Goal: Task Accomplishment & Management: Complete application form

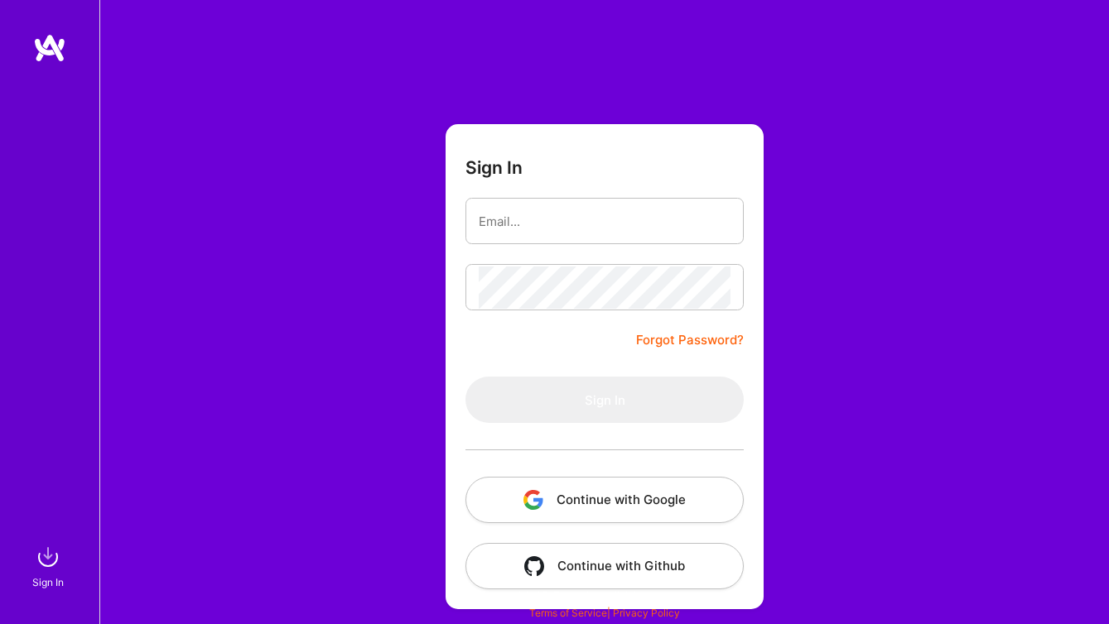
click at [537, 224] on input "email" at bounding box center [605, 221] width 252 height 42
type input "pearl@refront.co"
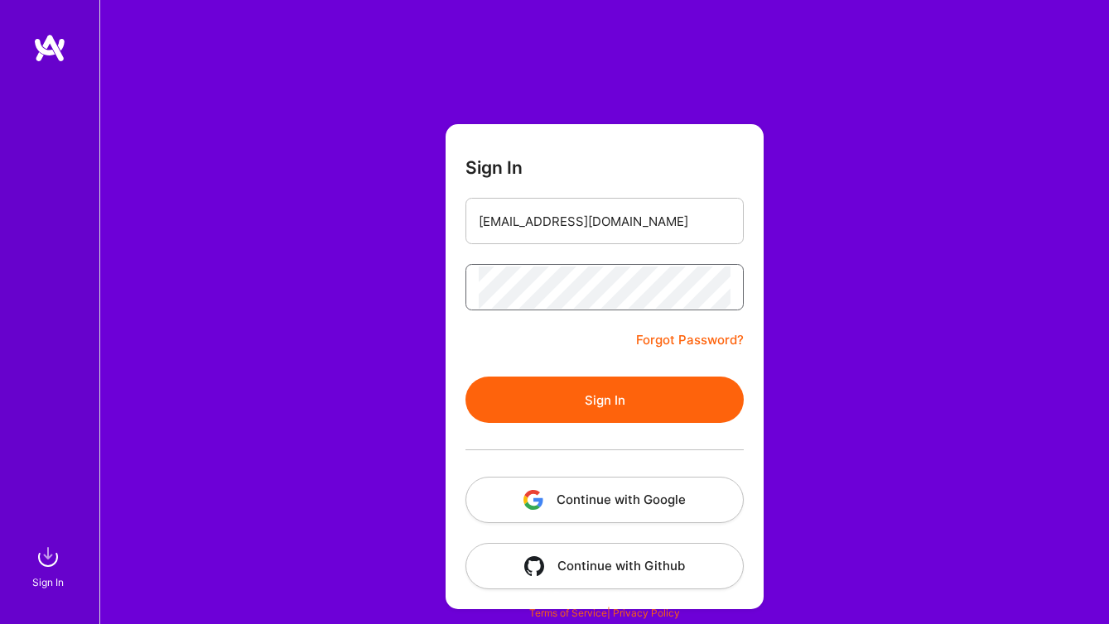
click at [465, 377] on button "Sign In" at bounding box center [604, 400] width 278 height 46
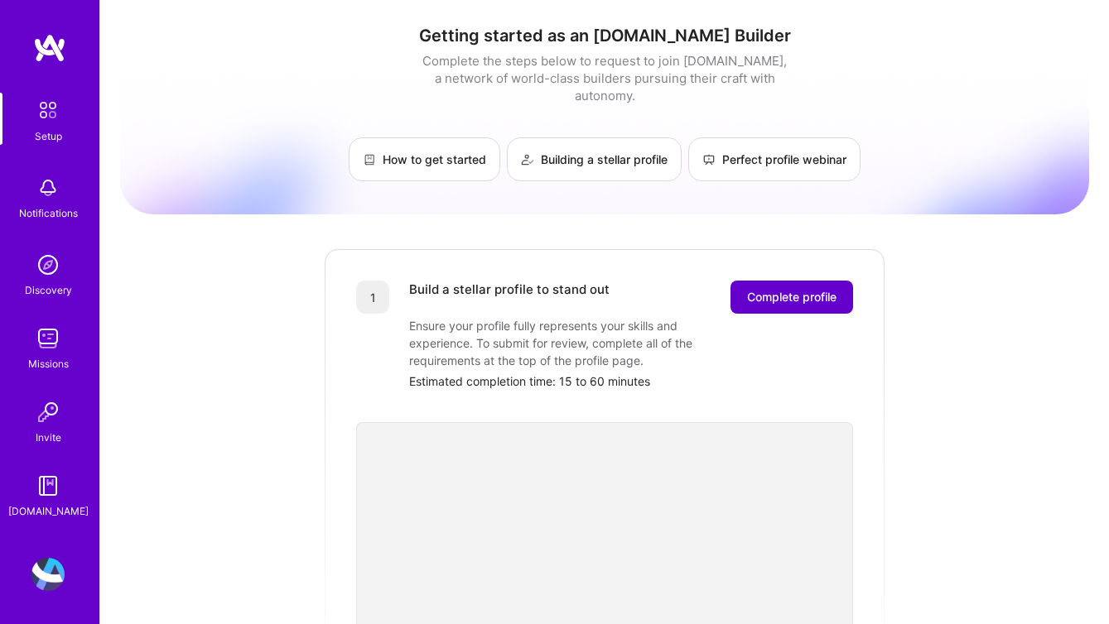
click at [817, 289] on span "Complete profile" at bounding box center [791, 297] width 89 height 17
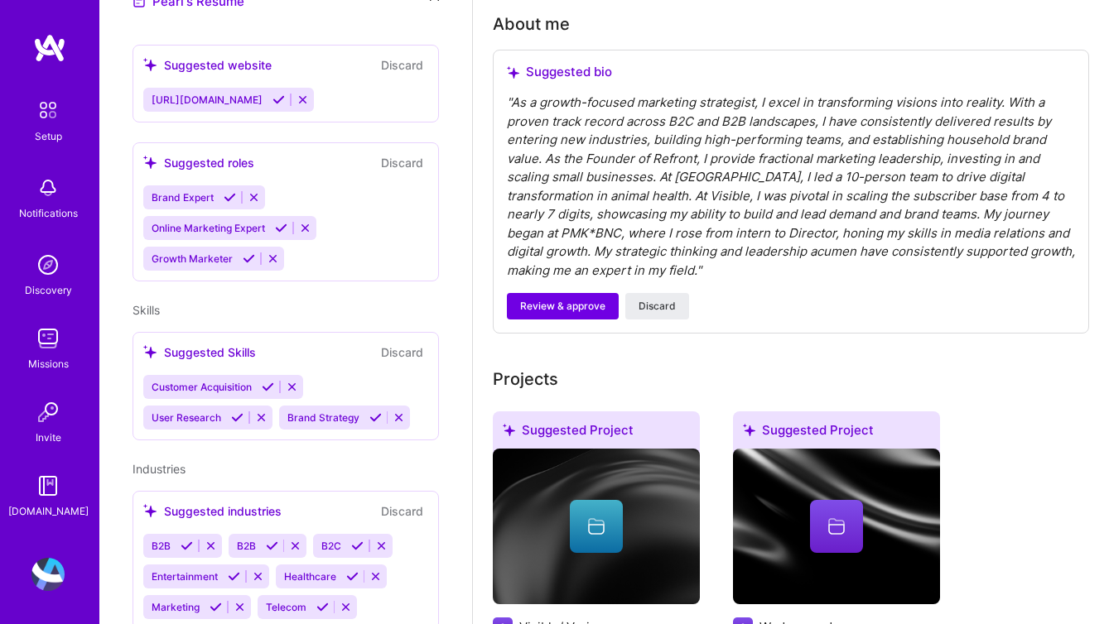
scroll to position [474, 0]
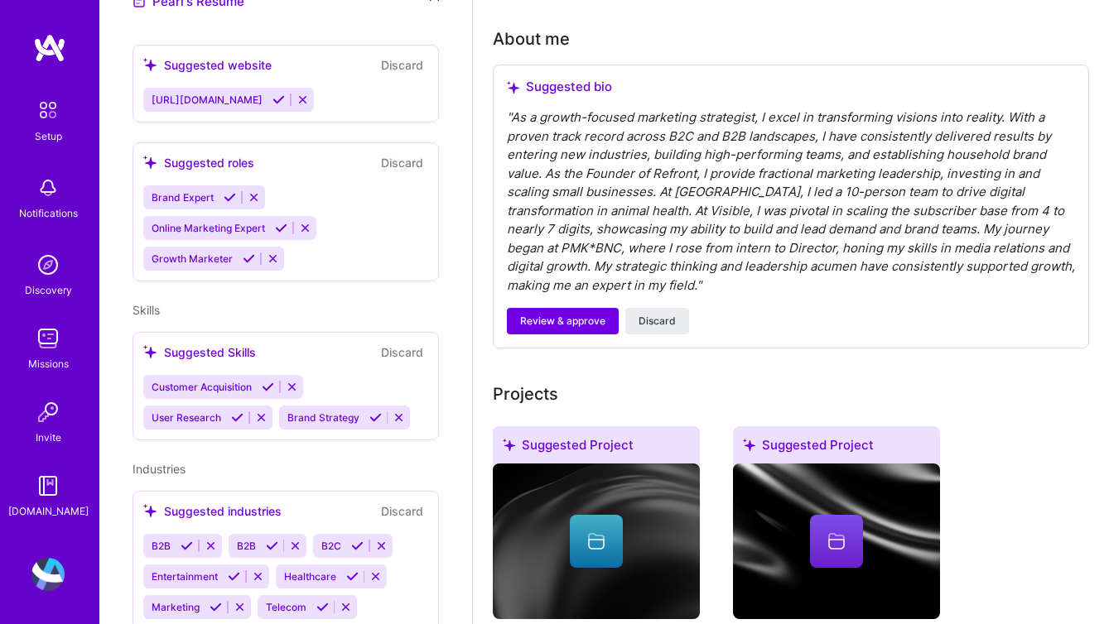
click at [343, 237] on div "Brand Expert Online Marketing Expert Growth Marketer" at bounding box center [285, 227] width 285 height 85
click at [300, 238] on div "Brand Expert Online Marketing Expert Growth Marketer" at bounding box center [285, 227] width 285 height 85
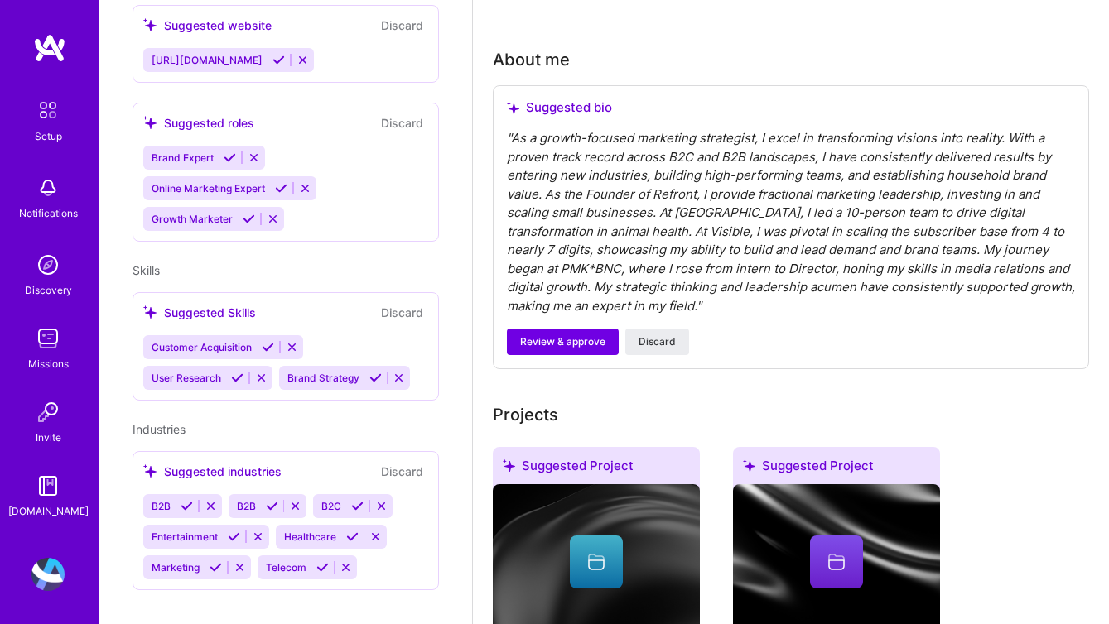
scroll to position [451, 0]
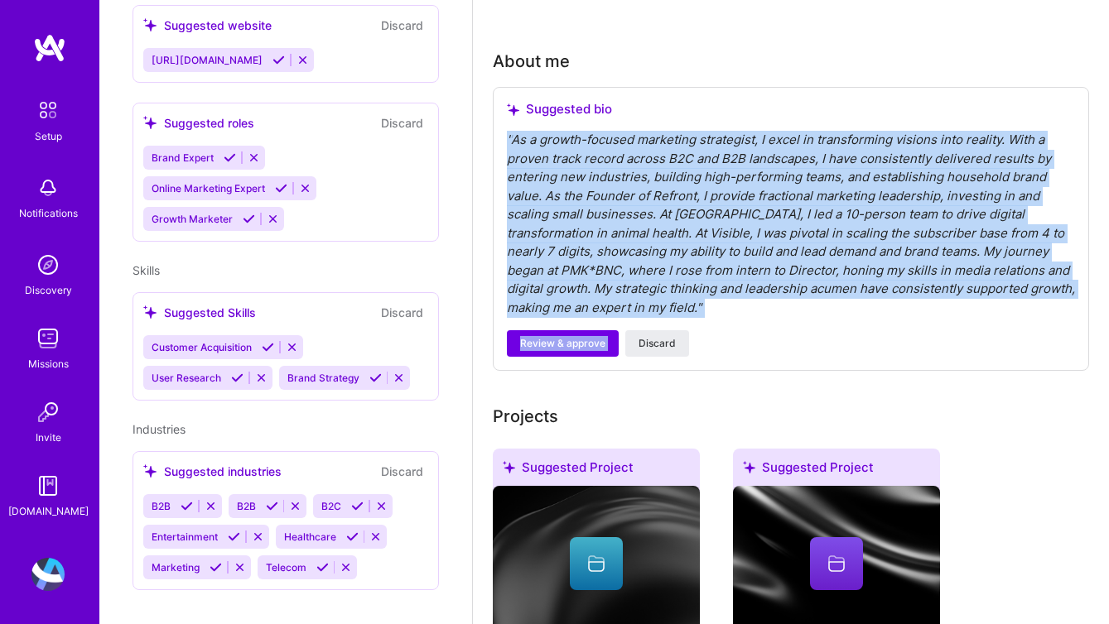
drag, startPoint x: 1064, startPoint y: 300, endPoint x: 499, endPoint y: 141, distance: 586.6
click at [499, 141] on div "Suggested bio " As a growth-focused marketing strategist, I excel in transformi…" at bounding box center [791, 229] width 596 height 284
copy div "" As a growth-focused marketing strategist, I excel in transforming visions int…"
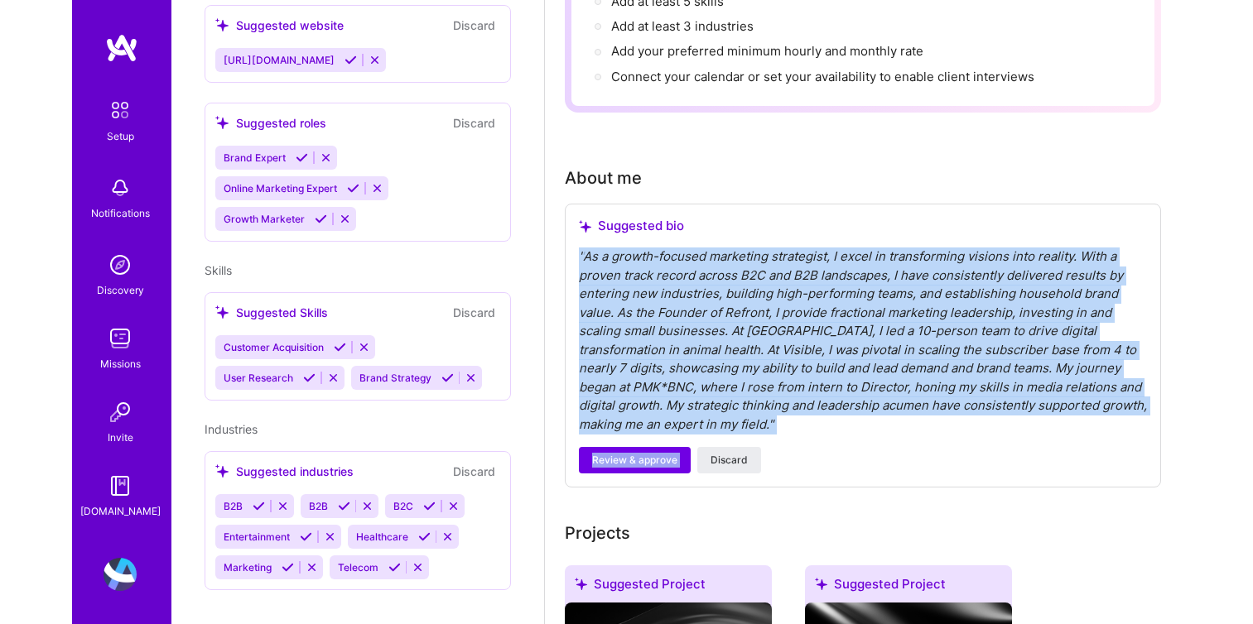
scroll to position [331, 0]
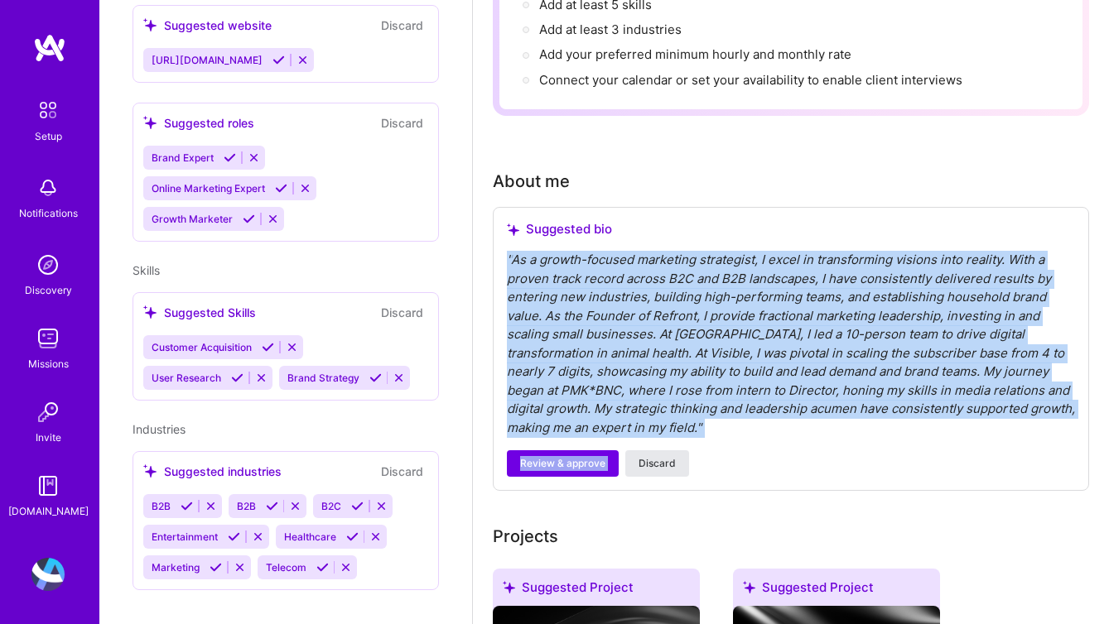
click at [645, 456] on span "Discard" at bounding box center [656, 463] width 37 height 15
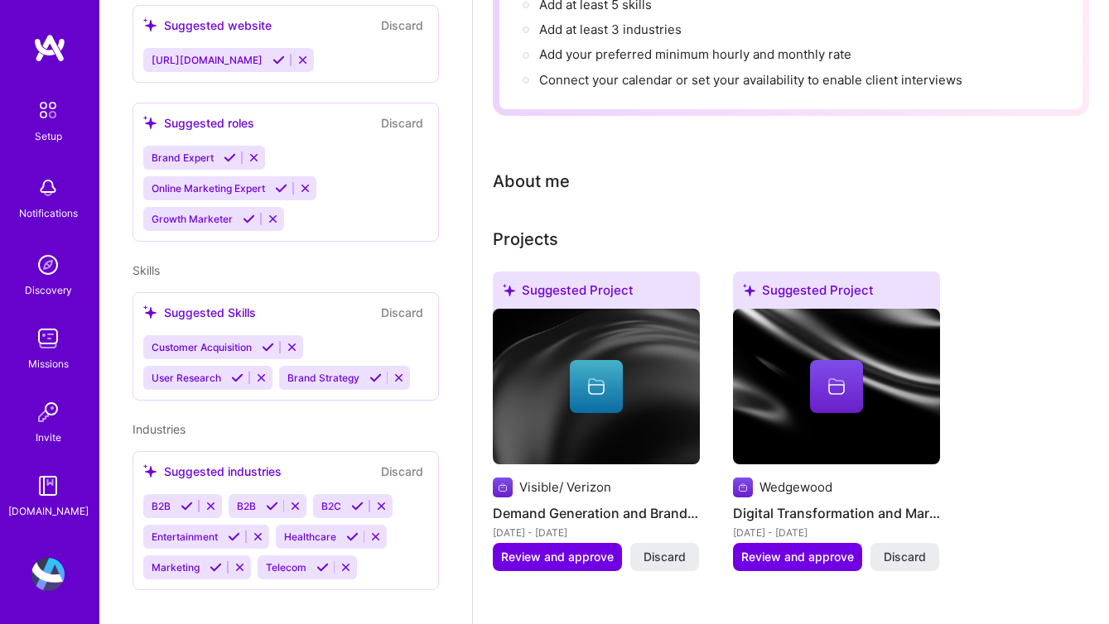
click at [557, 182] on div "About me" at bounding box center [531, 181] width 77 height 25
click at [518, 177] on div "About me" at bounding box center [531, 181] width 77 height 25
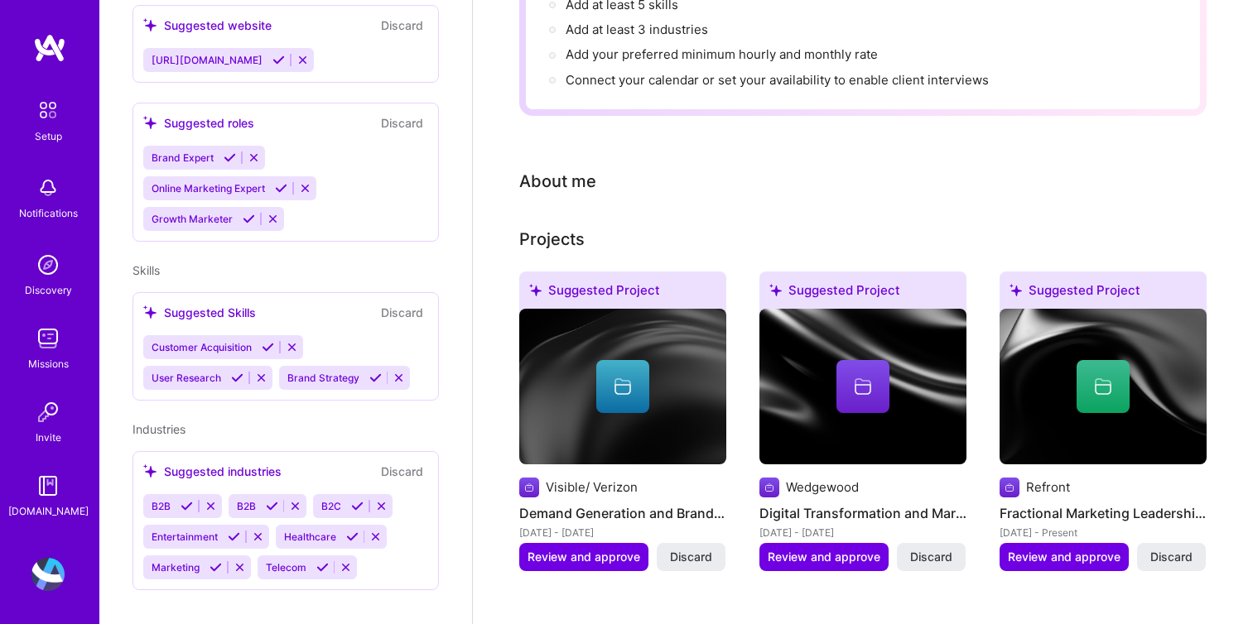
click at [556, 169] on div "About me" at bounding box center [557, 181] width 77 height 25
drag, startPoint x: 609, startPoint y: 165, endPoint x: 575, endPoint y: 165, distance: 34.8
click at [579, 169] on div "About me" at bounding box center [557, 181] width 77 height 25
drag, startPoint x: 557, startPoint y: 182, endPoint x: 523, endPoint y: 177, distance: 34.3
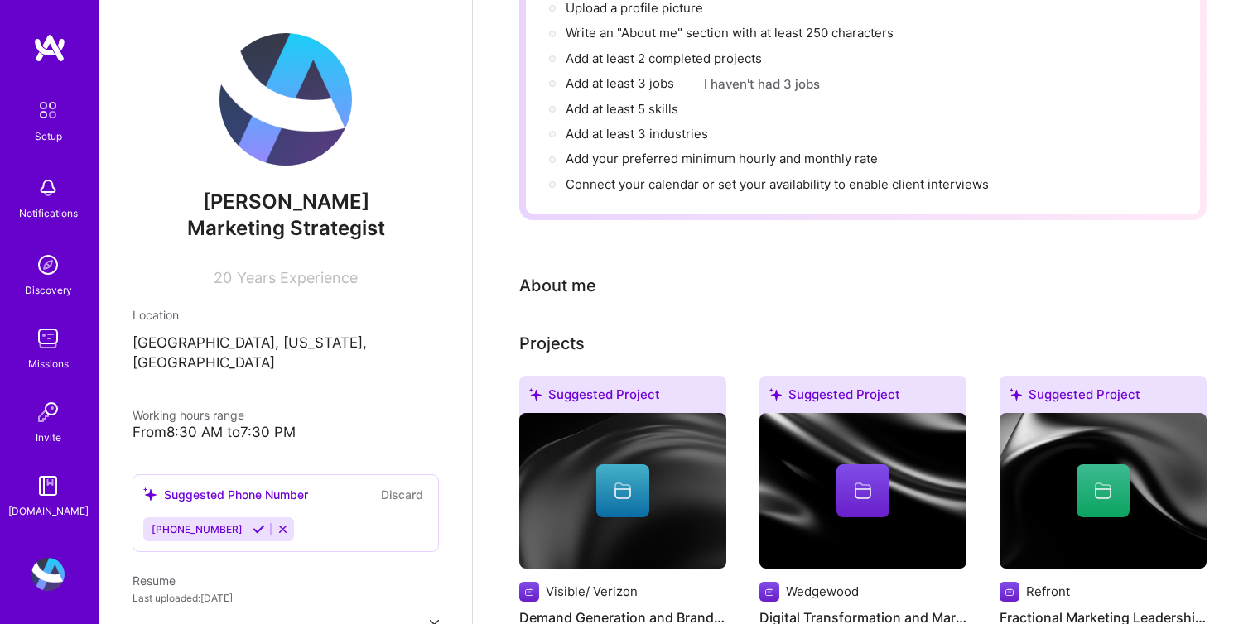
scroll to position [255, 0]
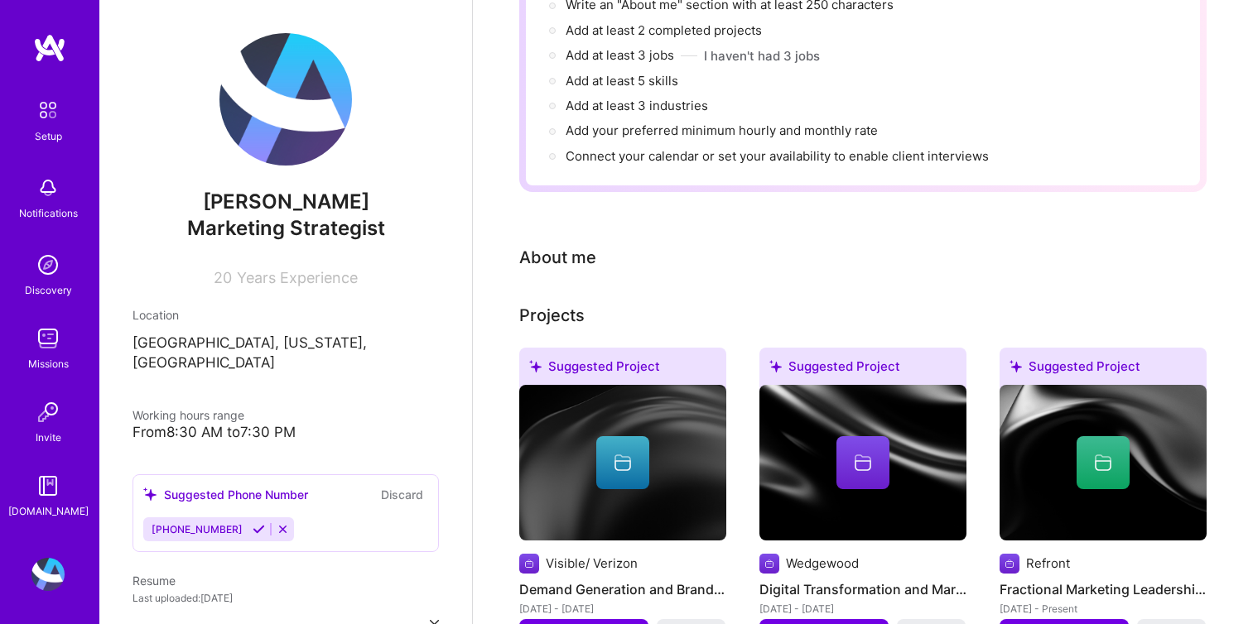
click at [557, 245] on div "About me" at bounding box center [557, 257] width 77 height 25
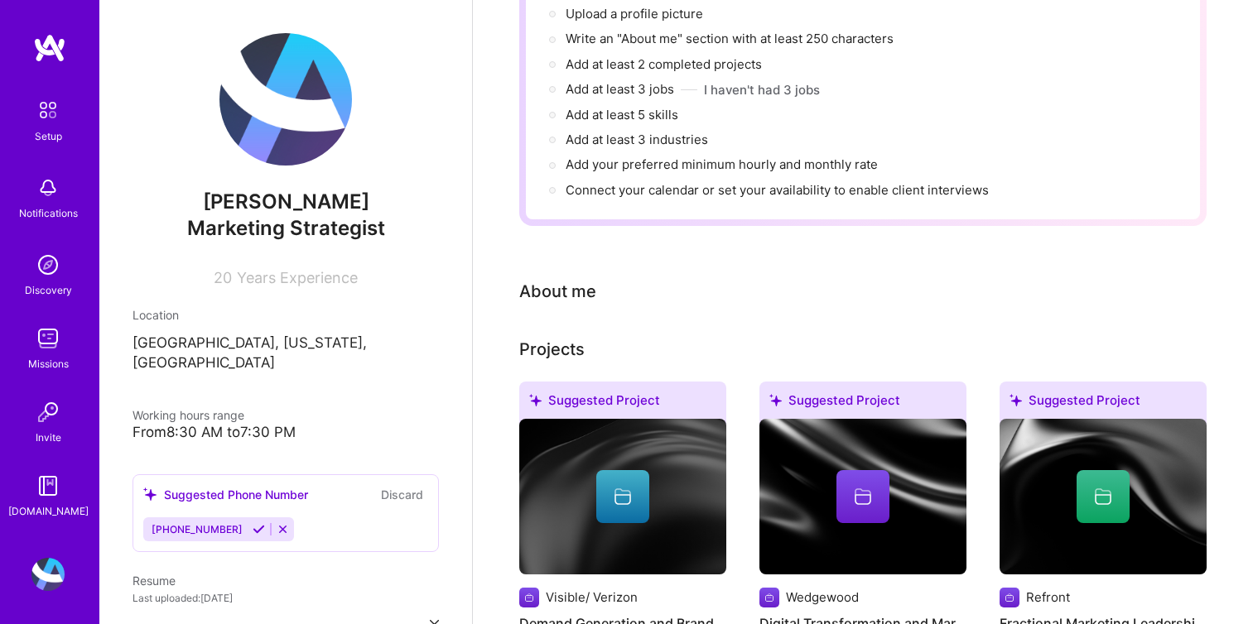
scroll to position [230, 0]
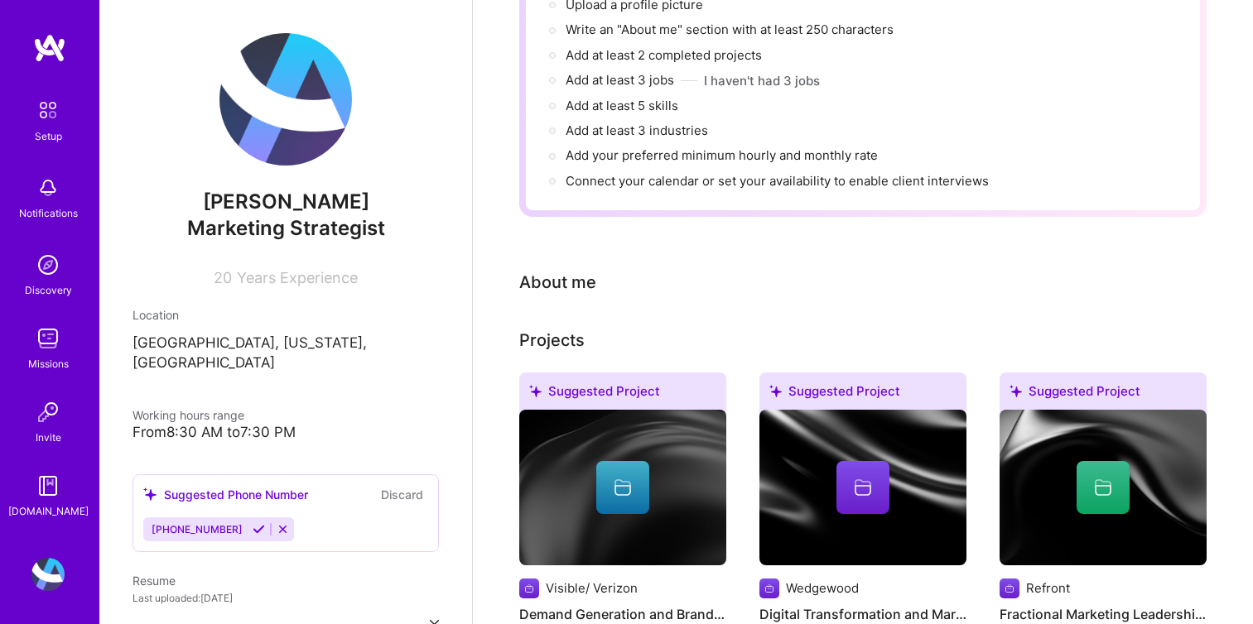
click at [572, 270] on div "About me" at bounding box center [557, 282] width 77 height 25
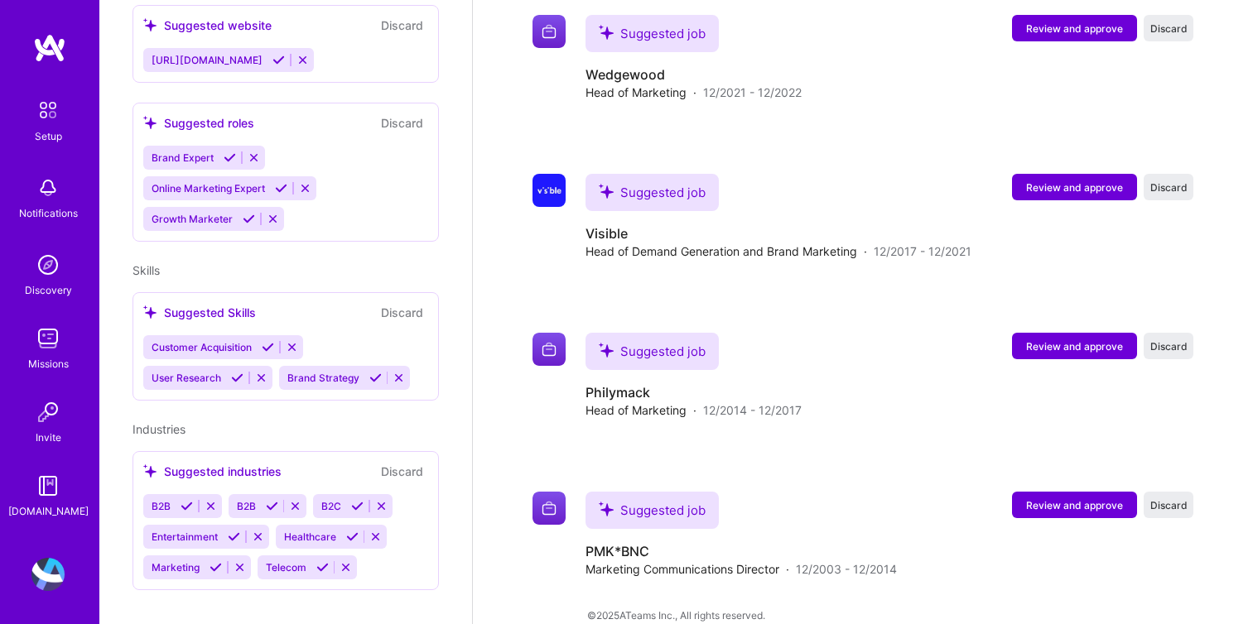
scroll to position [0, 0]
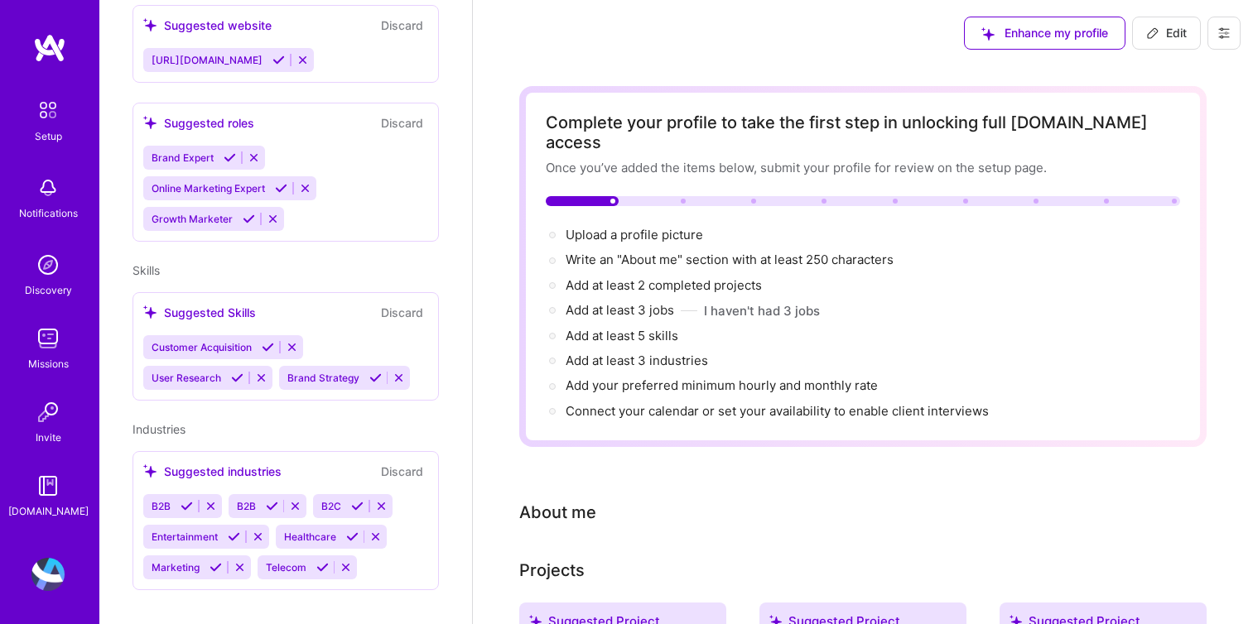
click at [585, 500] on div "About me" at bounding box center [557, 512] width 77 height 25
click at [1167, 29] on span "Edit" at bounding box center [1166, 33] width 41 height 17
select select "US"
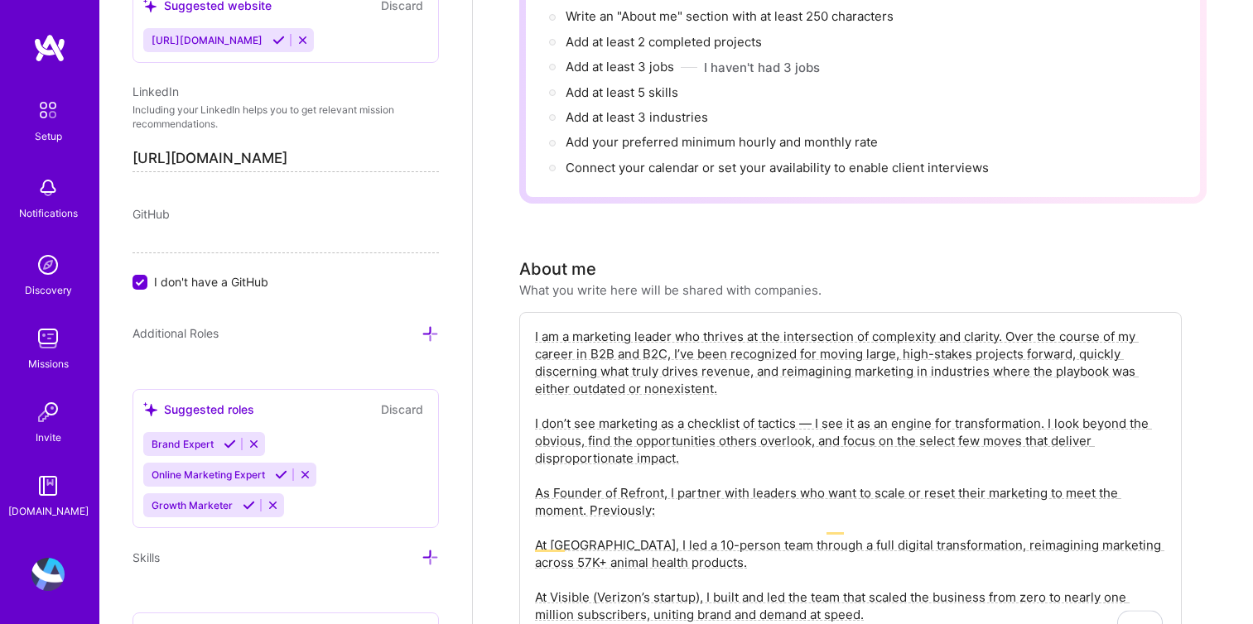
scroll to position [242, 0]
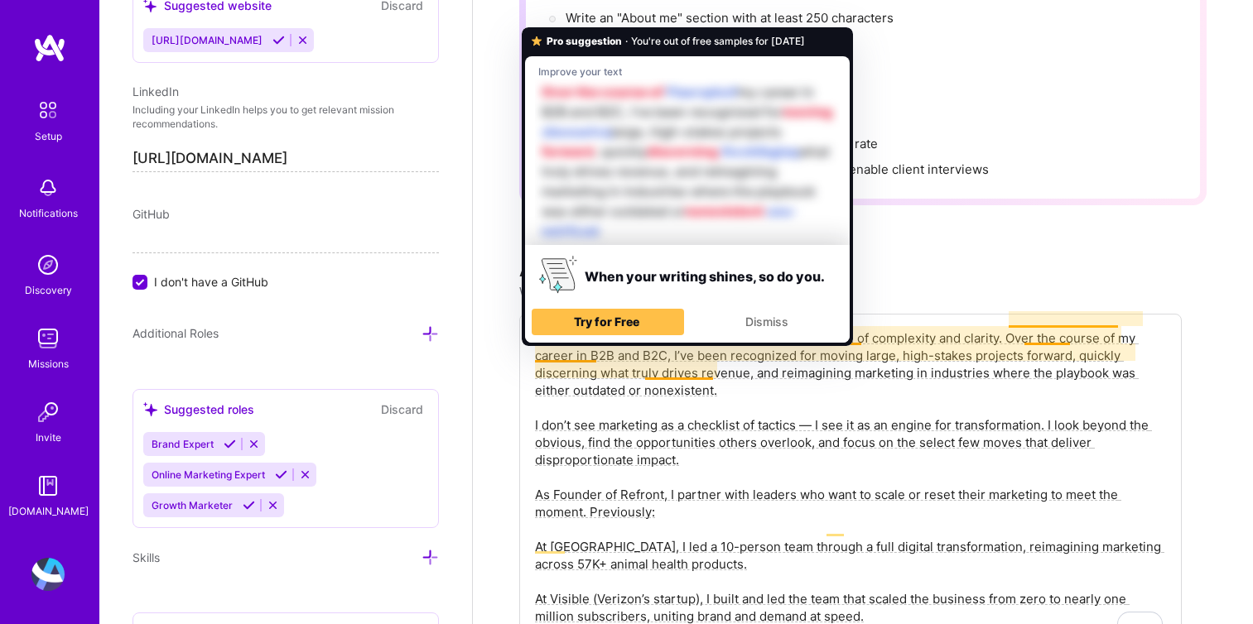
click at [839, 423] on textarea "I am a marketing leader who thrives at the intersection of complexity and clari…" at bounding box center [850, 495] width 634 height 334
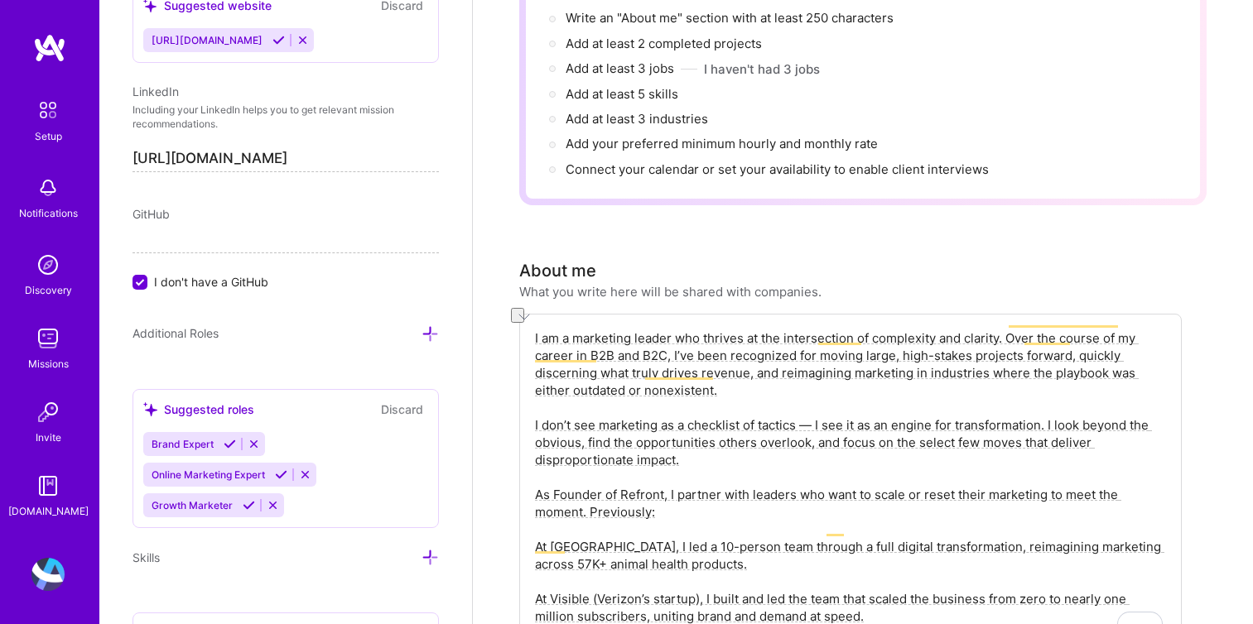
drag, startPoint x: 748, startPoint y: 320, endPoint x: 542, endPoint y: 324, distance: 205.4
click at [542, 328] on textarea "I am a marketing leader who thrives at the intersection of complexity and clari…" at bounding box center [850, 495] width 634 height 334
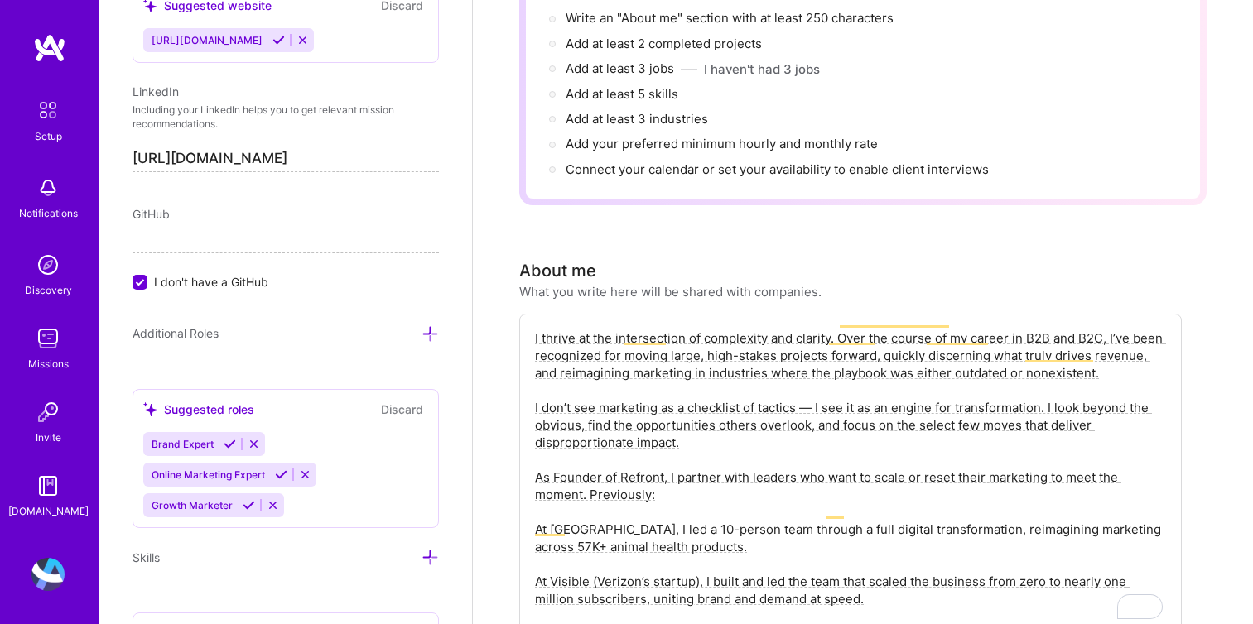
click at [695, 328] on textarea "I thrive at the intersection of complexity and clarity. Over the course of my c…" at bounding box center [850, 486] width 634 height 316
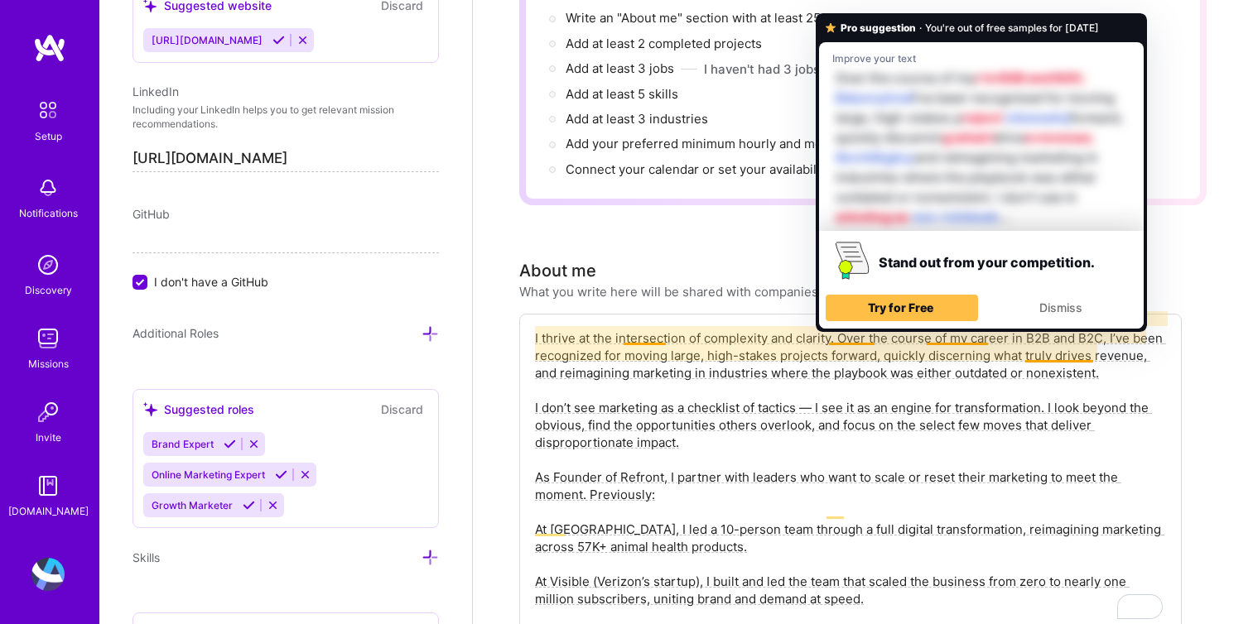
click at [749, 328] on textarea "I thrive at the intersection of complexity and clarity. Over the course of my c…" at bounding box center [850, 486] width 634 height 316
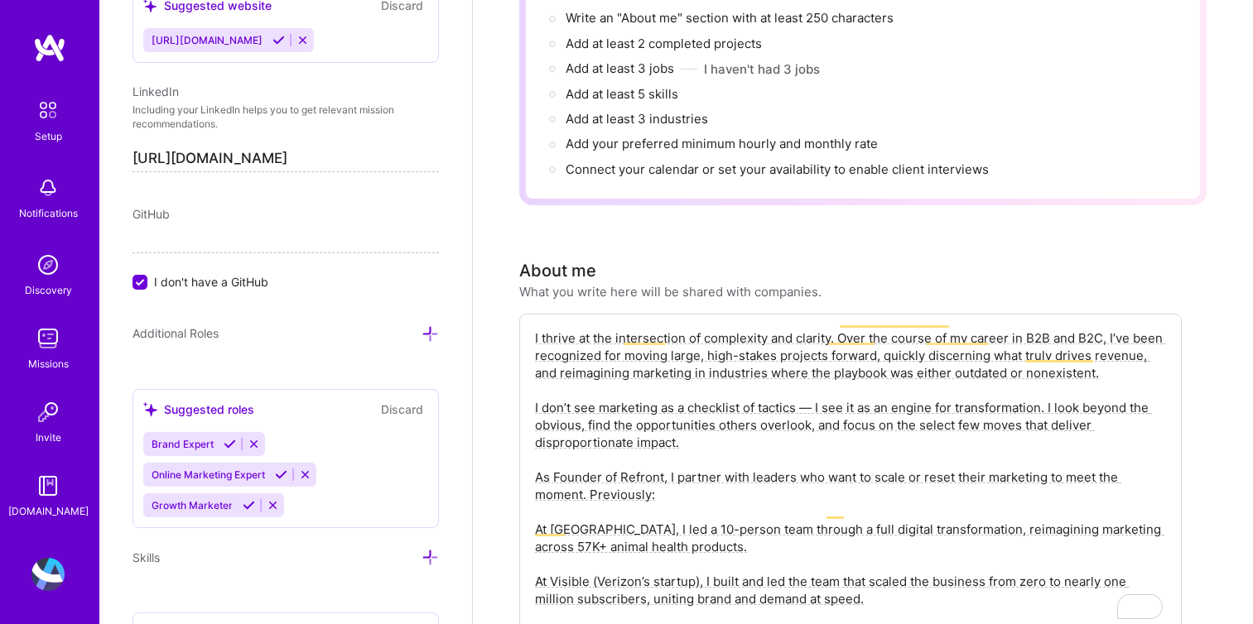
click at [633, 384] on textarea "I thrive at the intersection of complexity and clarity. Over the course of my c…" at bounding box center [850, 486] width 634 height 316
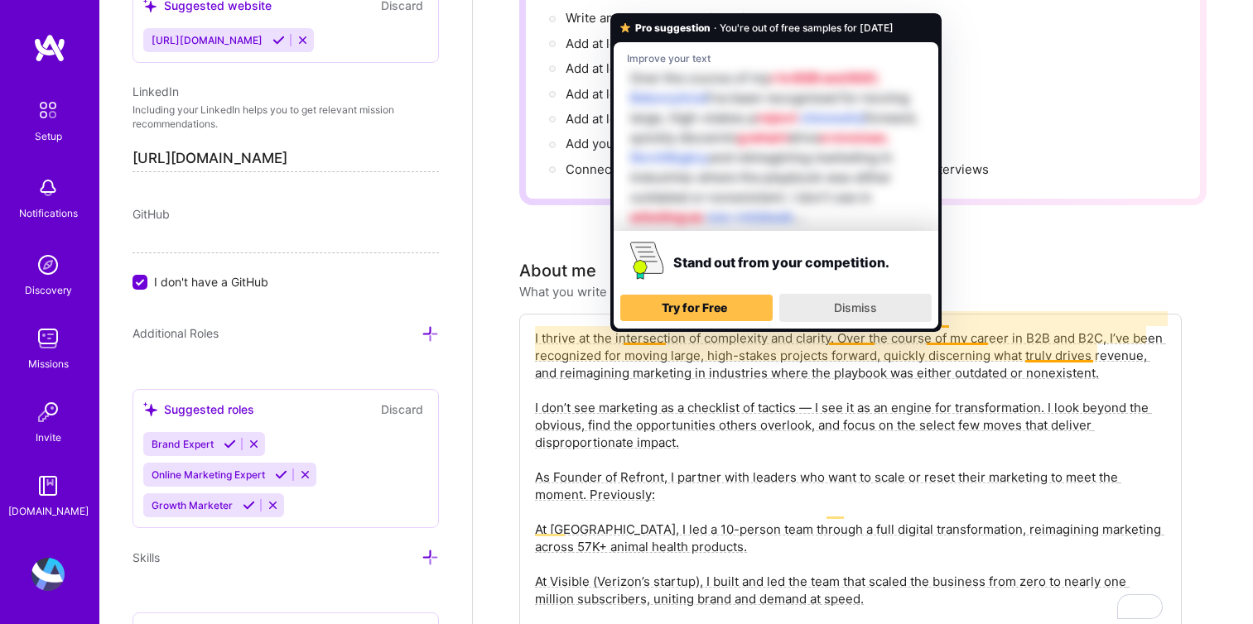
click at [840, 303] on span "Dismiss" at bounding box center [855, 308] width 43 height 14
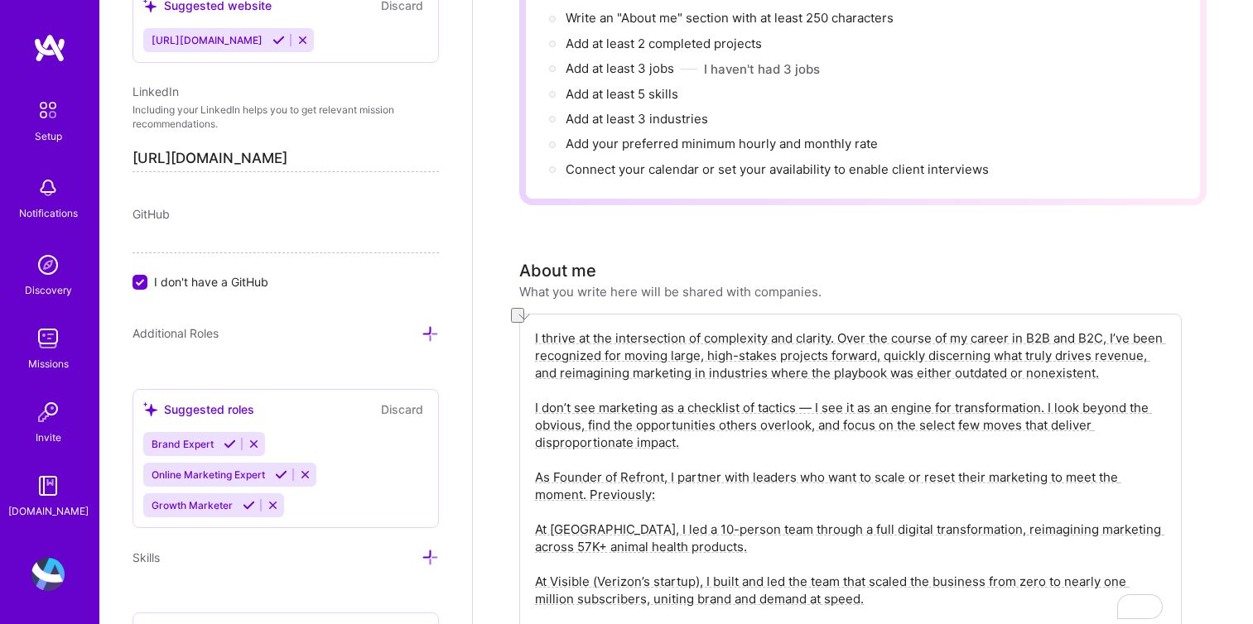
drag, startPoint x: 954, startPoint y: 354, endPoint x: 1095, endPoint y: 350, distance: 140.8
click at [1095, 350] on textarea "I thrive at the intersection of complexity and clarity. Over the course of my c…" at bounding box center [850, 486] width 634 height 316
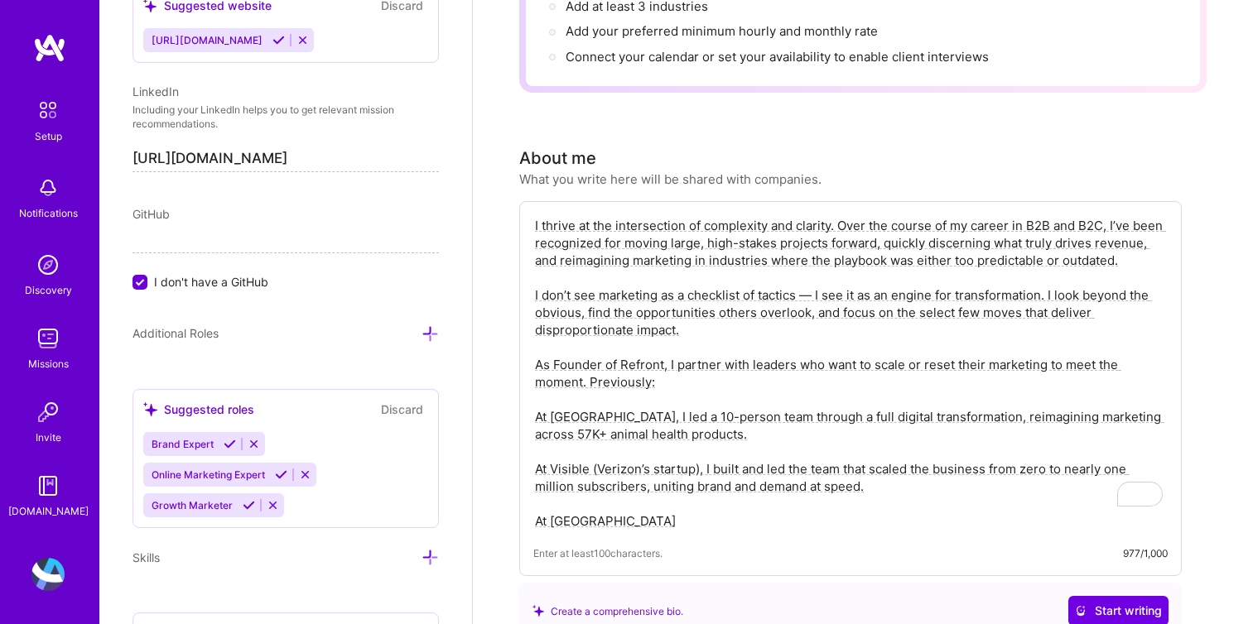
scroll to position [366, 0]
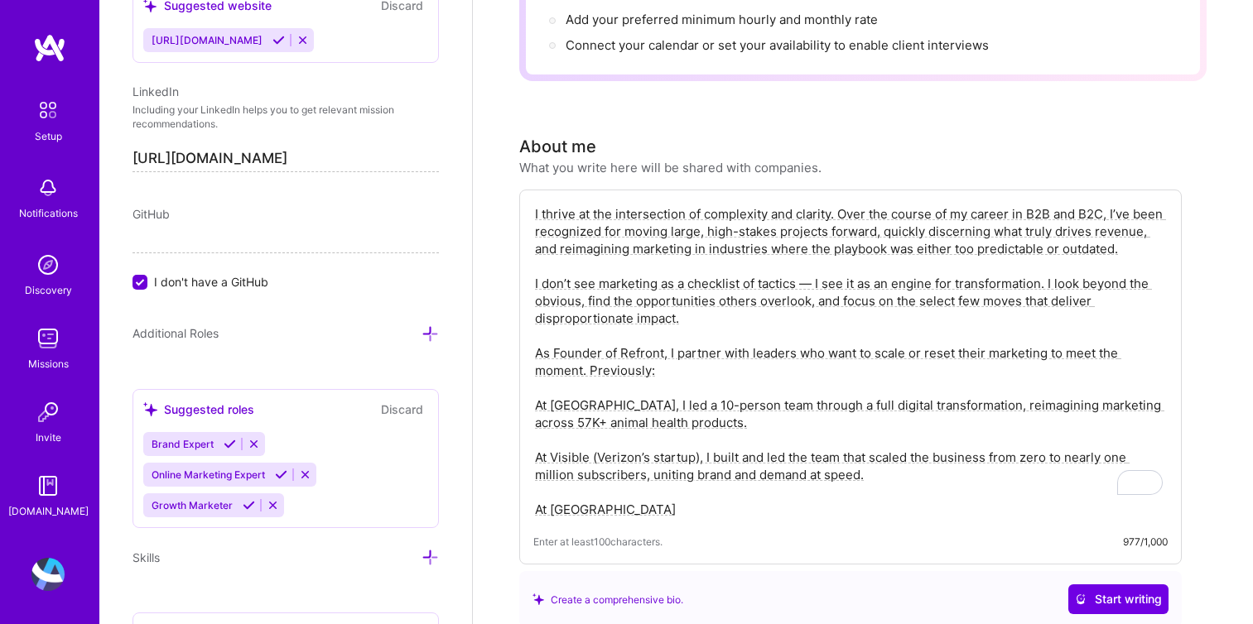
click at [816, 265] on textarea "I thrive at the intersection of complexity and clarity. Over the course of my c…" at bounding box center [850, 362] width 634 height 316
drag, startPoint x: 1032, startPoint y: 264, endPoint x: 945, endPoint y: 264, distance: 86.9
click at [945, 264] on textarea "I thrive at the intersection of complexity and clarity. Over the course of my c…" at bounding box center [850, 362] width 634 height 316
click at [677, 262] on textarea "I thrive at the intersection of complexity and clarity. Over the course of my c…" at bounding box center [850, 362] width 634 height 316
click at [683, 263] on textarea "I thrive at the intersection of complexity and clarity. Over the course of my c…" at bounding box center [850, 362] width 634 height 316
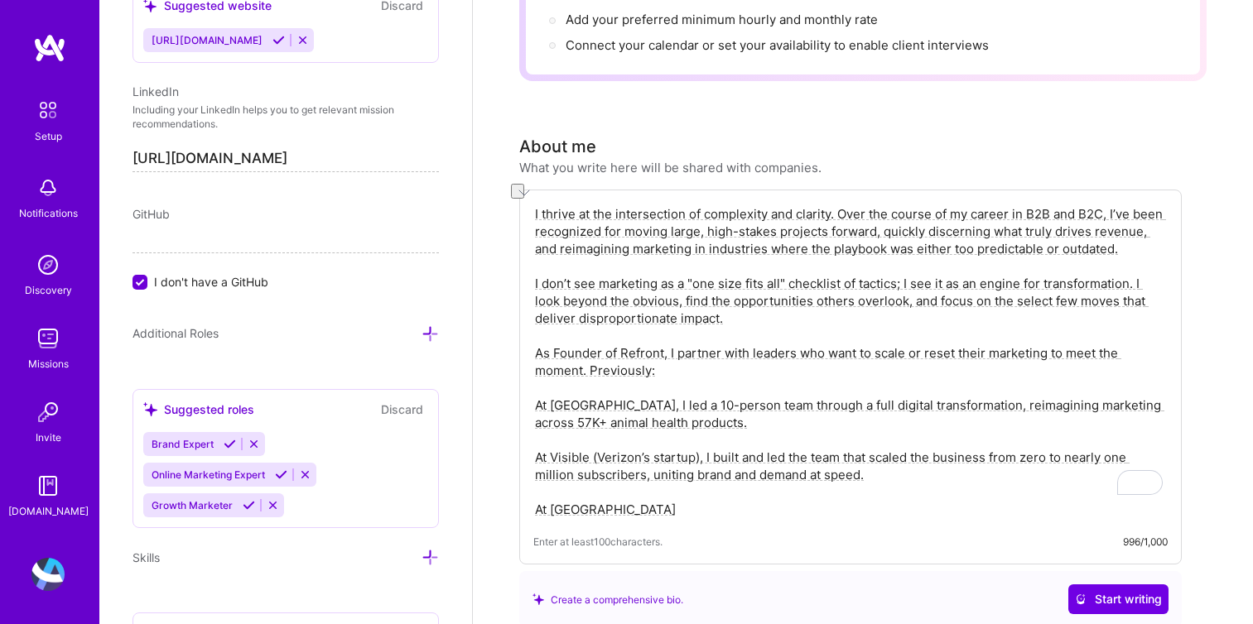
drag, startPoint x: 1132, startPoint y: 263, endPoint x: 905, endPoint y: 267, distance: 226.9
click at [905, 267] on textarea "I thrive at the intersection of complexity and clarity. Over the course of my c…" at bounding box center [850, 362] width 634 height 316
paste textarea "To me, it’s a vessel — one that carries reve"
drag, startPoint x: 907, startPoint y: 262, endPoint x: 1014, endPoint y: 268, distance: 107.0
click at [1014, 268] on textarea "I thrive at the intersection of complexity and clarity. Over the course of my c…" at bounding box center [850, 362] width 634 height 316
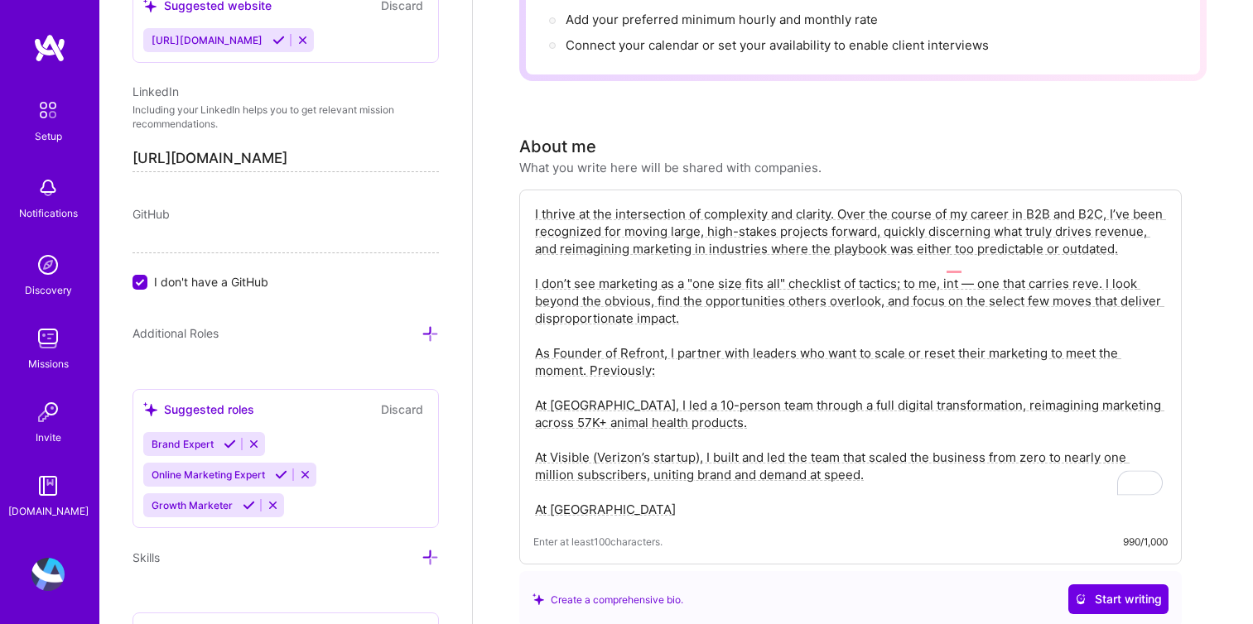
scroll to position [349, 0]
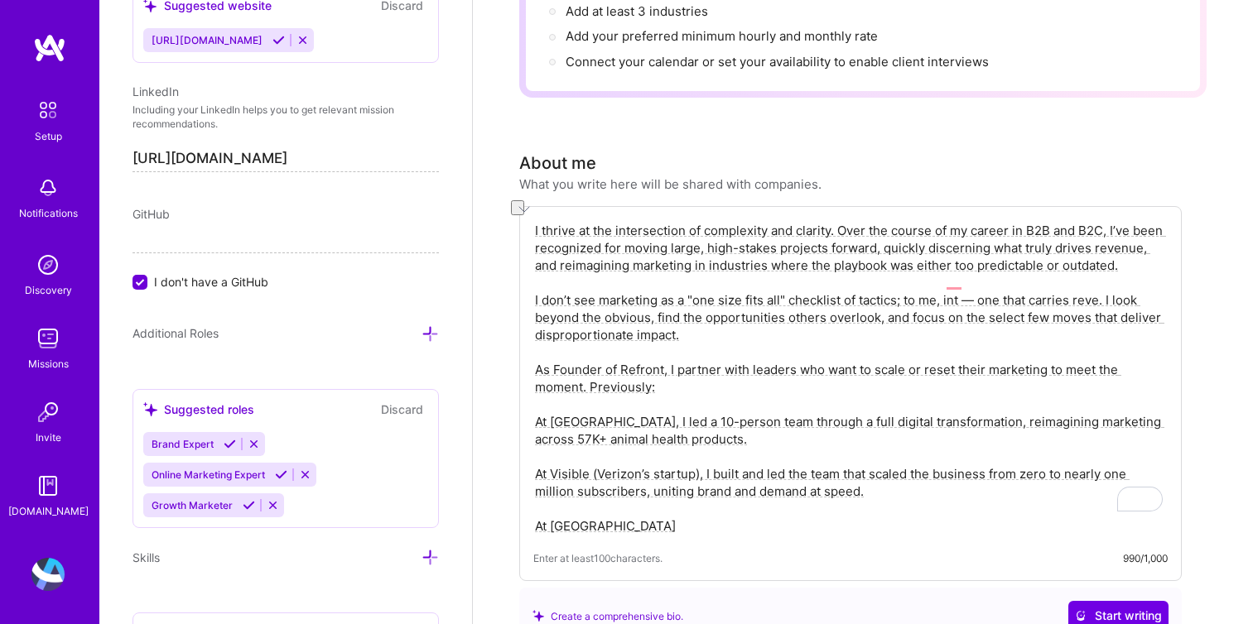
drag, startPoint x: 830, startPoint y: 213, endPoint x: 1135, endPoint y: 215, distance: 304.7
click at [1135, 220] on textarea "I thrive at the intersection of complexity and clarity. Over the course of my c…" at bounding box center [850, 378] width 634 height 316
drag, startPoint x: 832, startPoint y: 216, endPoint x: 927, endPoint y: 211, distance: 95.3
click at [927, 220] on textarea "I thrive at the intersection of complexity and clarity, and have been recognize…" at bounding box center [850, 378] width 634 height 316
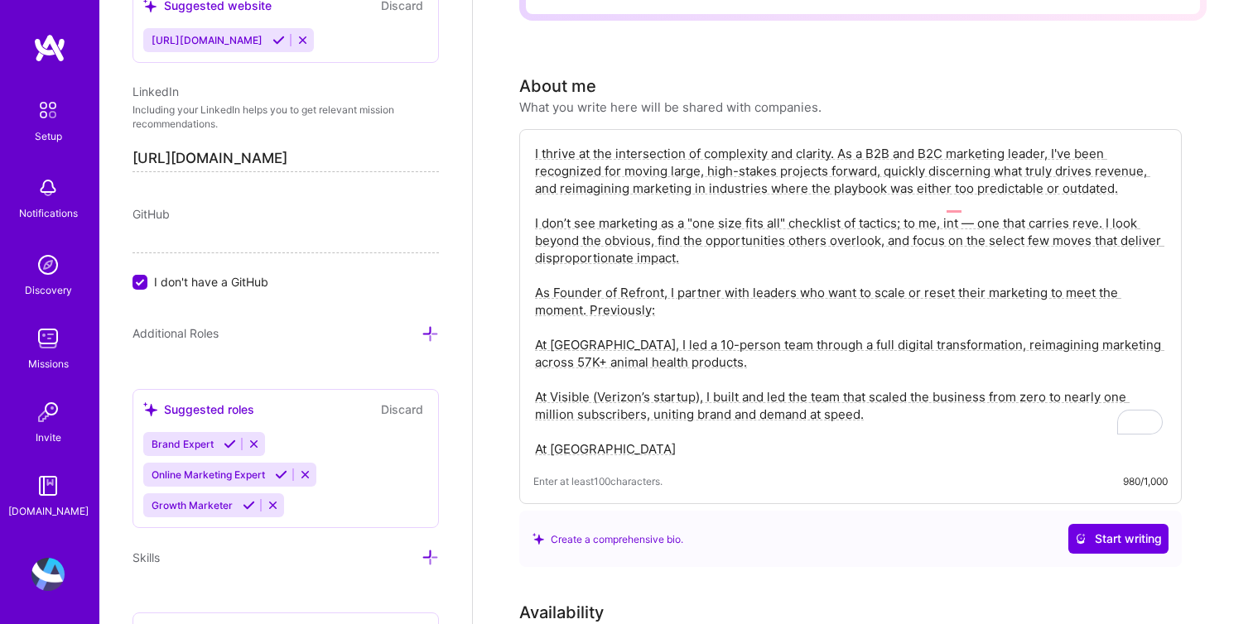
scroll to position [430, 0]
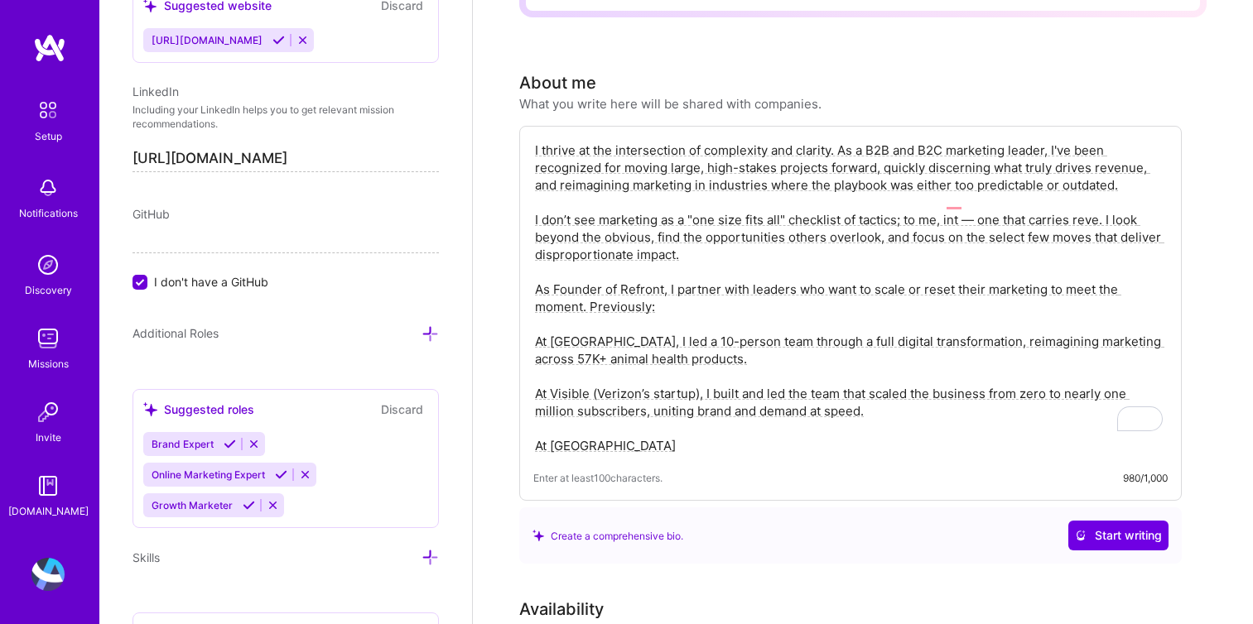
drag, startPoint x: 1138, startPoint y: 150, endPoint x: 1091, endPoint y: 151, distance: 47.2
click at [1091, 151] on textarea "I thrive at the intersection of complexity and clarity. As a B2B and B2C market…" at bounding box center [850, 298] width 634 height 316
drag, startPoint x: 890, startPoint y: 167, endPoint x: 926, endPoint y: 169, distance: 36.5
click at [926, 169] on textarea "I thrive at the intersection of complexity and clarity. As a B2B and B2C market…" at bounding box center [850, 298] width 634 height 316
click at [922, 195] on textarea "I thrive at the intersection of complexity and clarity. As a B2B and B2C market…" at bounding box center [850, 298] width 634 height 316
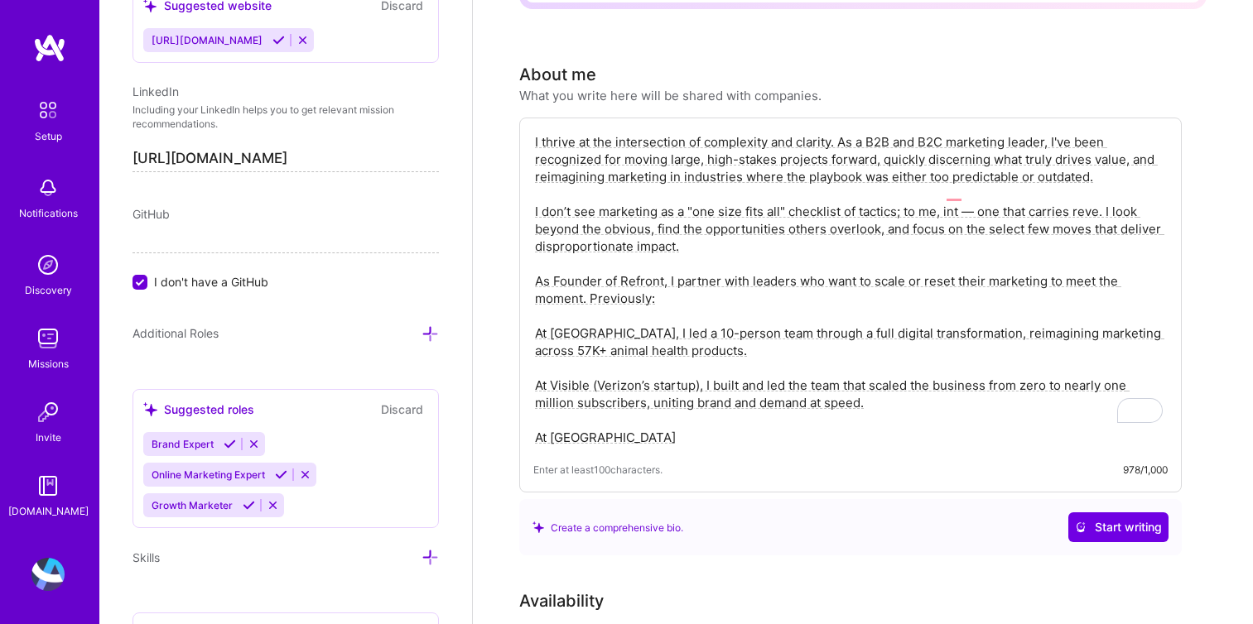
scroll to position [442, 0]
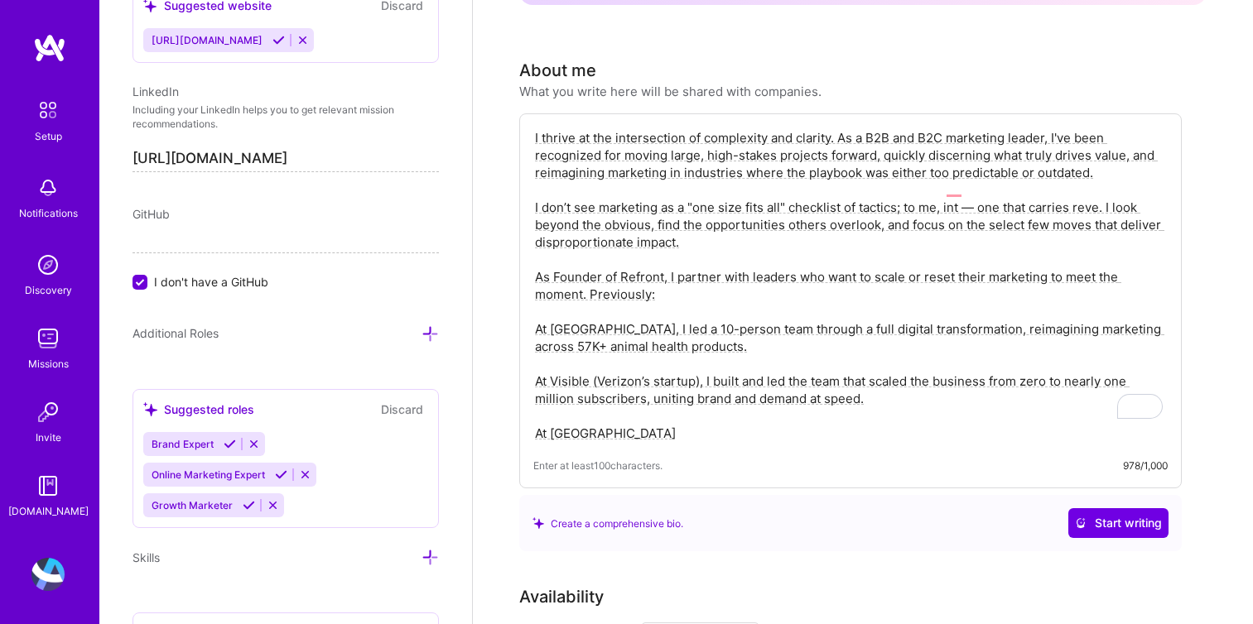
click at [688, 190] on textarea "I thrive at the intersection of complexity and clarity. As a B2B and B2C market…" at bounding box center [850, 286] width 634 height 316
drag, startPoint x: 684, startPoint y: 191, endPoint x: 535, endPoint y: 185, distance: 149.2
click at [535, 185] on textarea "I thrive at the intersection of complexity and clarity. As a B2B and B2C market…" at bounding box center [850, 286] width 634 height 316
drag, startPoint x: 907, startPoint y: 192, endPoint x: 1106, endPoint y: 196, distance: 198.8
click at [1106, 196] on textarea "I thrive at the intersection of complexity and clarity. As a B2B and B2C market…" at bounding box center [850, 286] width 634 height 316
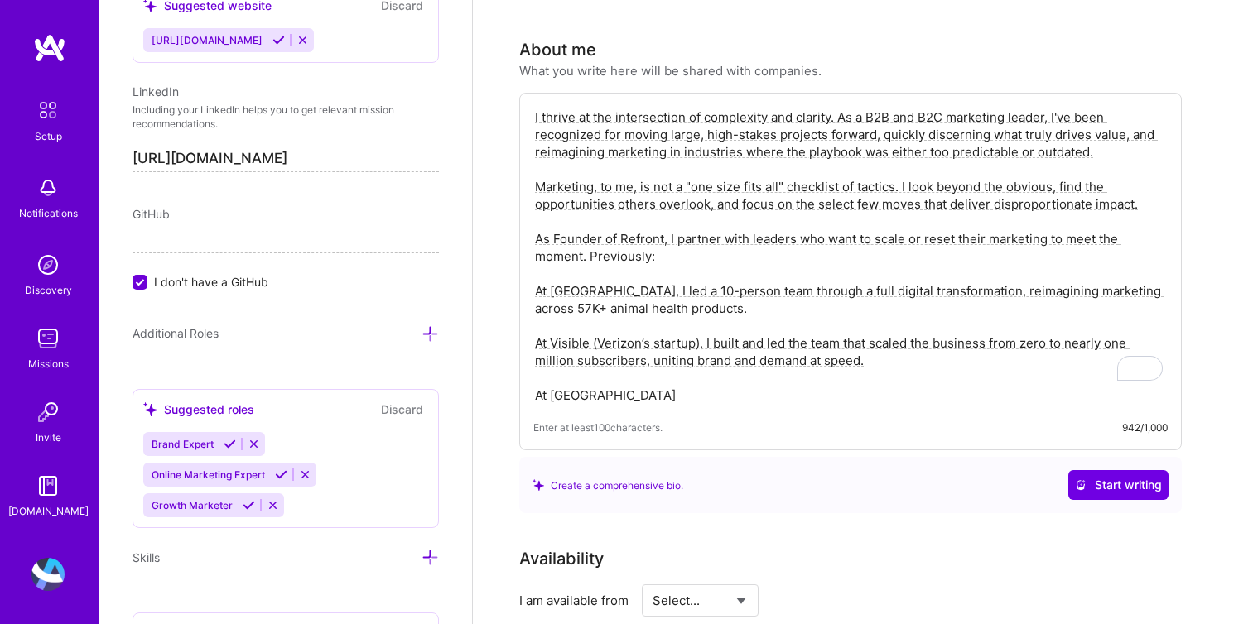
scroll to position [454, 0]
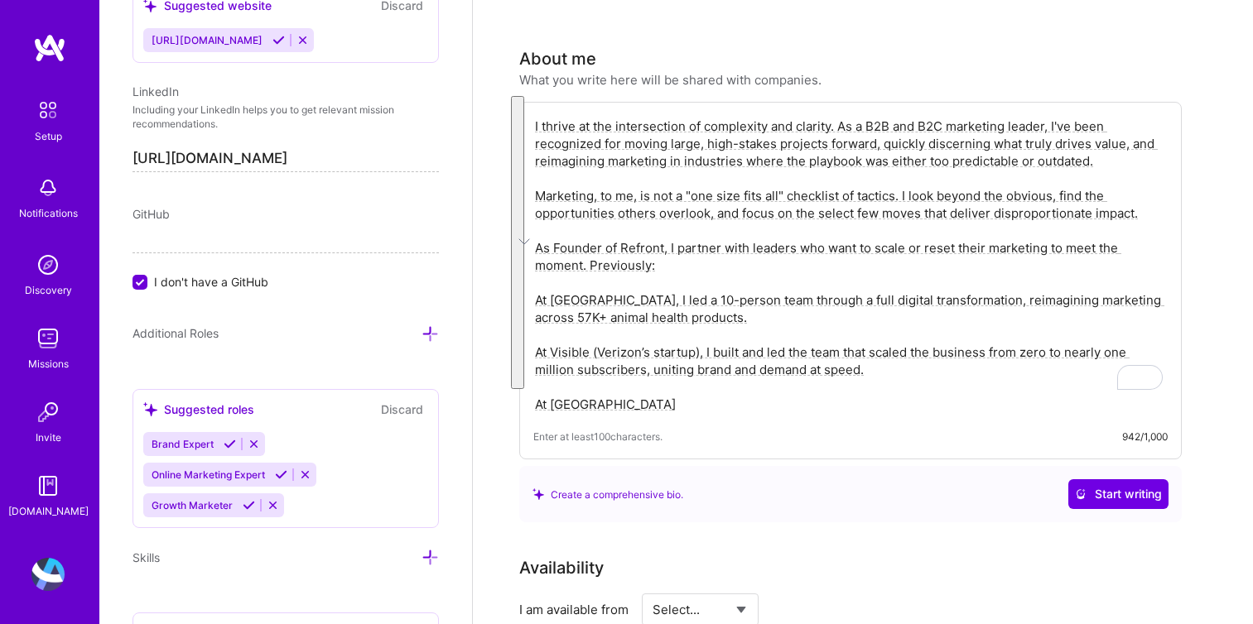
drag, startPoint x: 536, startPoint y: 108, endPoint x: 673, endPoint y: 395, distance: 317.7
click at [673, 395] on div "I thrive at the intersection of complexity and clarity. As a B2B and B2C market…" at bounding box center [850, 281] width 662 height 358
type textarea "I thrive at the intersection of complexity and clarity. As a B2B and B2C market…"
click at [618, 378] on textarea "I thrive at the intersection of complexity and clarity. As a B2B and B2C market…" at bounding box center [850, 265] width 634 height 299
drag, startPoint x: 625, startPoint y: 387, endPoint x: 524, endPoint y: 93, distance: 311.6
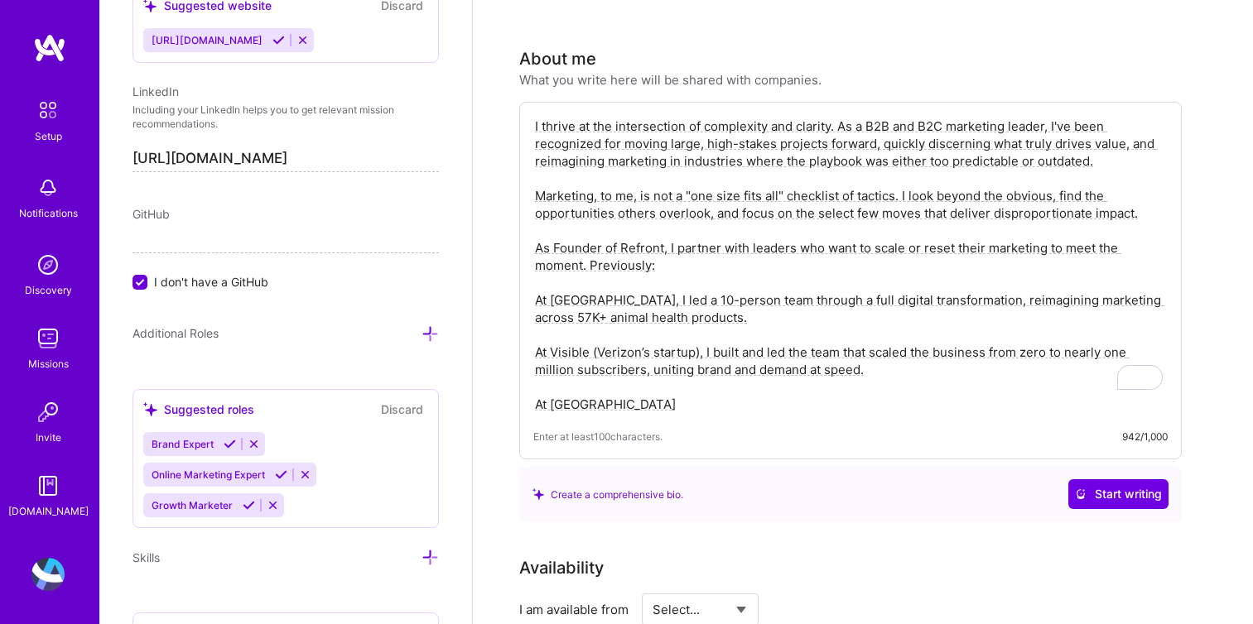
click at [524, 102] on div "I thrive at the intersection of complexity and clarity. As a B2B and B2C market…" at bounding box center [850, 281] width 662 height 358
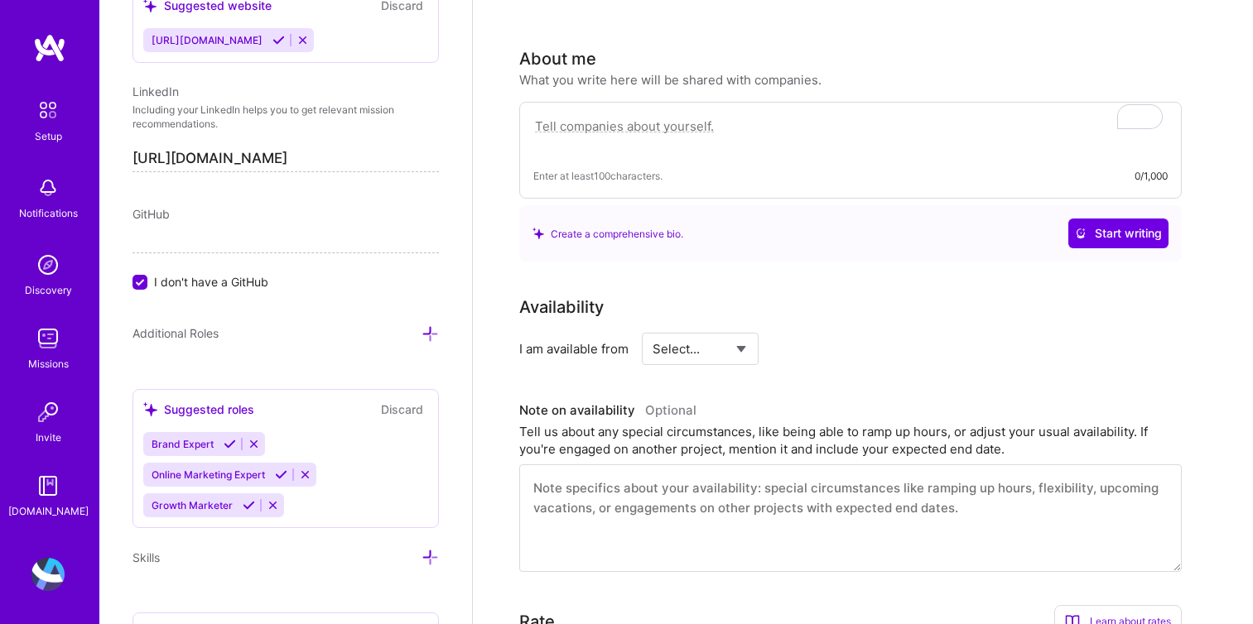
paste textarea "I thrive at the intersection of complexity and clarity. As a B2B and B2C market…"
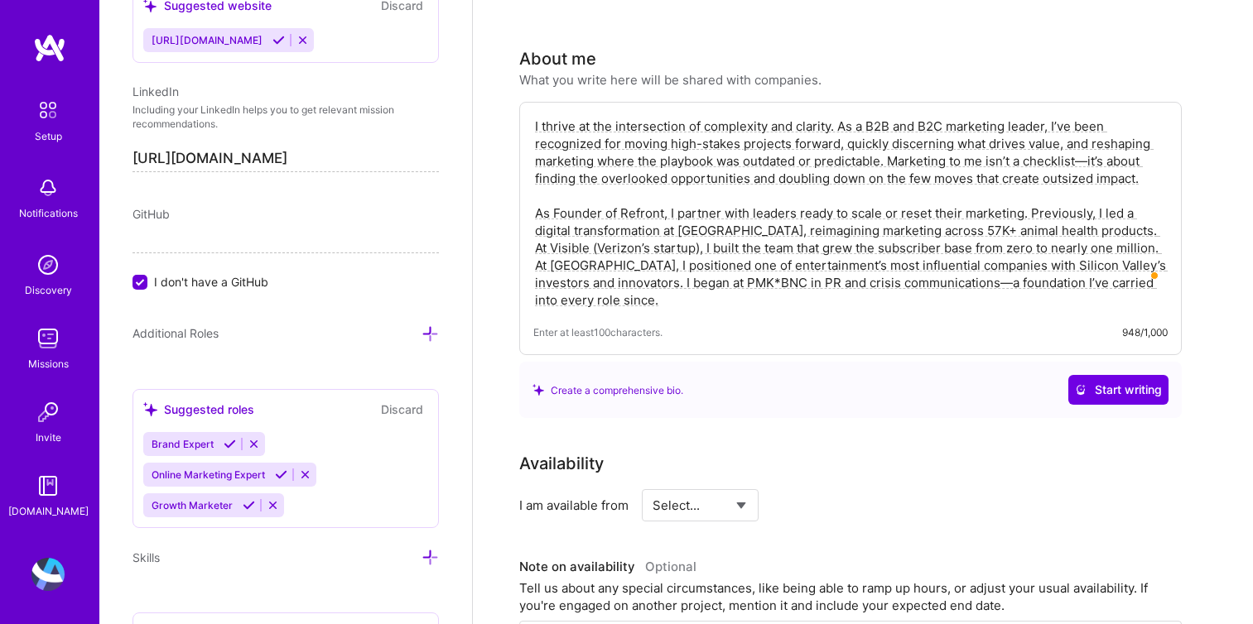
click at [1076, 143] on textarea "I thrive at the intersection of complexity and clarity. As a B2B and B2C market…" at bounding box center [850, 213] width 634 height 195
click at [1027, 147] on textarea "I thrive at the intersection of complexity and clarity. As a B2B and B2C market…" at bounding box center [850, 213] width 634 height 195
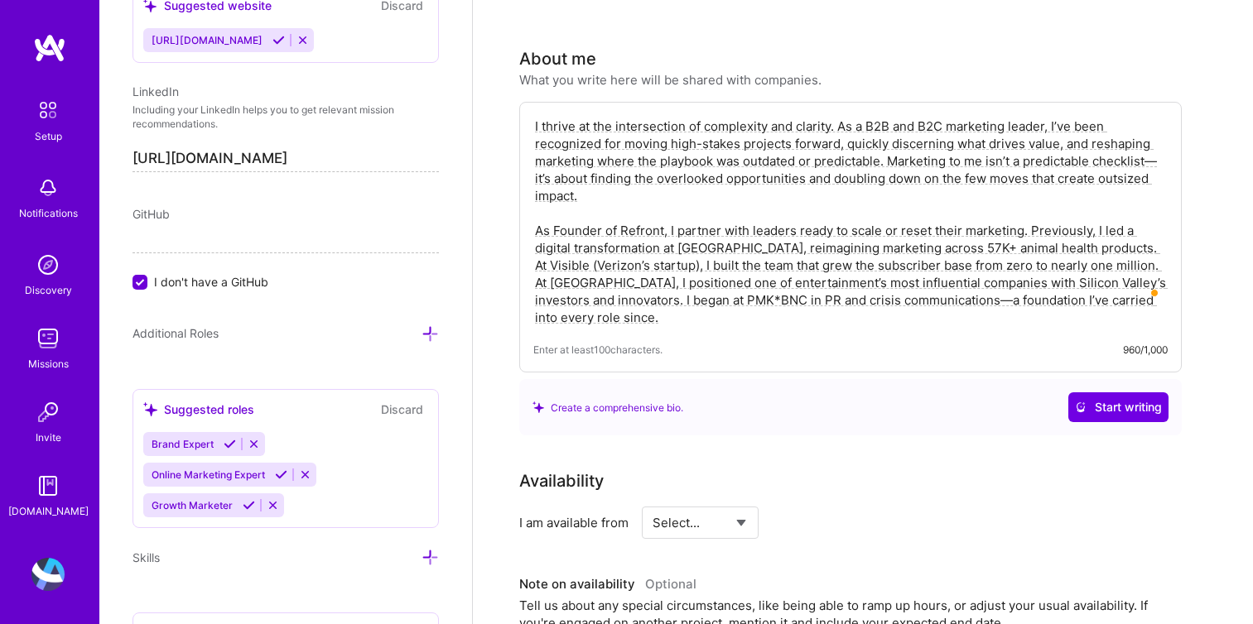
click at [588, 160] on textarea "I thrive at the intersection of complexity and clarity. As a B2B and B2C market…" at bounding box center [850, 222] width 634 height 212
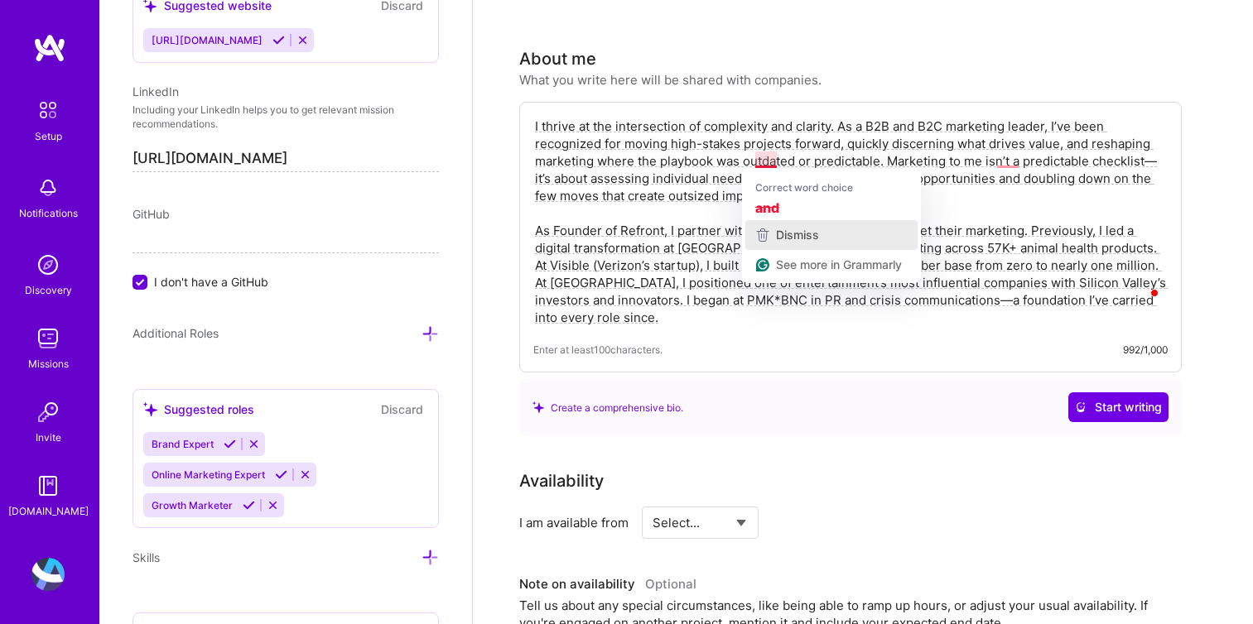
click at [782, 234] on span "Dismiss" at bounding box center [797, 235] width 43 height 14
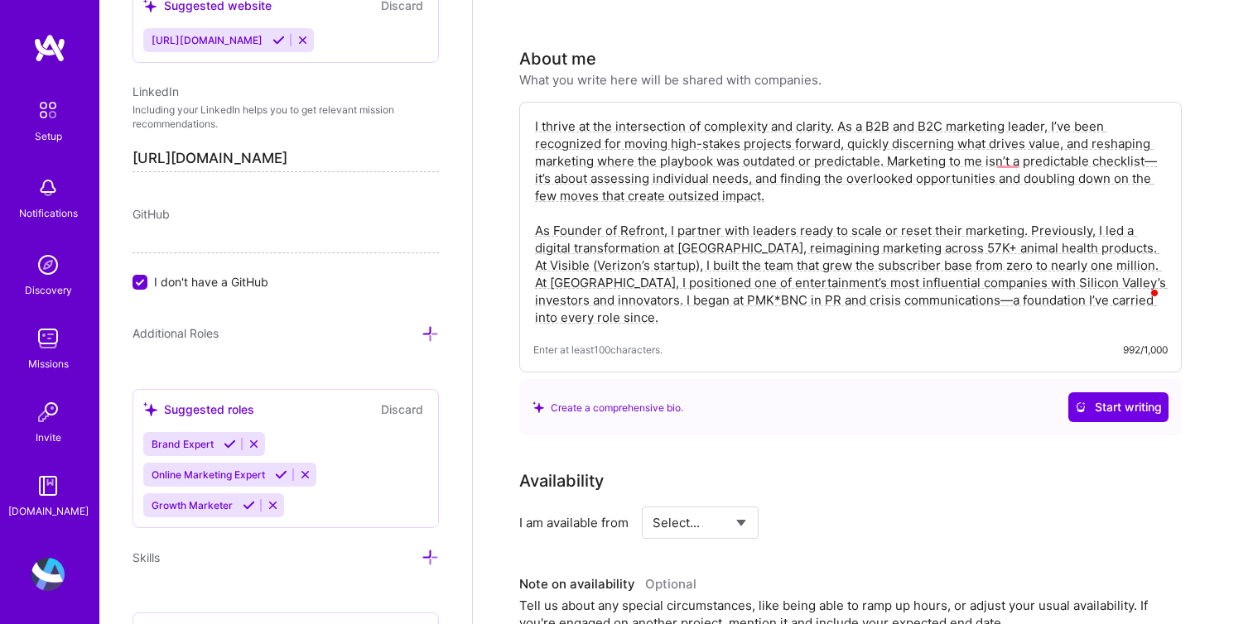
click at [848, 158] on textarea "I thrive at the intersection of complexity and clarity. As a B2B and B2C market…" at bounding box center [850, 222] width 634 height 212
click at [779, 158] on textarea "I thrive at the intersection of complexity and clarity. As a B2B and B2C market…" at bounding box center [850, 222] width 634 height 212
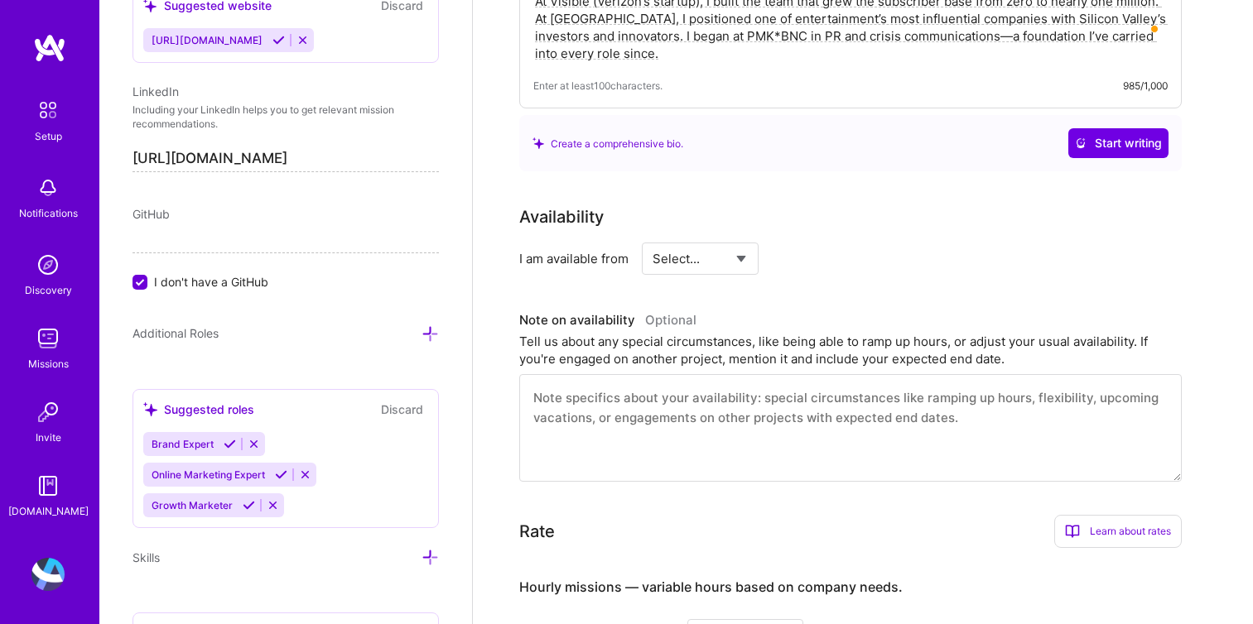
scroll to position [758, 0]
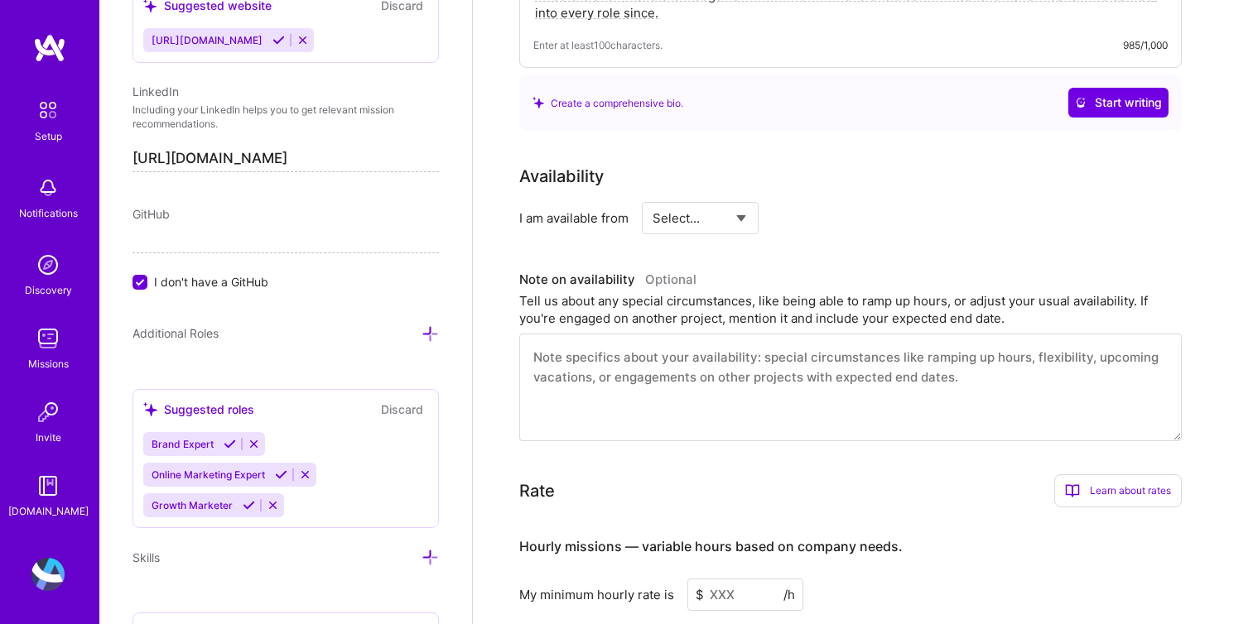
type textarea "I thrive at the intersection of complexity and clarity. As a B2B and B2C market…"
click at [730, 202] on select "Select... Right Now Future Date Not Available" at bounding box center [699, 218] width 95 height 42
select select "Right Now"
click at [632, 351] on textarea at bounding box center [850, 388] width 662 height 108
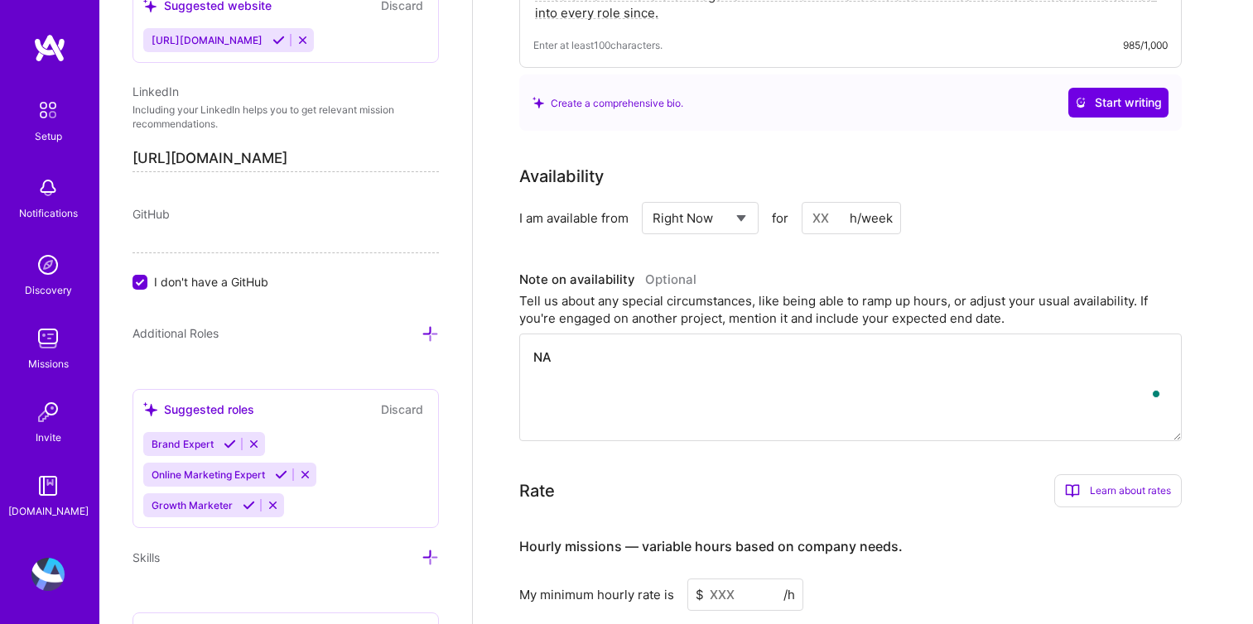
type textarea "N"
type textarea "I"
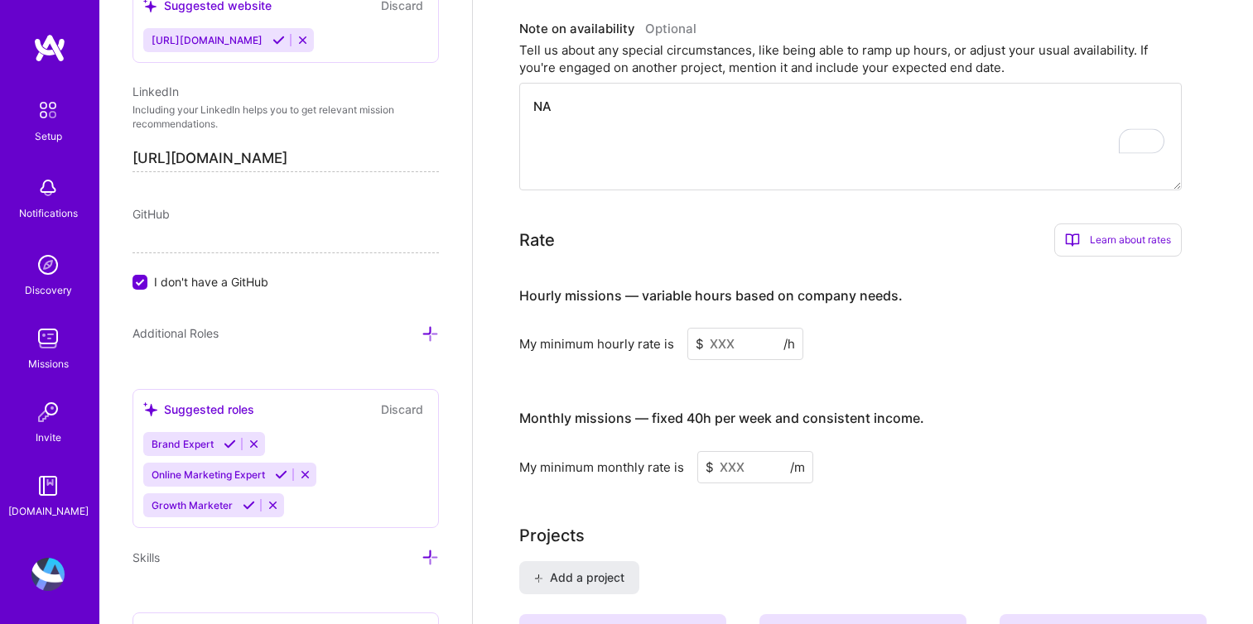
scroll to position [1012, 0]
type textarea "NA"
click at [729, 325] on input at bounding box center [745, 341] width 116 height 32
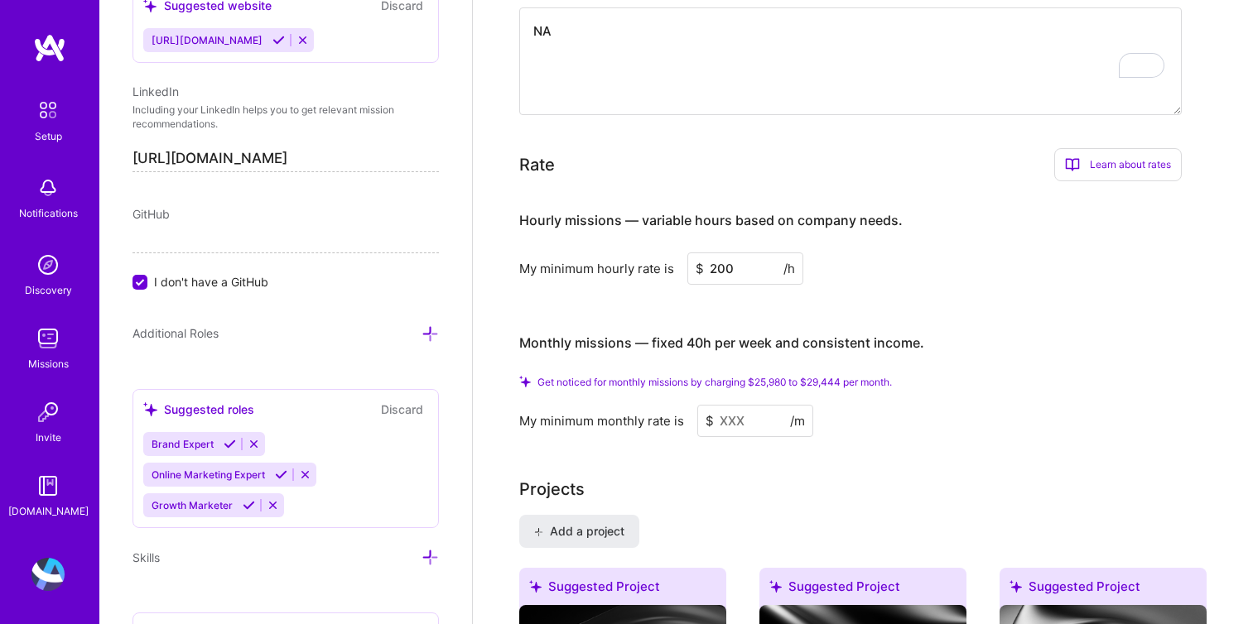
scroll to position [1089, 0]
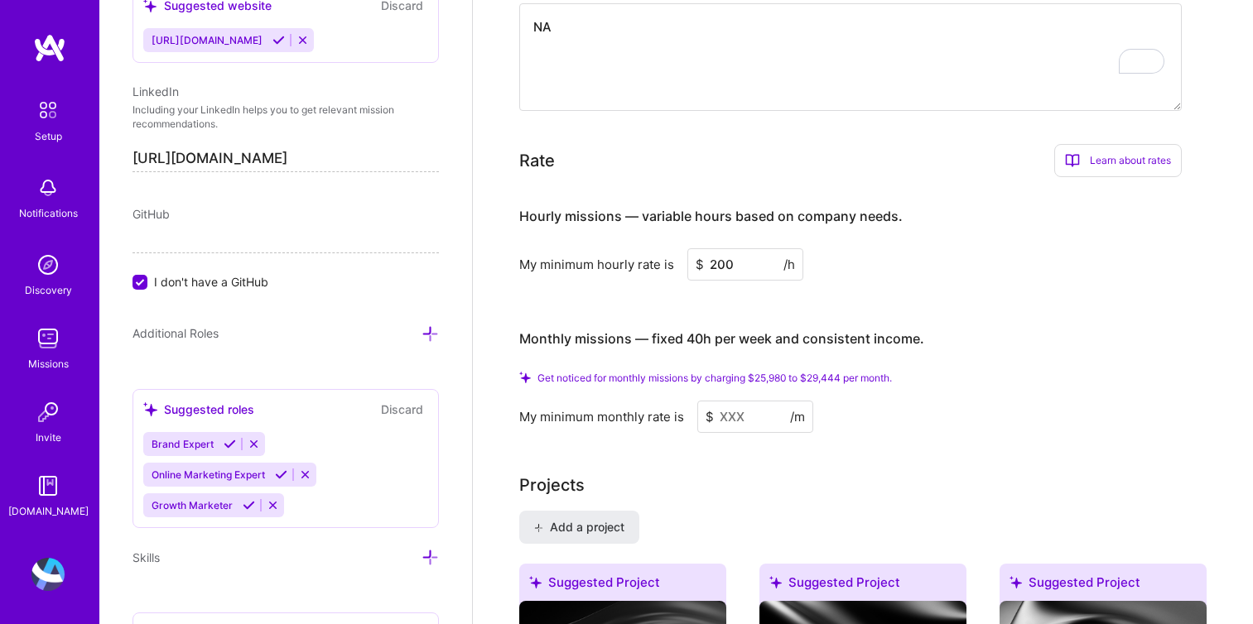
type input "200"
click at [736, 401] on input at bounding box center [755, 417] width 116 height 32
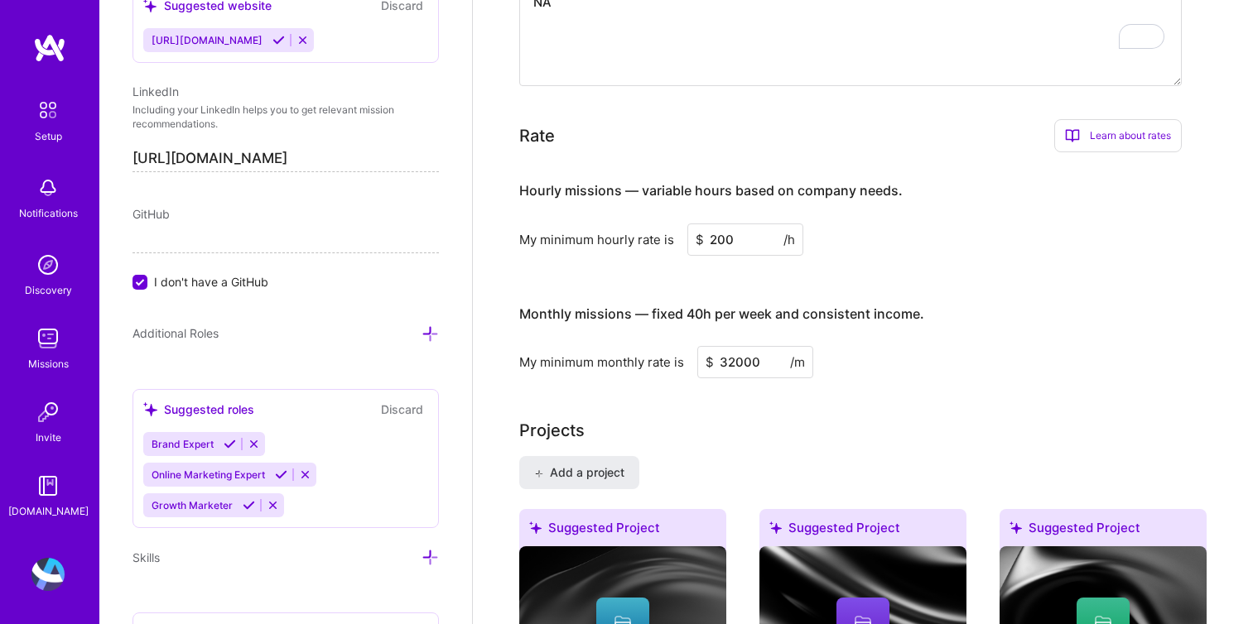
type input "32000"
click at [861, 363] on div "Complete your profile to take the first step in unlocking full A.Team access On…" at bounding box center [862, 538] width 687 height 3083
drag, startPoint x: 729, startPoint y: 220, endPoint x: 705, endPoint y: 219, distance: 24.1
click at [705, 224] on input "200" at bounding box center [745, 240] width 116 height 32
type input "175"
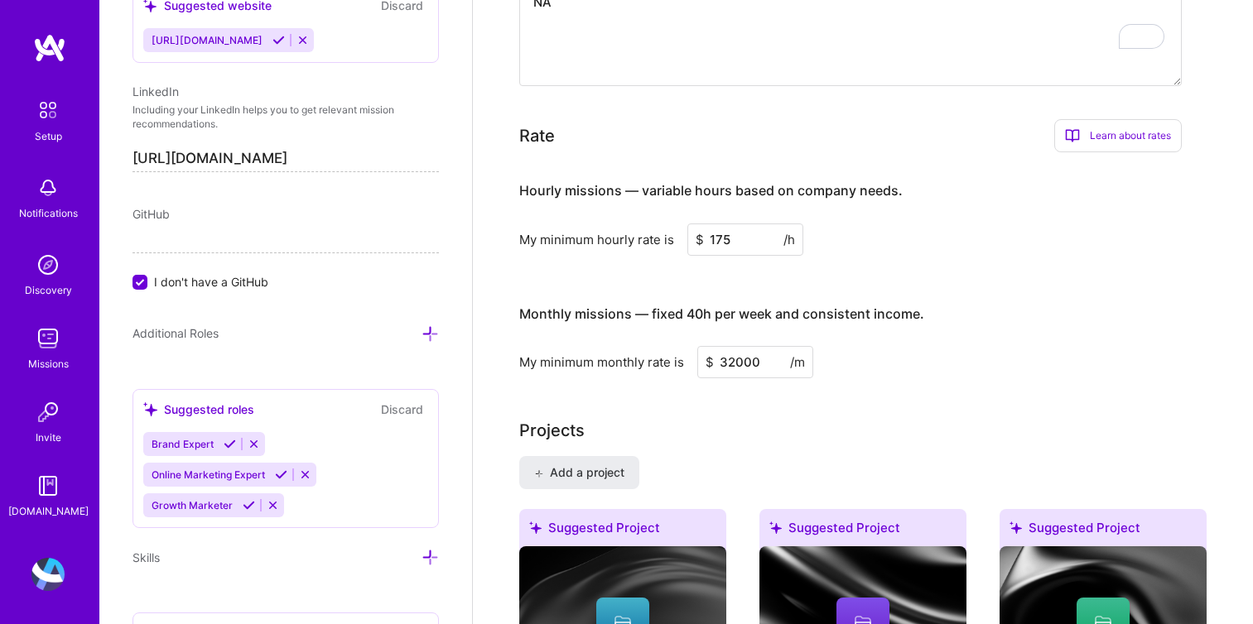
drag, startPoint x: 763, startPoint y: 344, endPoint x: 688, endPoint y: 337, distance: 74.9
click at [688, 346] on div "My minimum monthly rate is $ 32000 /m" at bounding box center [850, 362] width 662 height 32
type input "28000"
click at [950, 375] on div "Complete your profile to take the first step in unlocking full A.Team access On…" at bounding box center [862, 538] width 687 height 3083
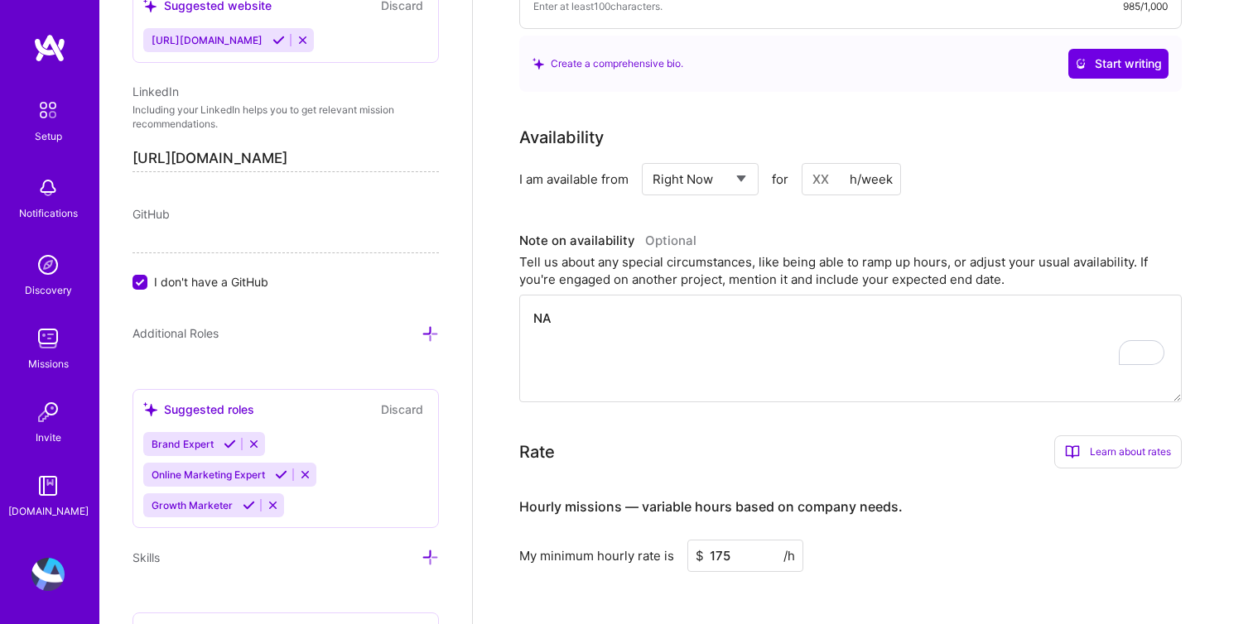
scroll to position [0, 0]
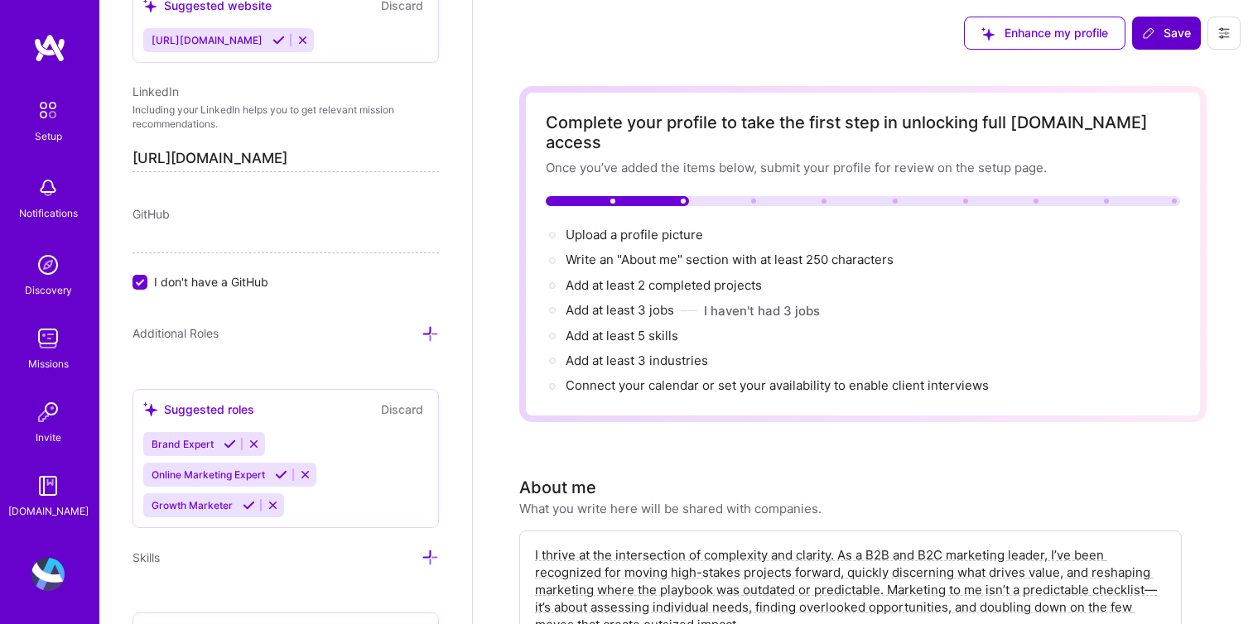
click at [1188, 41] on button "Save" at bounding box center [1166, 33] width 69 height 33
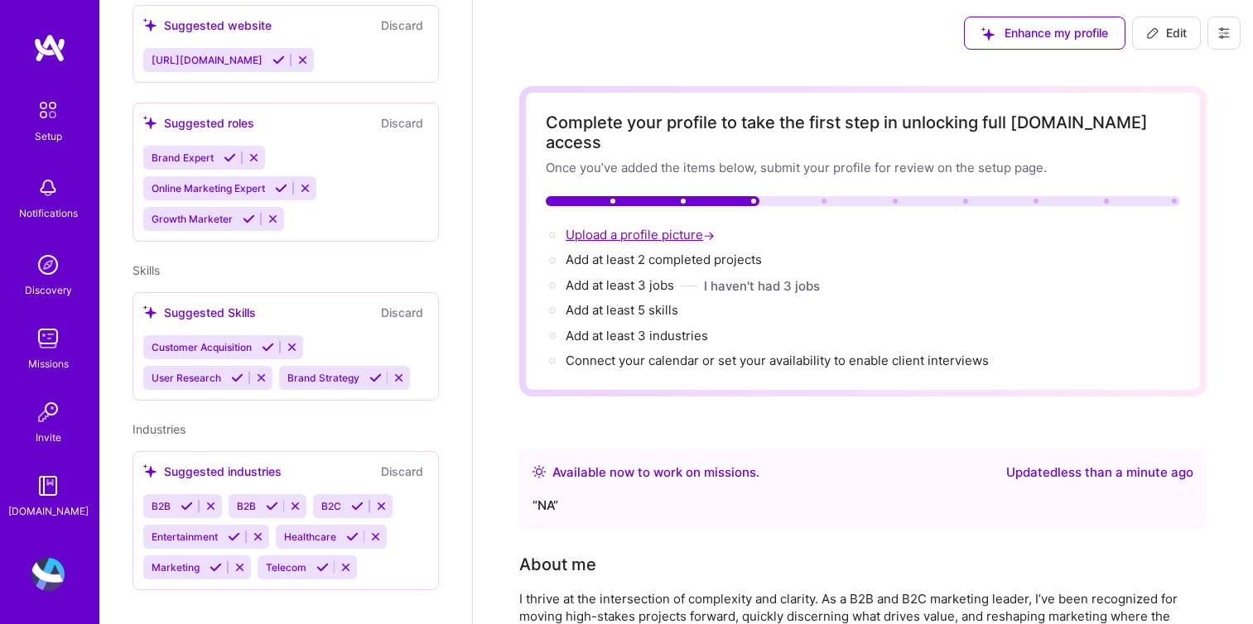
click at [580, 227] on span "Upload a profile picture →" at bounding box center [641, 235] width 152 height 16
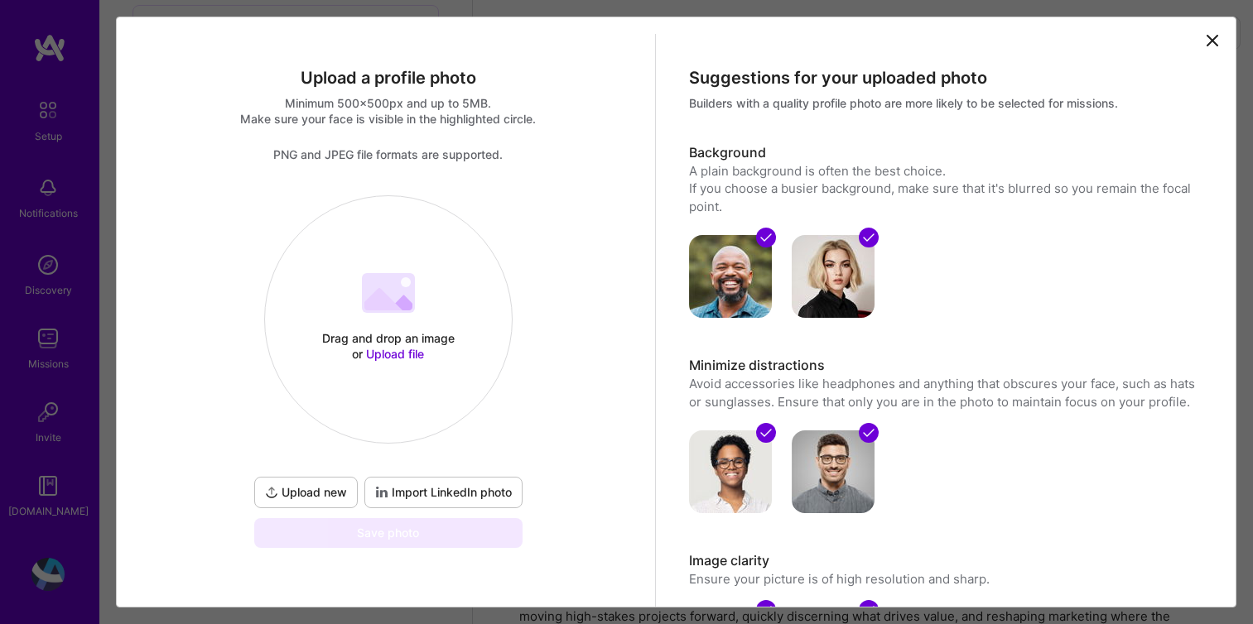
scroll to position [71, 0]
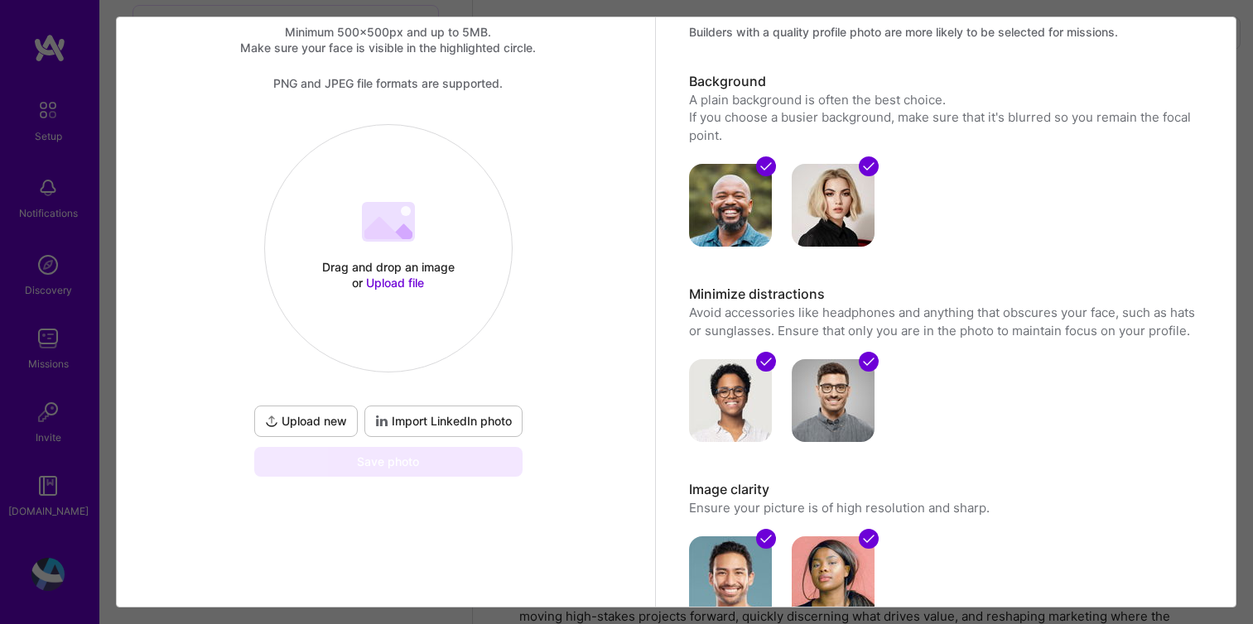
click at [397, 285] on span "Upload file" at bounding box center [395, 283] width 58 height 14
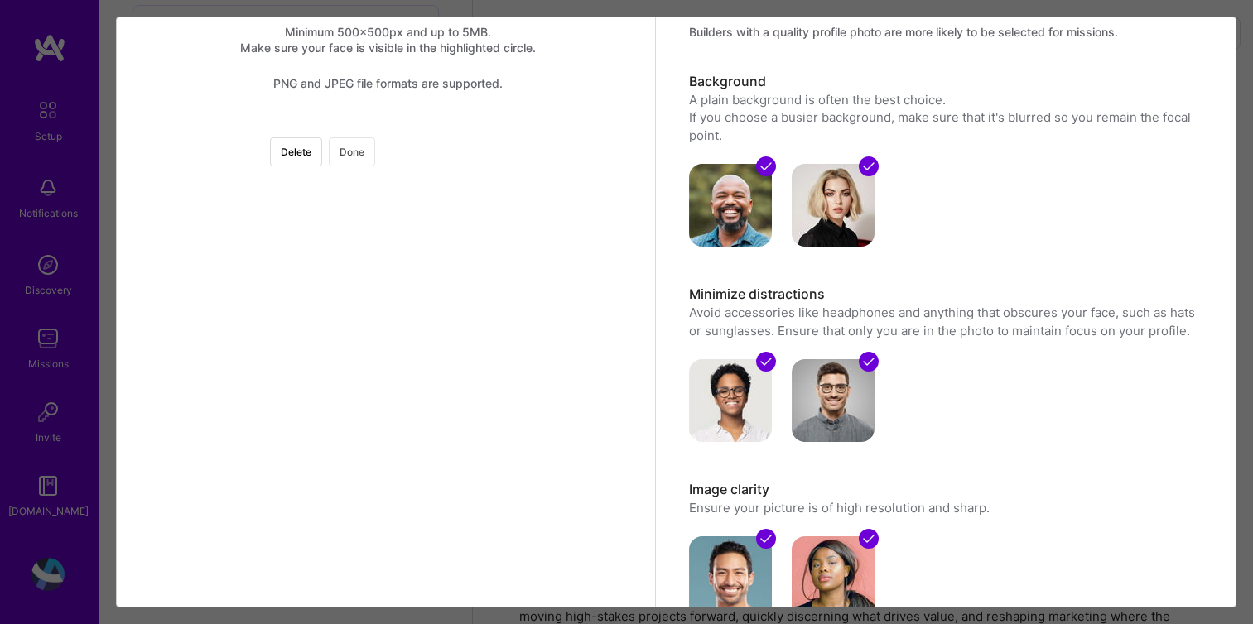
click at [375, 154] on button "Done" at bounding box center [352, 151] width 46 height 29
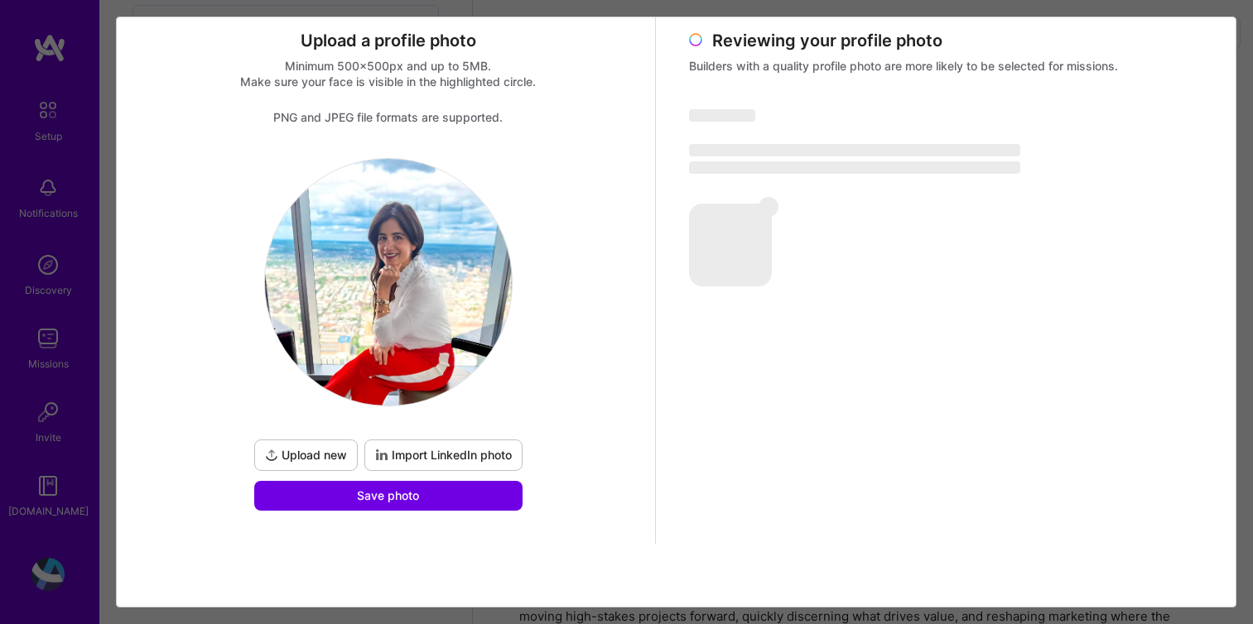
scroll to position [37, 0]
click at [430, 508] on button "Save photo" at bounding box center [388, 496] width 268 height 30
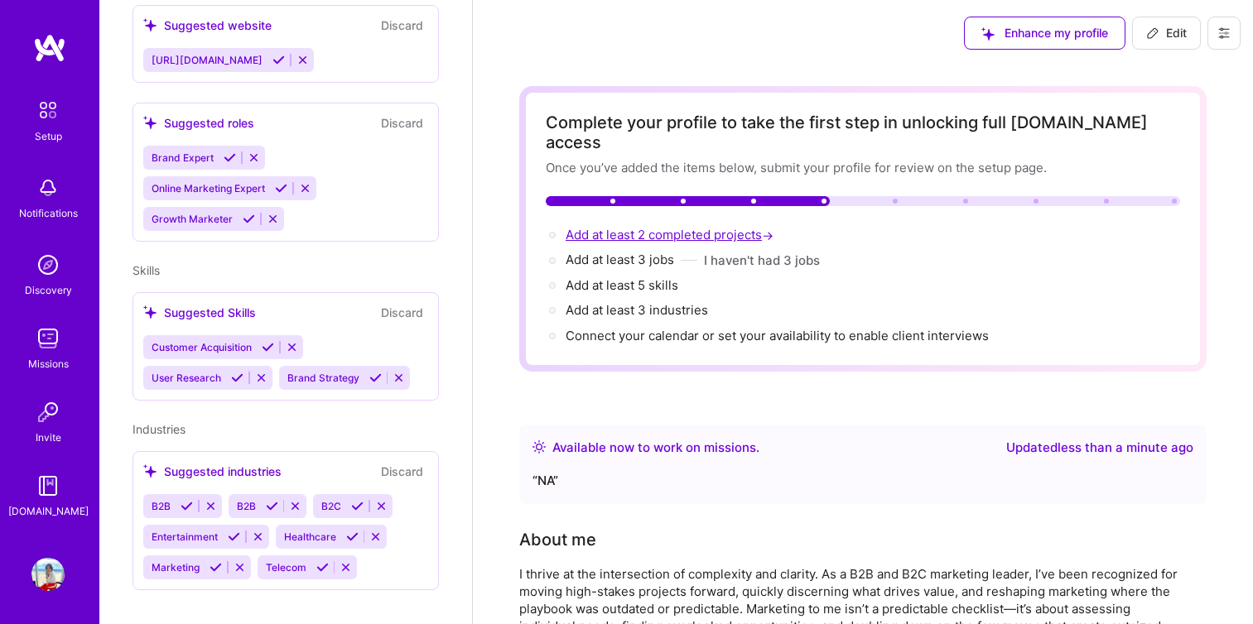
click at [638, 227] on span "Add at least 2 completed projects →" at bounding box center [670, 235] width 211 height 16
select select "US"
select select "Right Now"
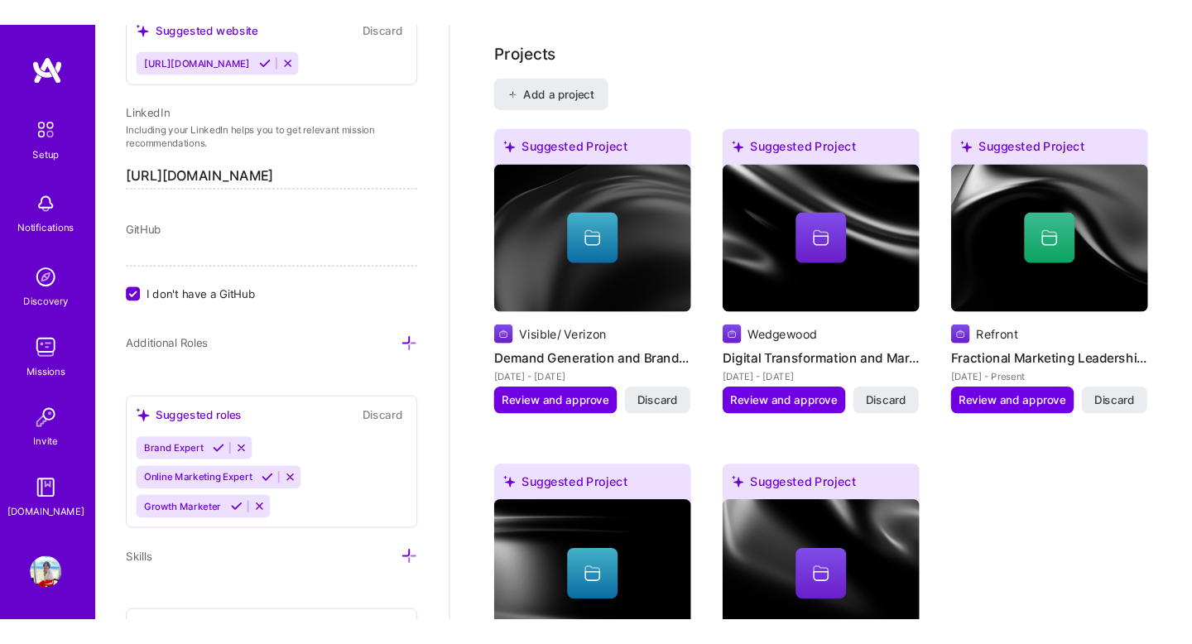
scroll to position [1440, 0]
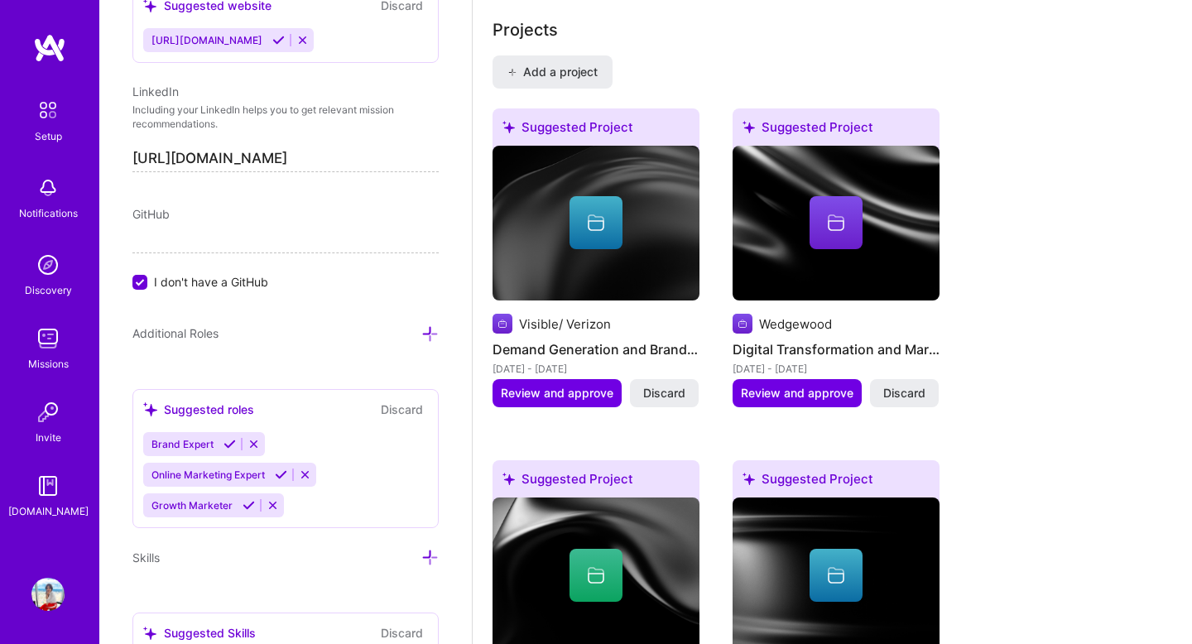
click at [852, 196] on div at bounding box center [836, 222] width 53 height 53
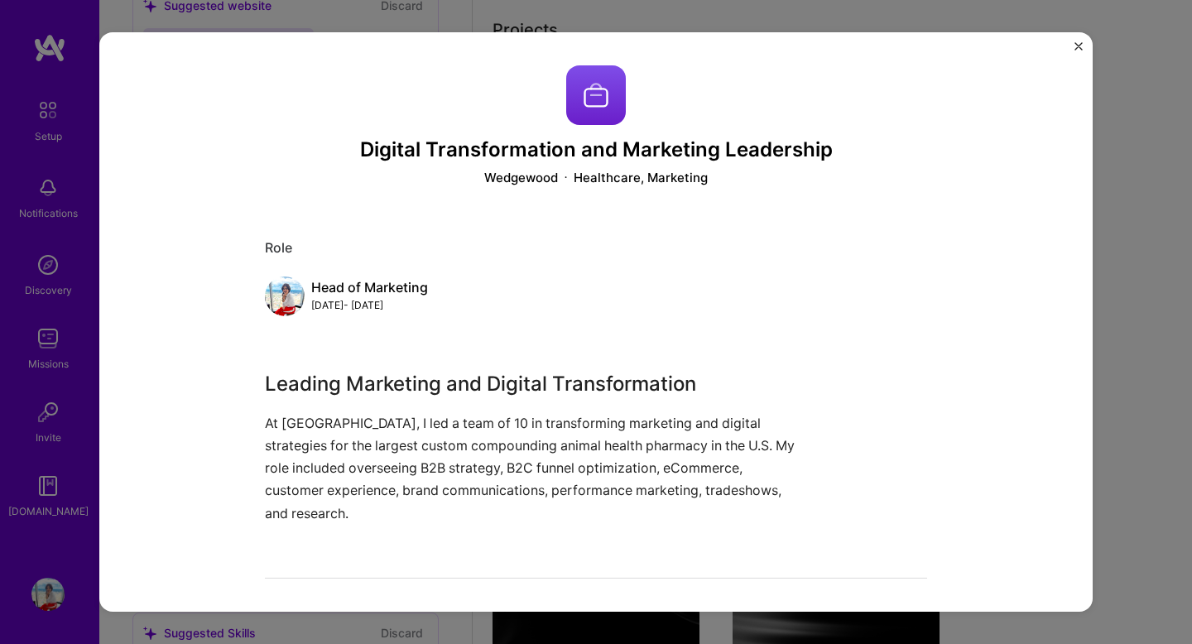
click at [594, 97] on img at bounding box center [596, 95] width 60 height 60
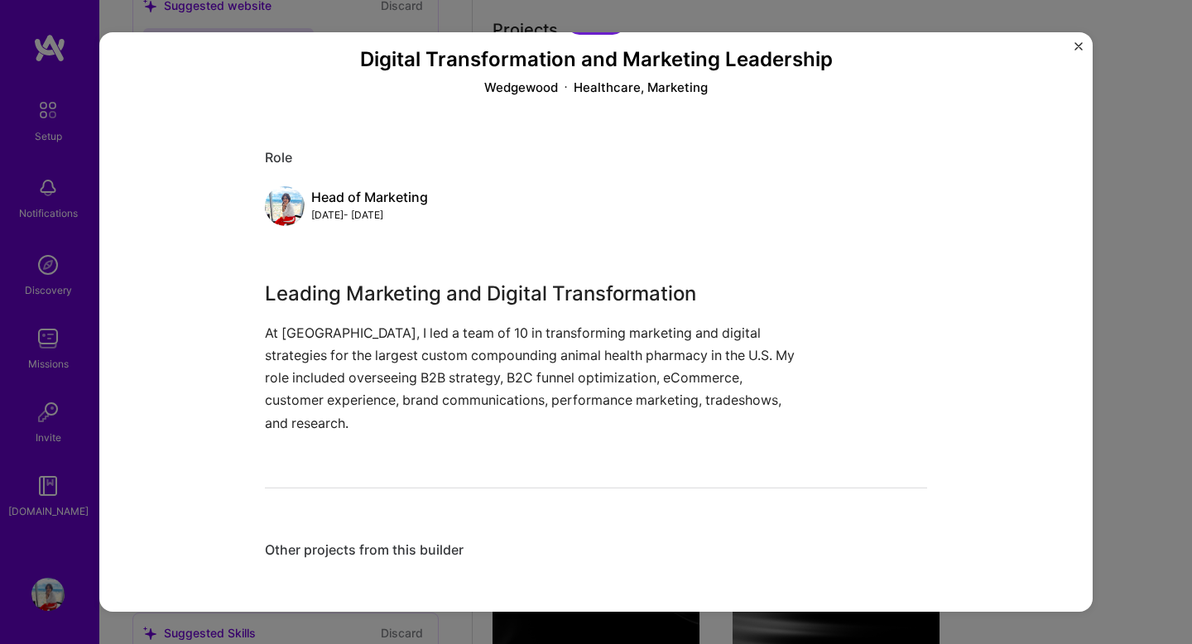
click at [1081, 47] on img "Close" at bounding box center [1079, 46] width 8 height 8
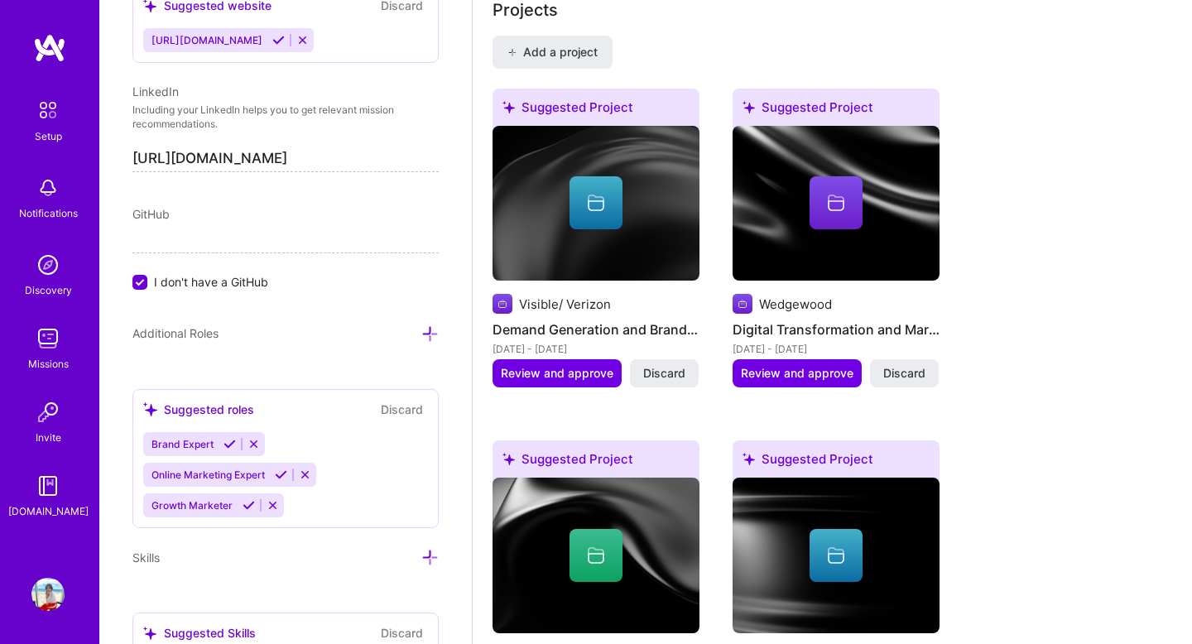
scroll to position [1461, 0]
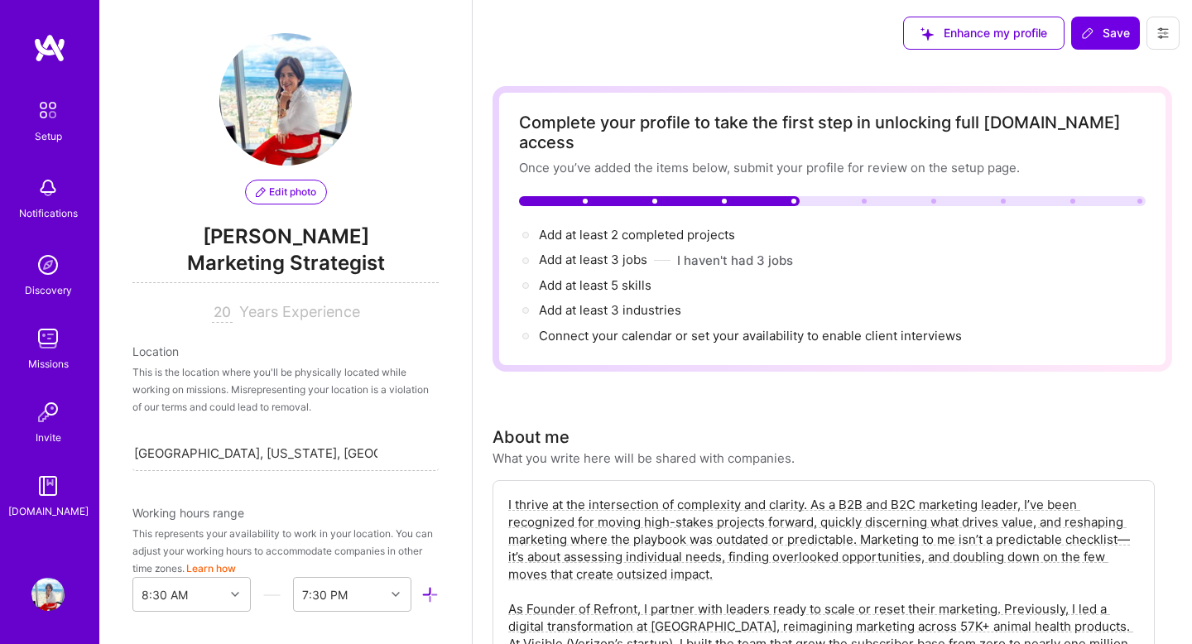
select select "US"
select select "Right Now"
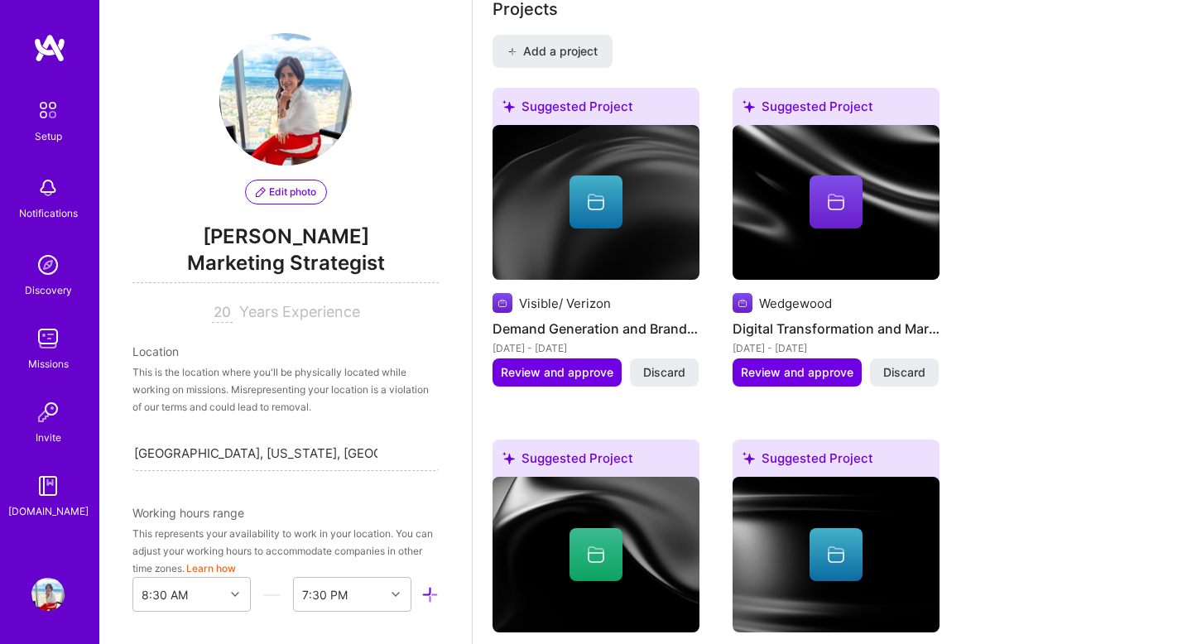
scroll to position [1006, 0]
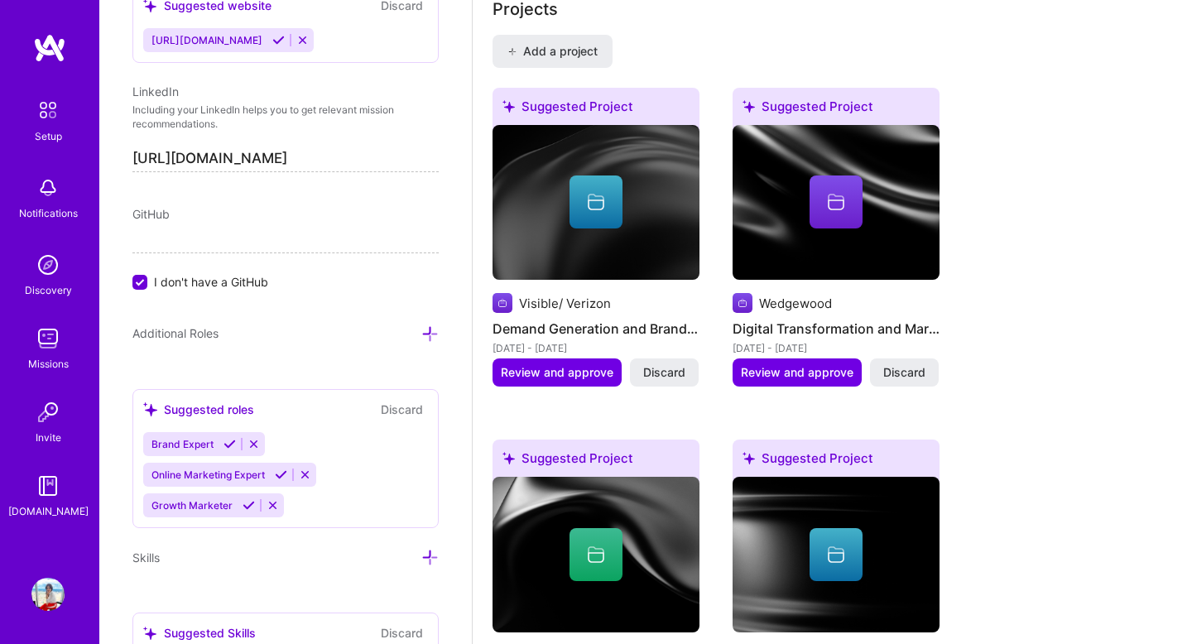
click at [835, 192] on icon at bounding box center [836, 202] width 20 height 20
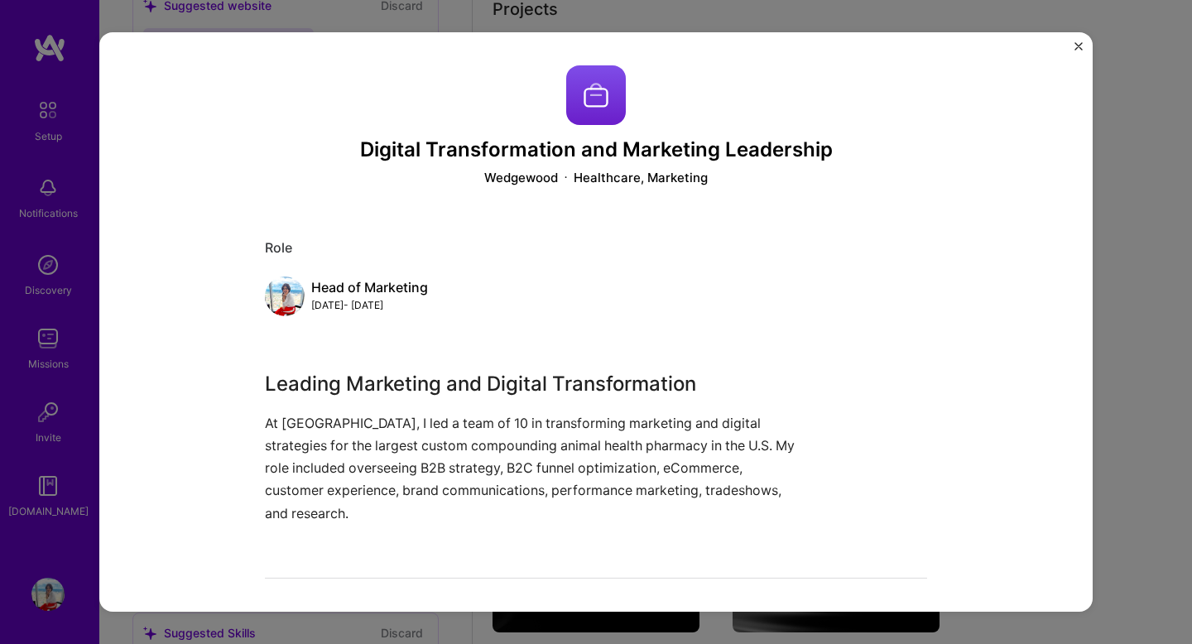
click at [588, 101] on img at bounding box center [596, 95] width 60 height 60
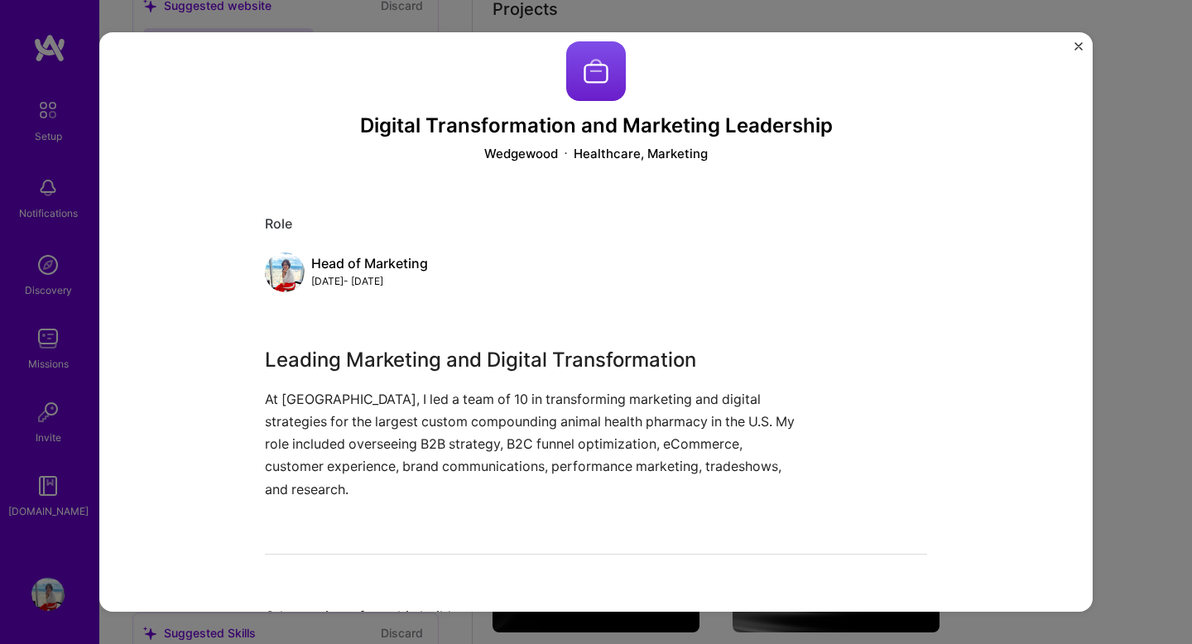
scroll to position [90, 0]
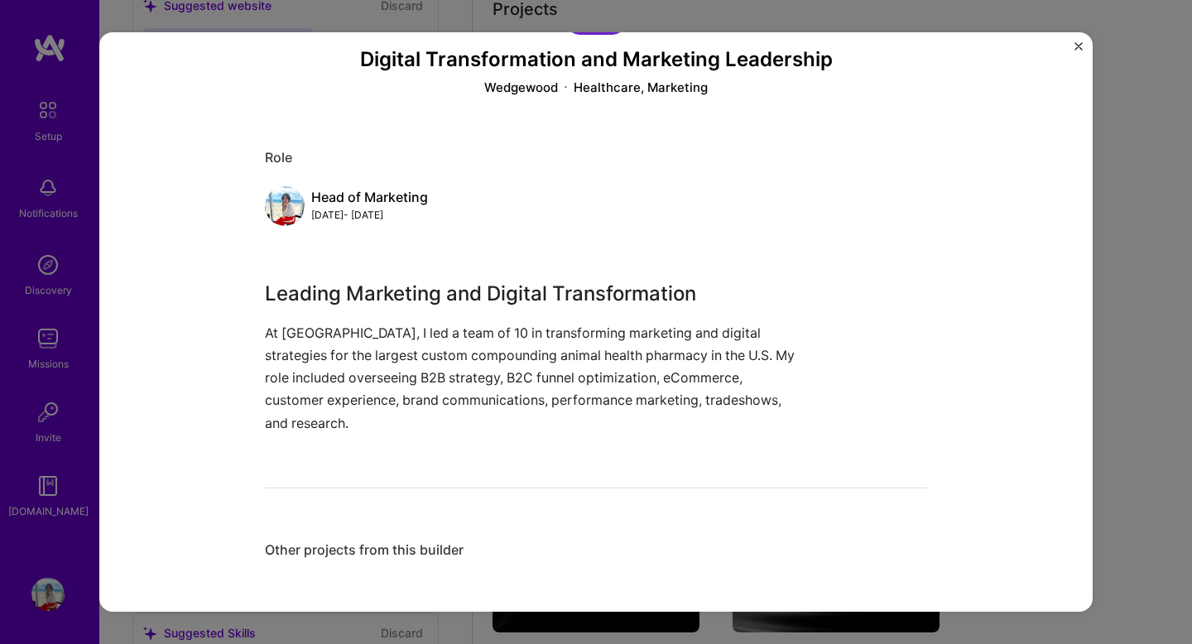
click at [379, 553] on div "Other projects from this builder" at bounding box center [596, 549] width 662 height 17
click at [1076, 47] on img "Close" at bounding box center [1079, 46] width 8 height 8
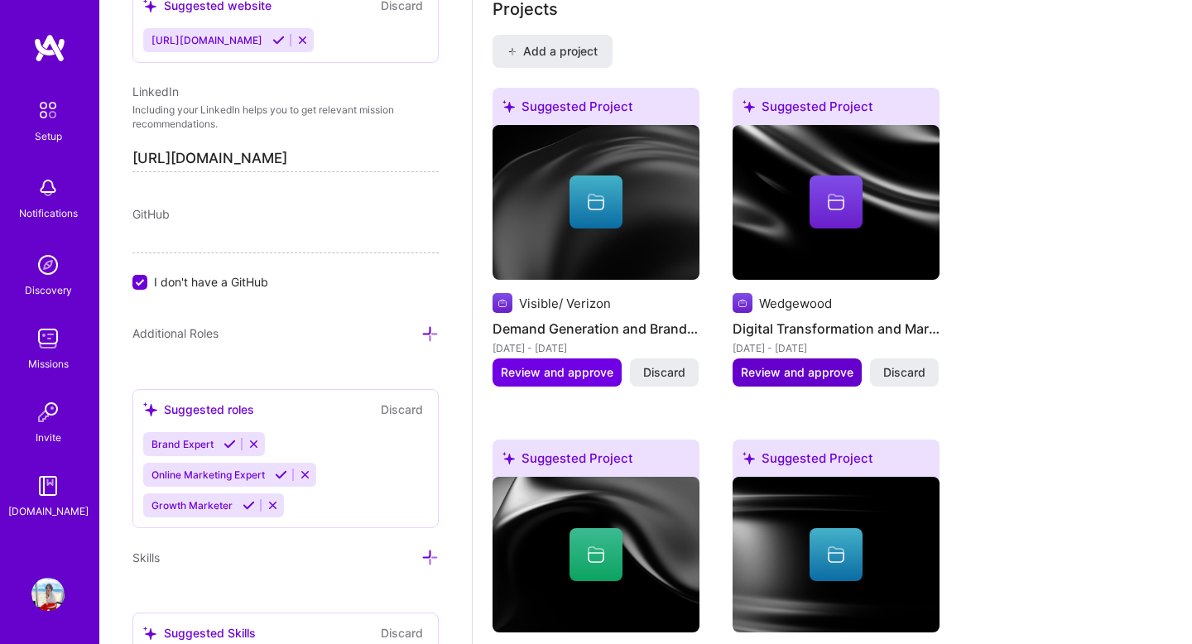
click at [809, 364] on span "Review and approve" at bounding box center [797, 372] width 113 height 17
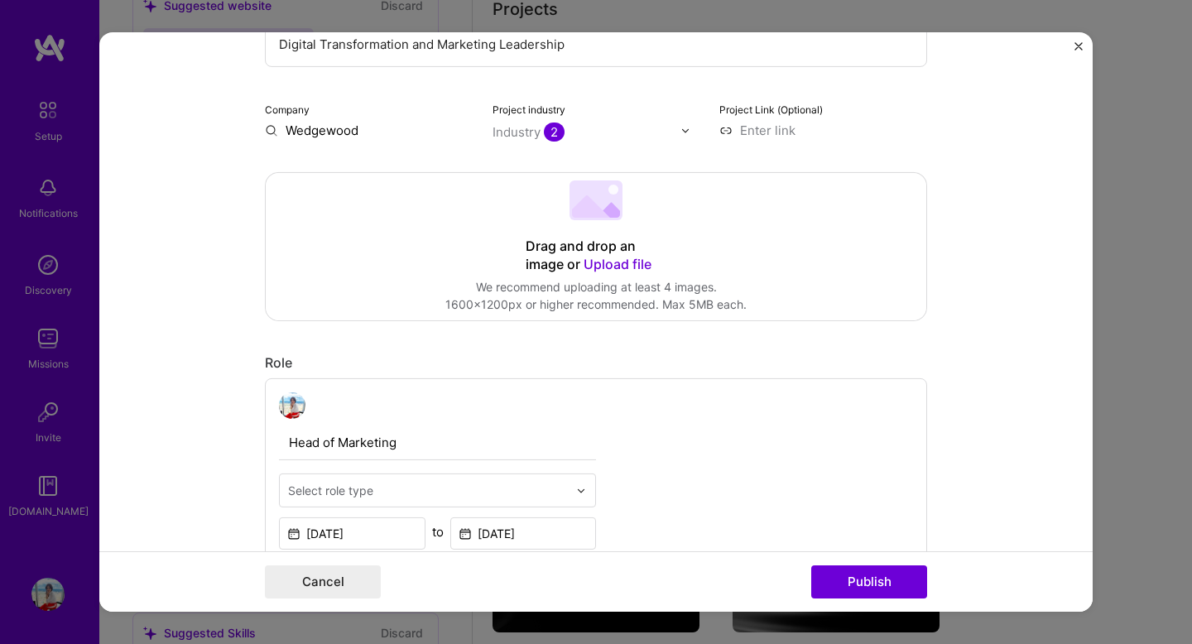
scroll to position [254, 0]
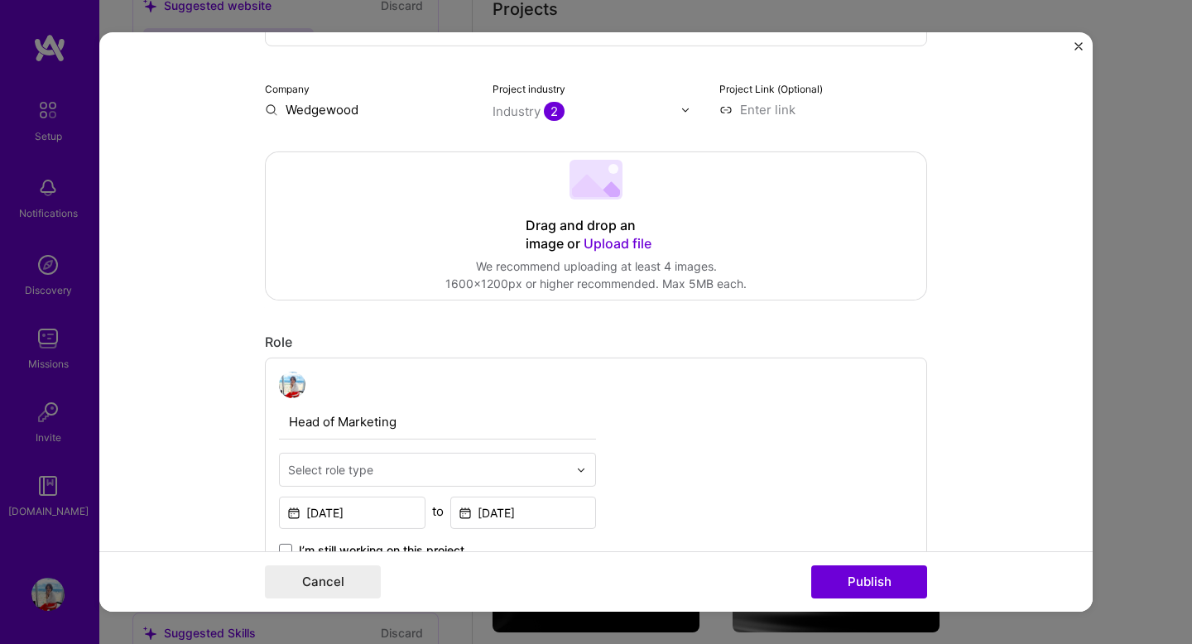
click at [594, 188] on icon at bounding box center [591, 186] width 38 height 22
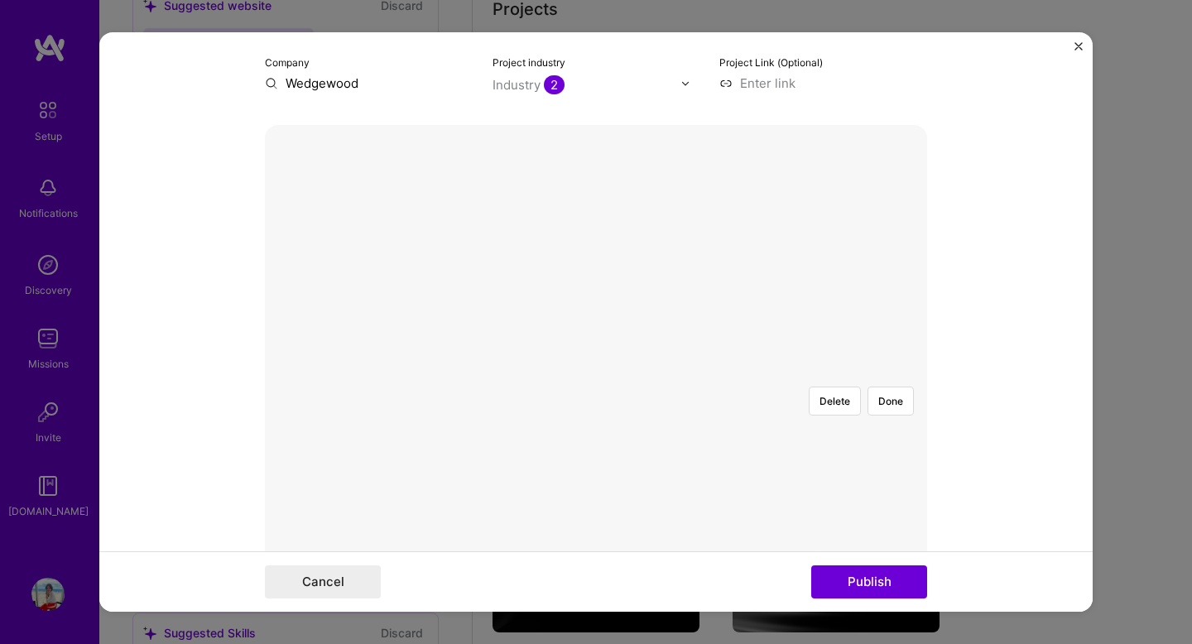
scroll to position [283, 0]
drag, startPoint x: 618, startPoint y: 388, endPoint x: 848, endPoint y: 273, distance: 257.3
click at [608, 365] on div at bounding box center [771, 497] width 351 height 264
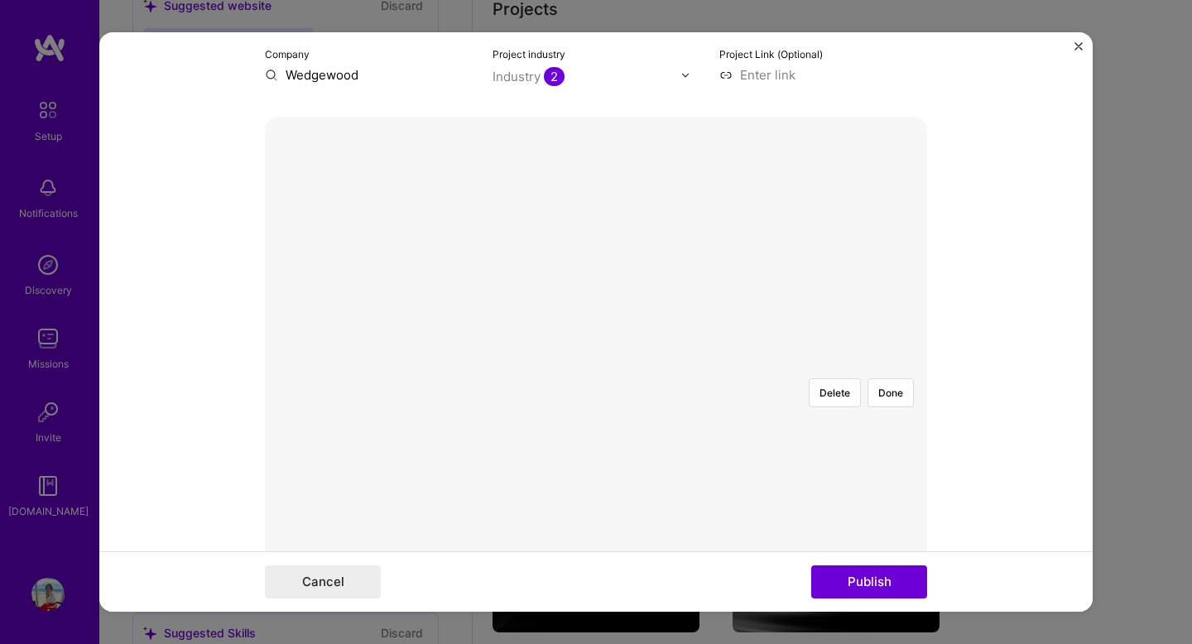
click at [596, 365] on div at bounding box center [596, 365] width 0 height 0
click at [604, 365] on div at bounding box center [771, 497] width 351 height 264
click at [839, 378] on button "Delete" at bounding box center [835, 392] width 52 height 29
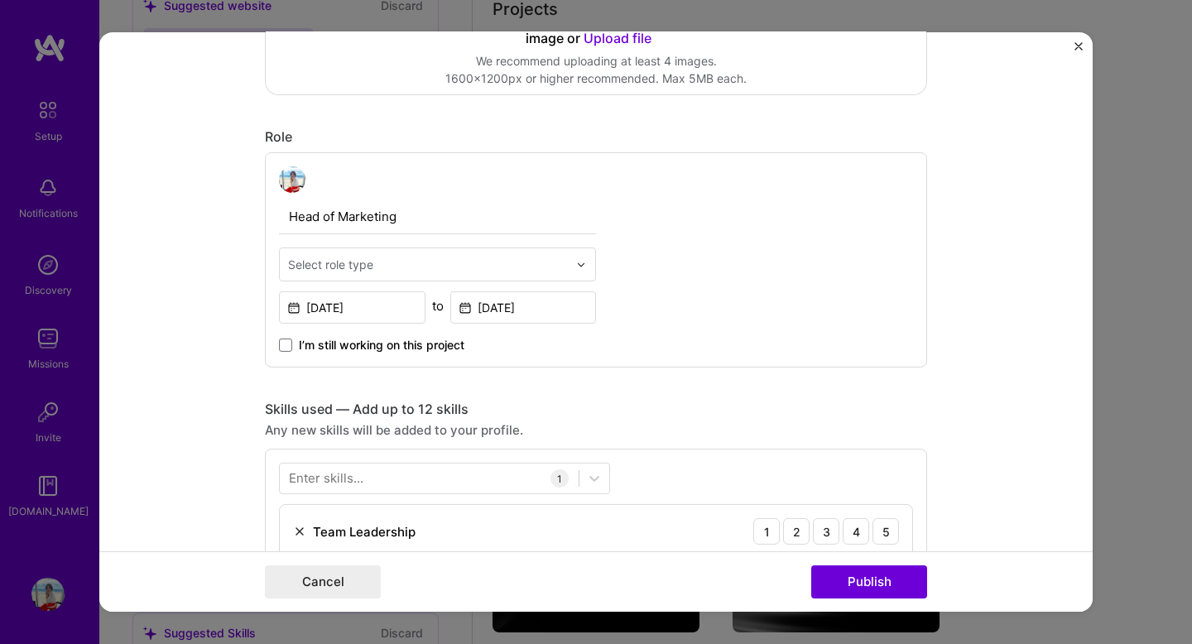
scroll to position [461, 0]
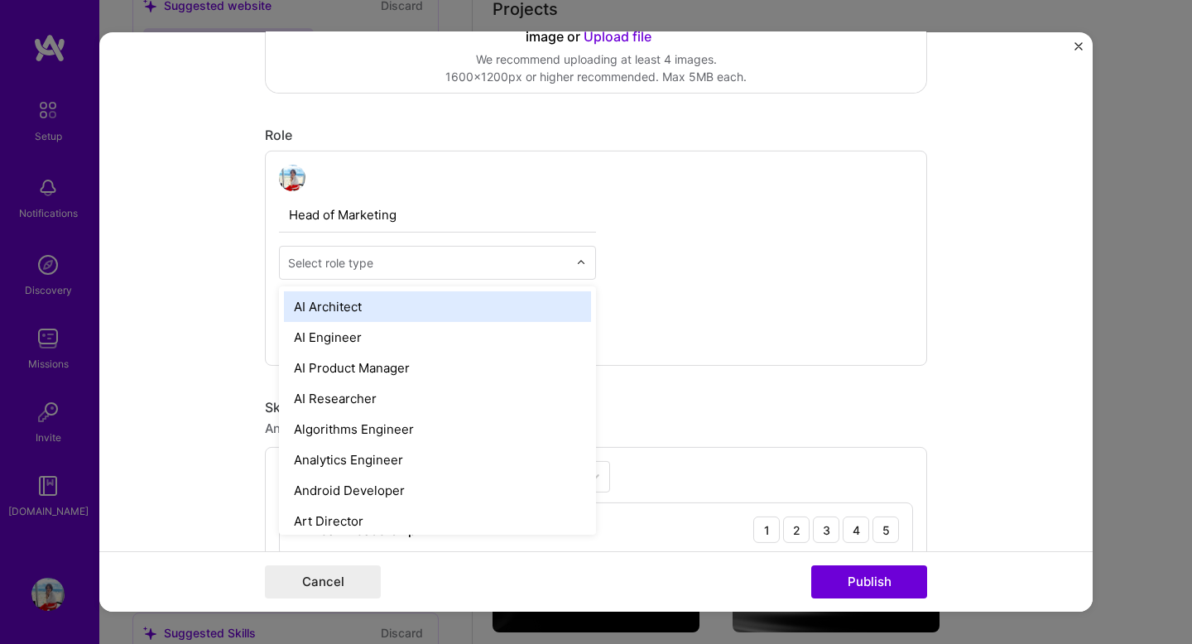
click at [575, 268] on div "Select role type" at bounding box center [428, 263] width 296 height 32
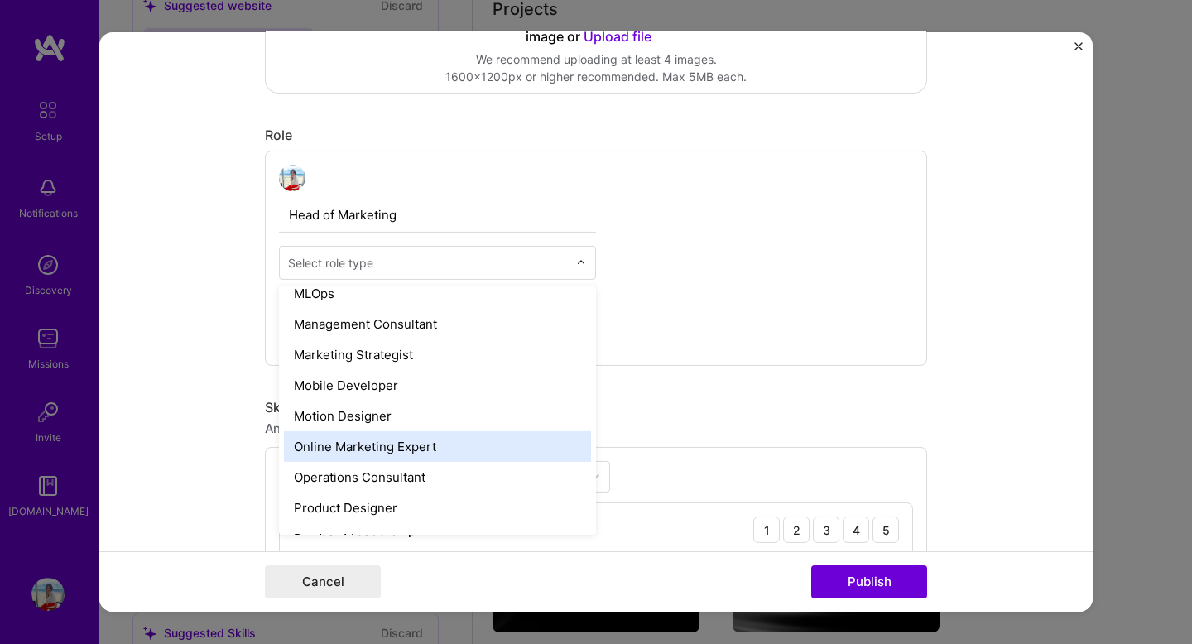
scroll to position [1297, 0]
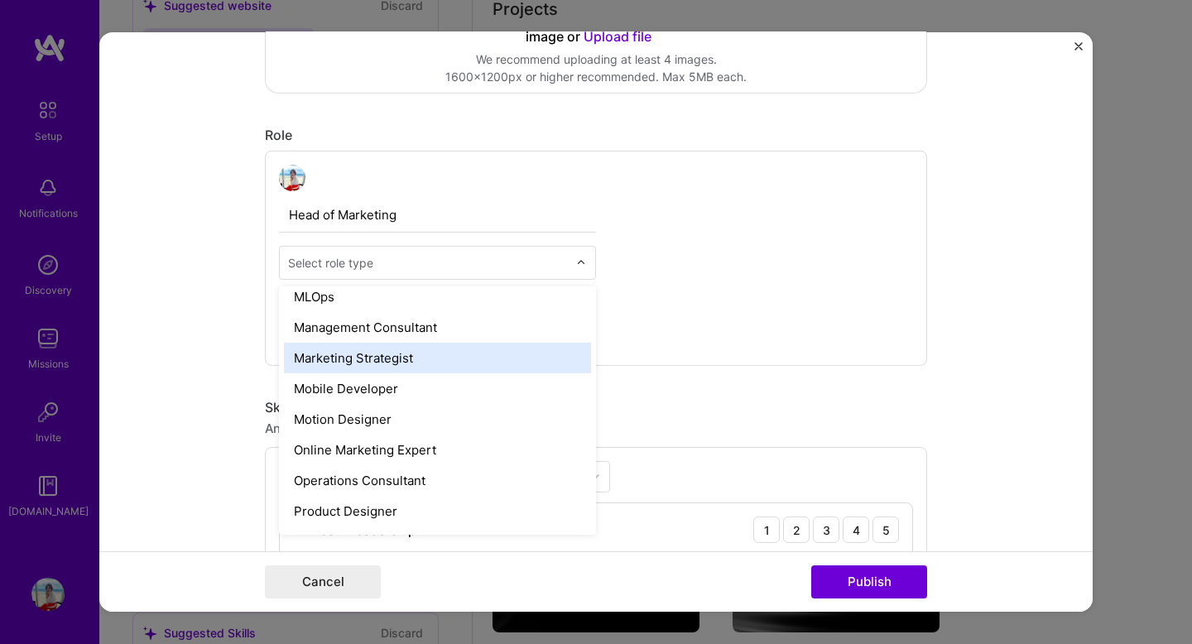
click at [491, 360] on div "Marketing Strategist" at bounding box center [437, 358] width 307 height 31
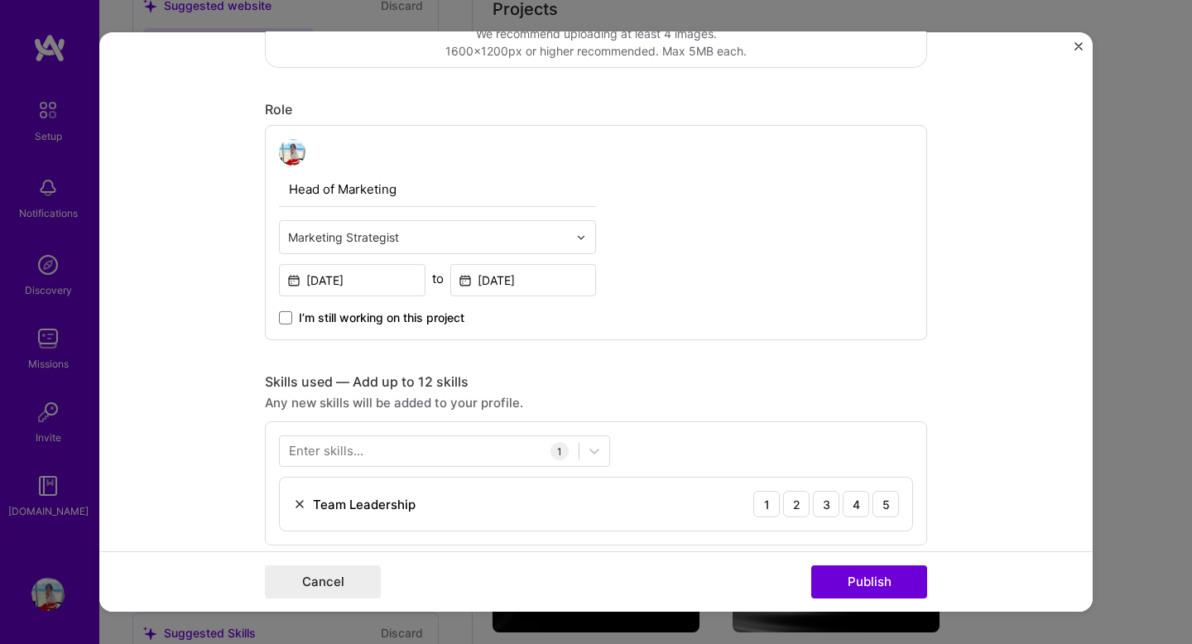
scroll to position [503, 0]
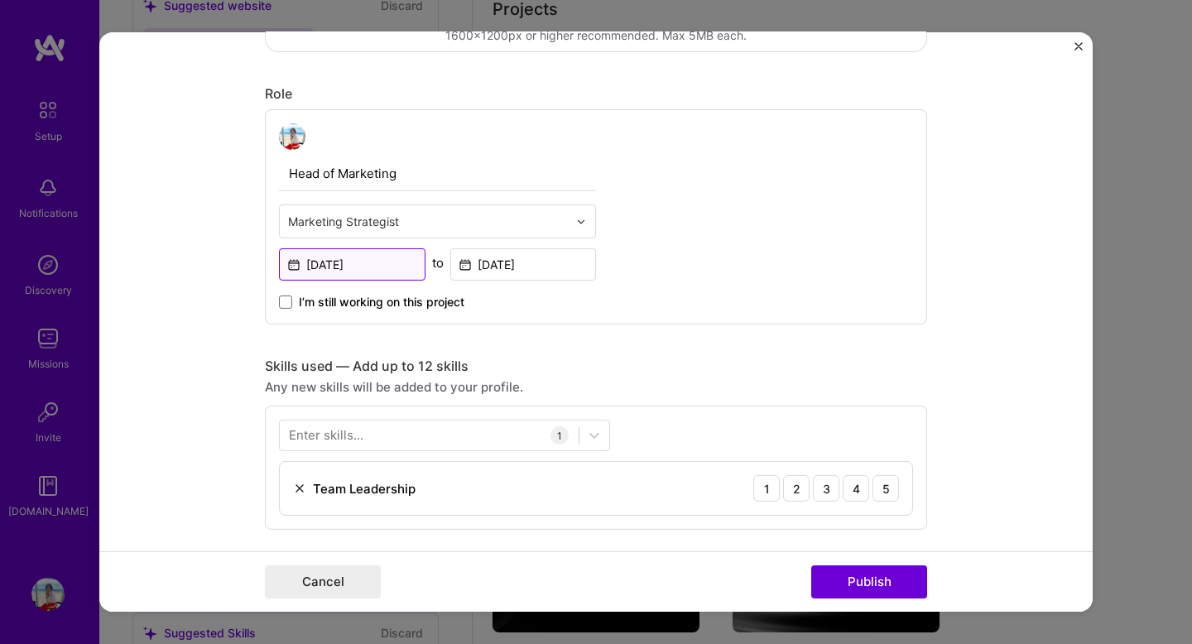
click at [313, 266] on input "[DATE]" at bounding box center [352, 264] width 147 height 32
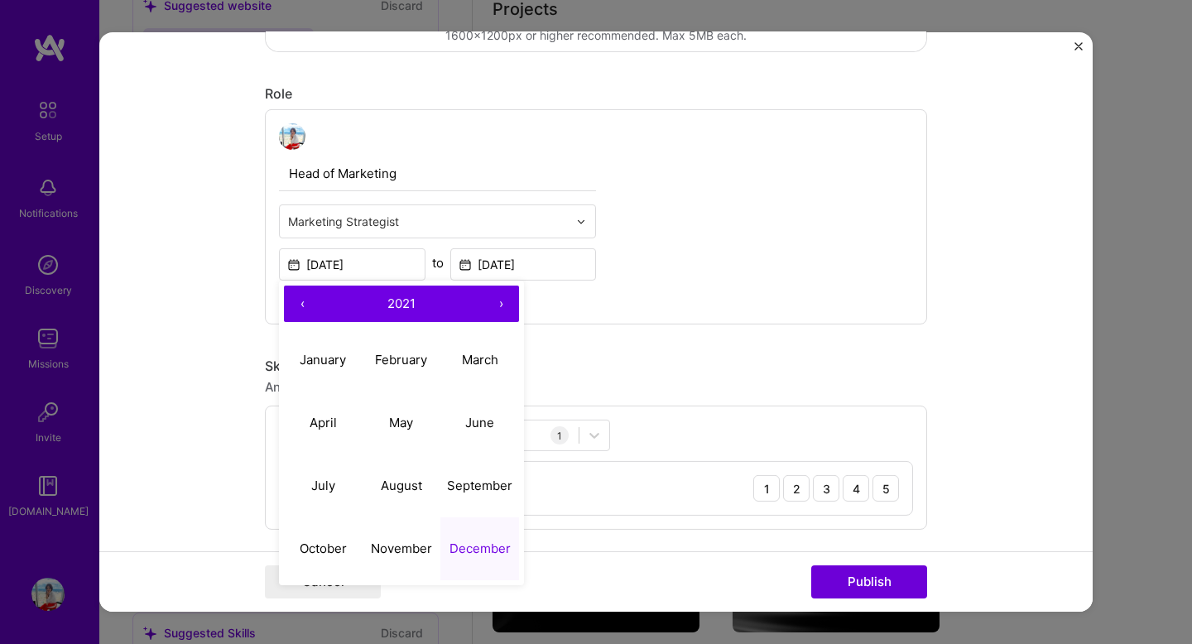
click at [503, 306] on button "›" at bounding box center [501, 304] width 36 height 36
click at [483, 426] on abbr "June" at bounding box center [479, 422] width 29 height 16
type input "[DATE]"
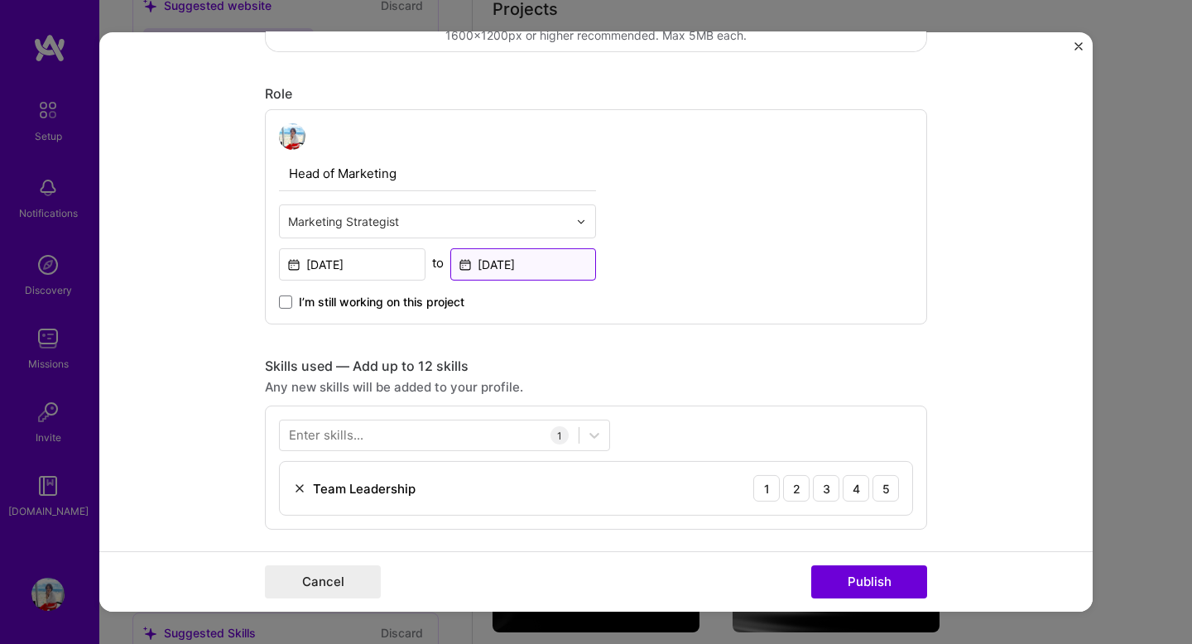
click at [564, 264] on input "[DATE]" at bounding box center [523, 264] width 147 height 32
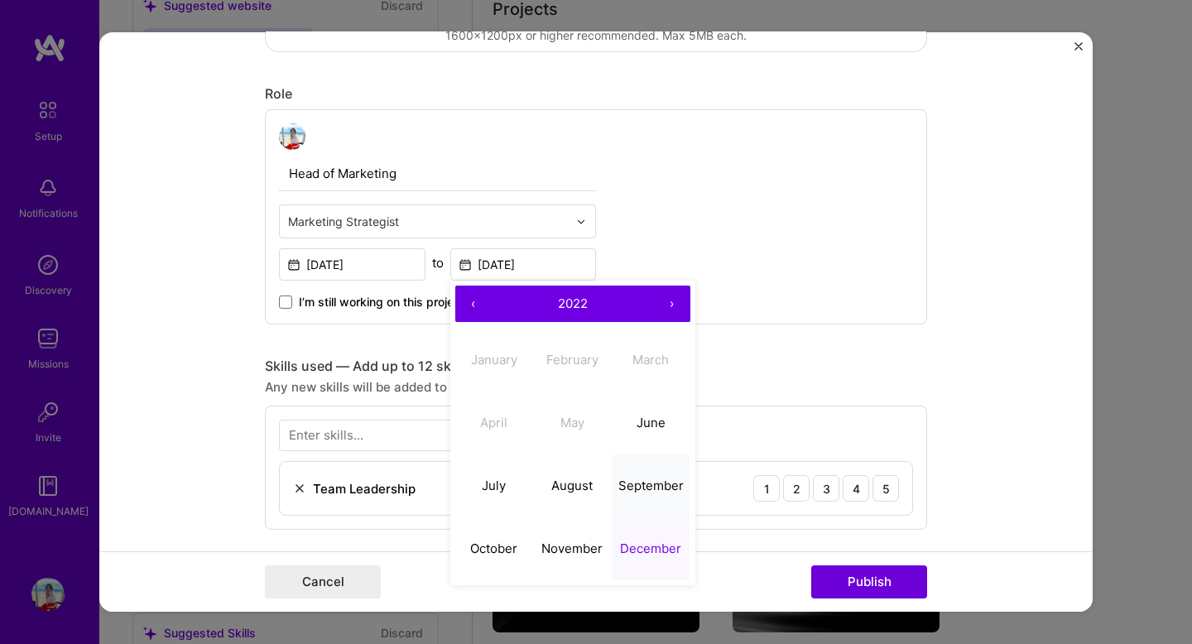
click at [637, 484] on abbr "September" at bounding box center [650, 485] width 65 height 16
type input "[DATE]"
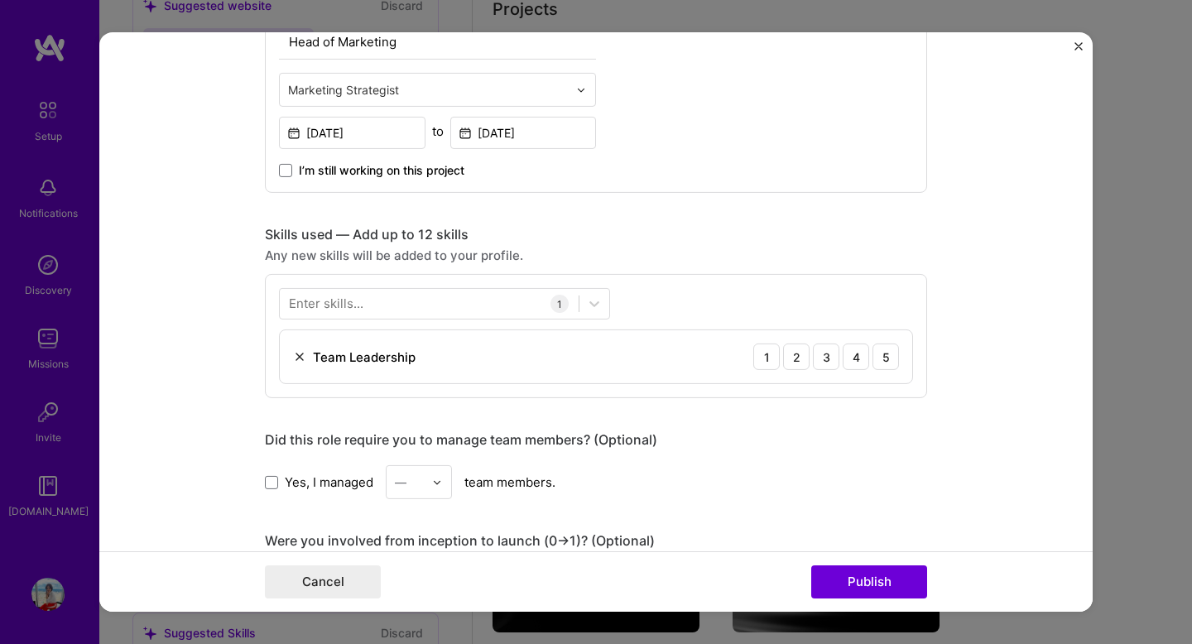
scroll to position [636, 0]
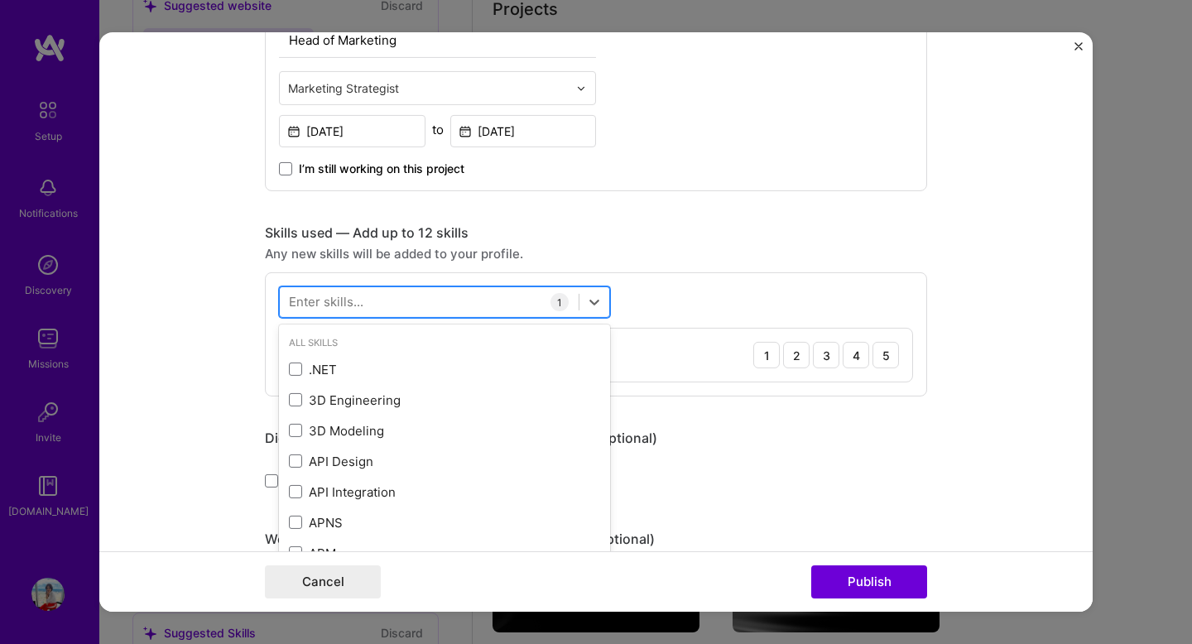
click at [431, 307] on div at bounding box center [429, 301] width 299 height 27
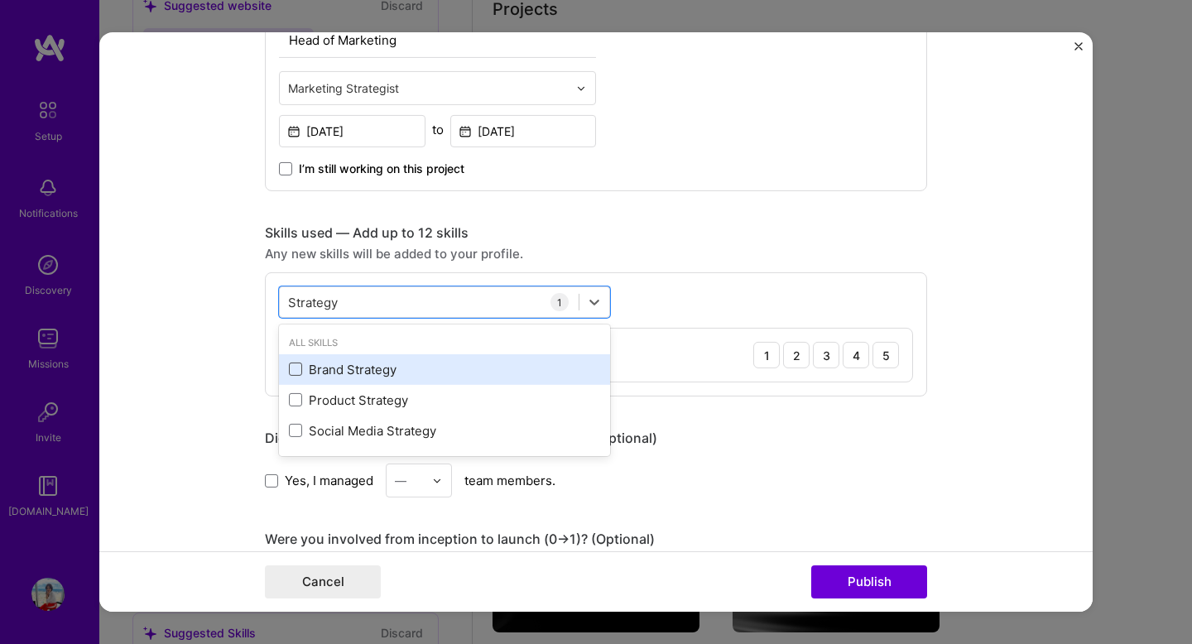
click at [292, 368] on span at bounding box center [295, 369] width 13 height 13
click at [0, 0] on input "checkbox" at bounding box center [0, 0] width 0 height 0
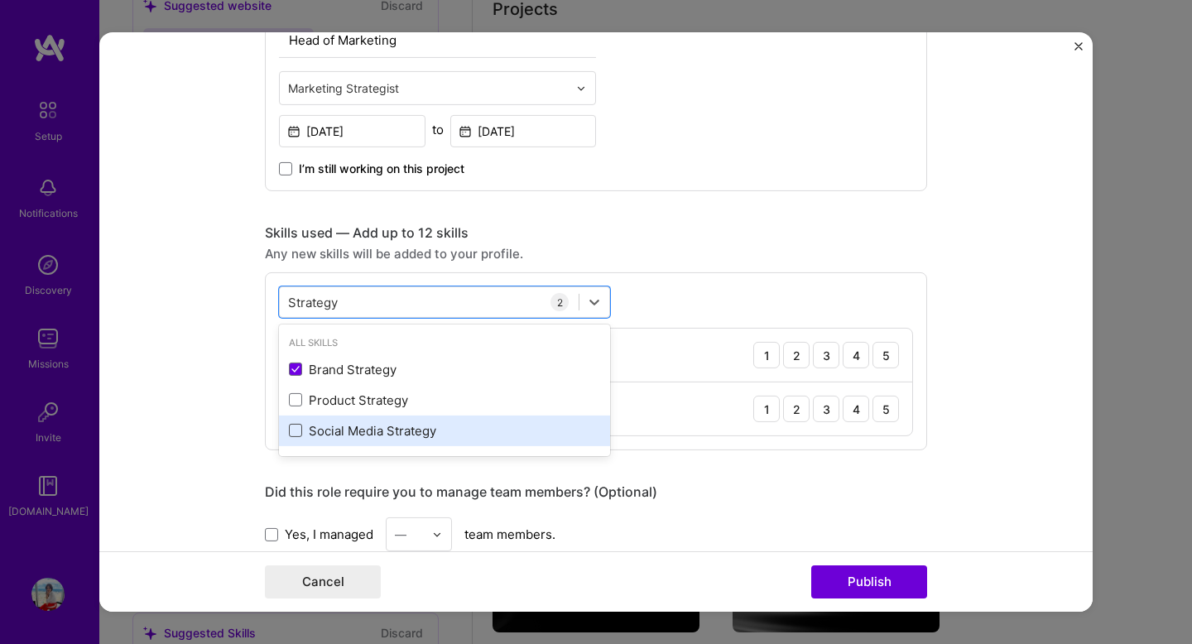
click at [295, 437] on span at bounding box center [295, 430] width 13 height 13
click at [0, 0] on input "checkbox" at bounding box center [0, 0] width 0 height 0
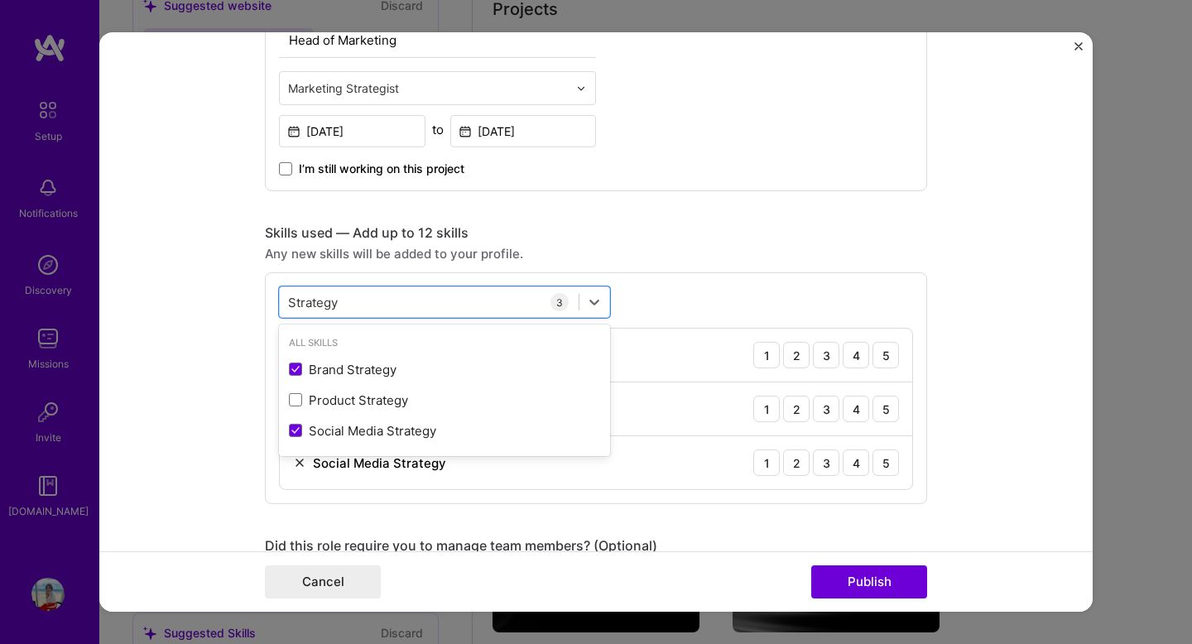
click at [679, 318] on div "option Social Media Strategy, selected. option Brand Strategy selected, 0 of 2.…" at bounding box center [596, 388] width 662 height 232
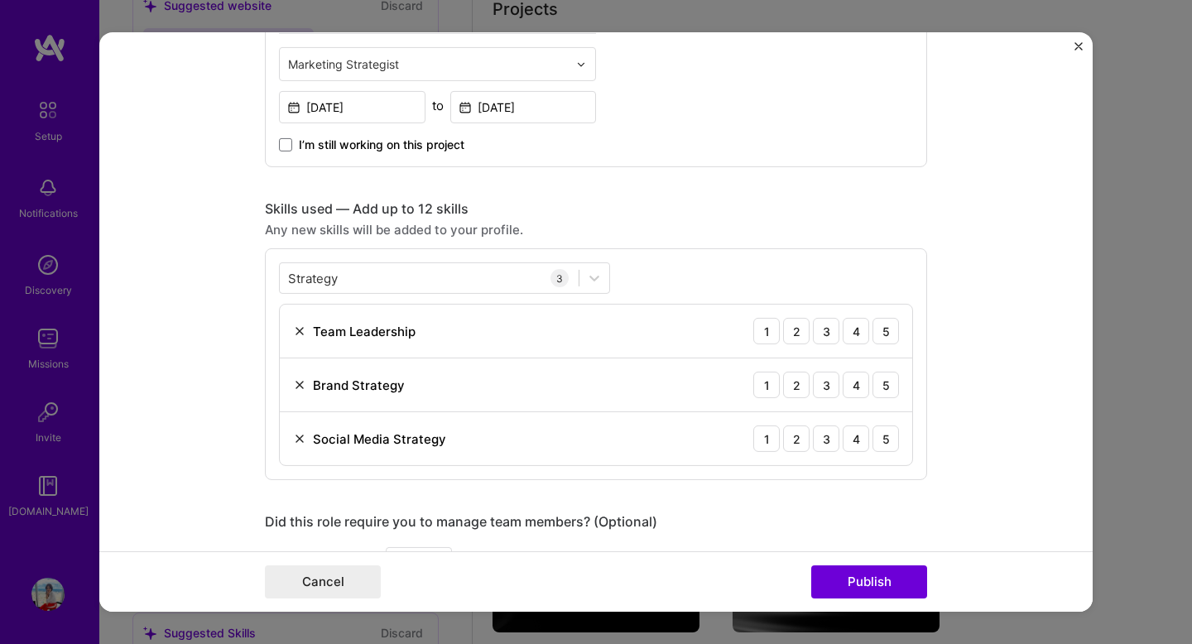
scroll to position [663, 0]
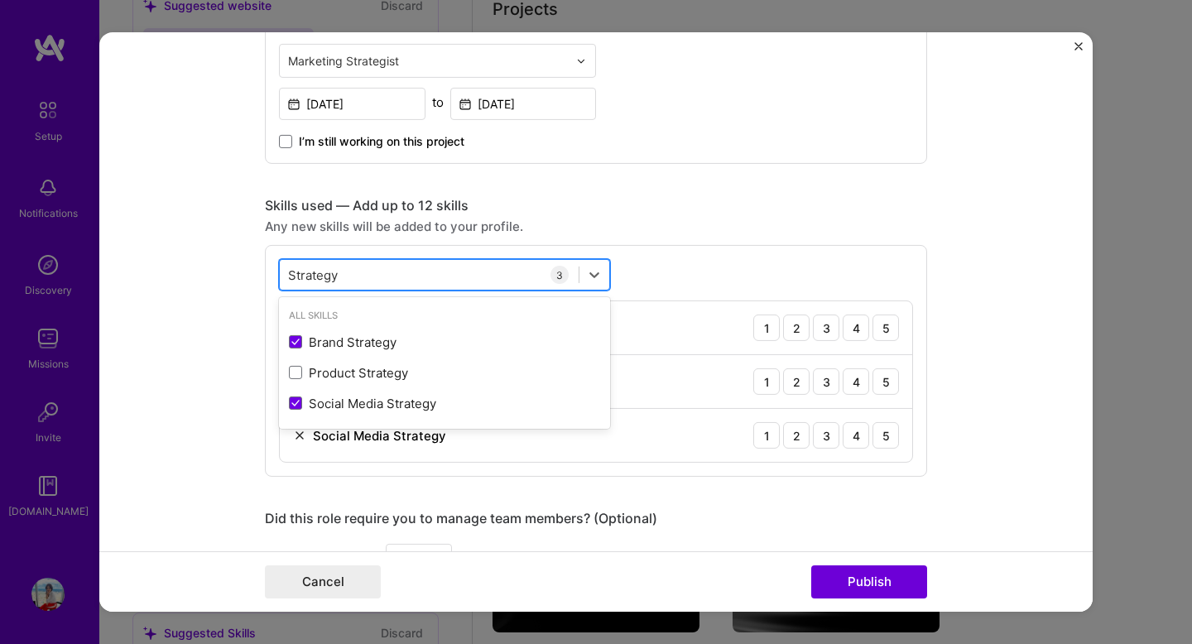
click at [435, 269] on div "Strategy Strategy" at bounding box center [429, 274] width 299 height 27
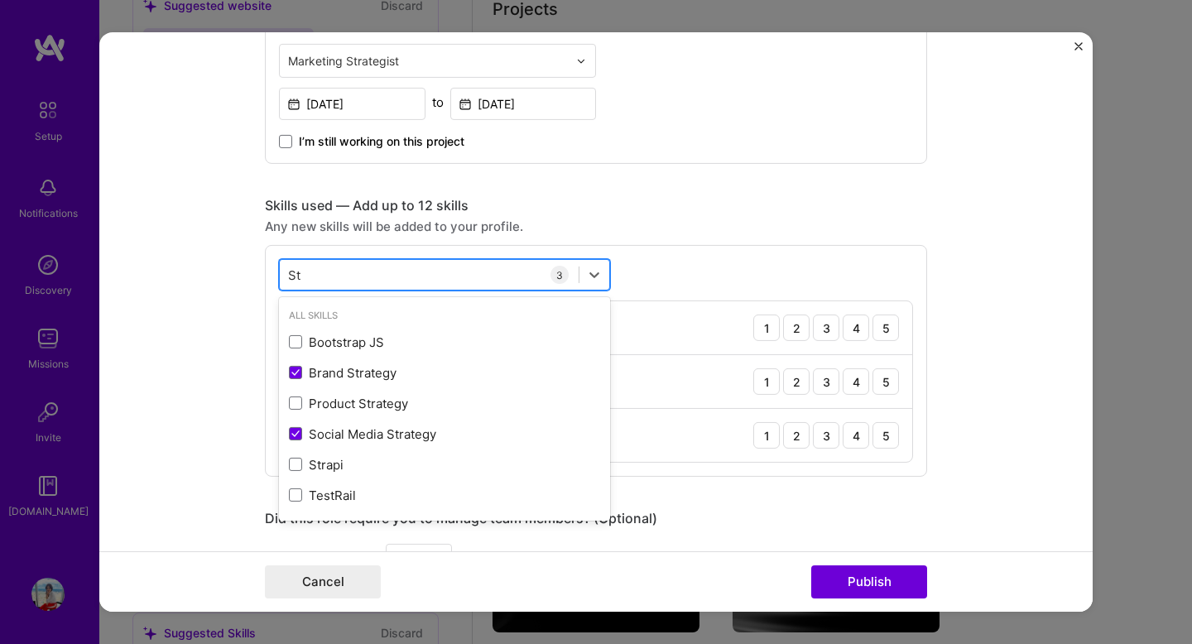
type input "S"
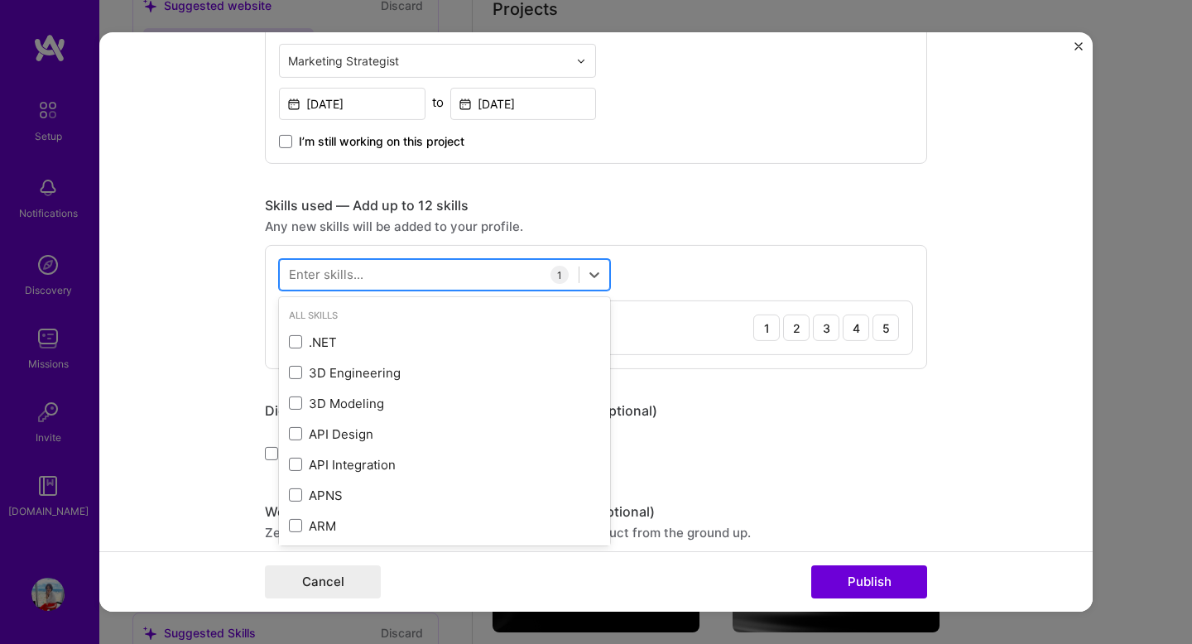
type input "D"
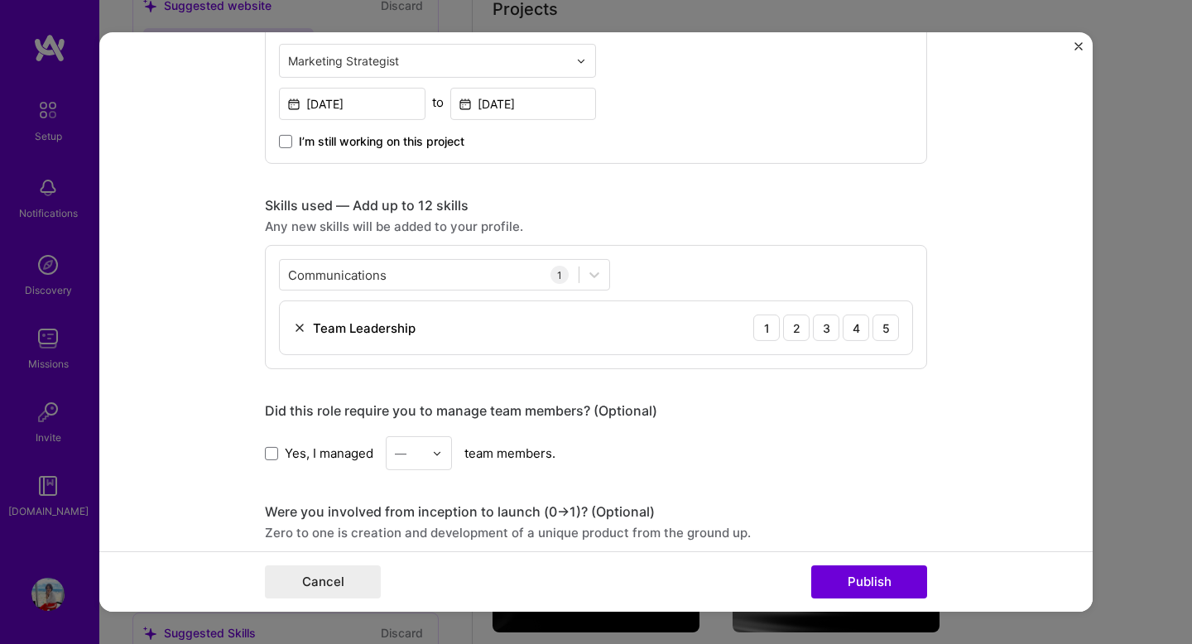
click at [671, 233] on div "Any new skills will be added to your profile." at bounding box center [596, 226] width 662 height 17
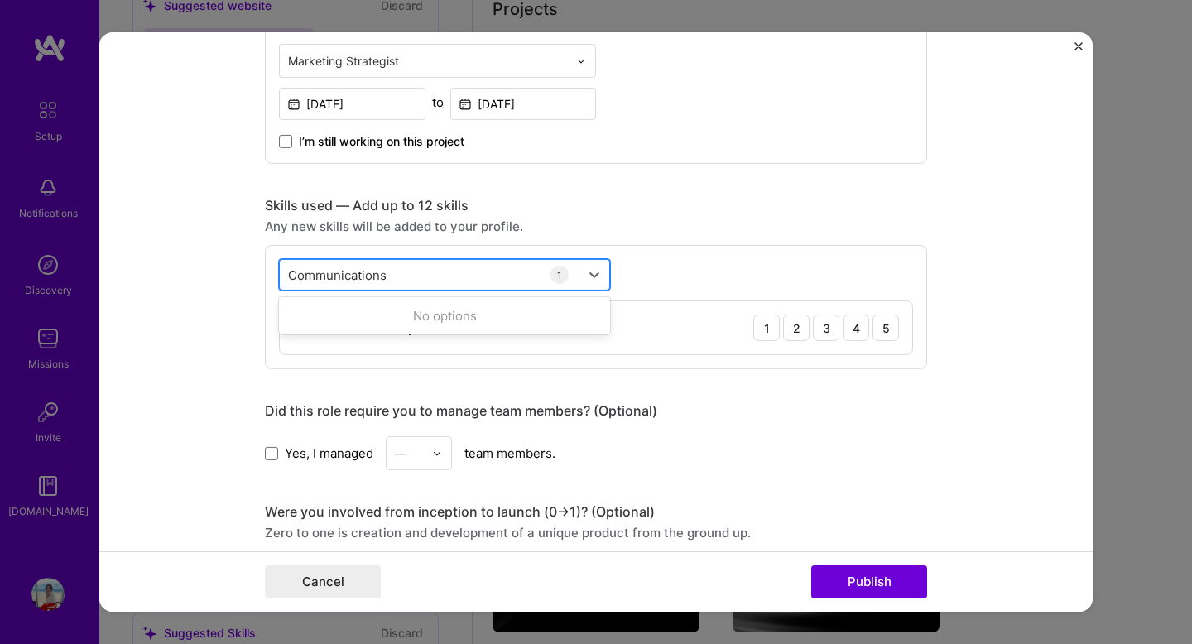
click at [422, 279] on div "Communications Communications" at bounding box center [429, 274] width 299 height 27
drag, startPoint x: 424, startPoint y: 282, endPoint x: 184, endPoint y: 248, distance: 242.4
click at [184, 248] on form "Editing suggested project This project is suggested based on your LinkedIn, res…" at bounding box center [596, 322] width 994 height 580
drag, startPoint x: 403, startPoint y: 274, endPoint x: 176, endPoint y: 262, distance: 227.2
click at [176, 263] on form "Editing suggested project This project is suggested based on your LinkedIn, res…" at bounding box center [596, 322] width 994 height 580
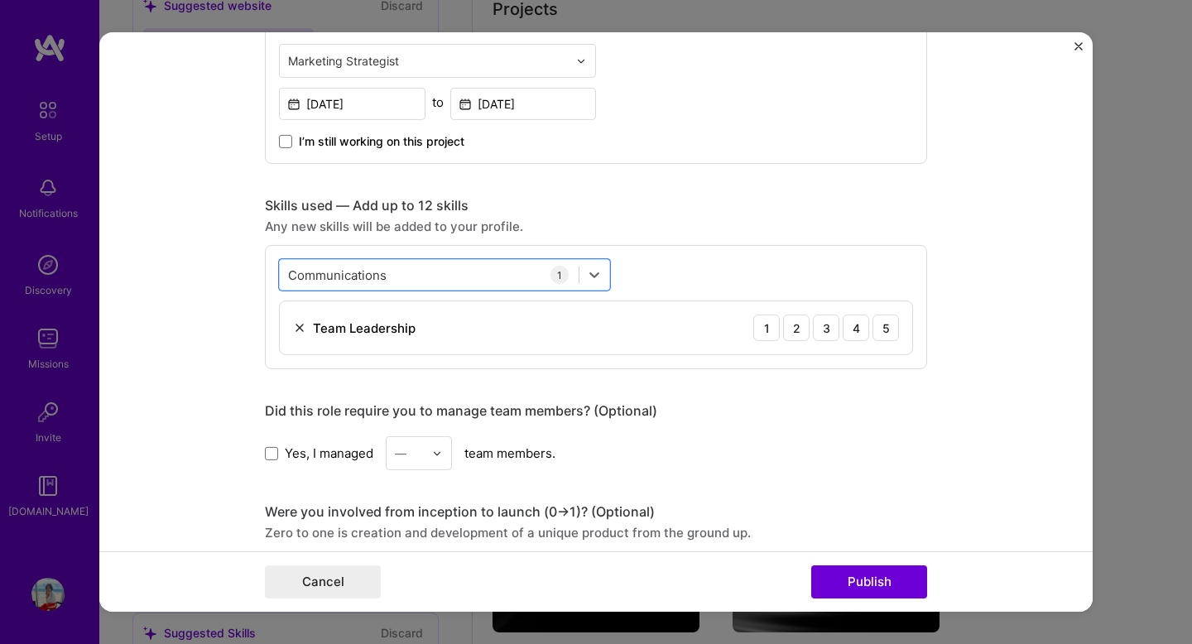
drag, startPoint x: 394, startPoint y: 278, endPoint x: 271, endPoint y: 269, distance: 123.7
click at [271, 269] on div "option Brand Strategy, deselected. Select is focused ,type to refine list, pres…" at bounding box center [596, 307] width 662 height 124
drag, startPoint x: 411, startPoint y: 271, endPoint x: 318, endPoint y: 268, distance: 92.8
click at [318, 268] on div "Communications Communications" at bounding box center [429, 274] width 299 height 27
click at [593, 271] on icon at bounding box center [594, 275] width 17 height 17
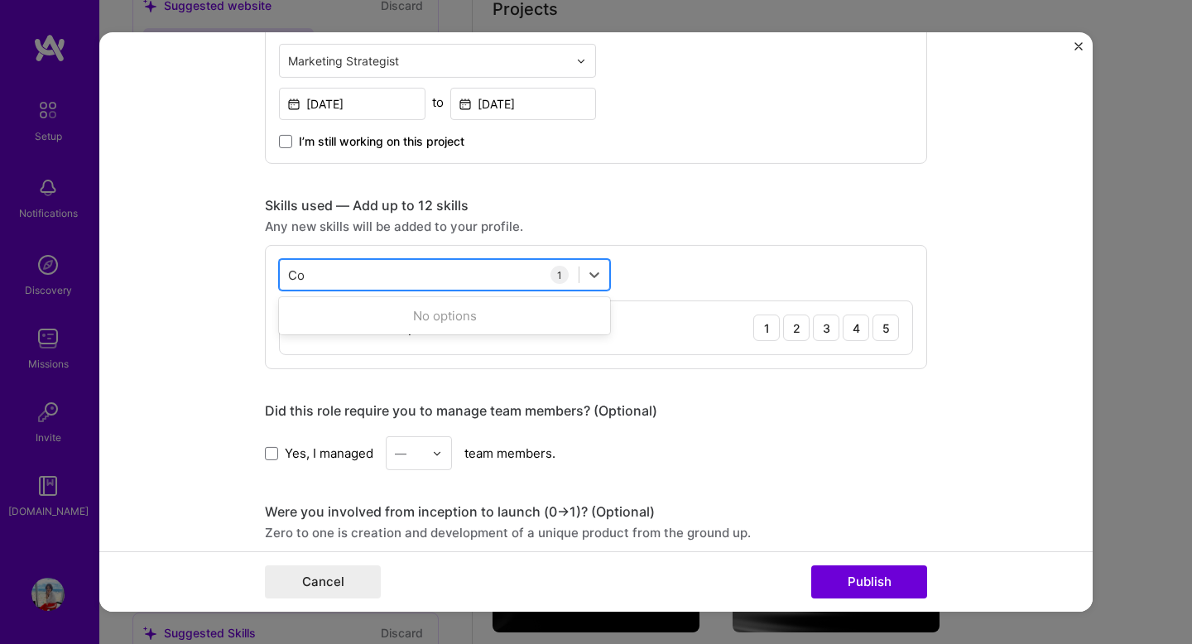
type input "C"
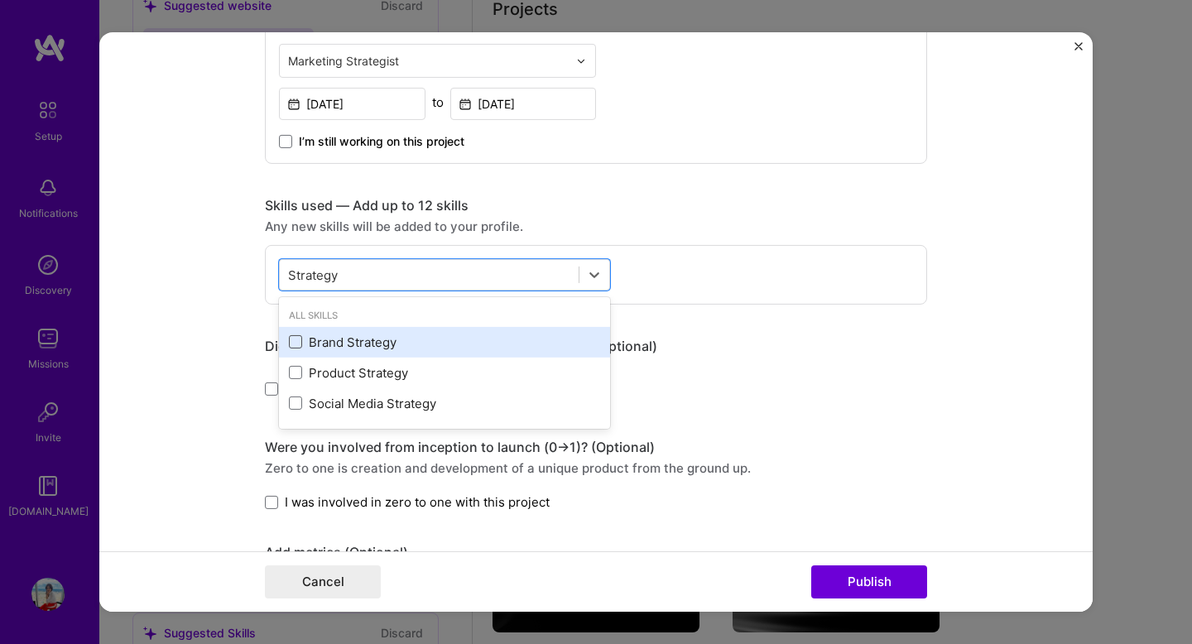
click at [291, 342] on span at bounding box center [295, 341] width 13 height 13
click at [0, 0] on input "checkbox" at bounding box center [0, 0] width 0 height 0
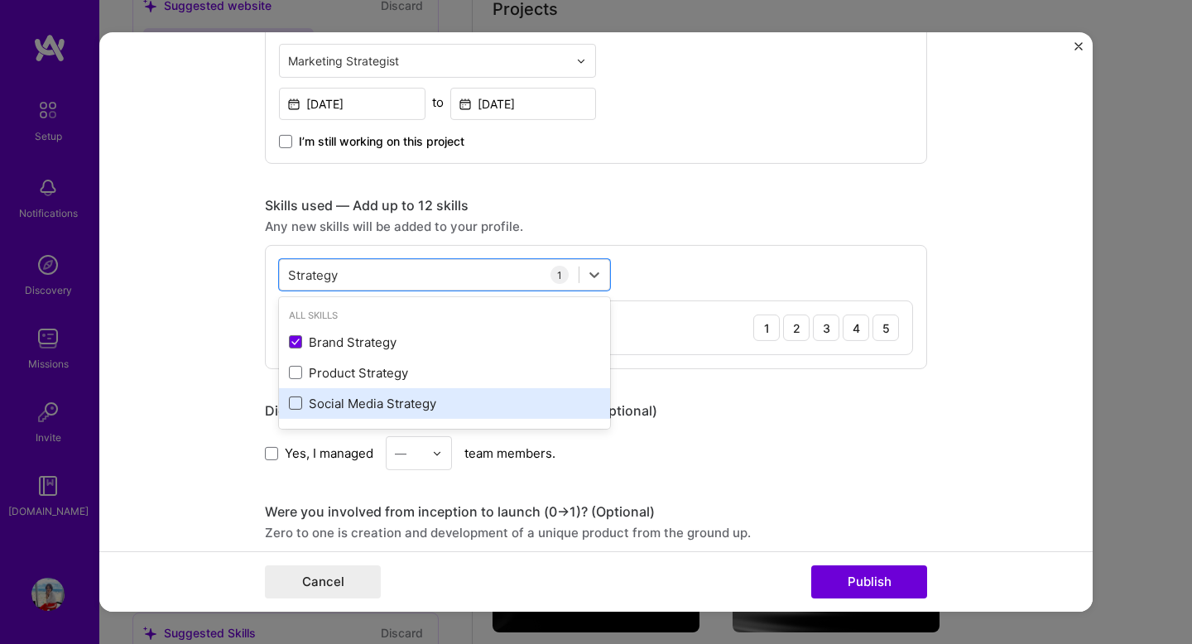
click at [297, 406] on span at bounding box center [295, 403] width 13 height 13
click at [0, 0] on input "checkbox" at bounding box center [0, 0] width 0 height 0
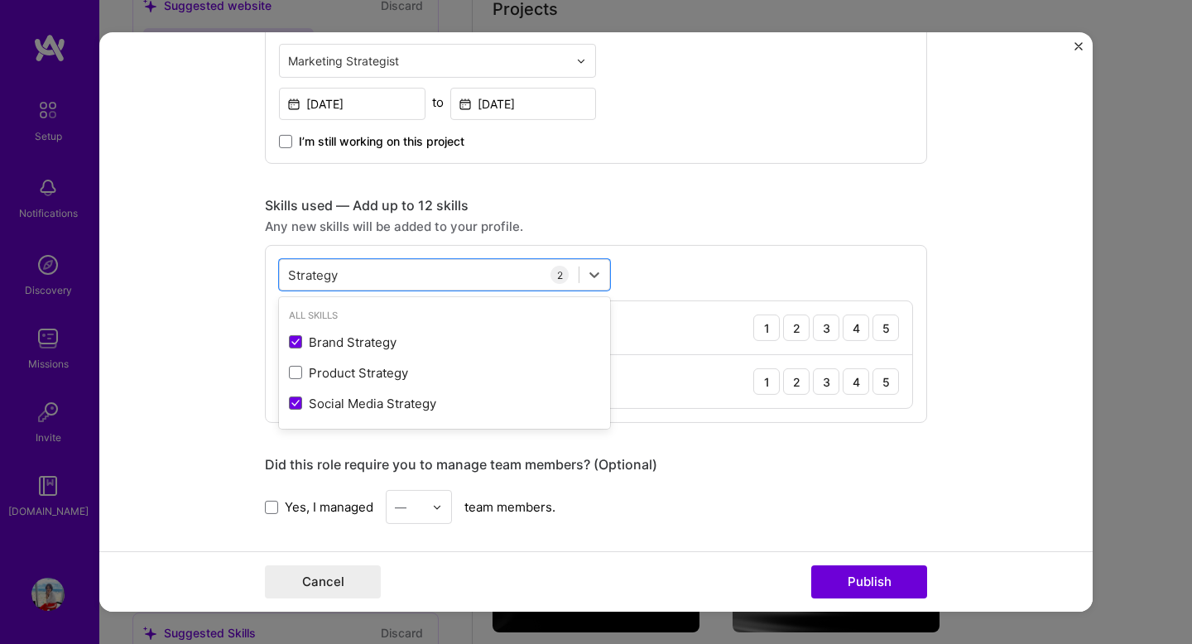
click at [648, 230] on div "Any new skills will be added to your profile." at bounding box center [596, 226] width 662 height 17
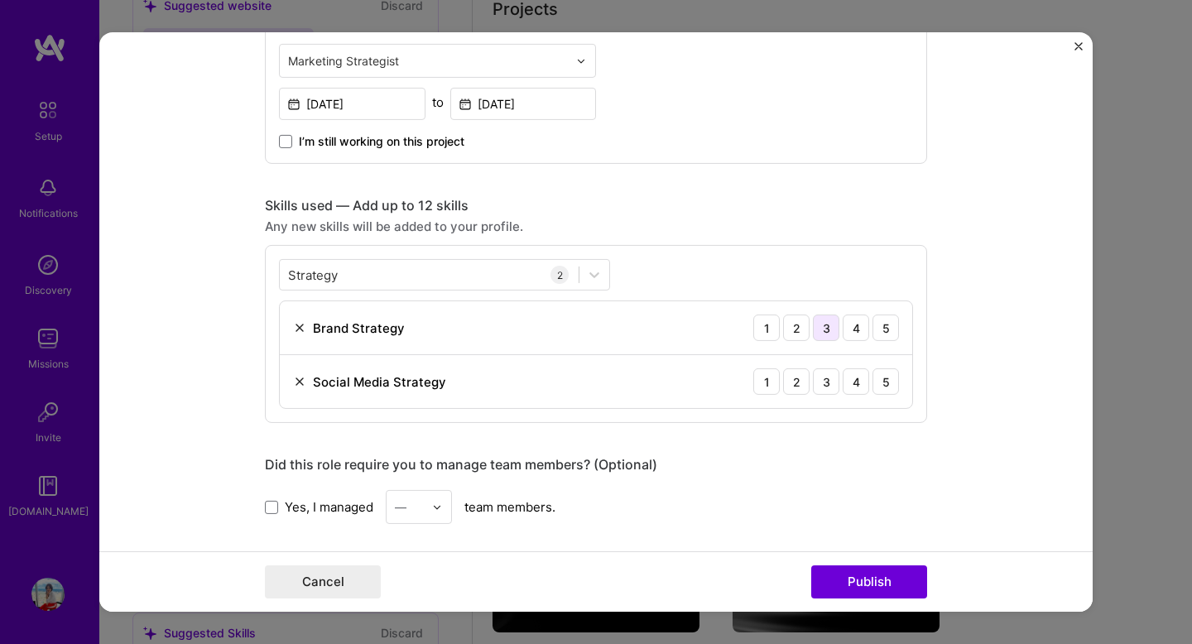
click at [830, 330] on div "3" at bounding box center [826, 328] width 26 height 26
click at [854, 384] on div "4" at bounding box center [856, 381] width 26 height 26
click at [890, 335] on div "5" at bounding box center [886, 328] width 26 height 26
click at [878, 381] on div "5" at bounding box center [886, 381] width 26 height 26
click at [344, 279] on div "Strategy Strategy" at bounding box center [429, 274] width 299 height 27
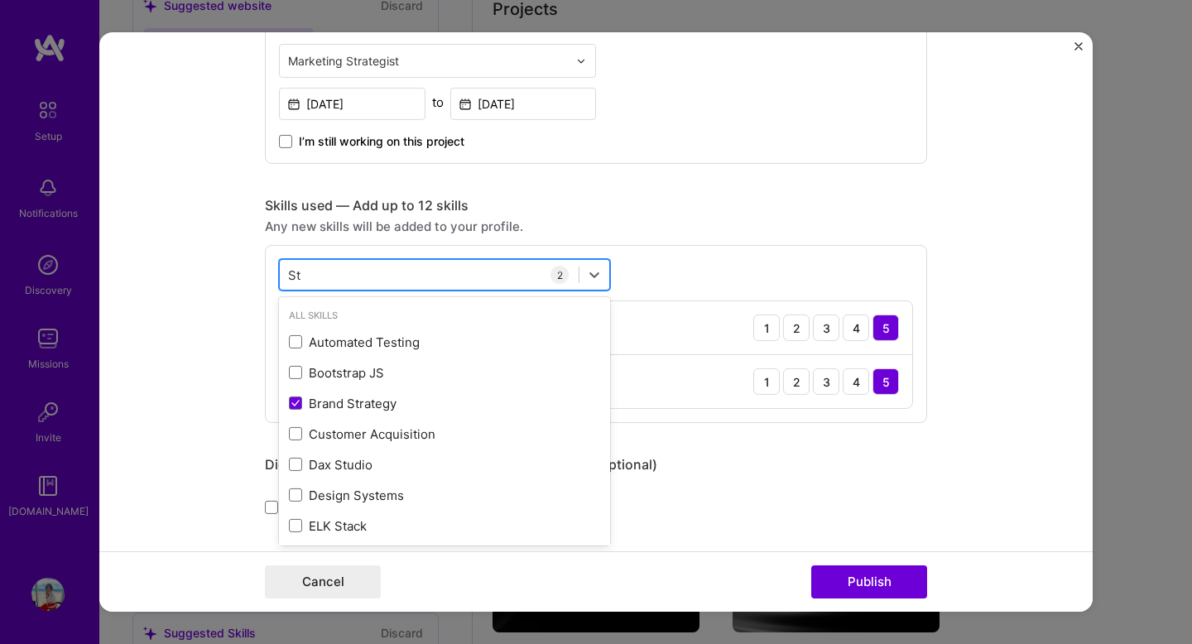
type input "S"
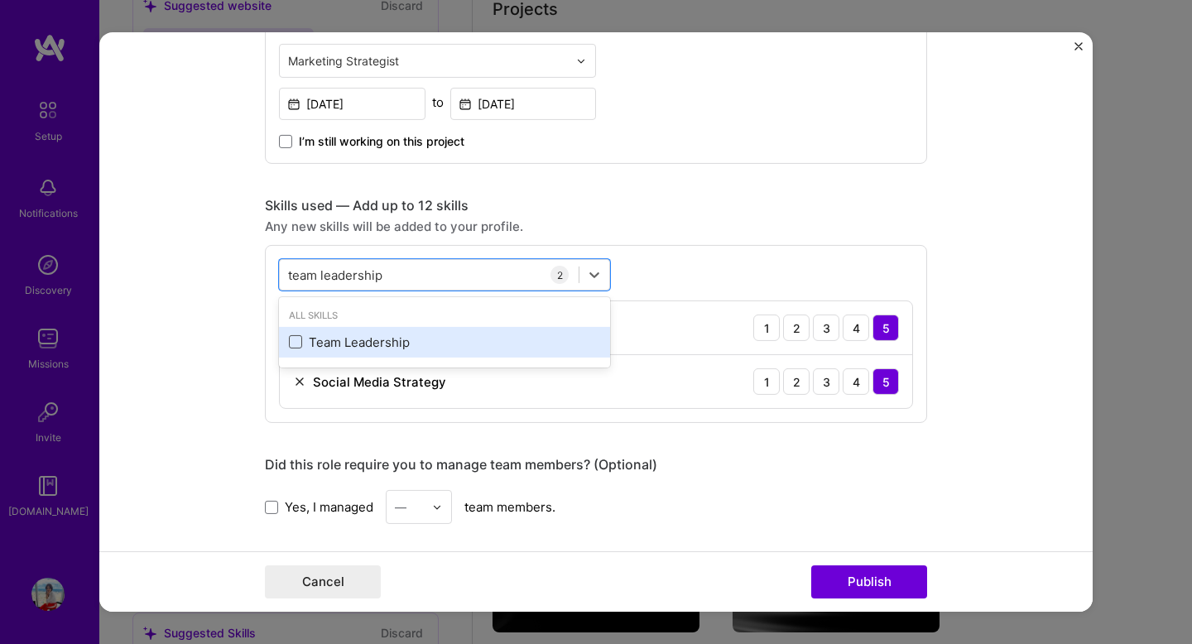
click at [296, 343] on span at bounding box center [295, 341] width 13 height 13
click at [0, 0] on input "checkbox" at bounding box center [0, 0] width 0 height 0
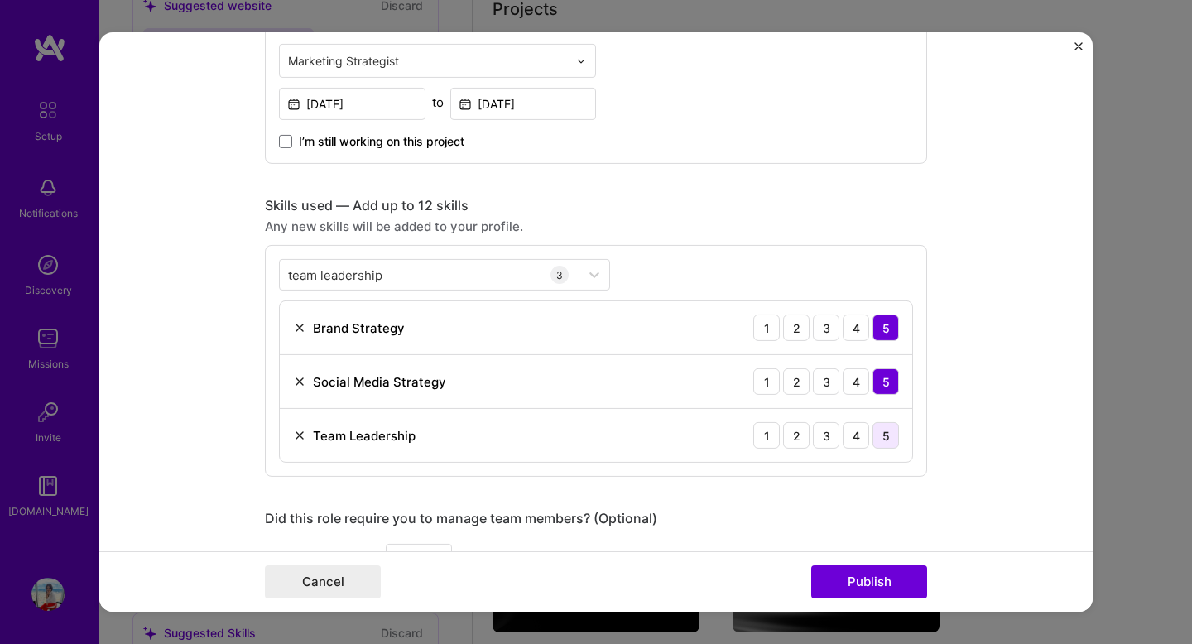
click at [883, 439] on div "5" at bounding box center [886, 435] width 26 height 26
click at [853, 382] on div "4" at bounding box center [856, 381] width 26 height 26
click at [406, 277] on div "team leadership team leadership" at bounding box center [429, 274] width 299 height 27
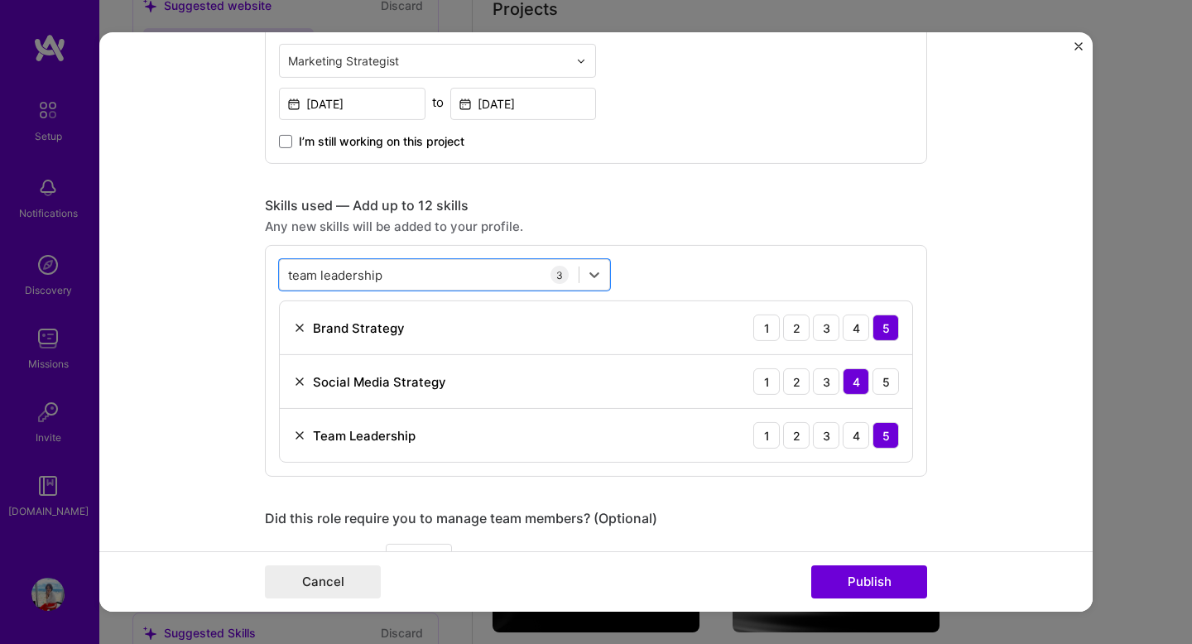
drag, startPoint x: 407, startPoint y: 279, endPoint x: 237, endPoint y: 273, distance: 170.7
click at [237, 273] on form "Editing suggested project This project is suggested based on your LinkedIn, res…" at bounding box center [596, 322] width 994 height 580
drag, startPoint x: 422, startPoint y: 277, endPoint x: 298, endPoint y: 275, distance: 124.2
click at [298, 275] on div "team leadership team leadership" at bounding box center [429, 274] width 299 height 27
click at [380, 276] on input "team leadership" at bounding box center [336, 274] width 96 height 17
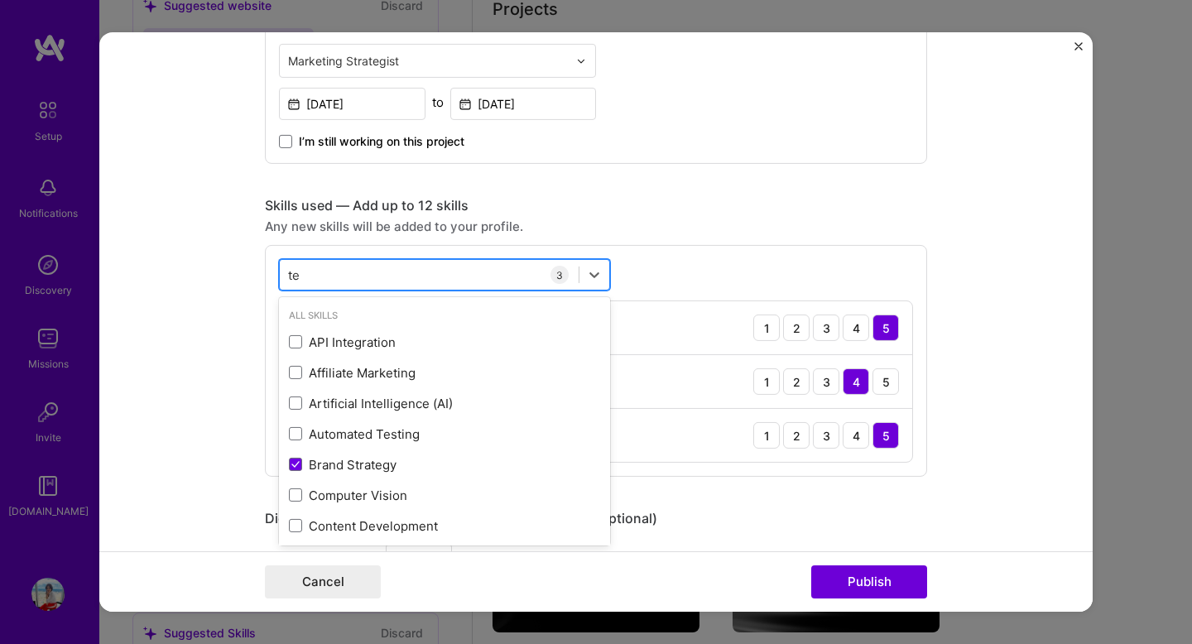
type input "t"
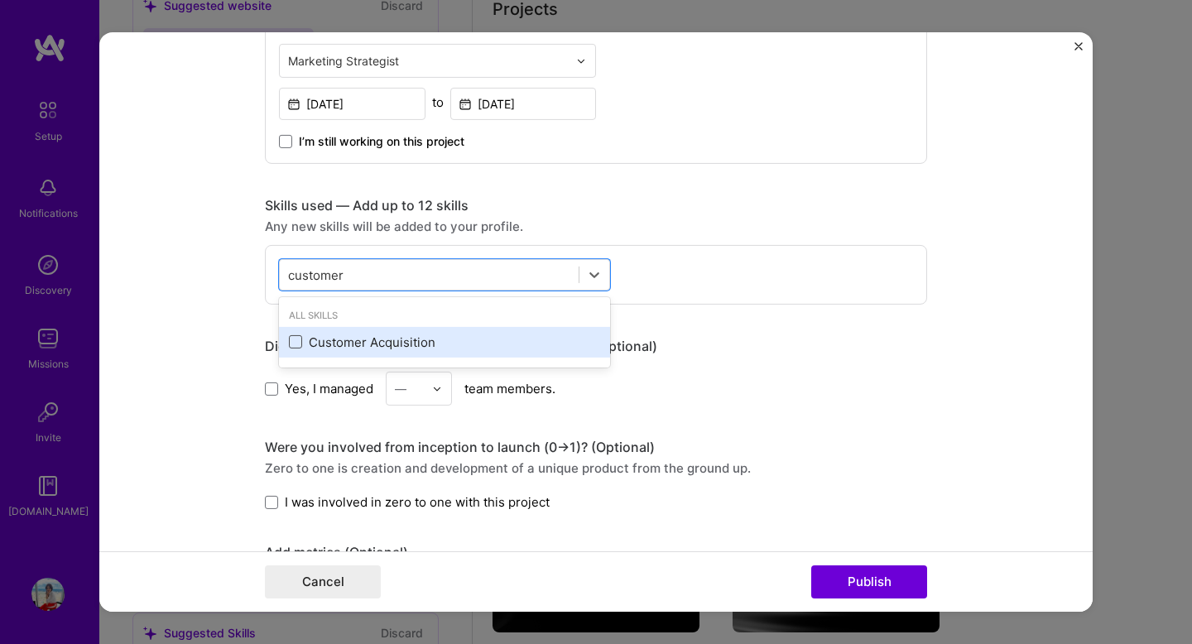
click at [296, 344] on span at bounding box center [295, 341] width 13 height 13
click at [0, 0] on input "checkbox" at bounding box center [0, 0] width 0 height 0
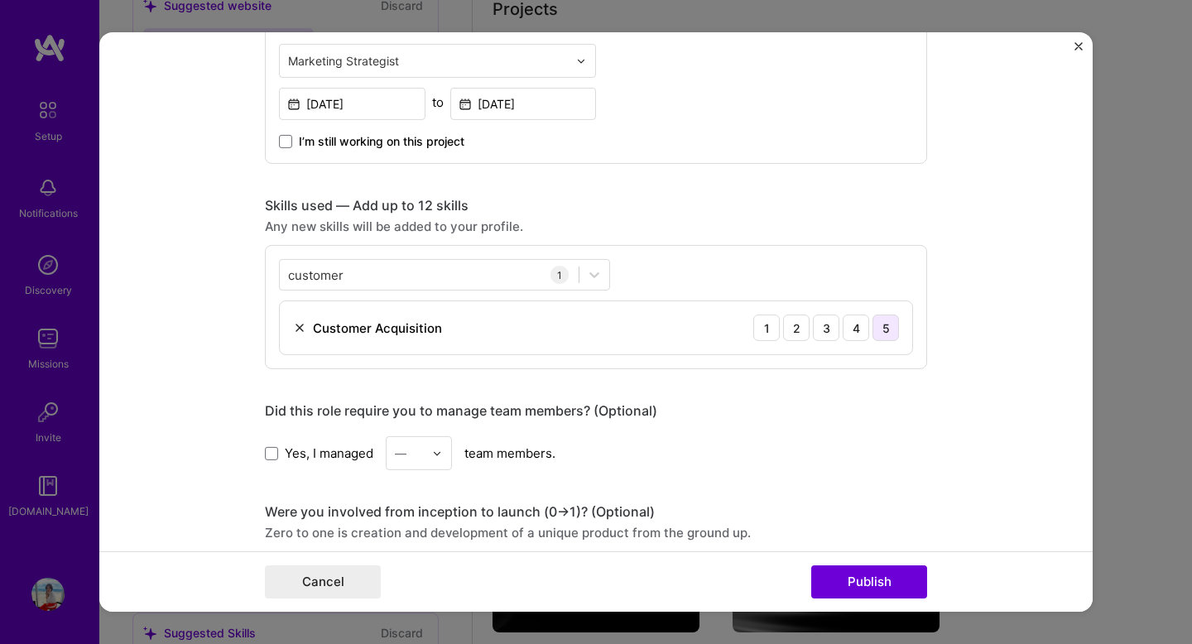
click at [887, 335] on div "5" at bounding box center [886, 328] width 26 height 26
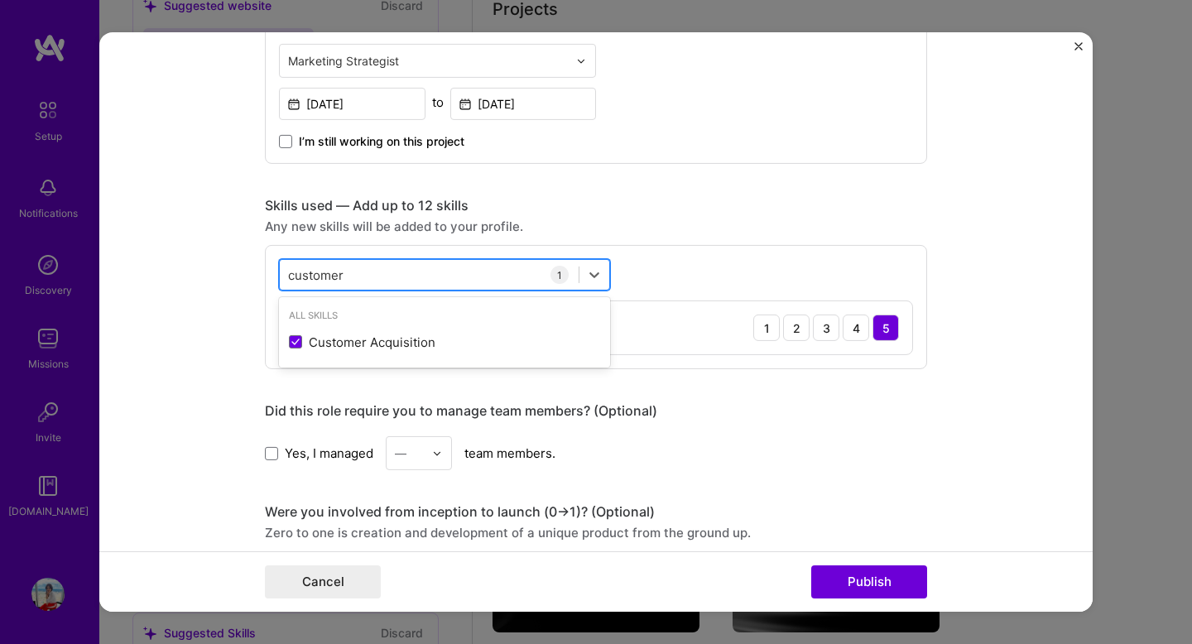
click at [390, 281] on div "customer customer" at bounding box center [429, 274] width 299 height 27
type input "c"
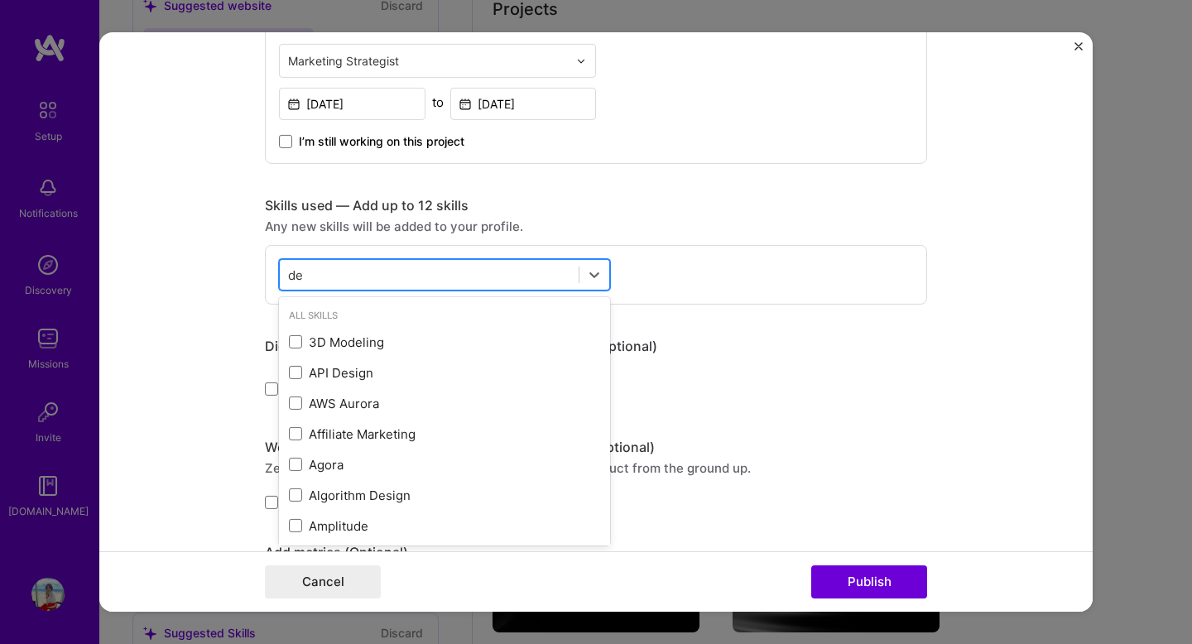
type input "d"
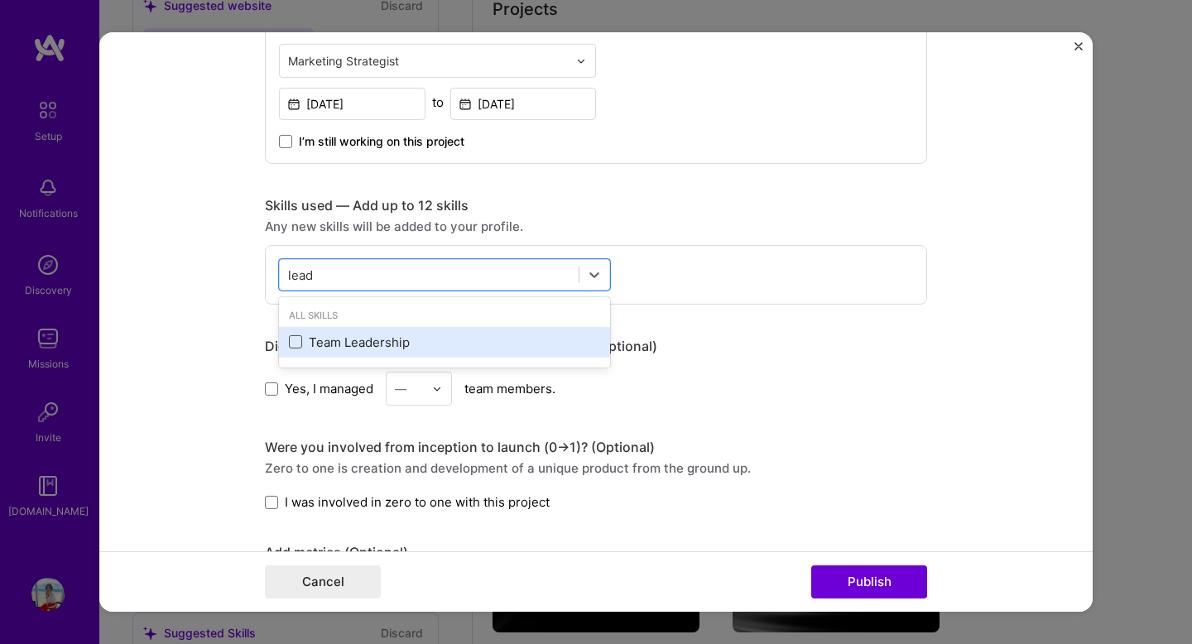
click at [295, 346] on span at bounding box center [295, 341] width 13 height 13
click at [0, 0] on input "checkbox" at bounding box center [0, 0] width 0 height 0
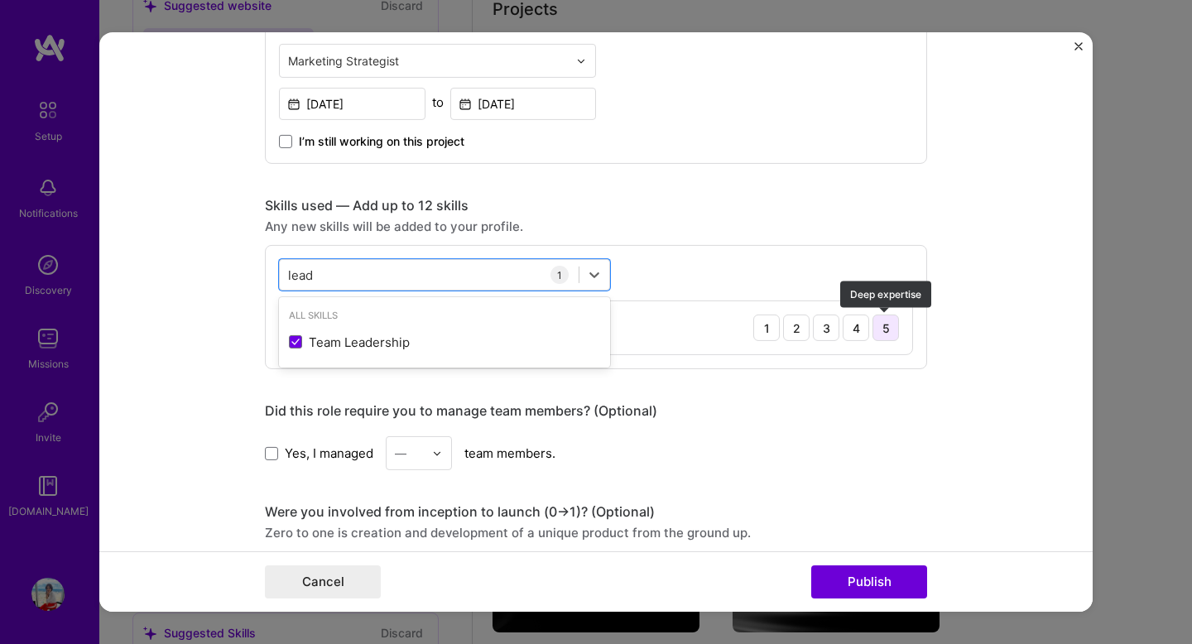
click at [883, 330] on div "5" at bounding box center [886, 328] width 26 height 26
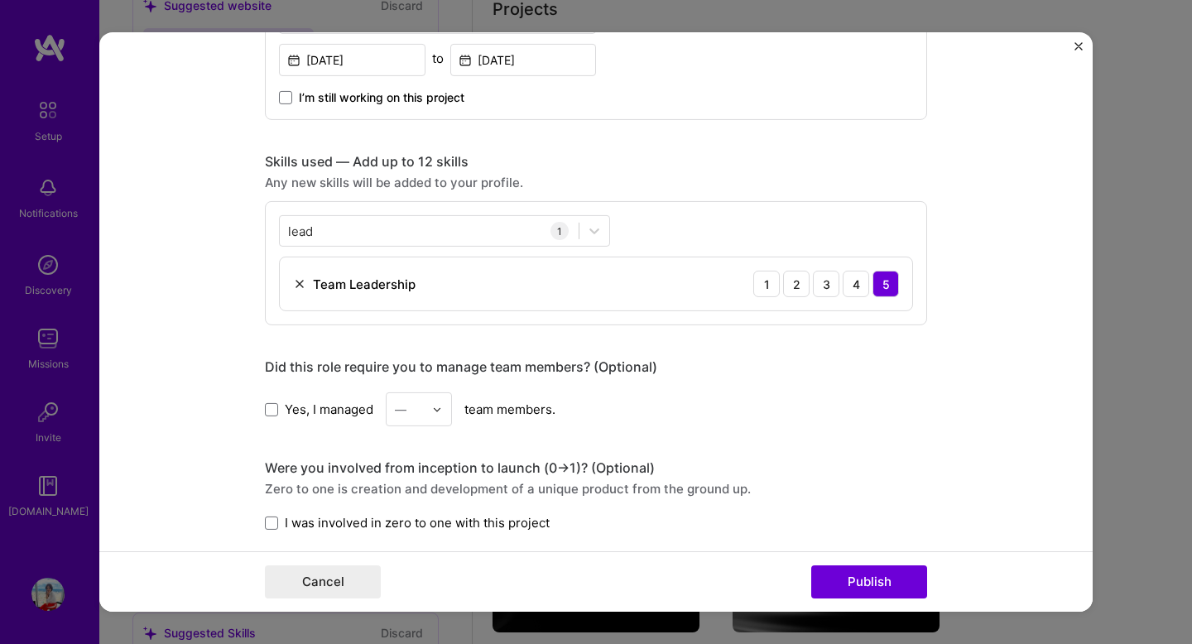
scroll to position [711, 0]
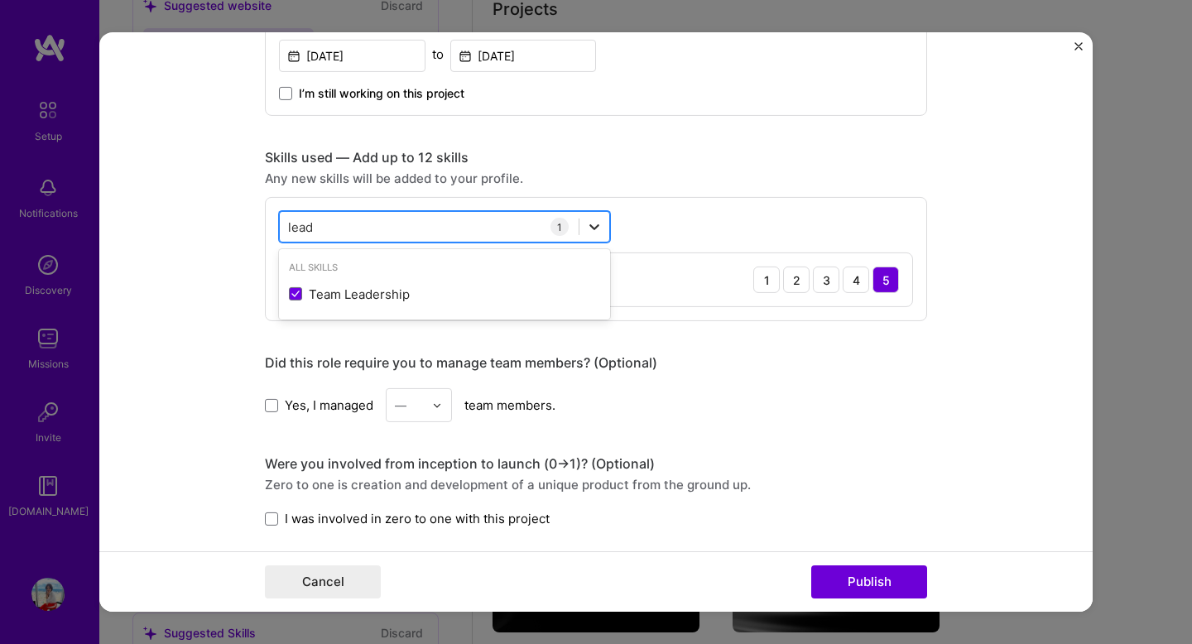
click at [598, 229] on icon at bounding box center [594, 227] width 17 height 17
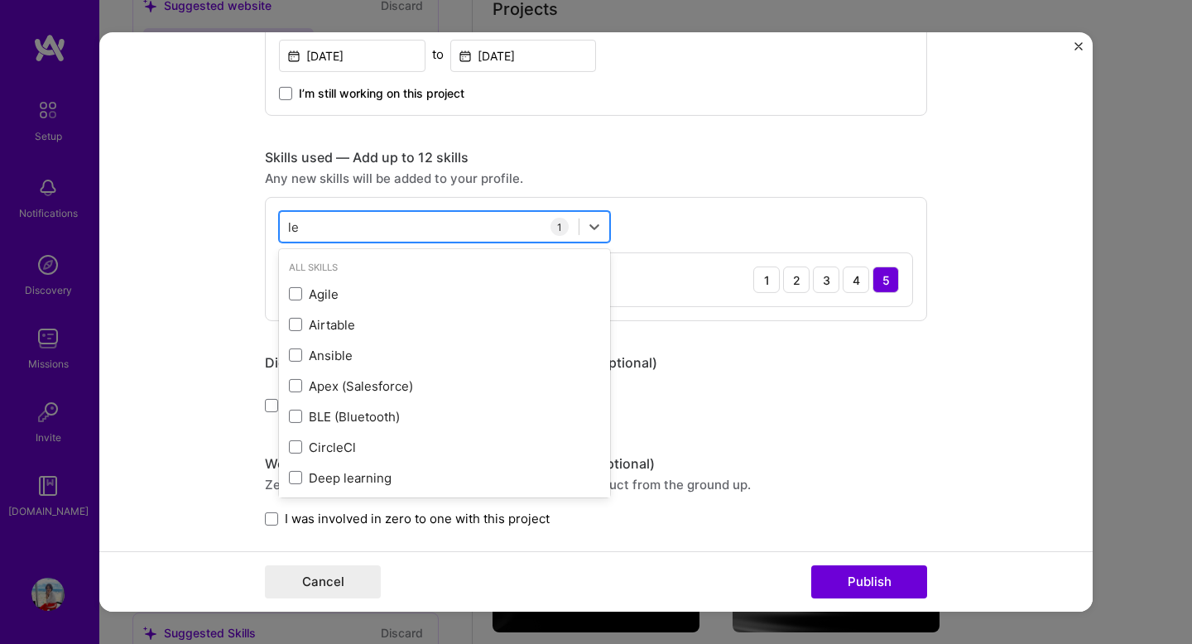
type input "l"
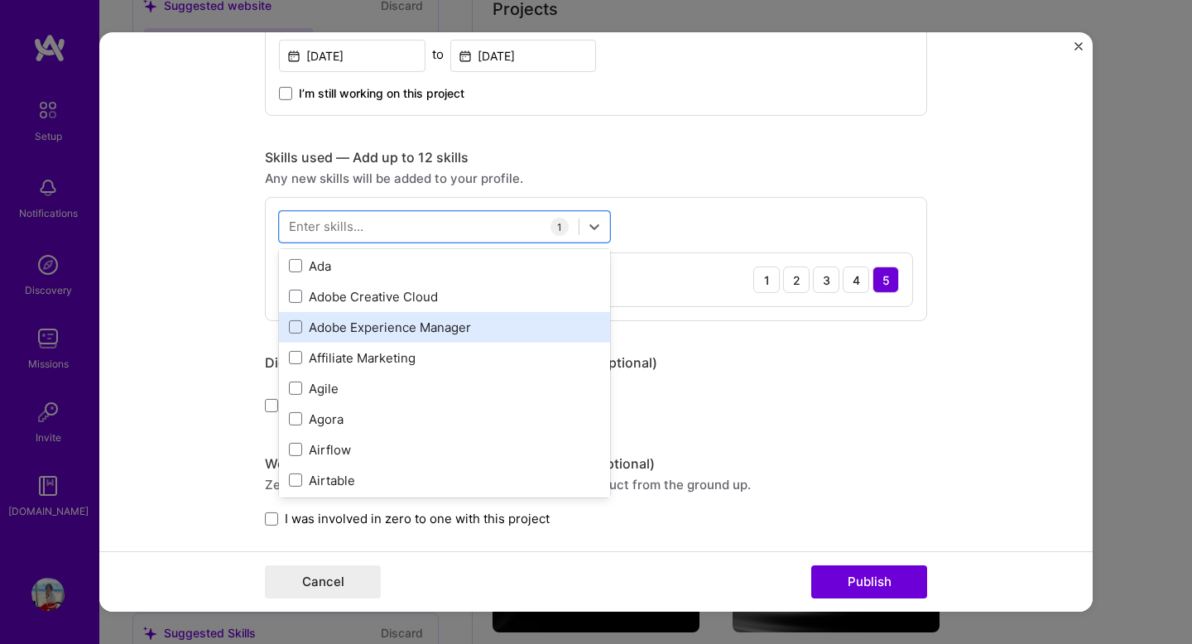
scroll to position [515, 0]
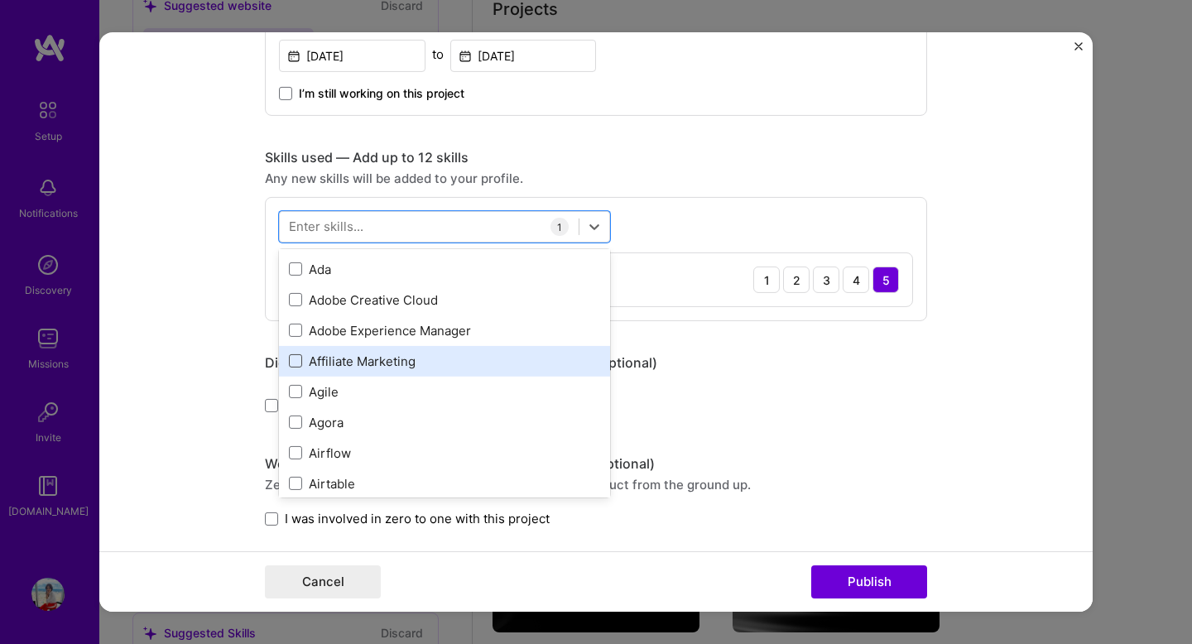
click at [296, 360] on span at bounding box center [295, 360] width 13 height 13
click at [0, 0] on input "checkbox" at bounding box center [0, 0] width 0 height 0
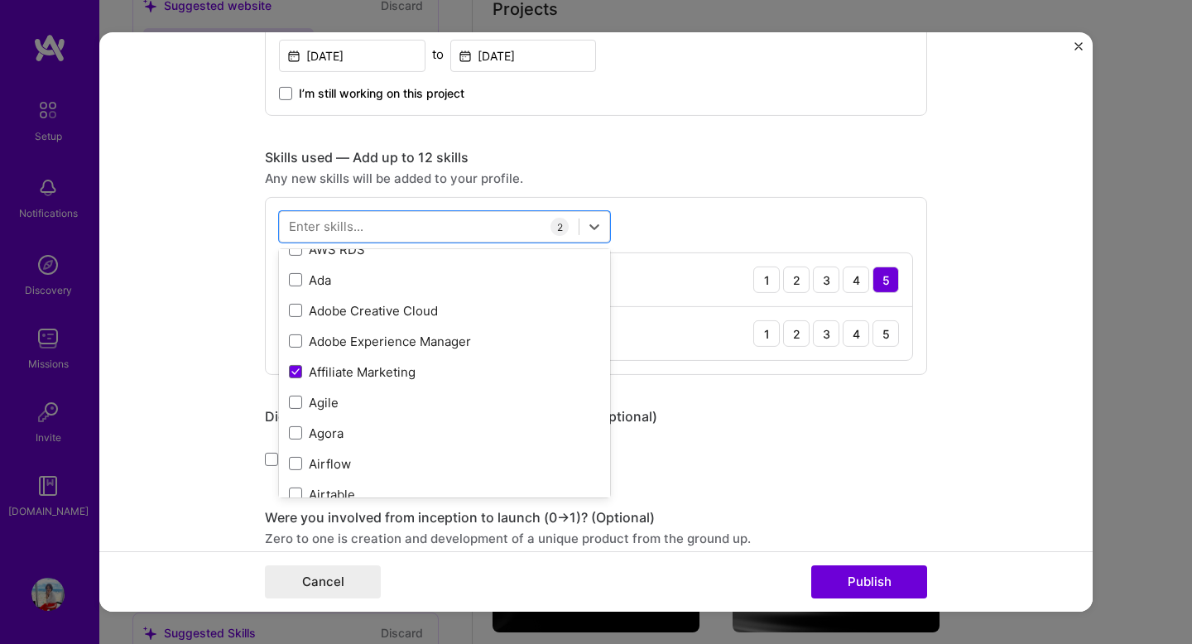
scroll to position [524, 0]
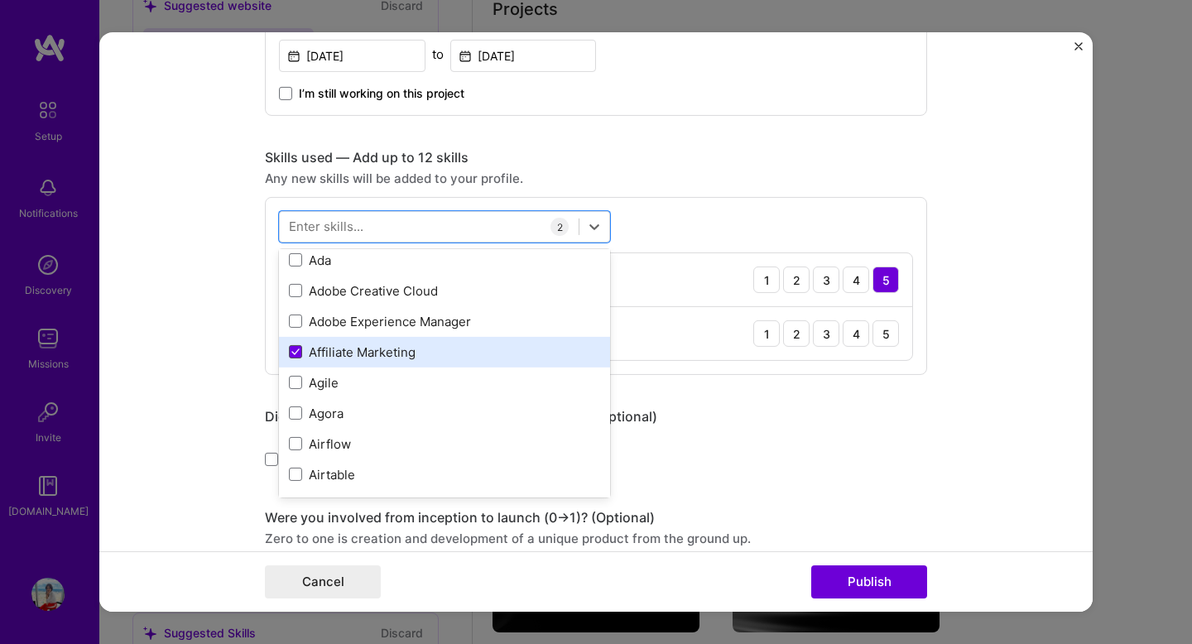
click at [301, 352] on span at bounding box center [295, 351] width 13 height 13
click at [0, 0] on input "checkbox" at bounding box center [0, 0] width 0 height 0
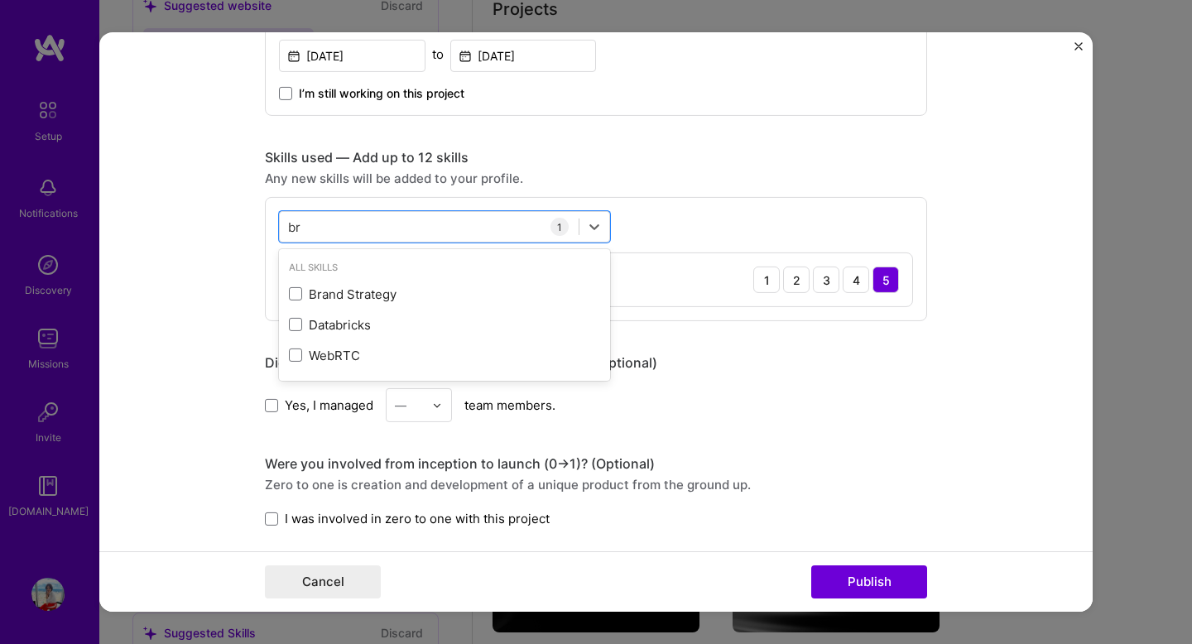
scroll to position [0, 0]
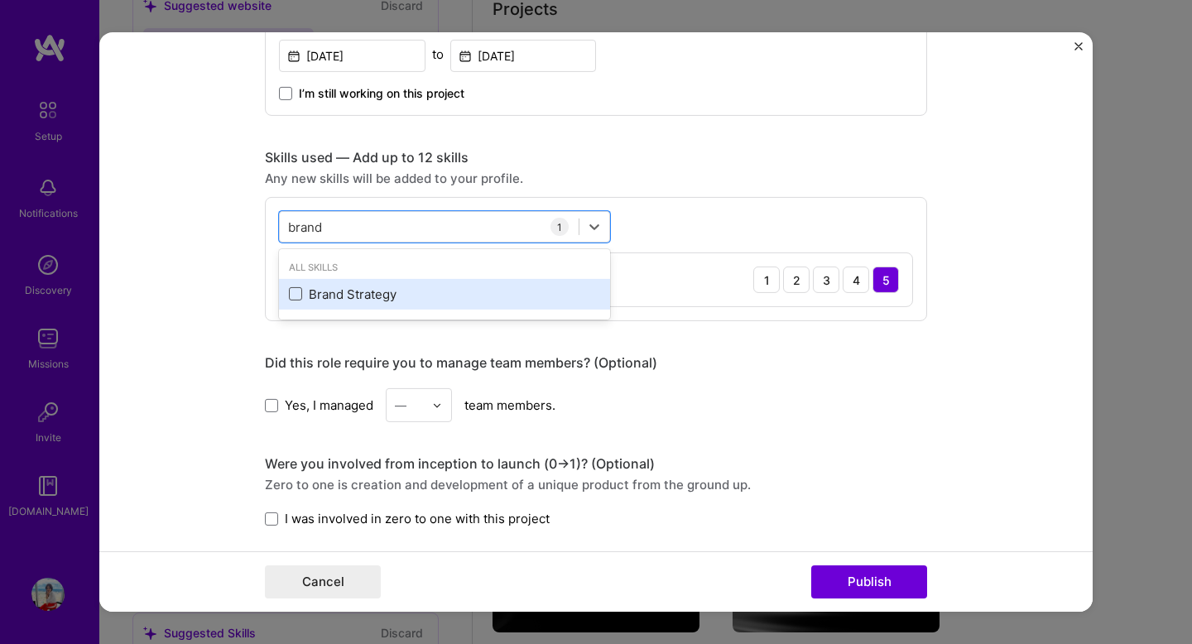
click at [296, 298] on span at bounding box center [295, 293] width 13 height 13
click at [0, 0] on input "checkbox" at bounding box center [0, 0] width 0 height 0
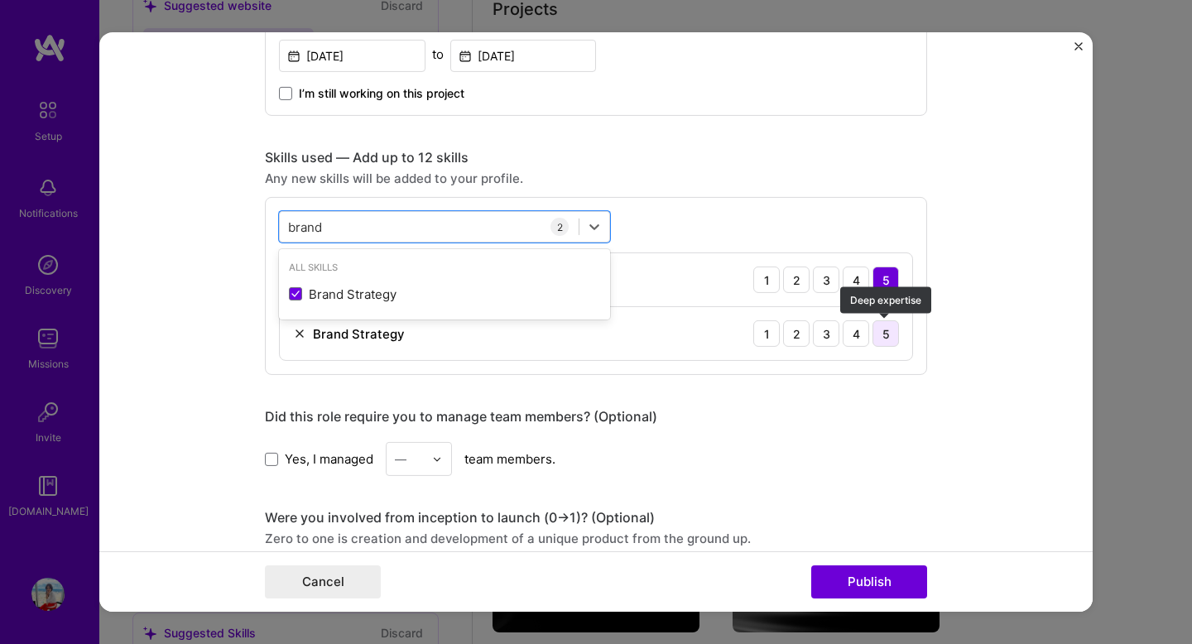
click at [885, 330] on div "5" at bounding box center [886, 333] width 26 height 26
click at [362, 224] on div "brand brand" at bounding box center [429, 226] width 299 height 27
type input "b"
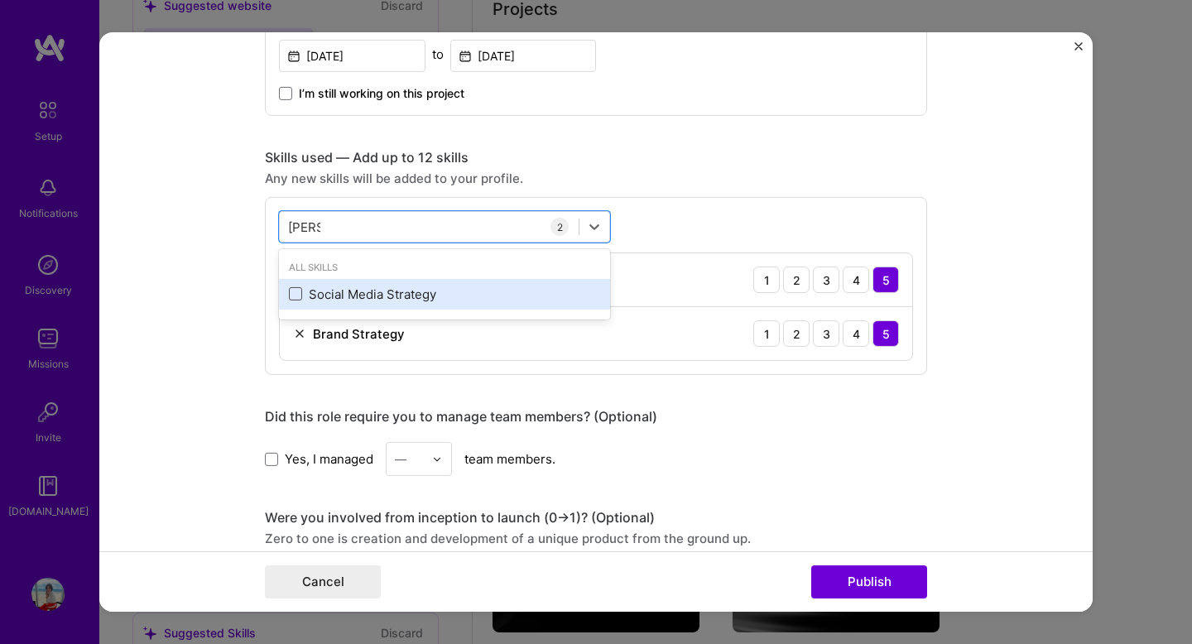
click at [293, 298] on span at bounding box center [295, 293] width 13 height 13
click at [0, 0] on input "checkbox" at bounding box center [0, 0] width 0 height 0
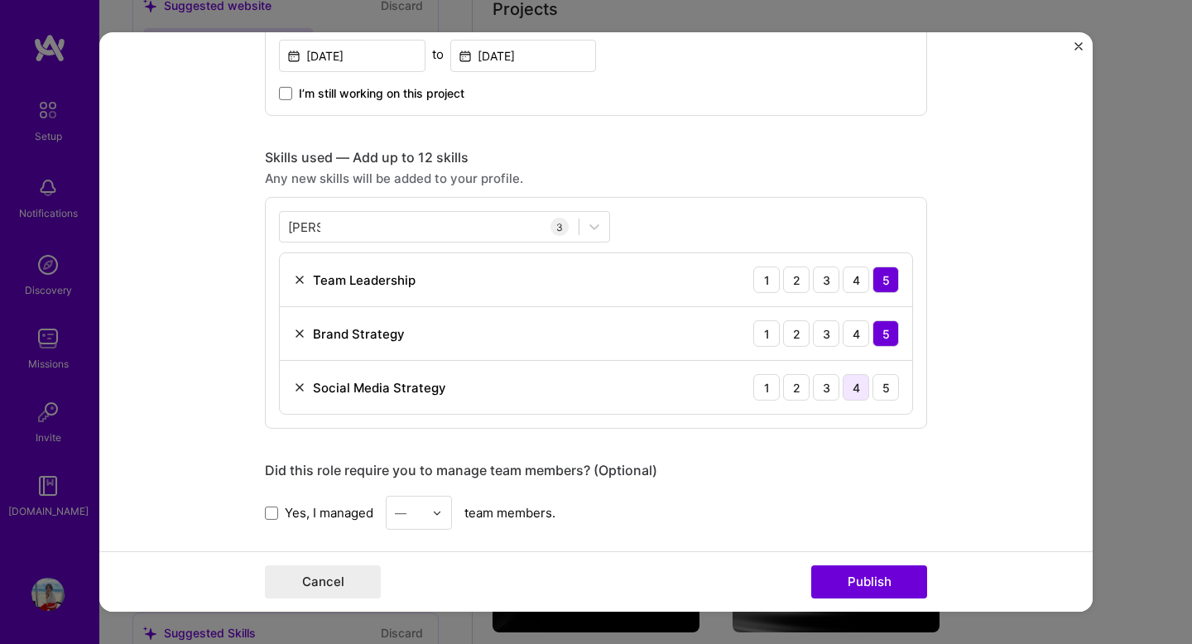
click at [857, 394] on div "4" at bounding box center [856, 387] width 26 height 26
click at [364, 226] on div "[PERSON_NAME] [PERSON_NAME]" at bounding box center [429, 226] width 299 height 27
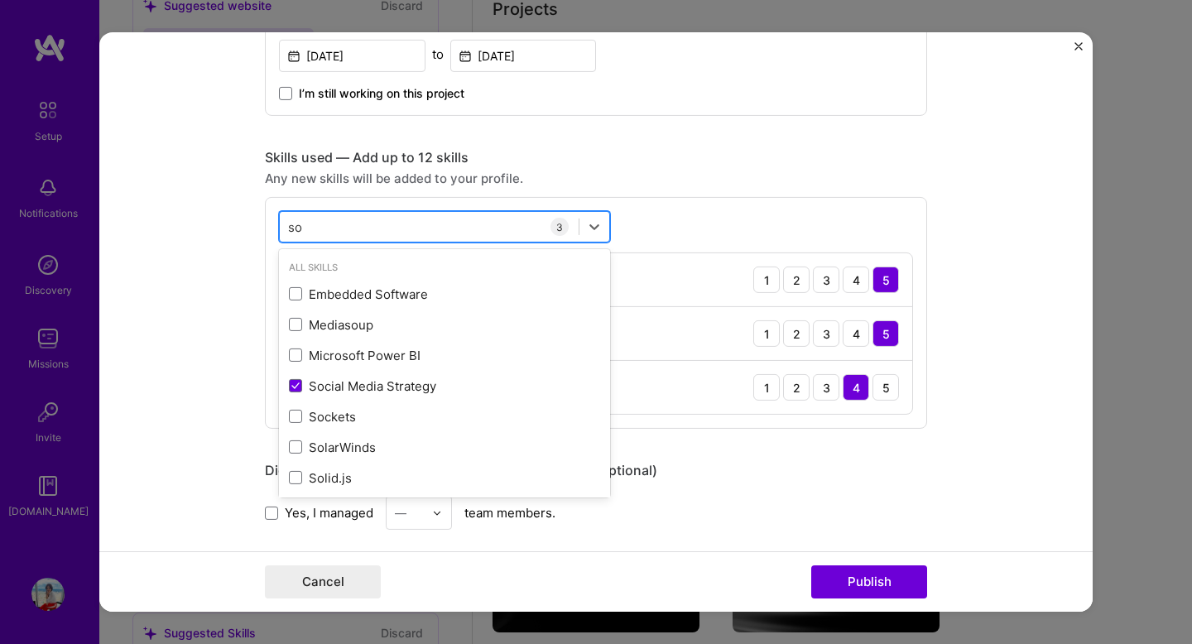
type input "s"
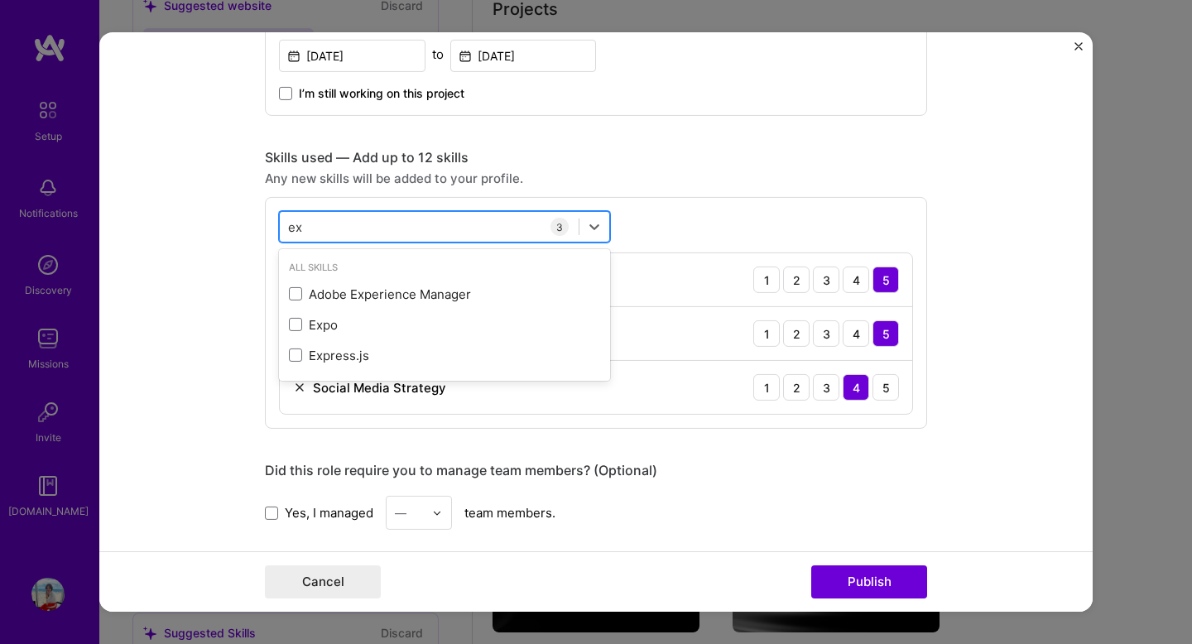
type input "e"
type input "c"
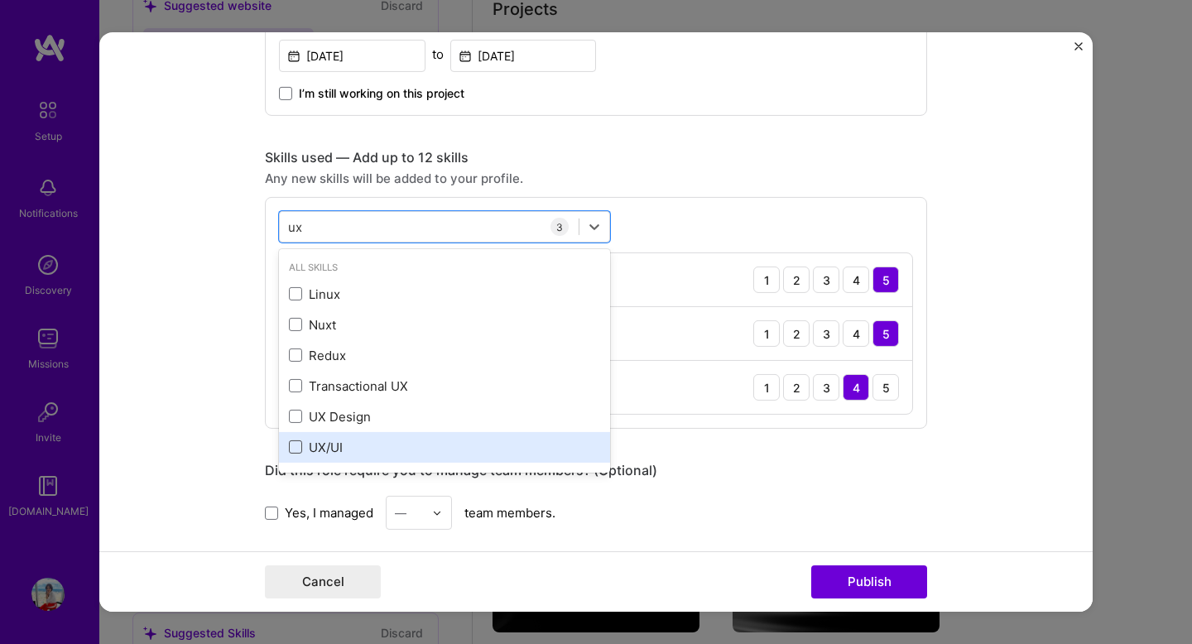
click at [289, 447] on span at bounding box center [295, 446] width 13 height 13
click at [0, 0] on input "checkbox" at bounding box center [0, 0] width 0 height 0
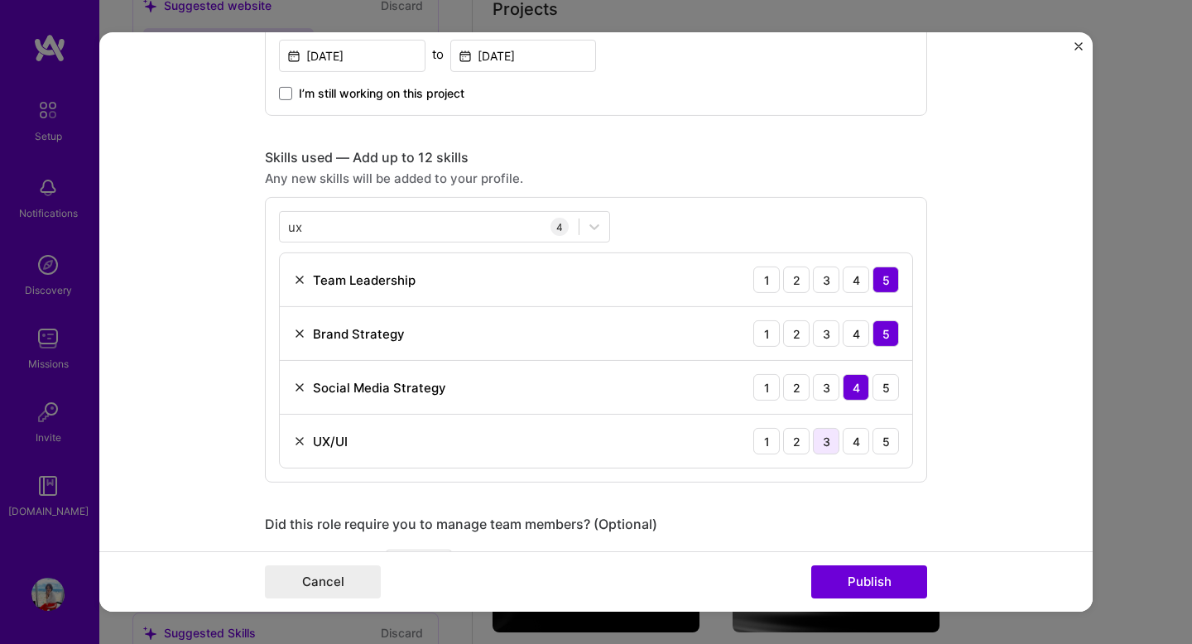
click at [825, 442] on div "3" at bounding box center [826, 441] width 26 height 26
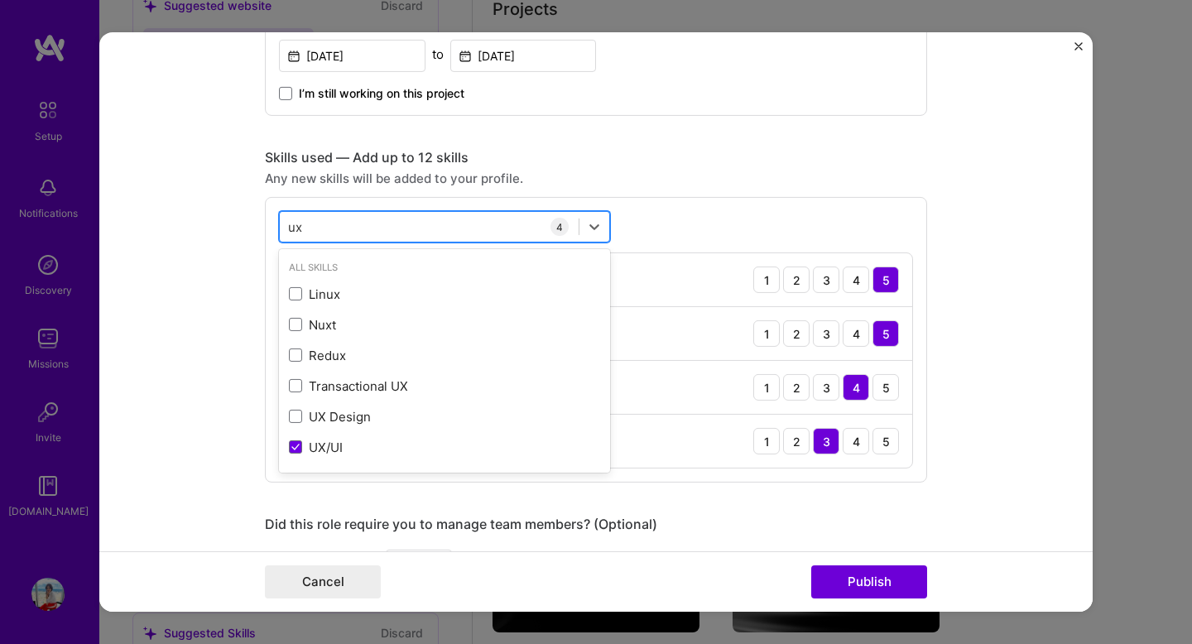
click at [349, 232] on div "ux ux" at bounding box center [429, 226] width 299 height 27
type input "u"
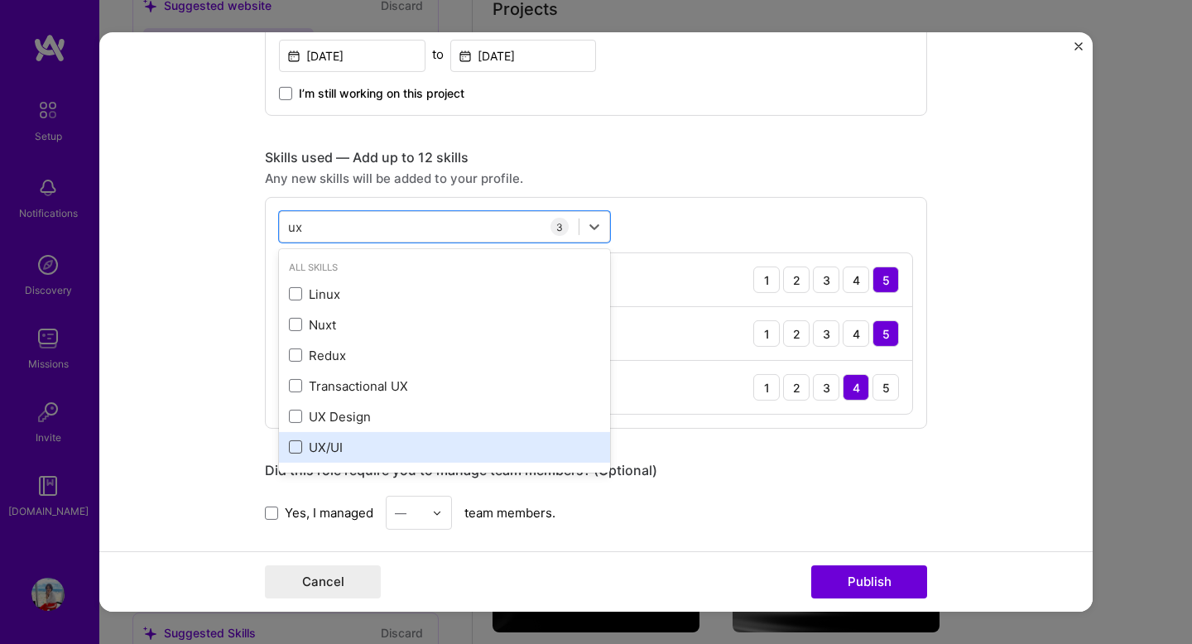
click at [295, 450] on span at bounding box center [295, 446] width 13 height 13
click at [0, 0] on input "checkbox" at bounding box center [0, 0] width 0 height 0
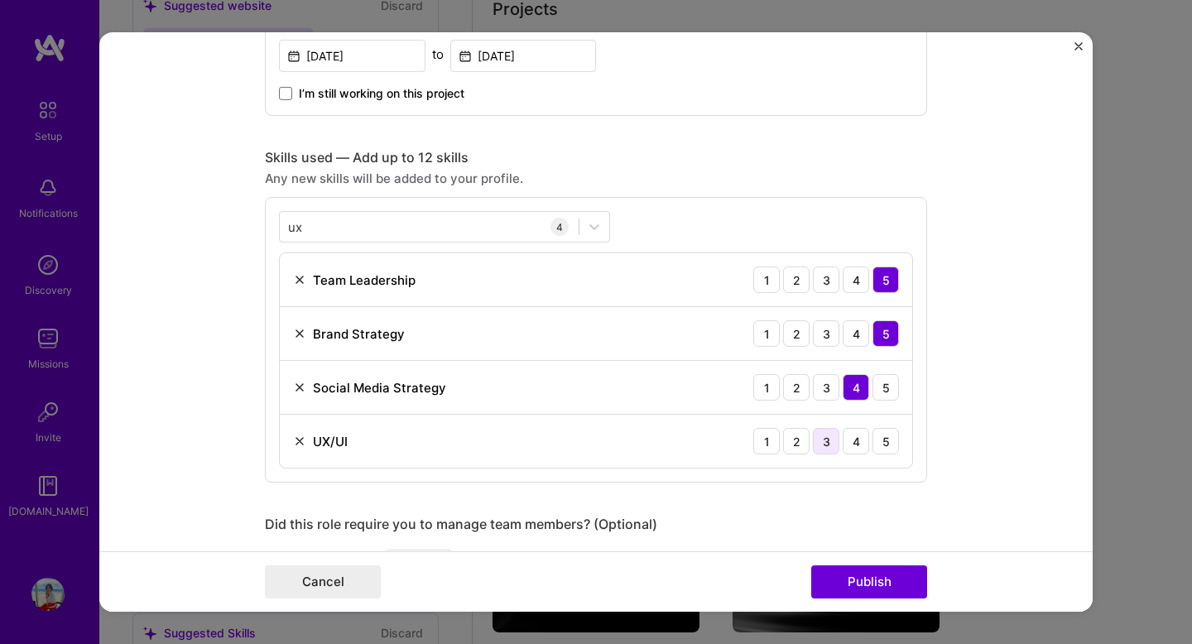
click at [830, 444] on div "3" at bounding box center [826, 441] width 26 height 26
click at [315, 230] on div "ux ux" at bounding box center [429, 226] width 299 height 27
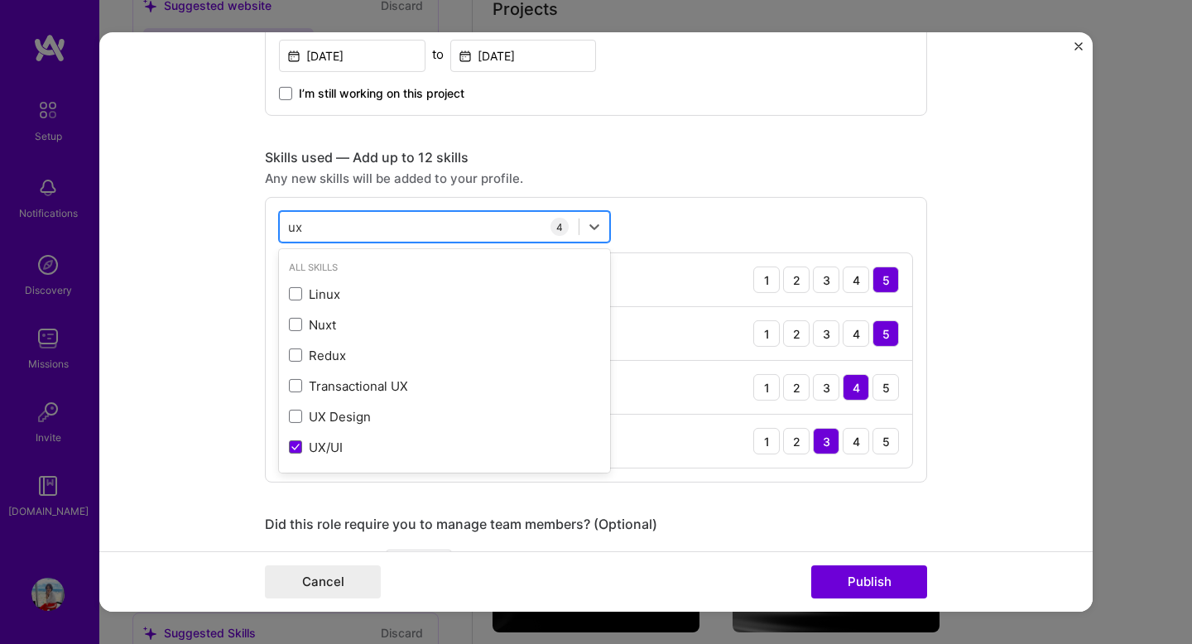
type input "u"
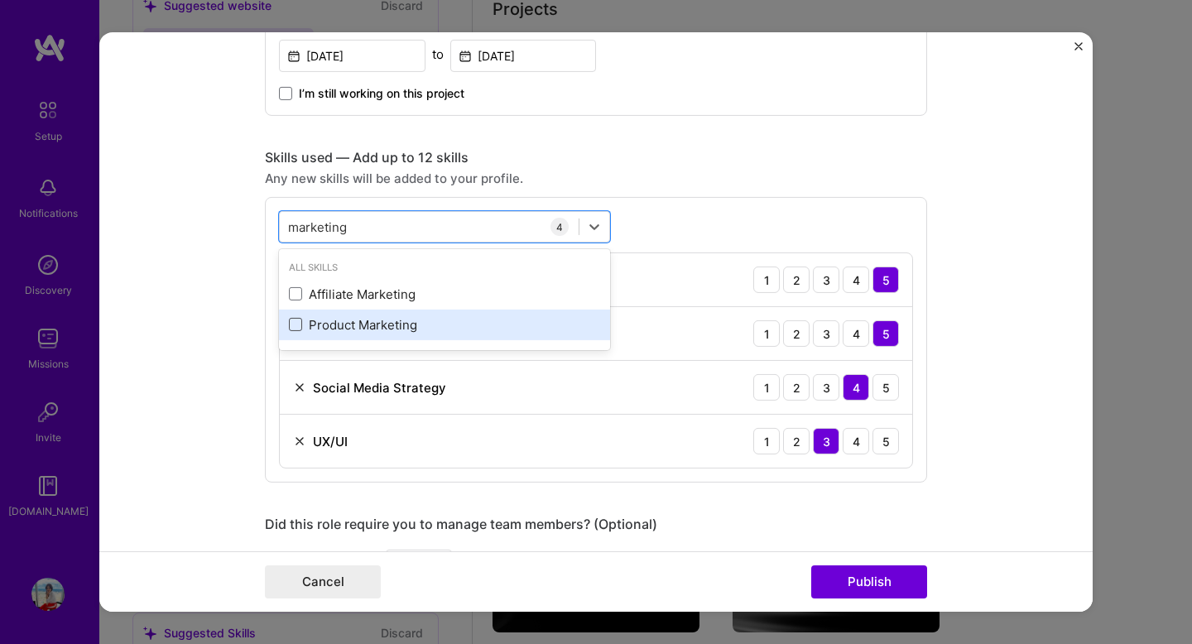
click at [296, 322] on span at bounding box center [295, 324] width 13 height 13
click at [0, 0] on input "checkbox" at bounding box center [0, 0] width 0 height 0
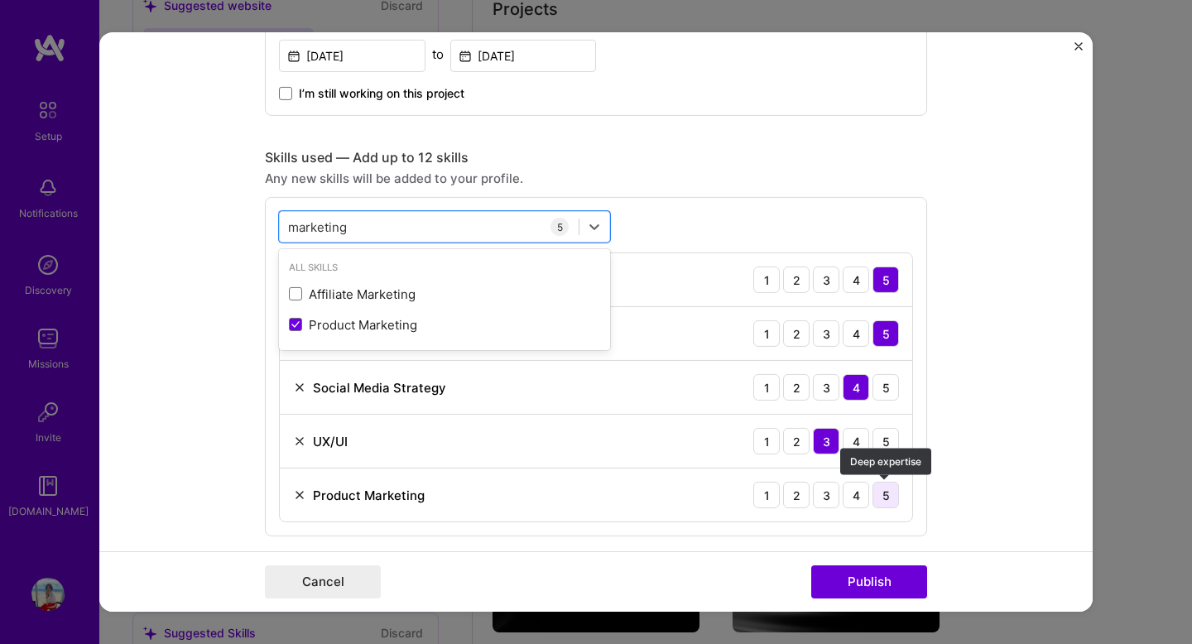
click at [888, 495] on div "5" at bounding box center [886, 495] width 26 height 26
click at [373, 232] on div "marketing marketing" at bounding box center [429, 226] width 299 height 27
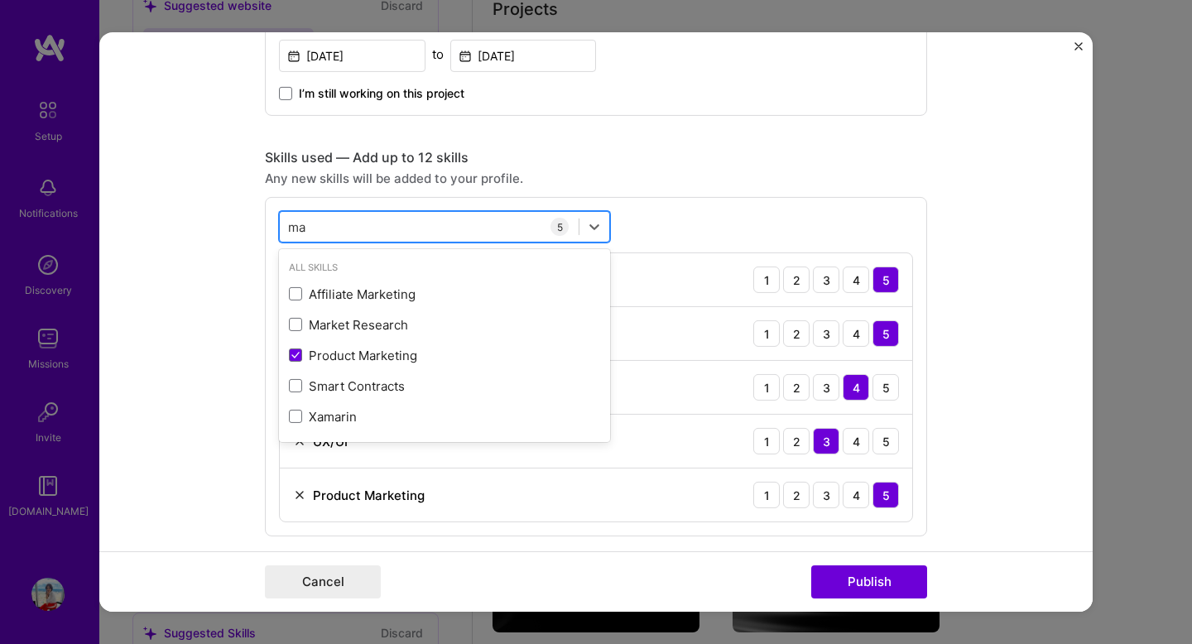
type input "m"
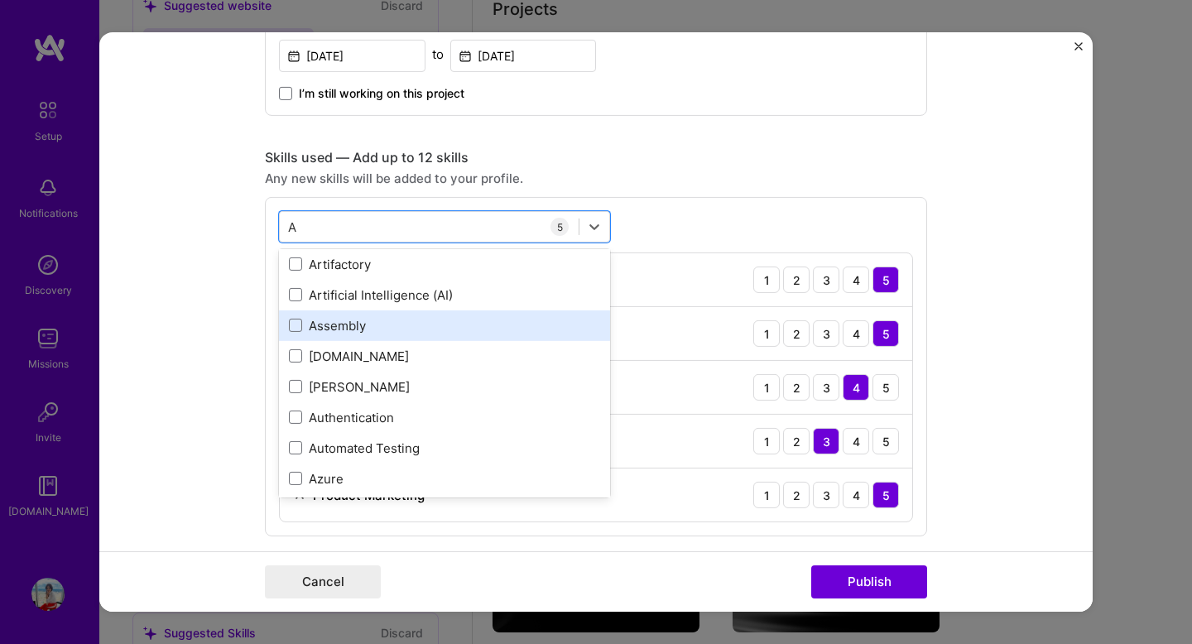
scroll to position [1139, 0]
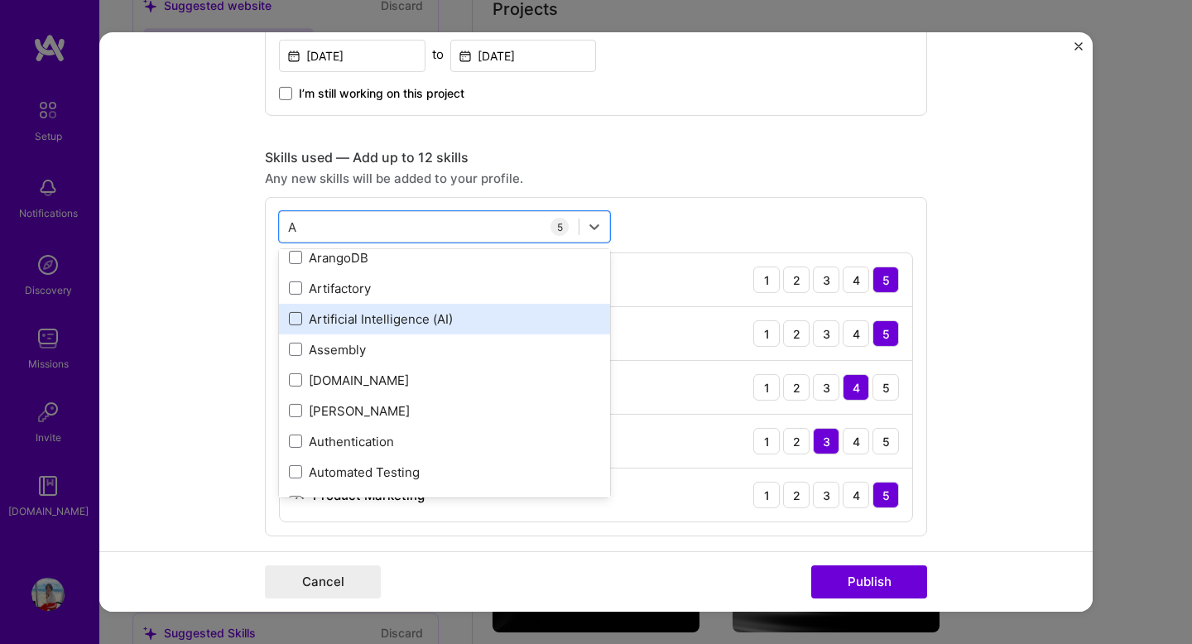
click at [291, 323] on span at bounding box center [295, 318] width 13 height 13
click at [0, 0] on input "checkbox" at bounding box center [0, 0] width 0 height 0
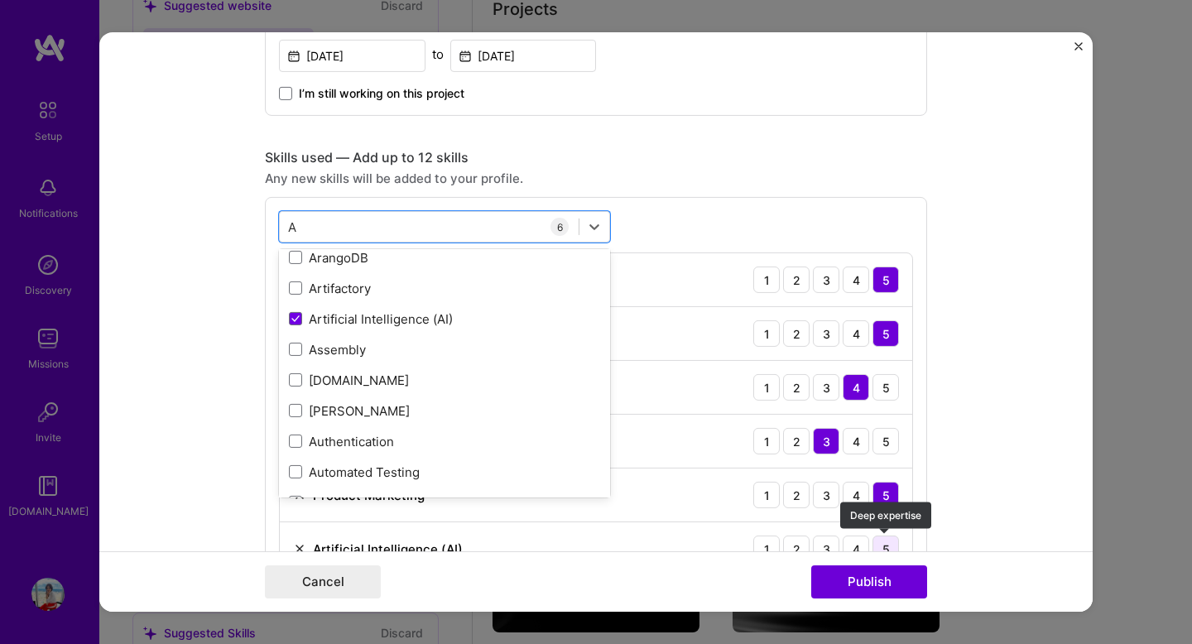
type input "A"
click at [882, 543] on div "5" at bounding box center [886, 549] width 26 height 26
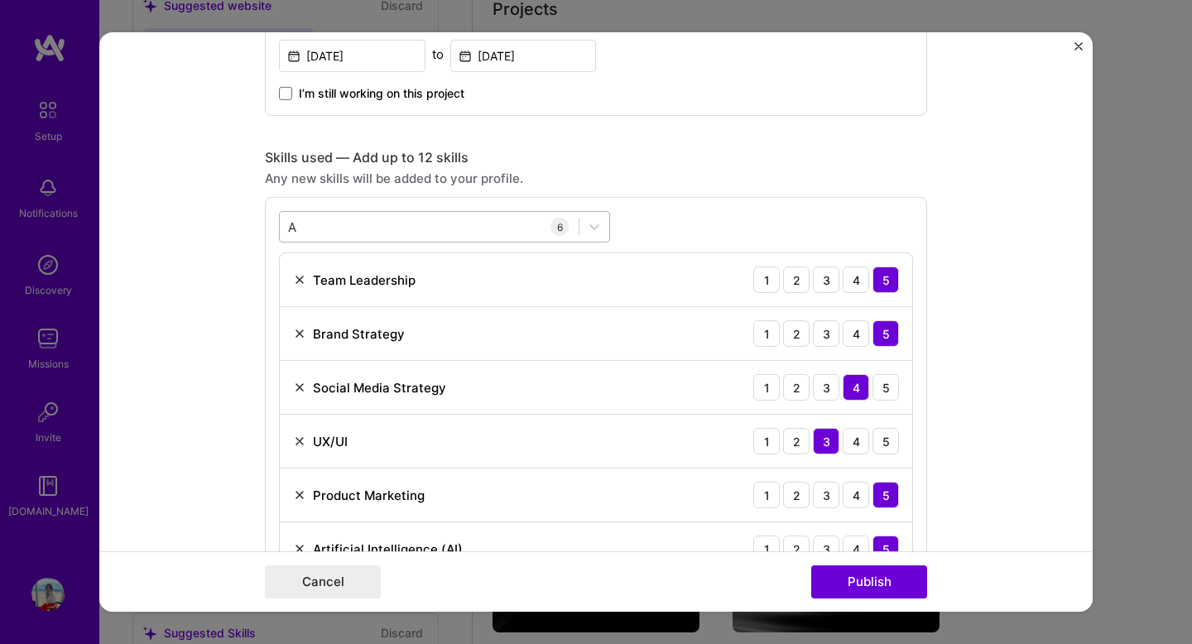
click at [316, 225] on div "A A" at bounding box center [429, 226] width 299 height 27
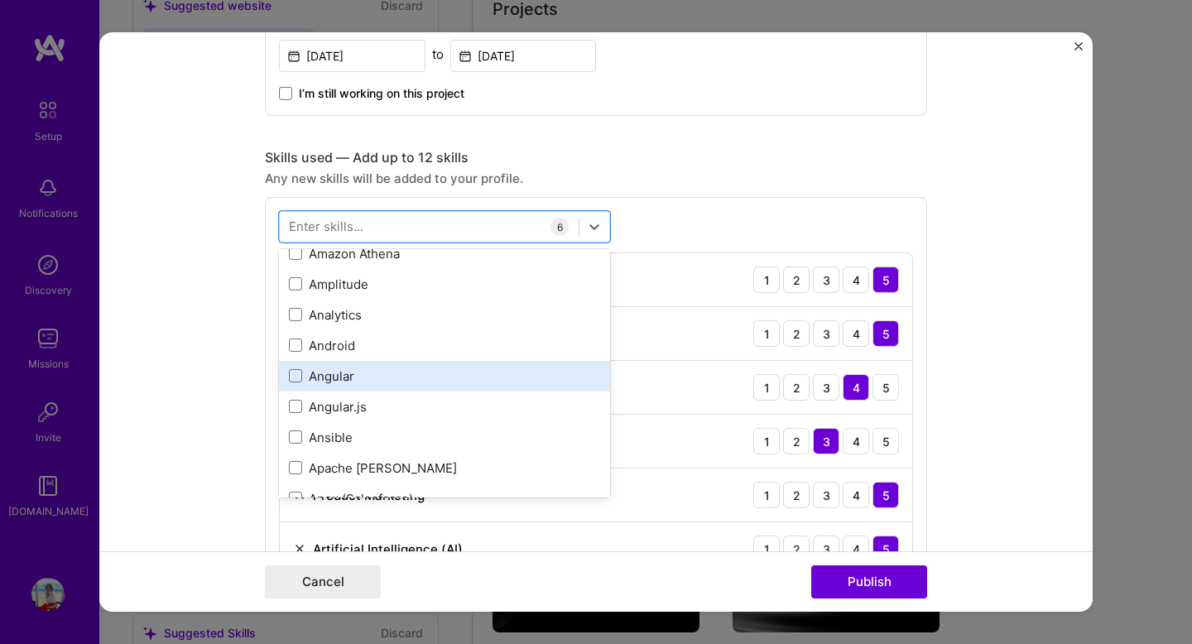
scroll to position [801, 0]
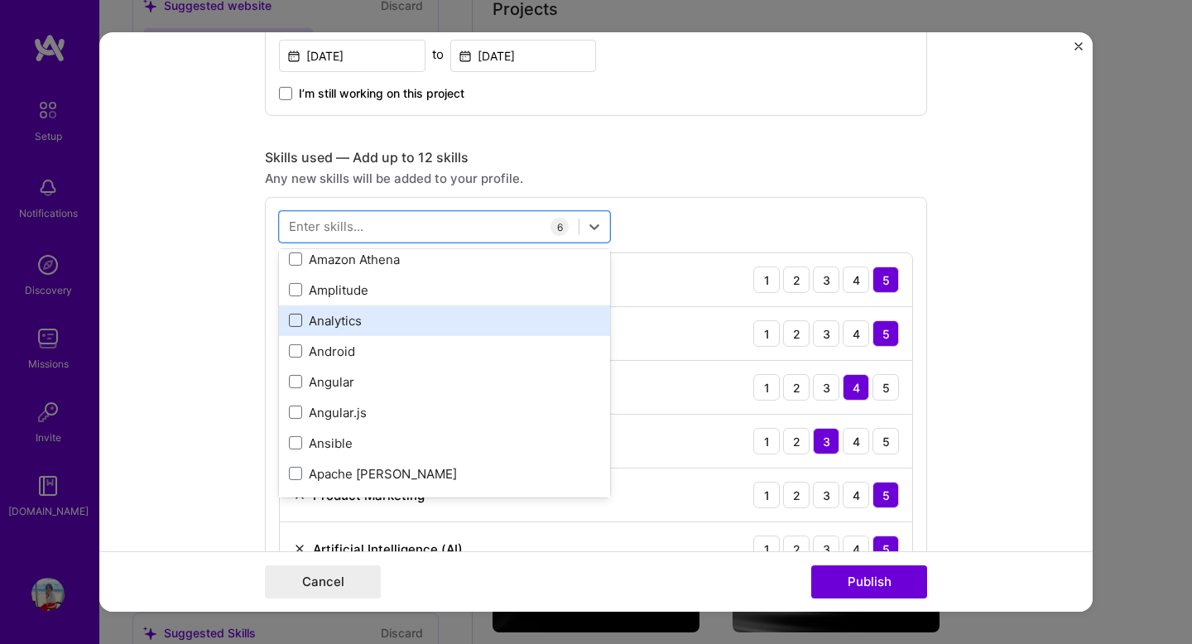
click at [294, 319] on span at bounding box center [295, 320] width 13 height 13
click at [0, 0] on input "checkbox" at bounding box center [0, 0] width 0 height 0
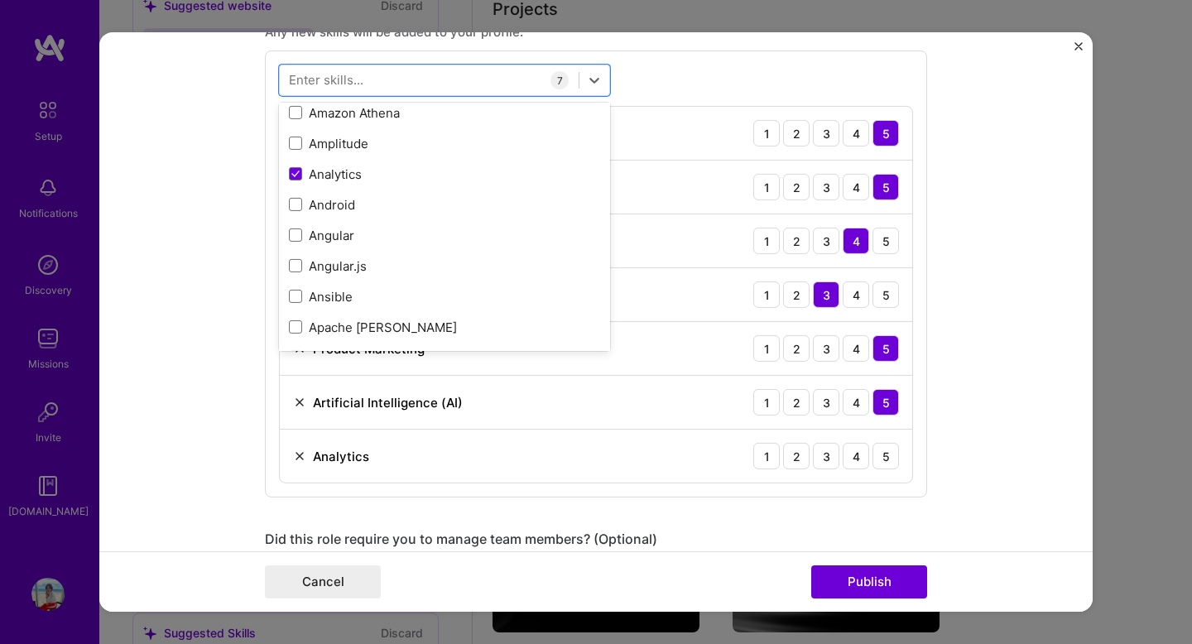
scroll to position [859, 0]
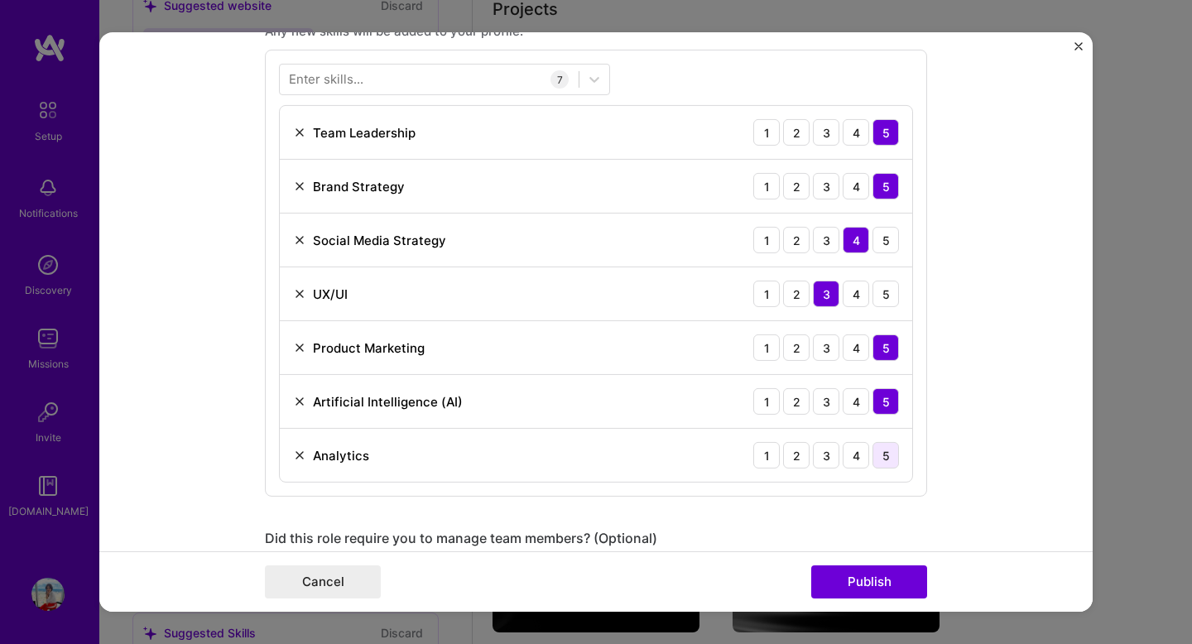
click at [883, 456] on div "5" at bounding box center [886, 455] width 26 height 26
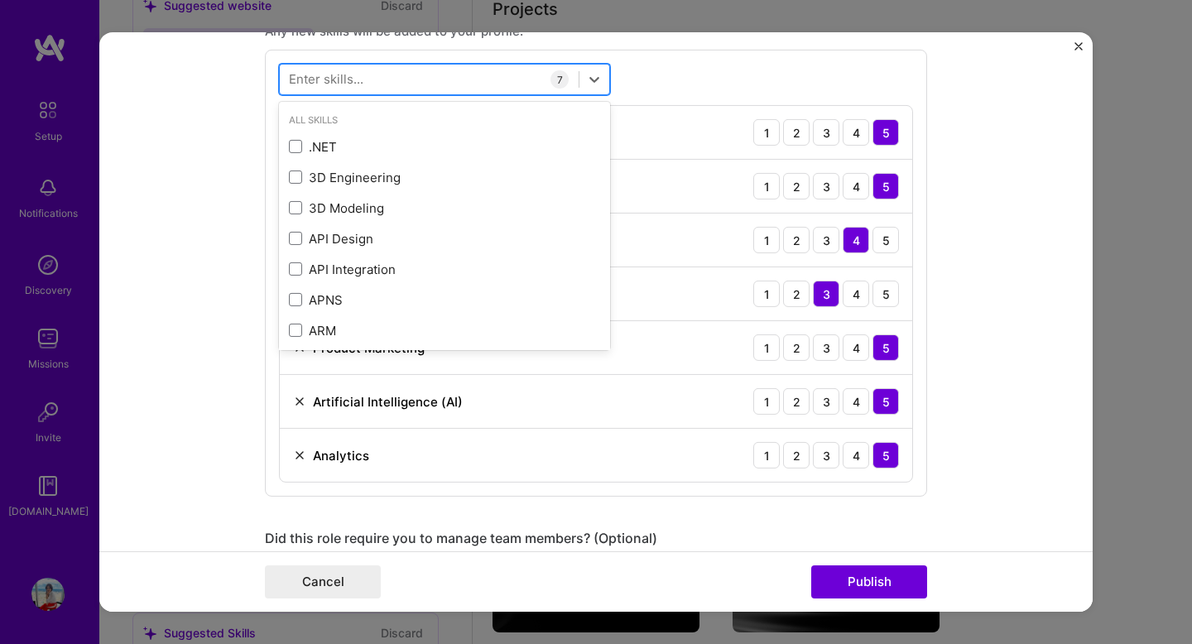
click at [385, 78] on div at bounding box center [429, 78] width 299 height 27
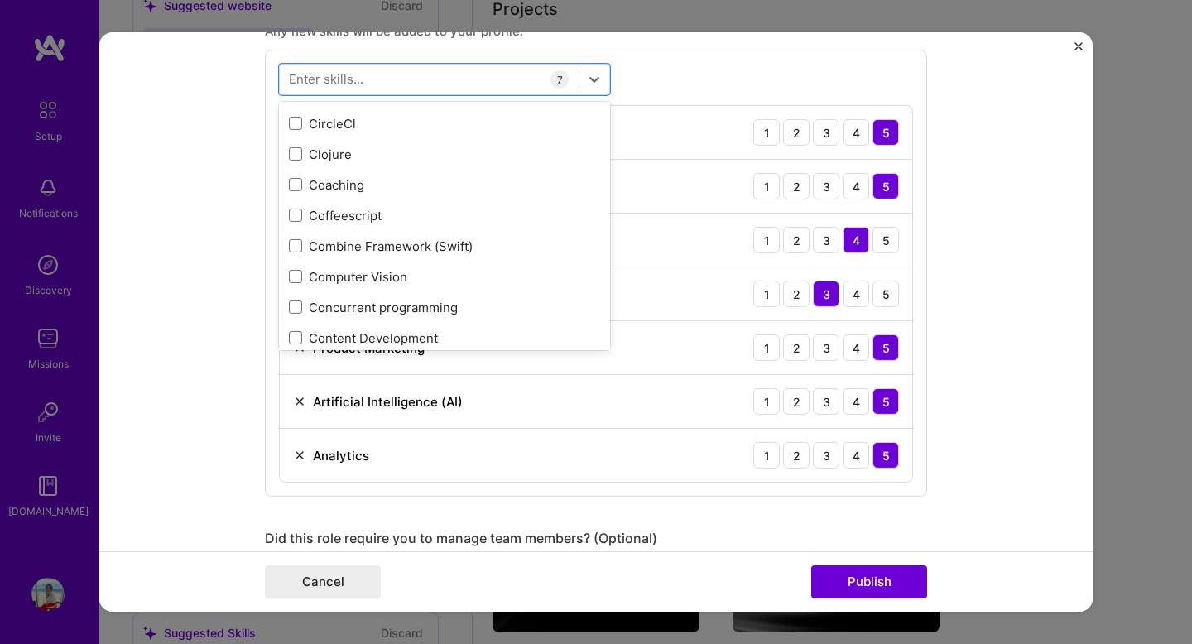
scroll to position [2014, 0]
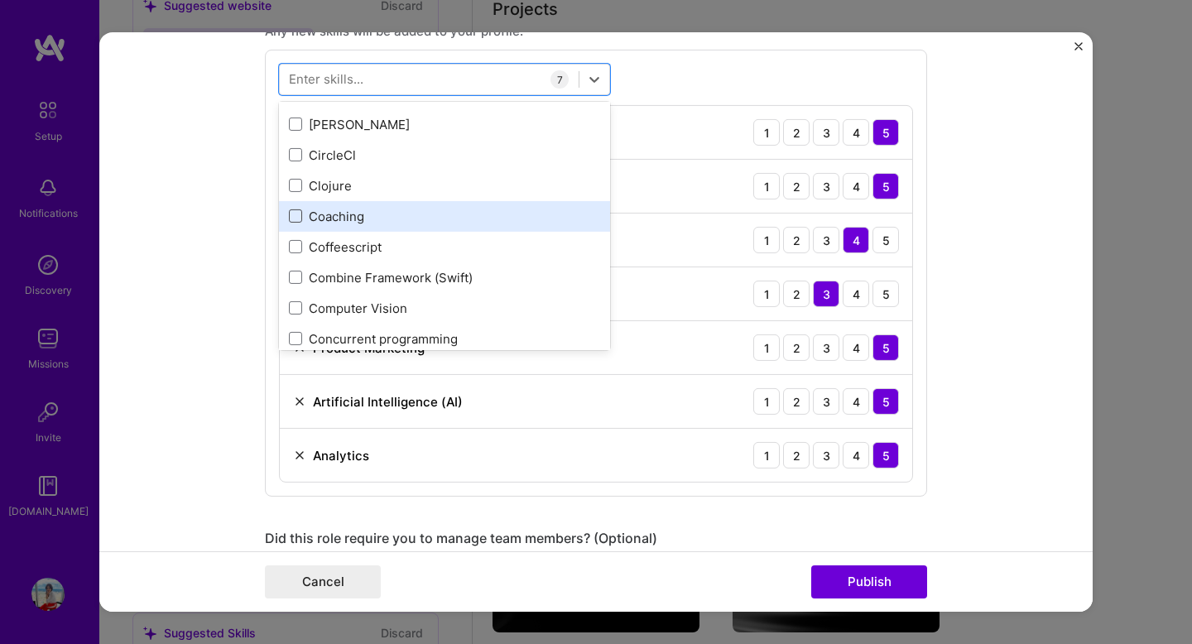
click at [290, 214] on span at bounding box center [295, 215] width 13 height 13
click at [0, 0] on input "checkbox" at bounding box center [0, 0] width 0 height 0
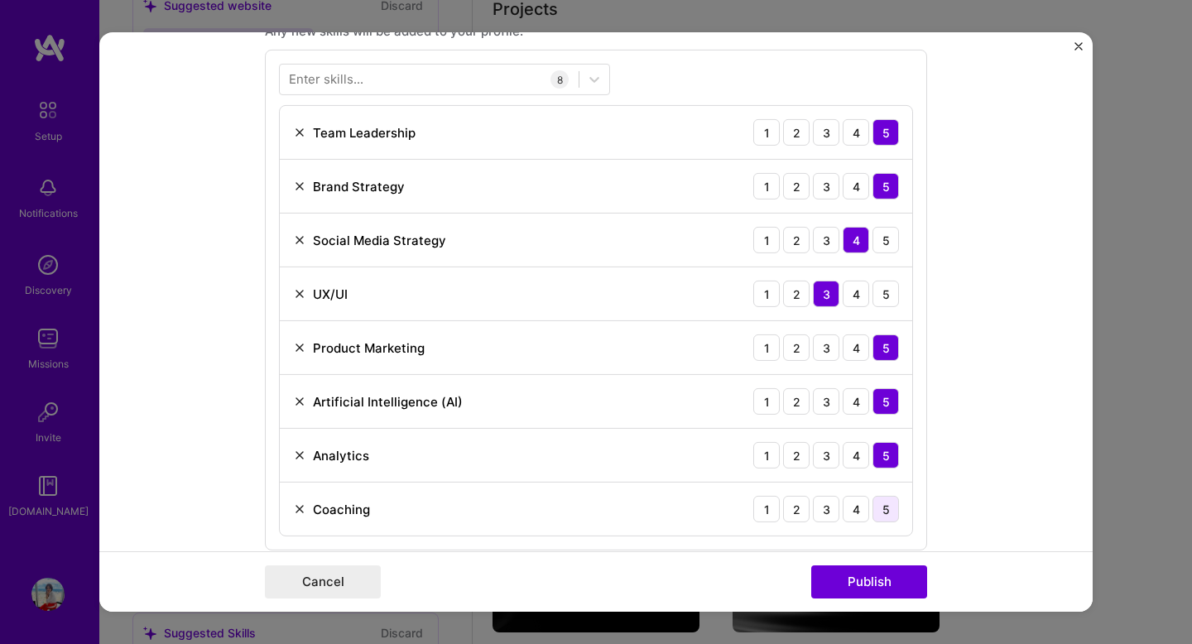
click at [888, 510] on div "5" at bounding box center [886, 509] width 26 height 26
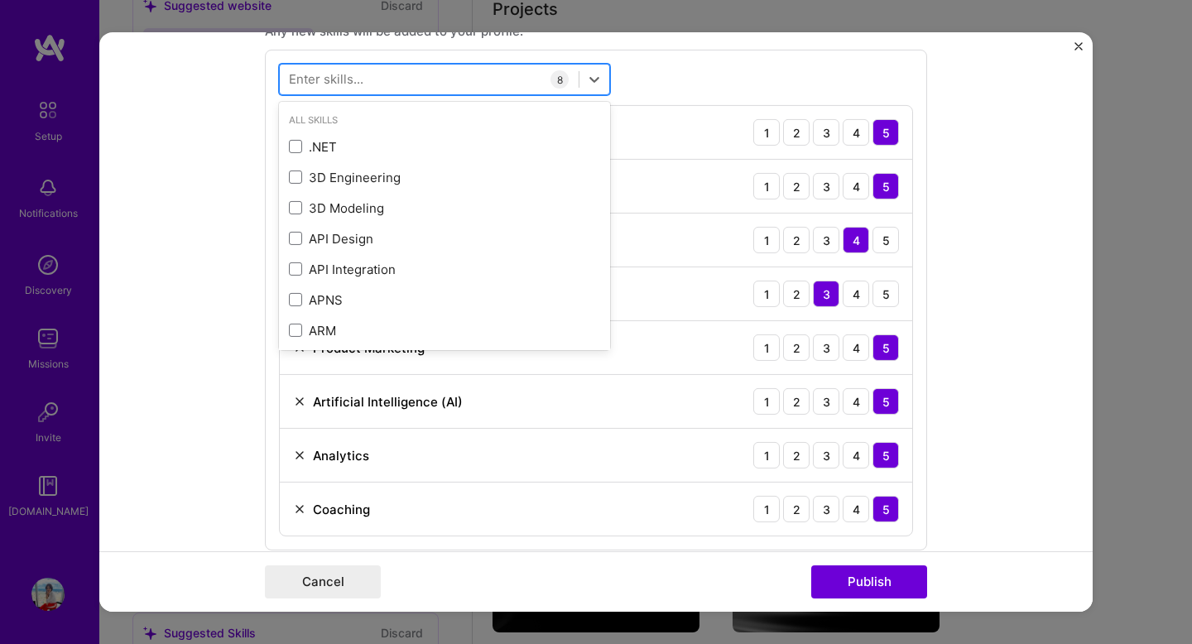
click at [383, 79] on div at bounding box center [429, 78] width 299 height 27
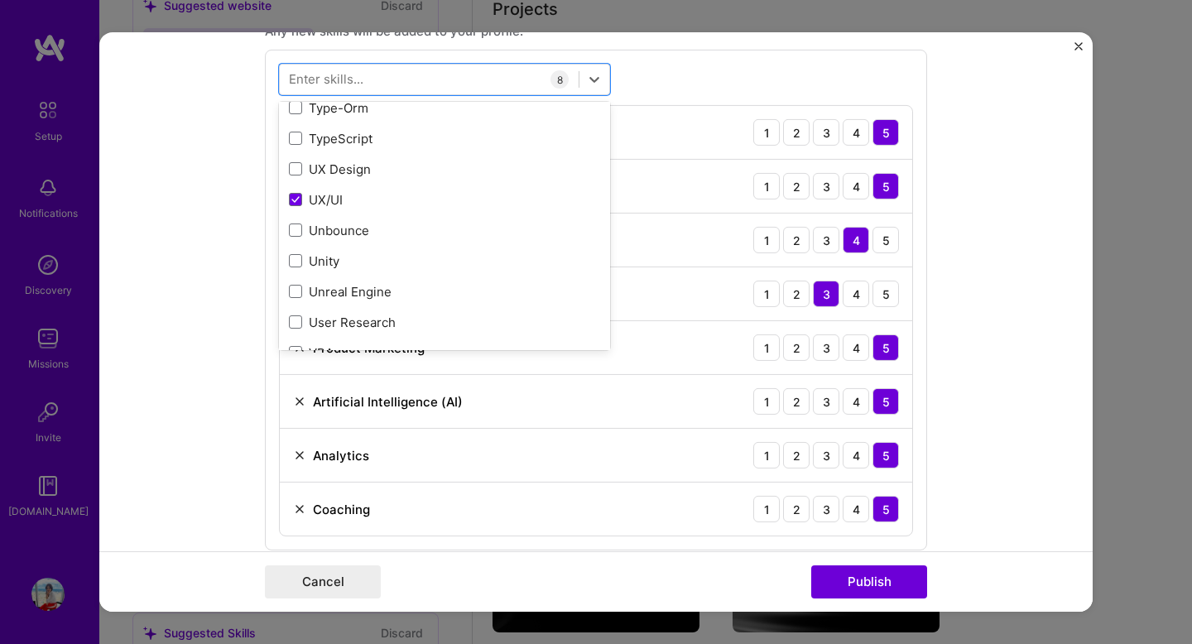
scroll to position [10443, 0]
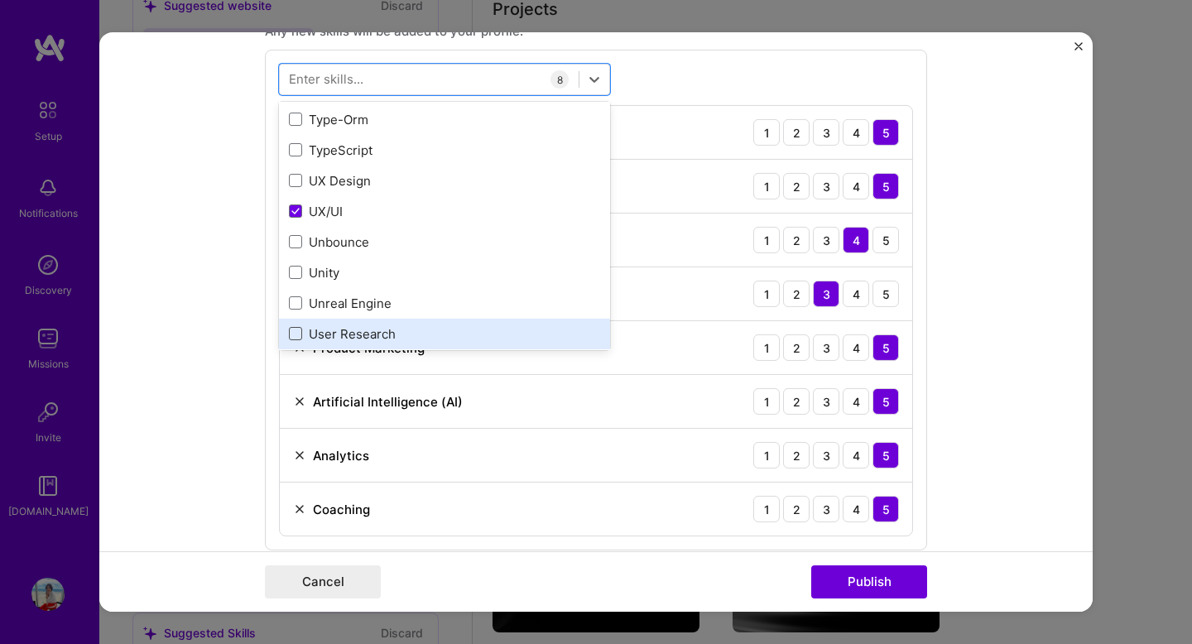
click at [294, 338] on span at bounding box center [295, 333] width 13 height 13
click at [0, 0] on input "checkbox" at bounding box center [0, 0] width 0 height 0
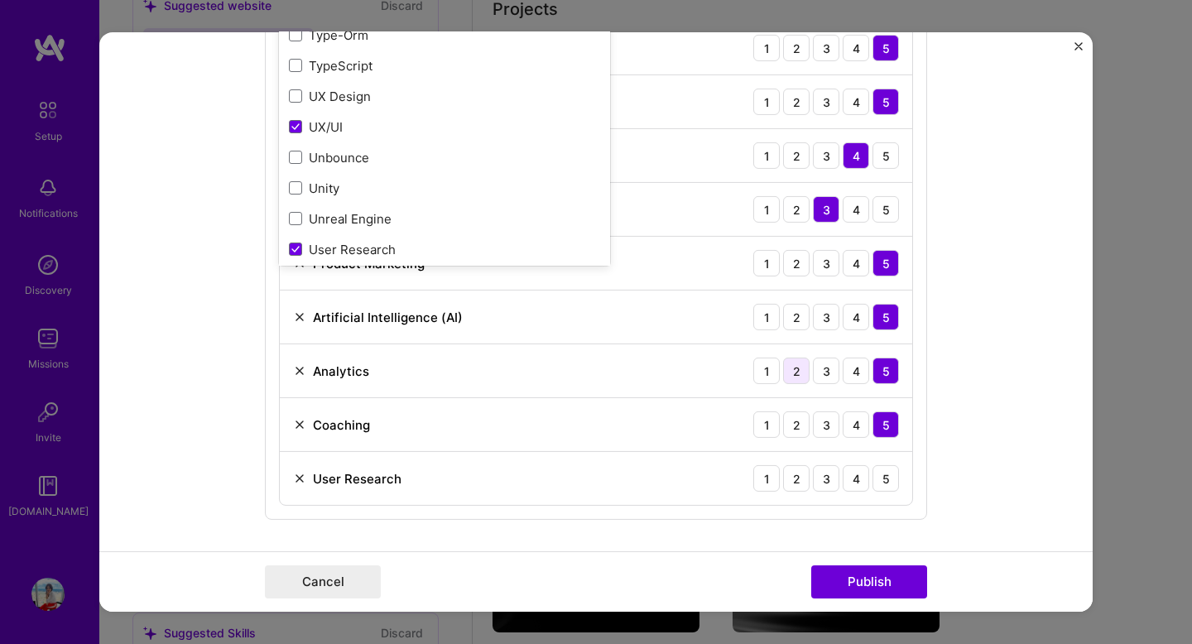
scroll to position [1018, 0]
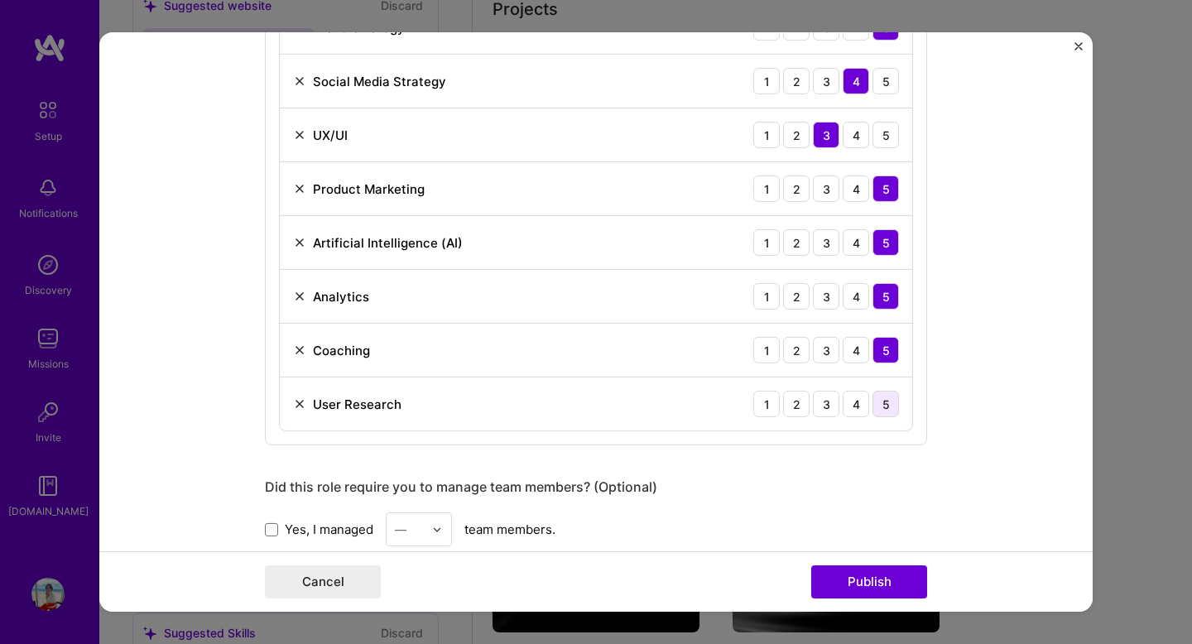
click at [887, 408] on div "5" at bounding box center [886, 404] width 26 height 26
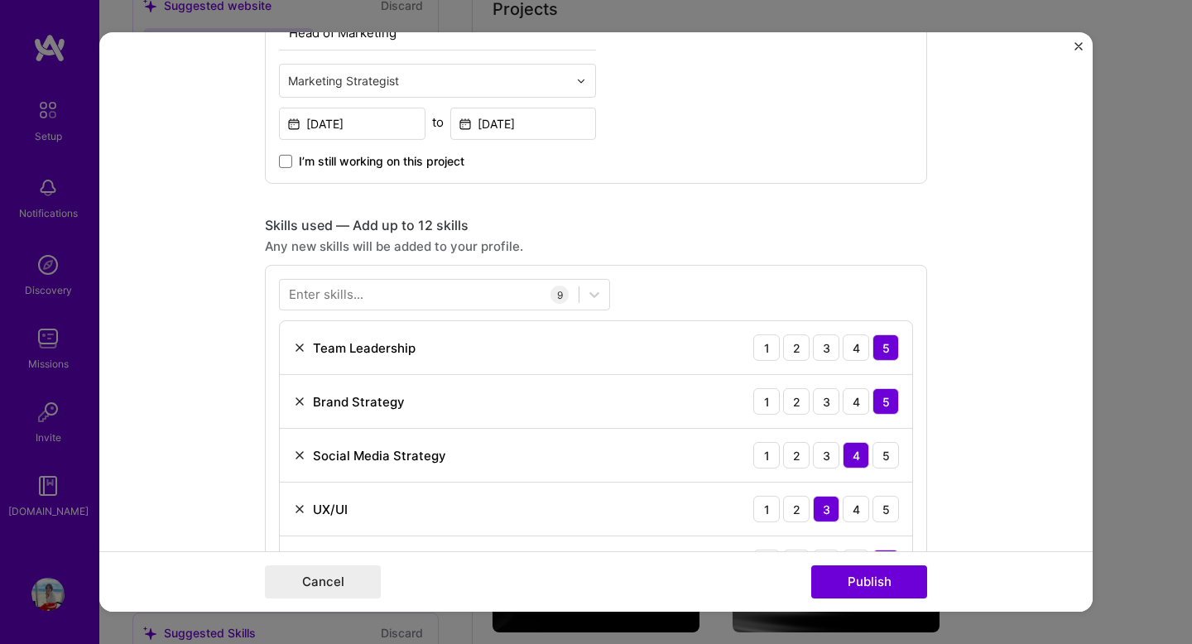
scroll to position [657, 0]
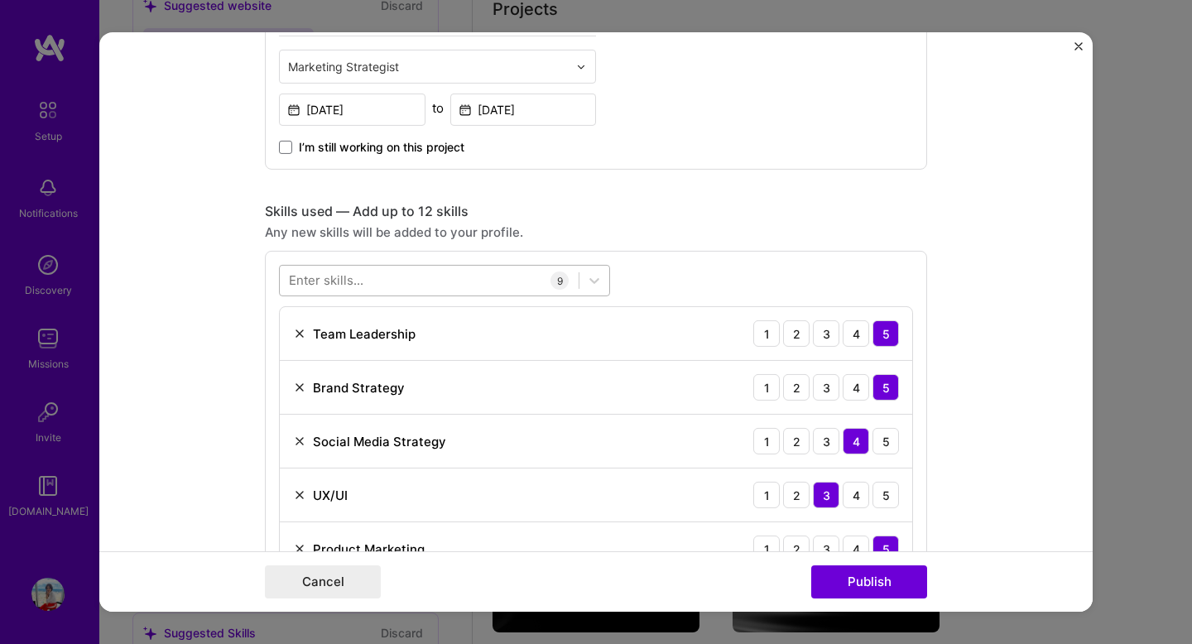
click at [369, 282] on div at bounding box center [429, 280] width 299 height 27
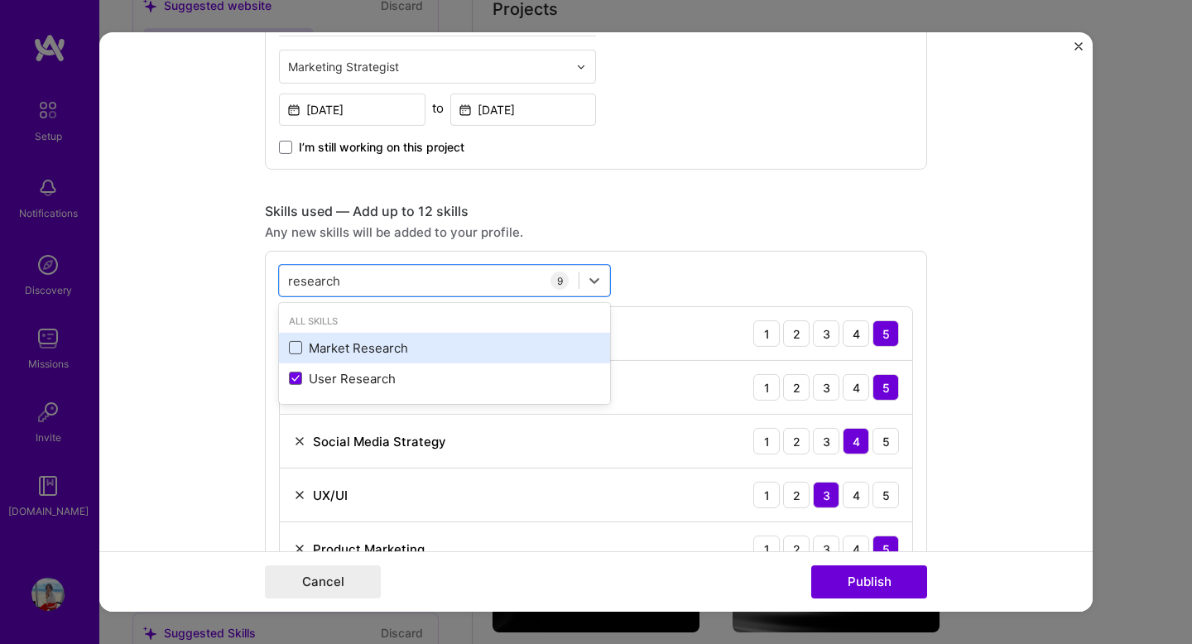
click at [296, 351] on span at bounding box center [295, 347] width 13 height 13
click at [0, 0] on input "checkbox" at bounding box center [0, 0] width 0 height 0
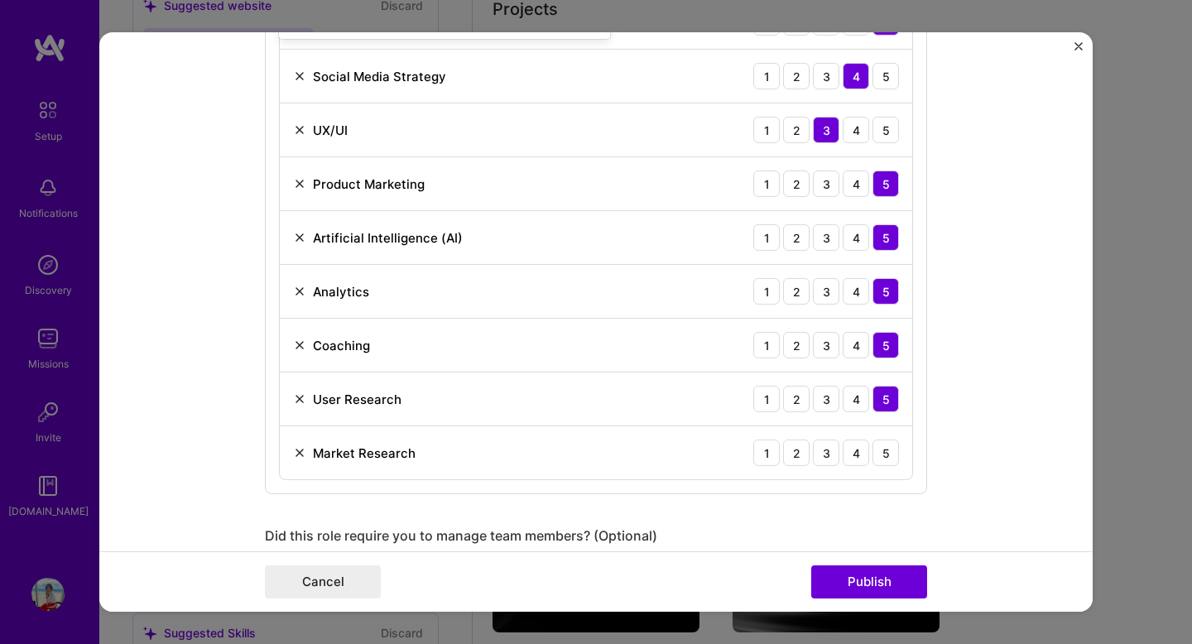
scroll to position [1035, 0]
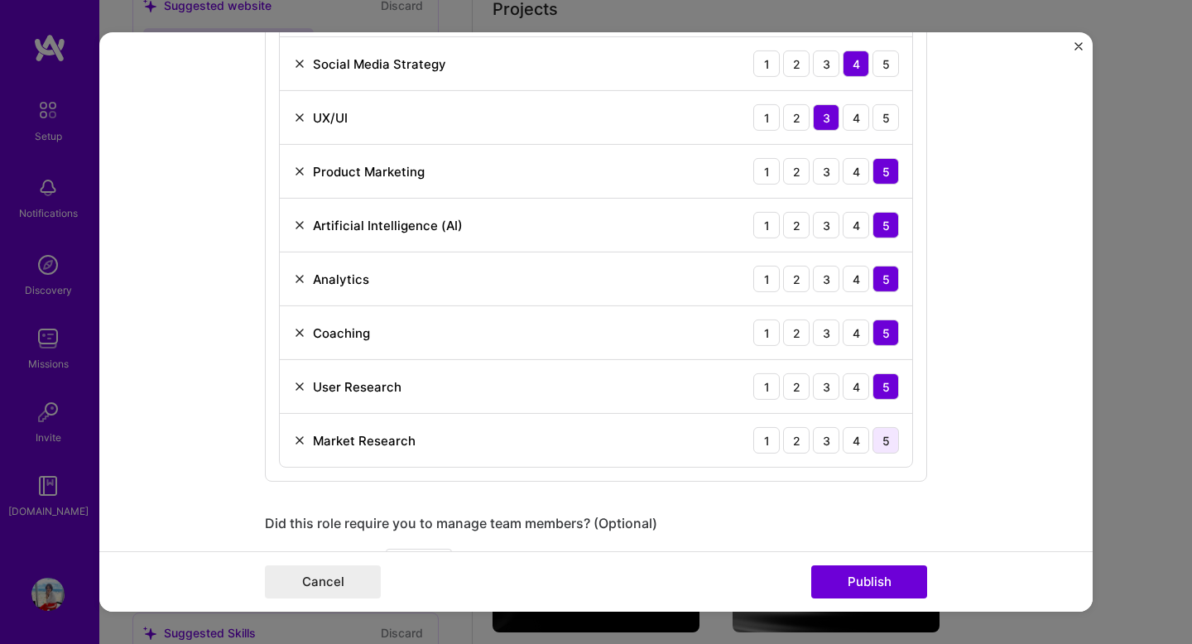
click at [888, 442] on div "5" at bounding box center [886, 440] width 26 height 26
click at [857, 388] on div "4" at bounding box center [856, 386] width 26 height 26
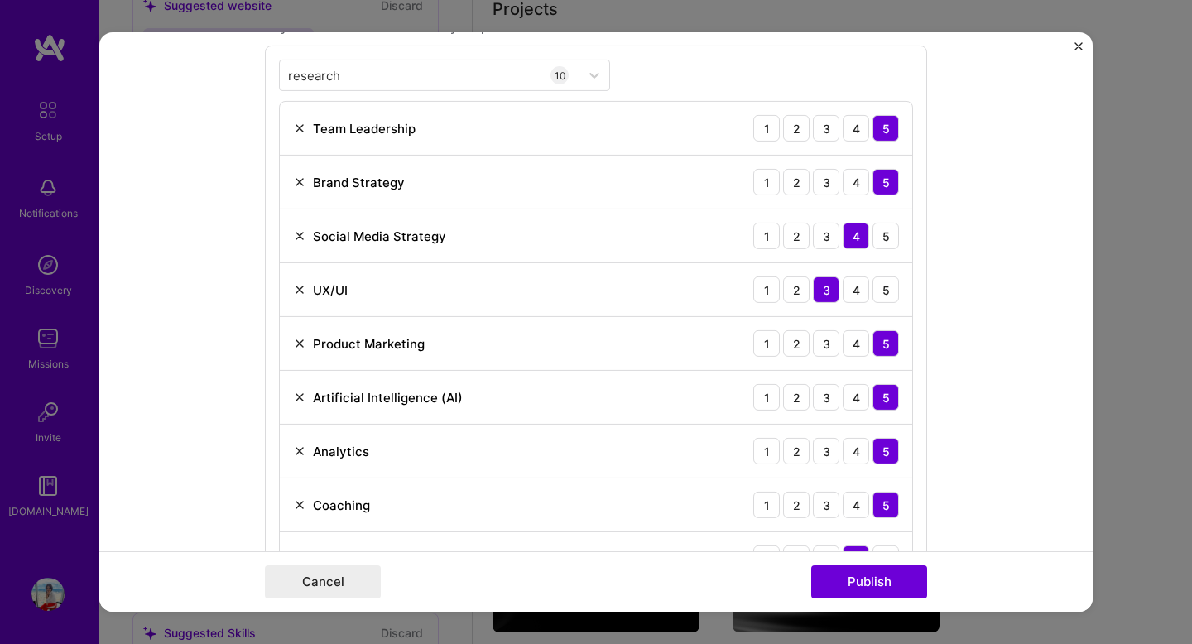
scroll to position [666, 0]
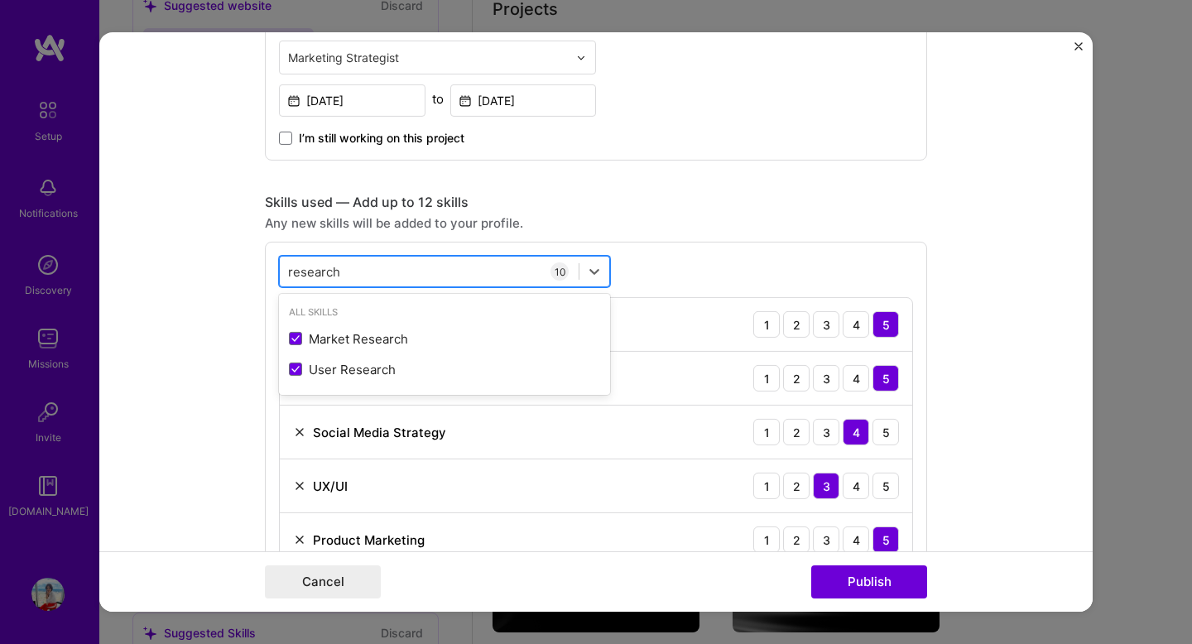
click at [373, 271] on div "research research" at bounding box center [429, 270] width 299 height 27
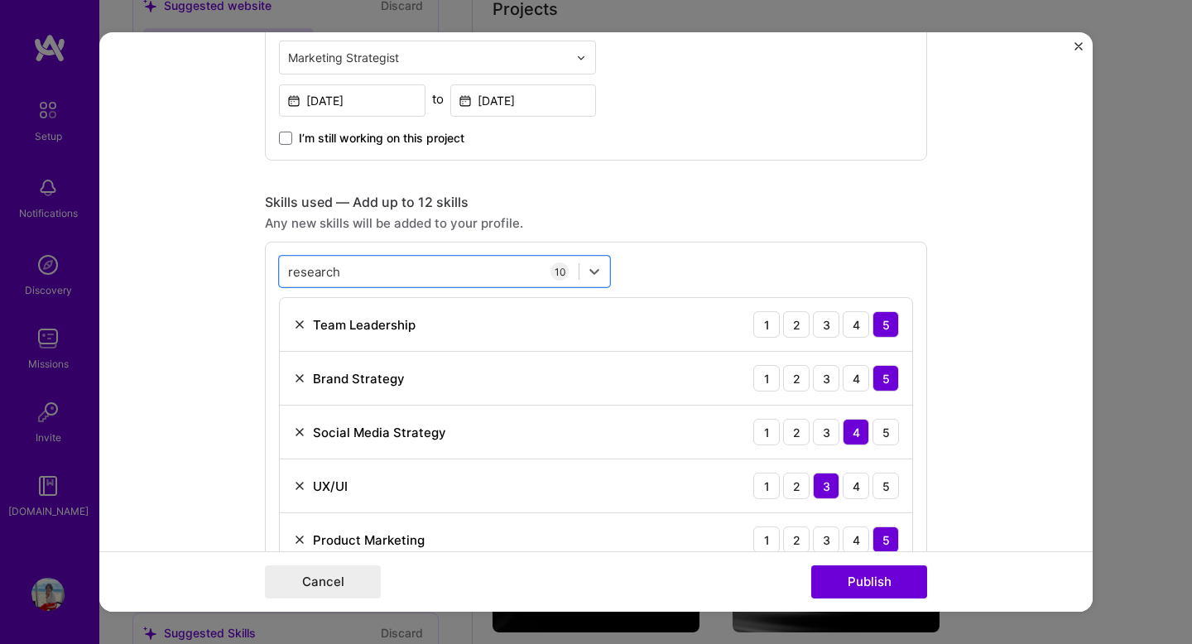
drag, startPoint x: 373, startPoint y: 271, endPoint x: 260, endPoint y: 259, distance: 113.2
click at [260, 259] on form "Editing suggested project This project is suggested based on your LinkedIn, res…" at bounding box center [596, 322] width 994 height 580
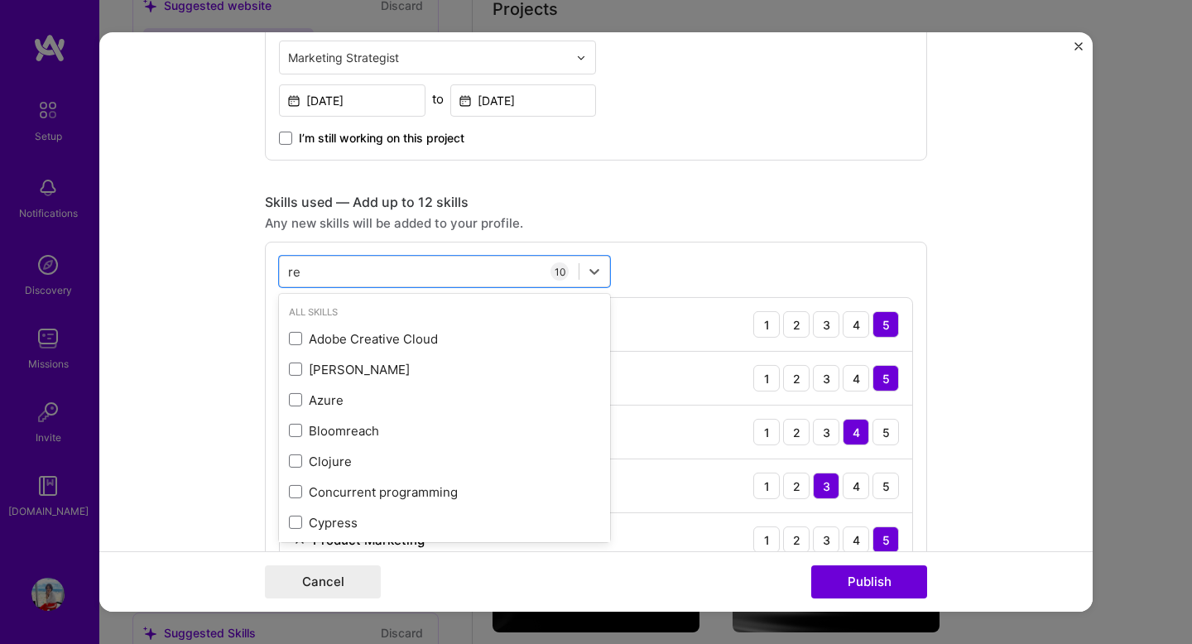
type input "r"
type input "b"
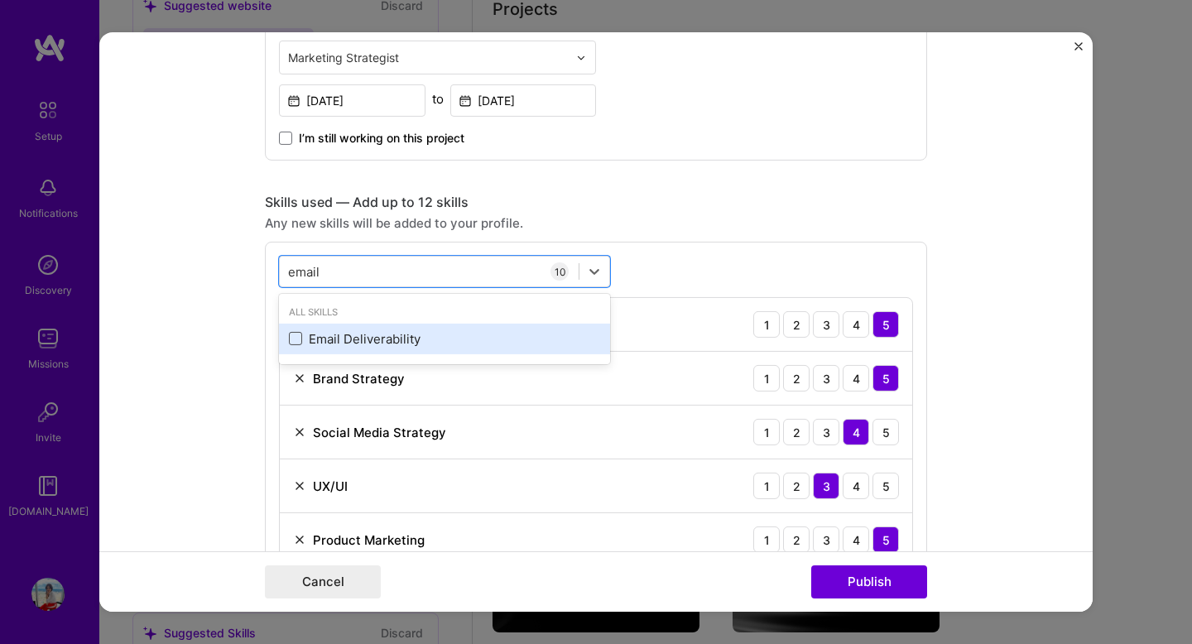
click at [293, 343] on span at bounding box center [295, 338] width 13 height 13
click at [0, 0] on input "checkbox" at bounding box center [0, 0] width 0 height 0
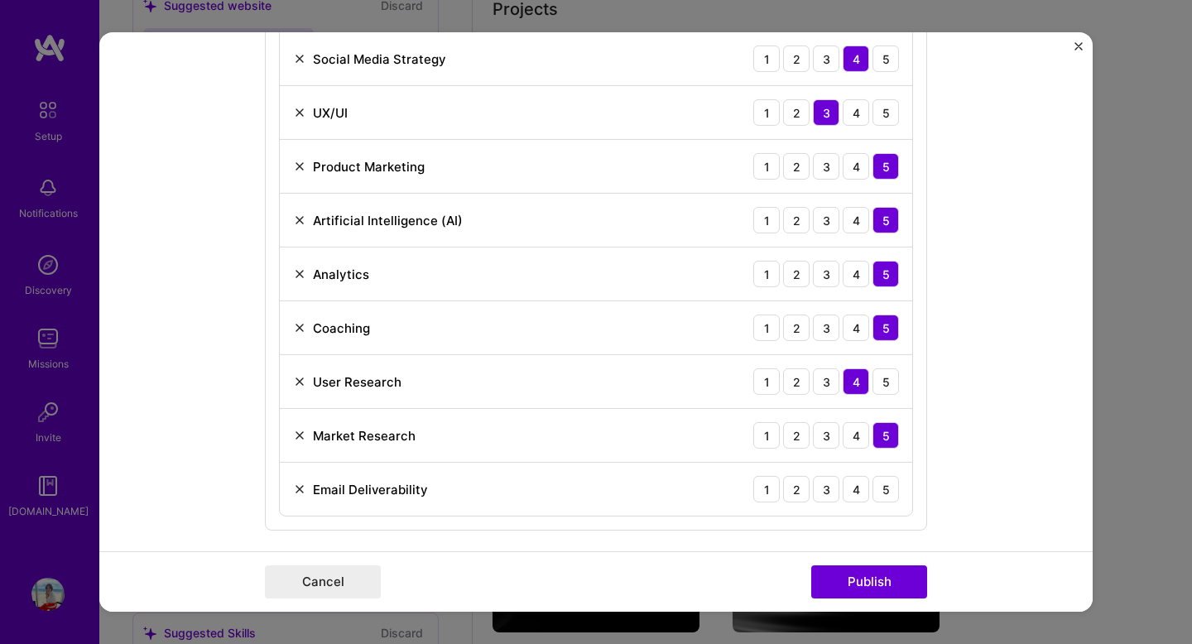
scroll to position [1061, 0]
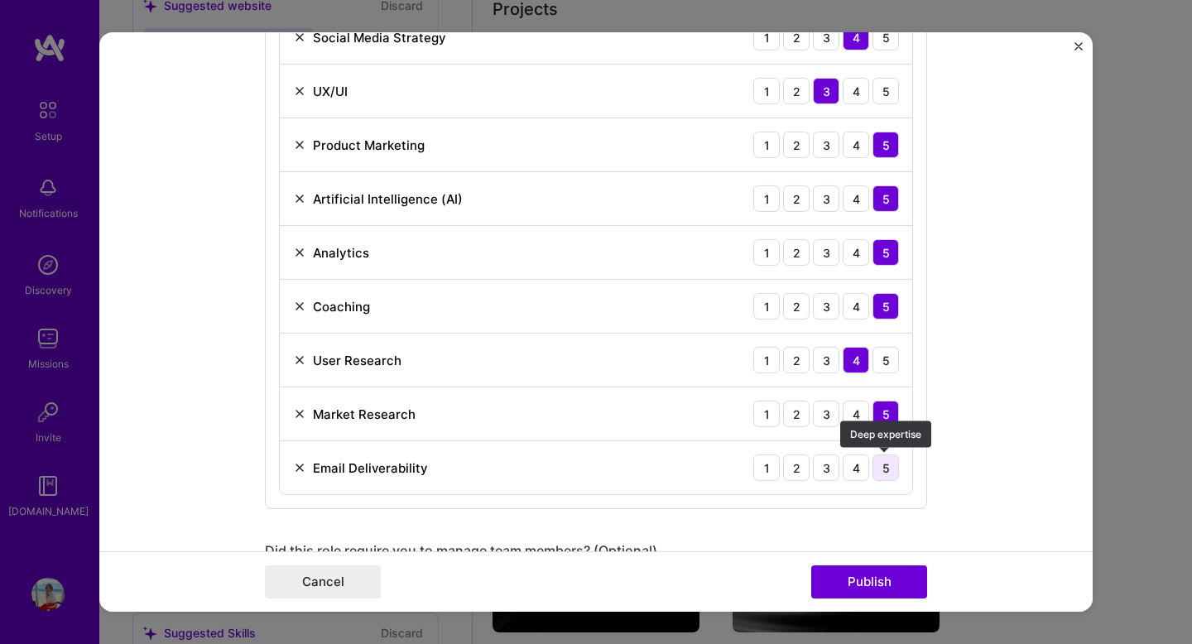
type input "email"
click at [889, 468] on div "5" at bounding box center [886, 468] width 26 height 26
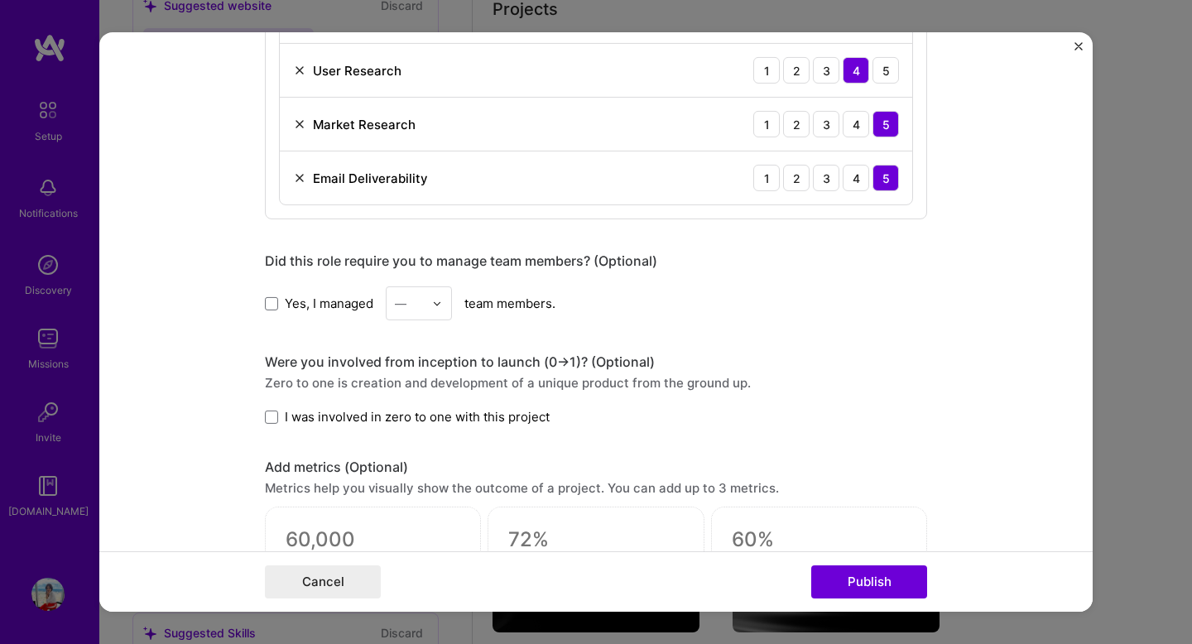
scroll to position [1355, 0]
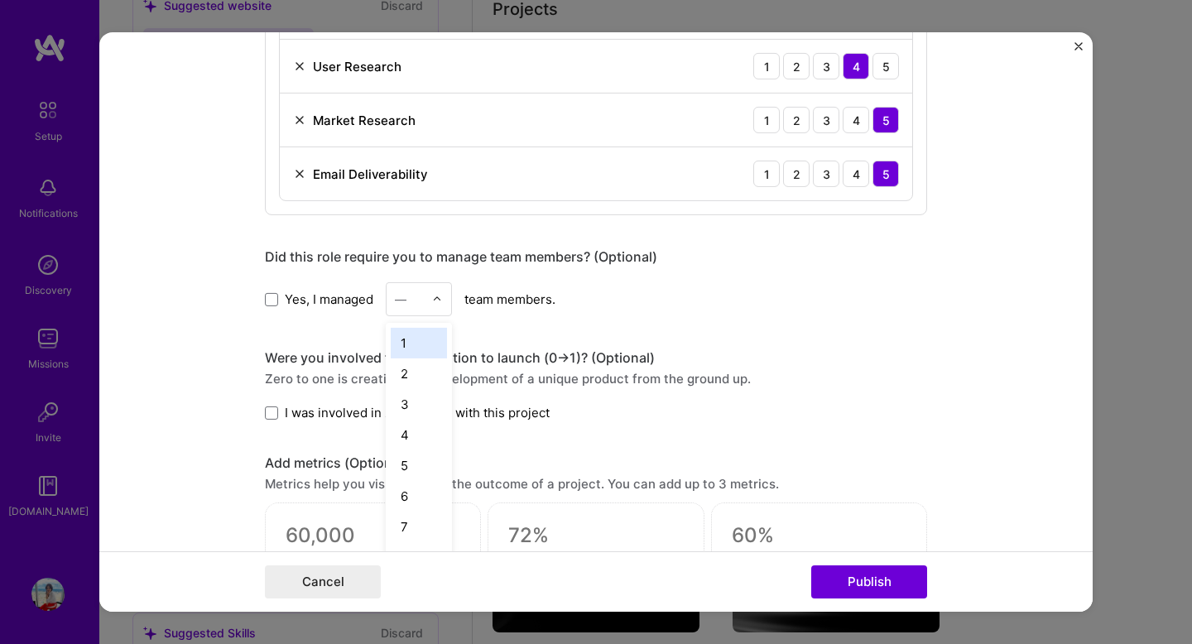
click at [440, 296] on img at bounding box center [437, 299] width 10 height 10
click at [413, 512] on div "10" at bounding box center [419, 509] width 56 height 31
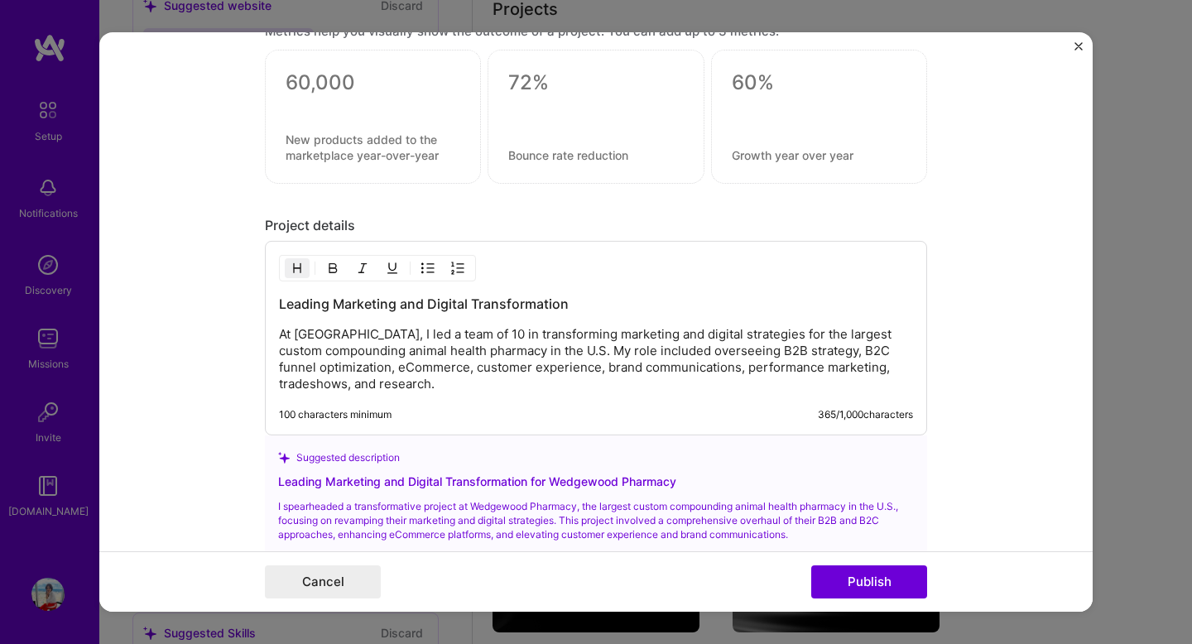
scroll to position [1815, 0]
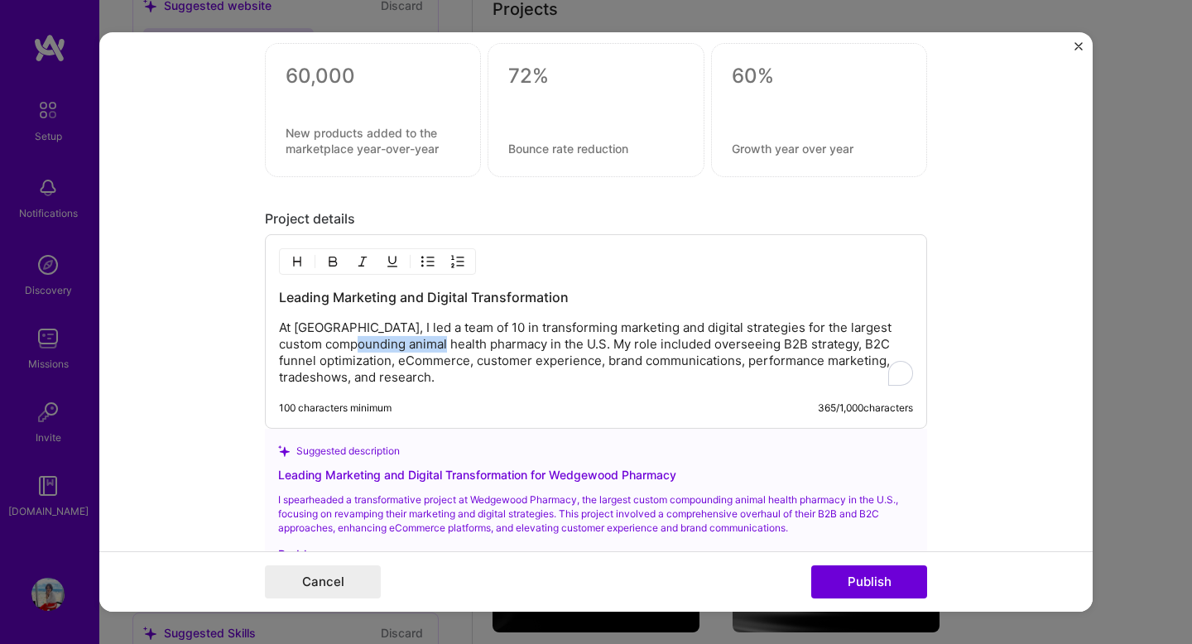
drag, startPoint x: 444, startPoint y: 346, endPoint x: 363, endPoint y: 349, distance: 81.2
click at [363, 349] on p "At [GEOGRAPHIC_DATA], I led a team of 10 in transforming marketing and digital …" at bounding box center [596, 353] width 634 height 66
drag, startPoint x: 847, startPoint y: 332, endPoint x: 898, endPoint y: 325, distance: 51.9
click at [898, 325] on p "At [GEOGRAPHIC_DATA], I led a team of 10 in transforming marketing and digital …" at bounding box center [596, 353] width 634 height 66
click at [630, 363] on p "At [GEOGRAPHIC_DATA], I led a team of 10 in transforming marketing and digital …" at bounding box center [596, 353] width 634 height 66
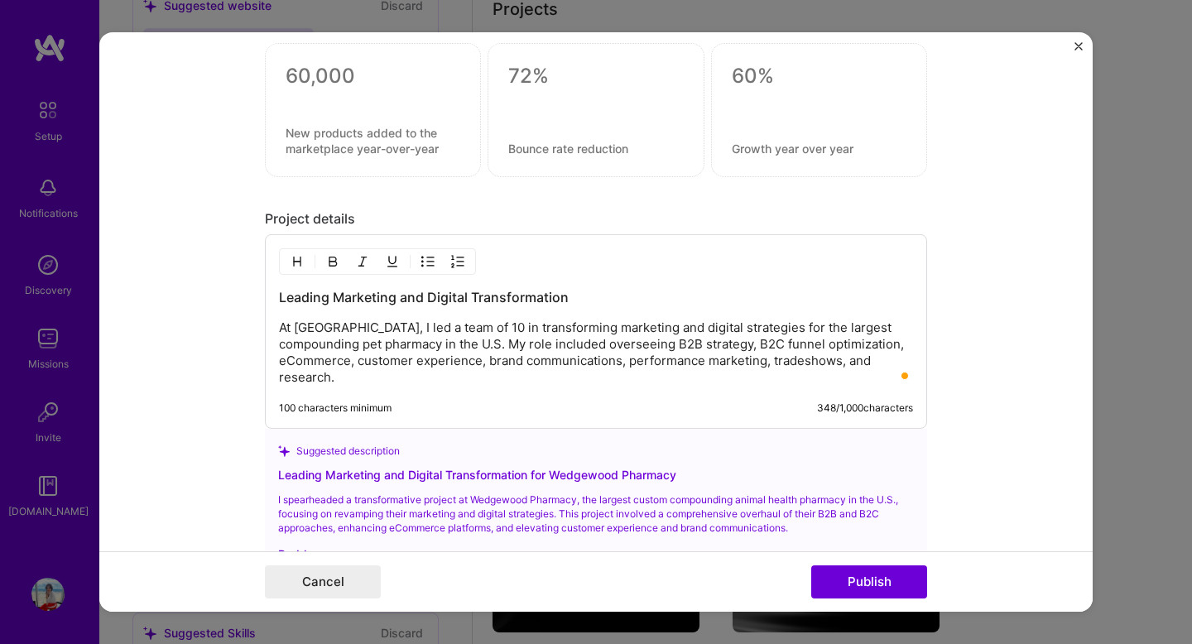
click at [527, 368] on p "At [GEOGRAPHIC_DATA], I led a team of 10 in transforming marketing and digital …" at bounding box center [596, 353] width 634 height 66
click at [884, 574] on button "Publish" at bounding box center [869, 581] width 116 height 33
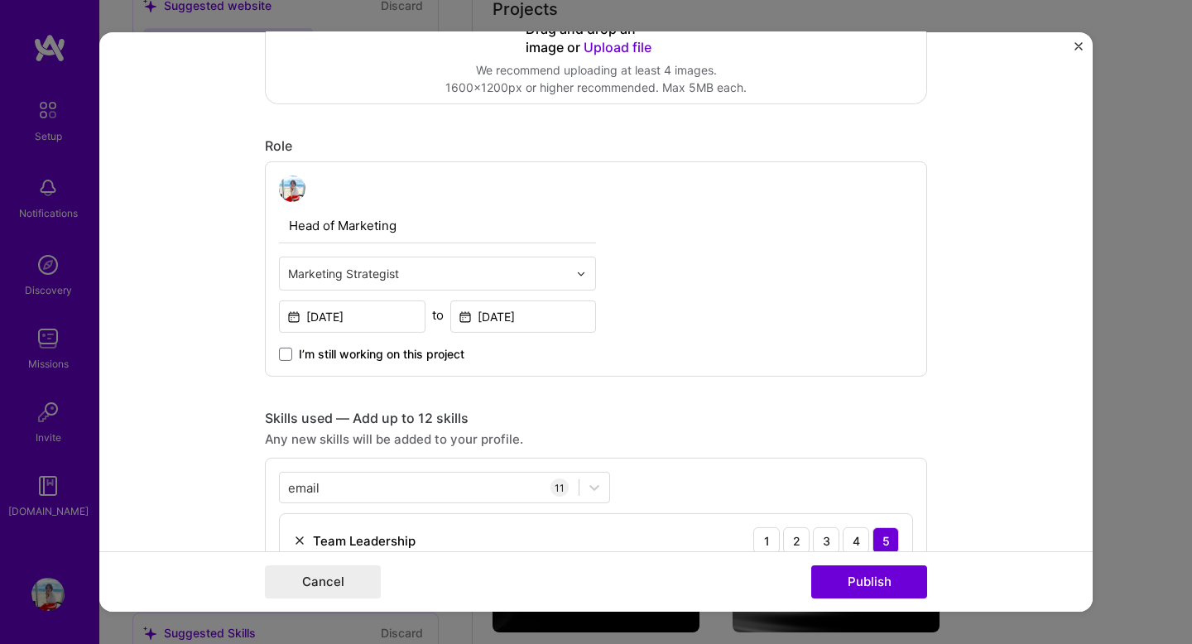
scroll to position [0, 0]
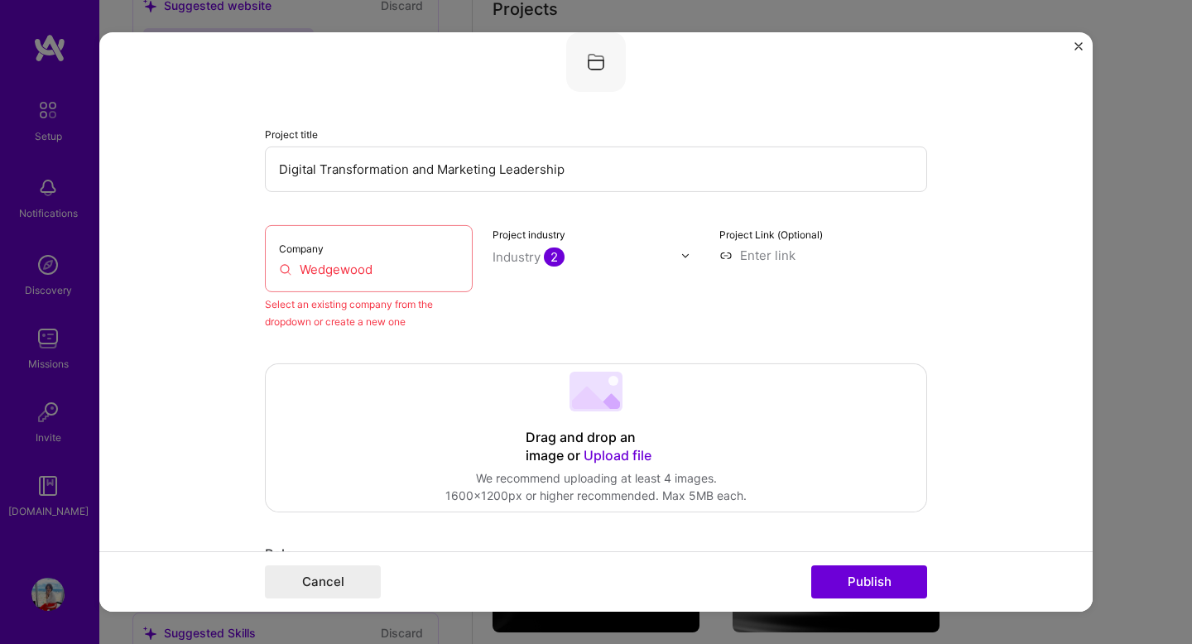
click at [326, 268] on input "Wedgewood" at bounding box center [369, 269] width 180 height 17
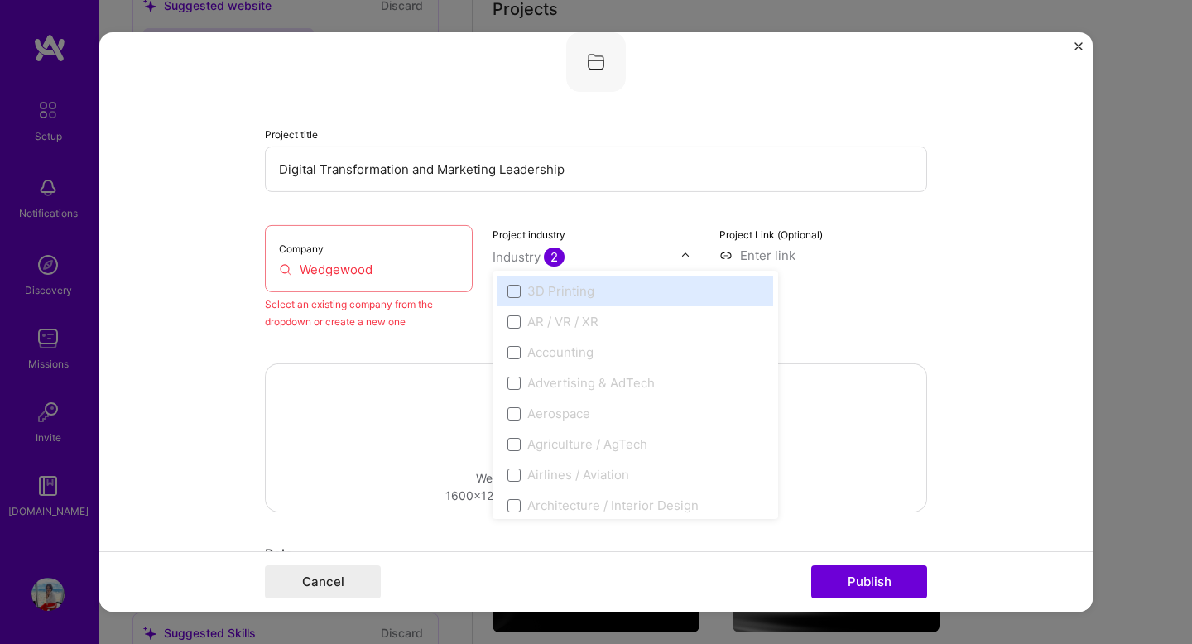
click at [522, 259] on div "Industry 2" at bounding box center [529, 256] width 72 height 17
type input "a"
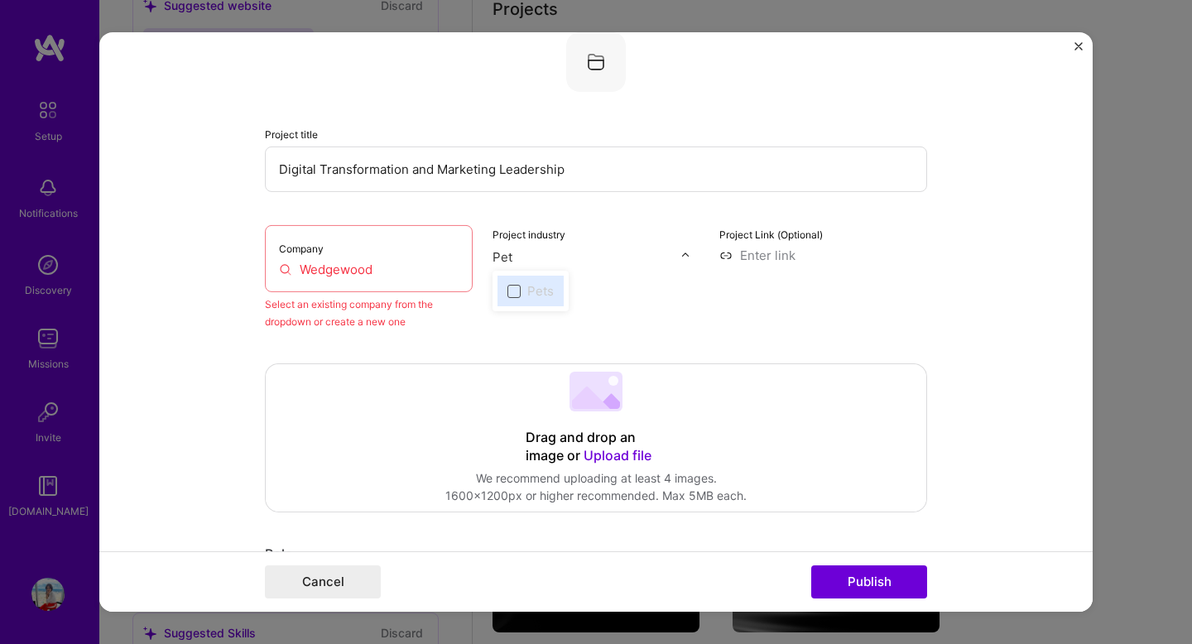
click at [512, 292] on span at bounding box center [514, 290] width 13 height 13
click at [521, 289] on label "Pets" at bounding box center [531, 290] width 46 height 17
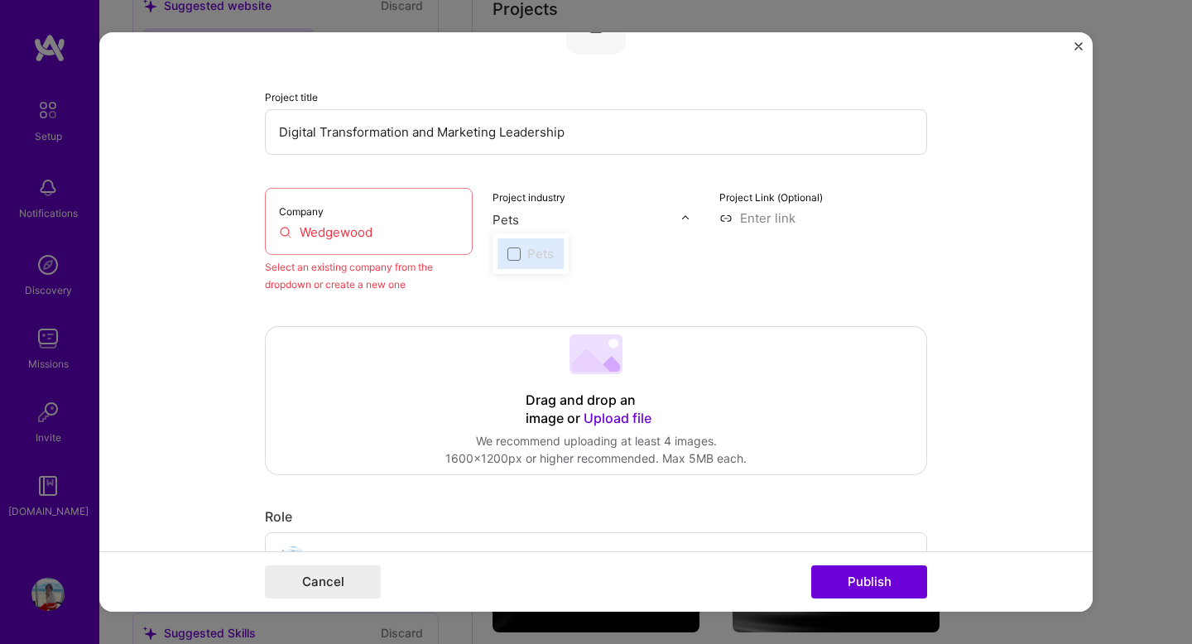
scroll to position [117, 0]
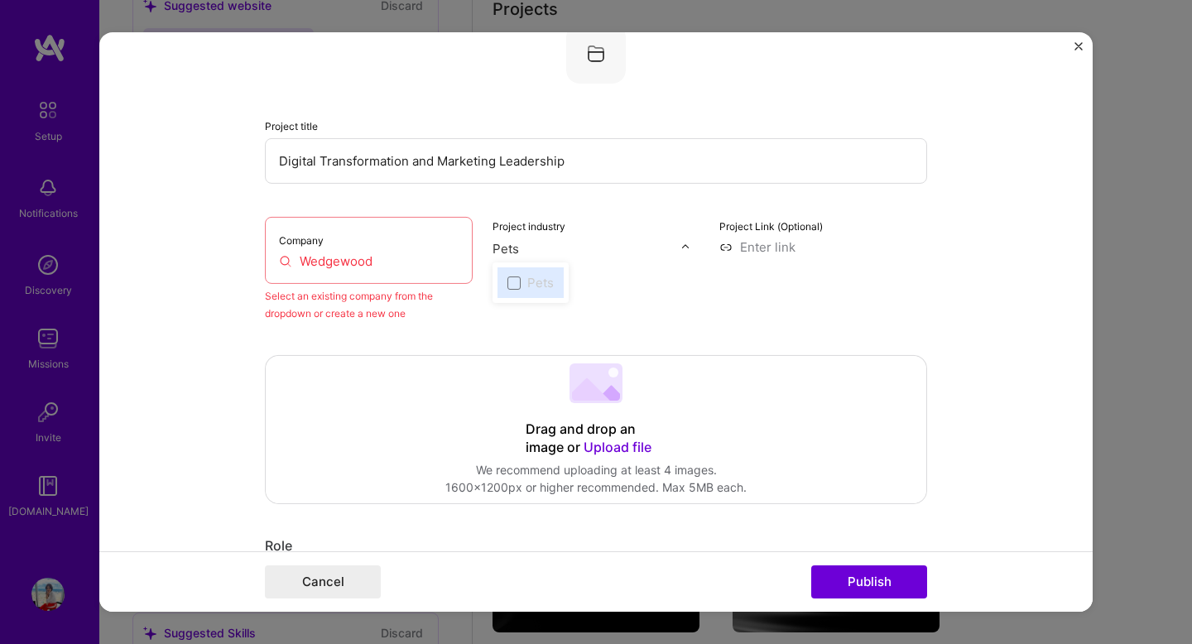
type input "Pets"
click at [369, 268] on input "Wedgewood" at bounding box center [369, 261] width 180 height 17
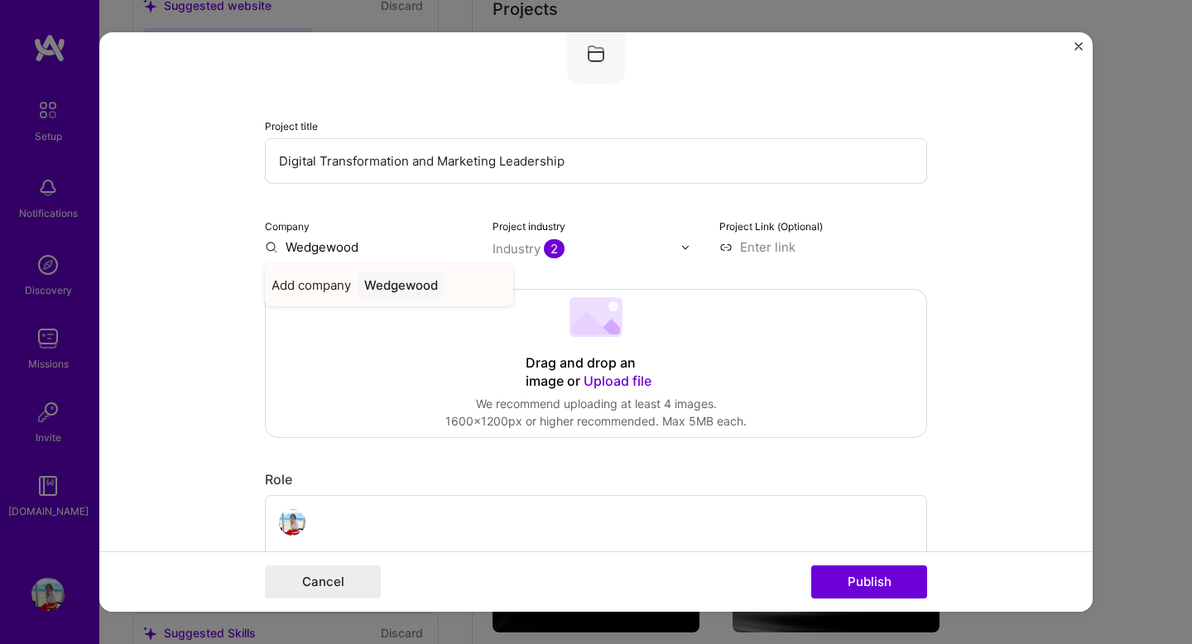
type input "Wedgewood"
click at [411, 291] on div "Wedgewood" at bounding box center [401, 285] width 87 height 29
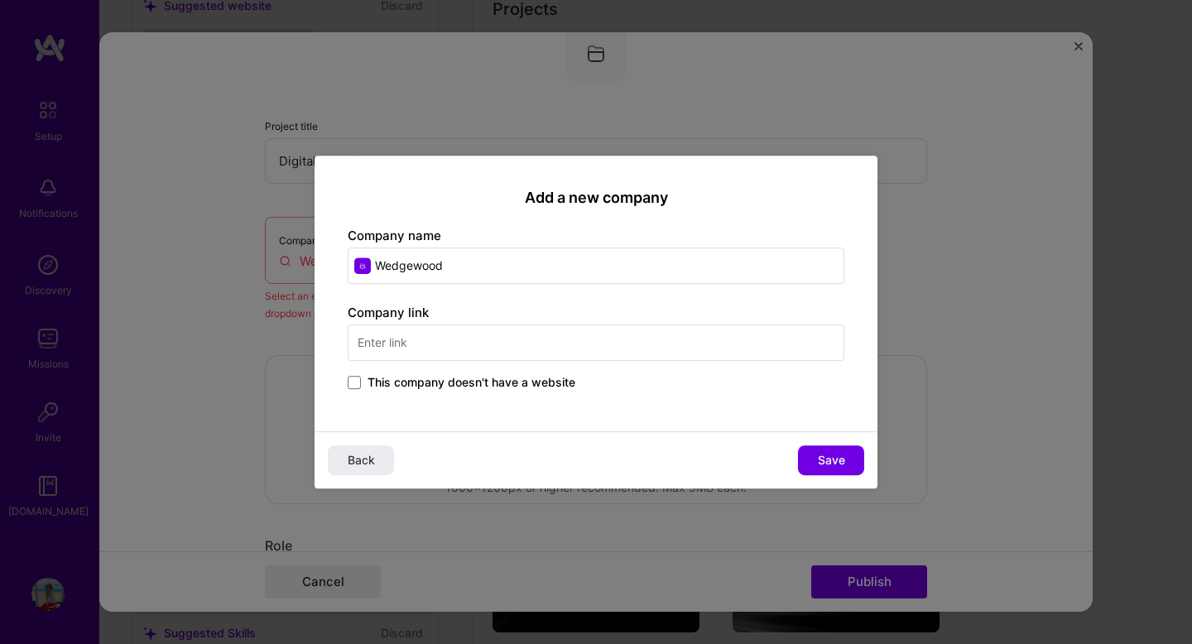
click at [440, 341] on input "text" at bounding box center [596, 343] width 497 height 36
type input "[DOMAIN_NAME]"
click at [832, 464] on span "Save" at bounding box center [831, 460] width 27 height 17
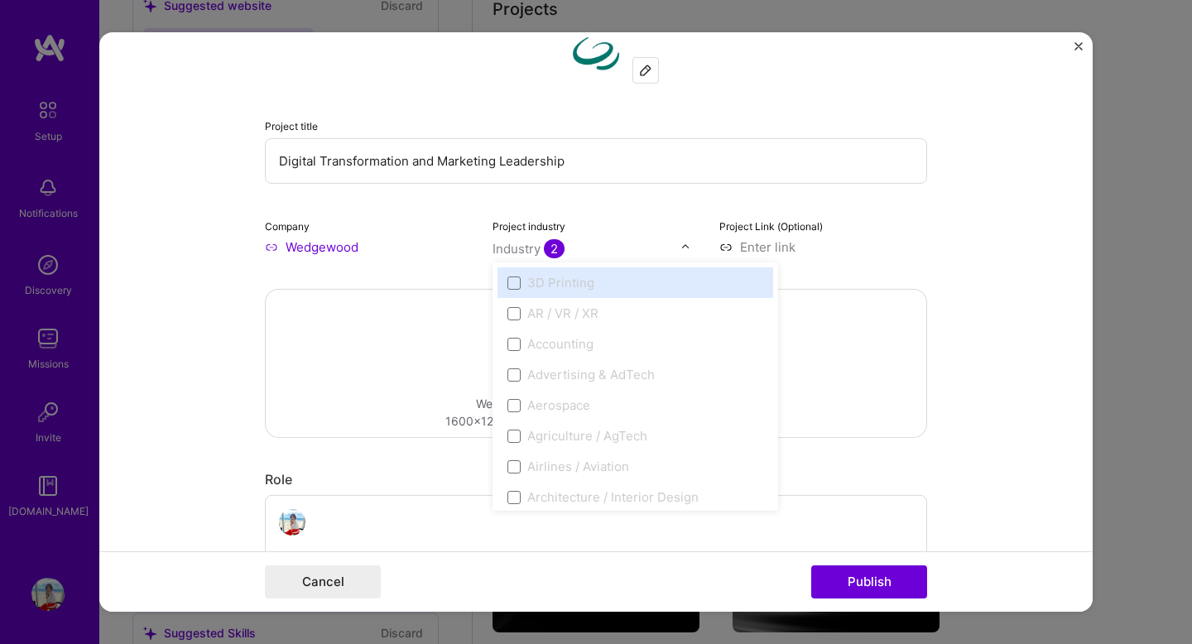
click at [556, 241] on span "2" at bounding box center [554, 248] width 21 height 19
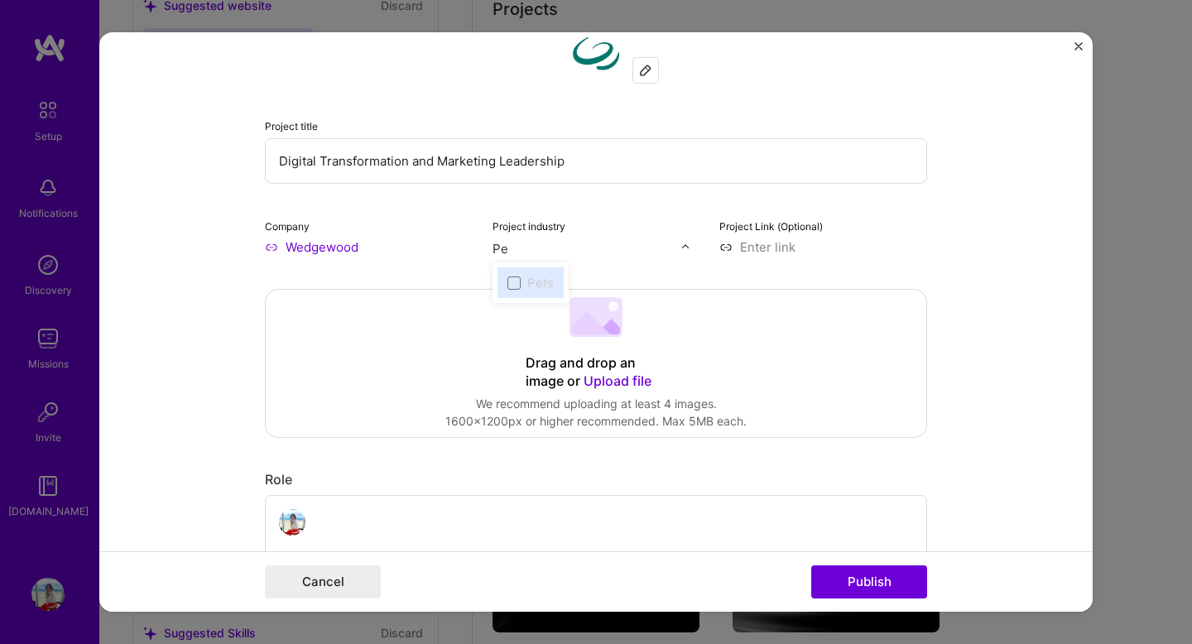
type input "P"
type input "a"
type input "Pets"
click at [539, 279] on div "Pets" at bounding box center [540, 282] width 26 height 17
click at [668, 203] on div "Project title Digital Transformation and Marketing Leadership Company Wedgewood…" at bounding box center [596, 140] width 662 height 232
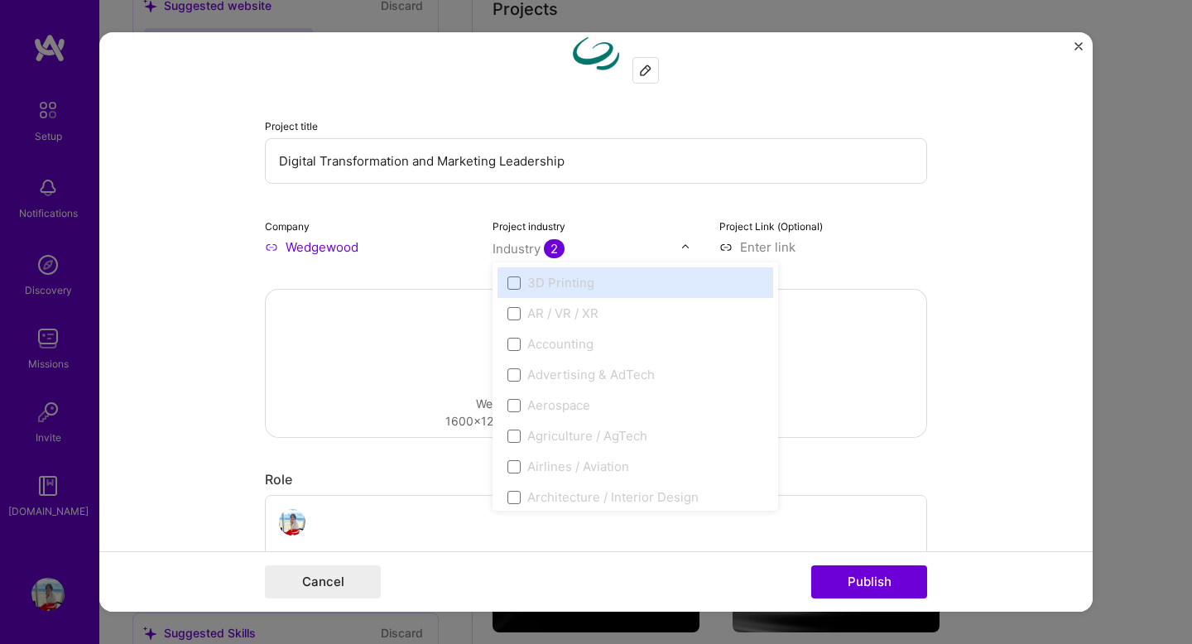
click at [551, 248] on span "2" at bounding box center [554, 248] width 21 height 19
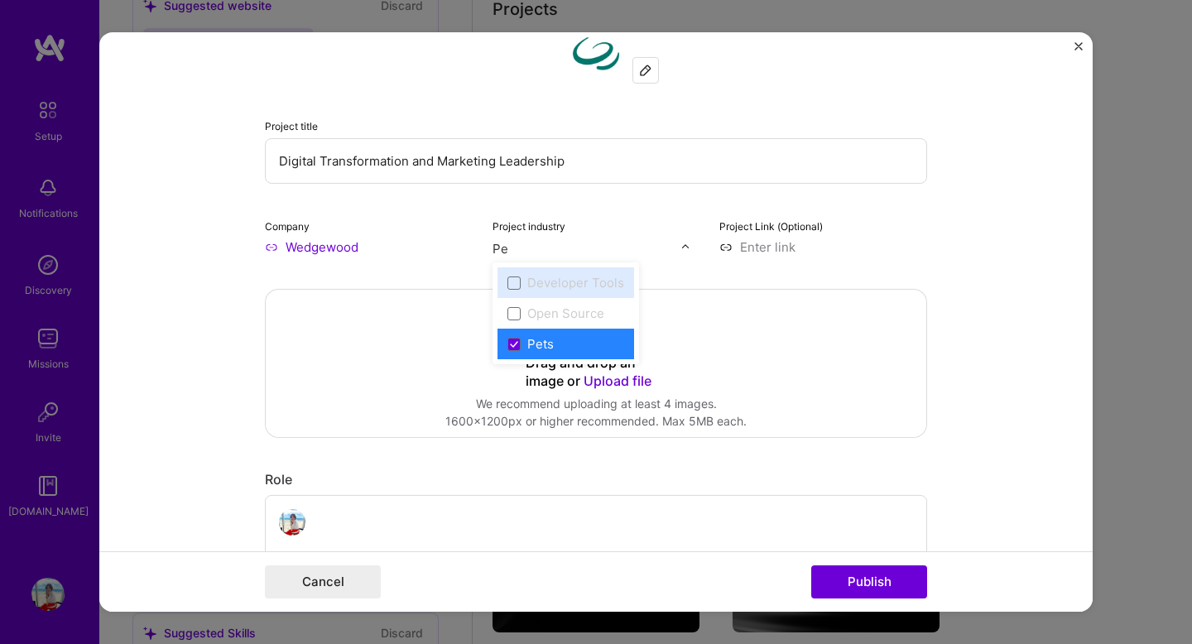
type input "Pet"
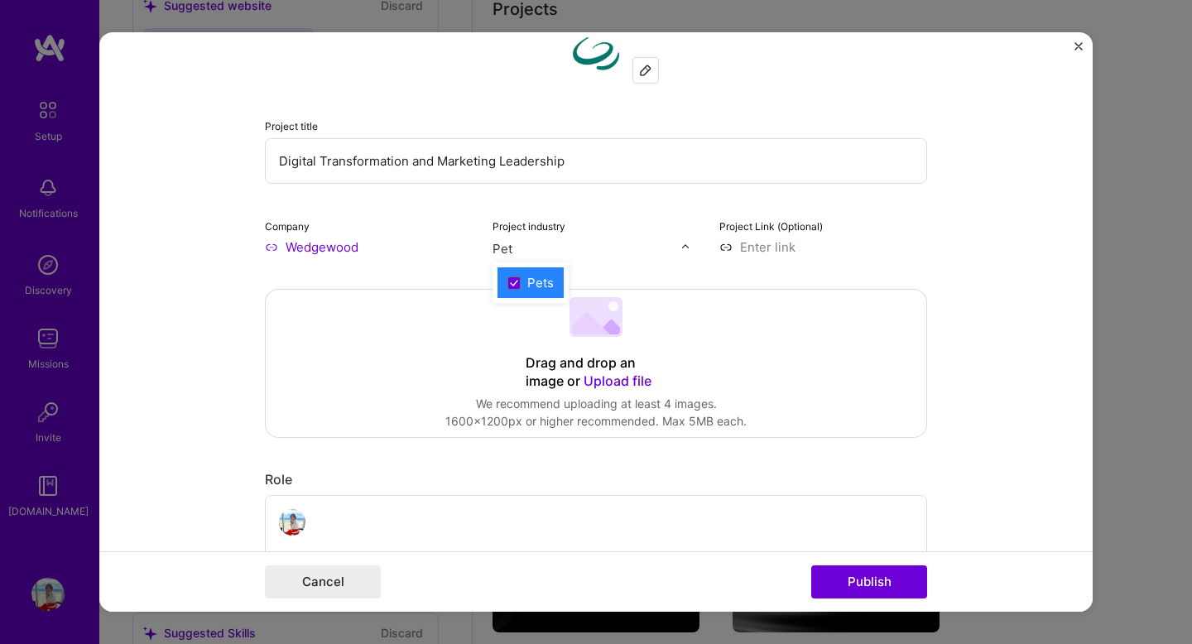
click at [534, 282] on div "Pets" at bounding box center [540, 282] width 26 height 17
click at [719, 192] on div "Project title Digital Transformation and Marketing Leadership Company Wedgewood…" at bounding box center [596, 140] width 662 height 232
click at [765, 244] on input at bounding box center [823, 246] width 208 height 17
